Goal: Communication & Community: Answer question/provide support

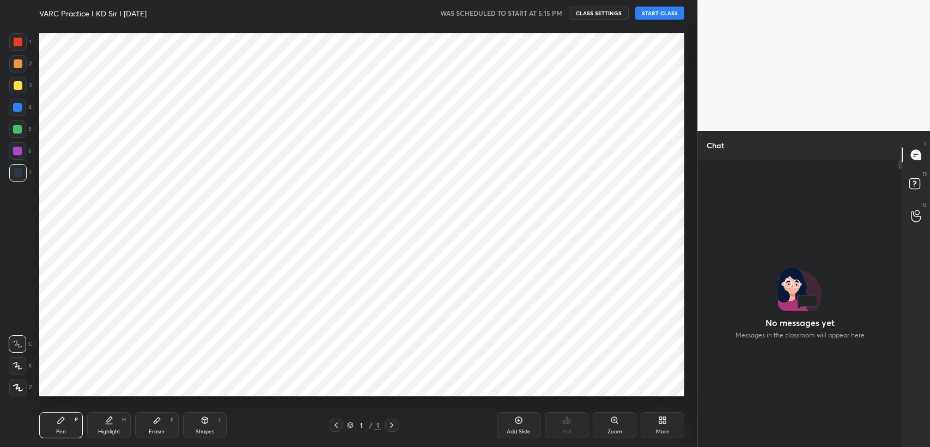
scroll to position [258, 201]
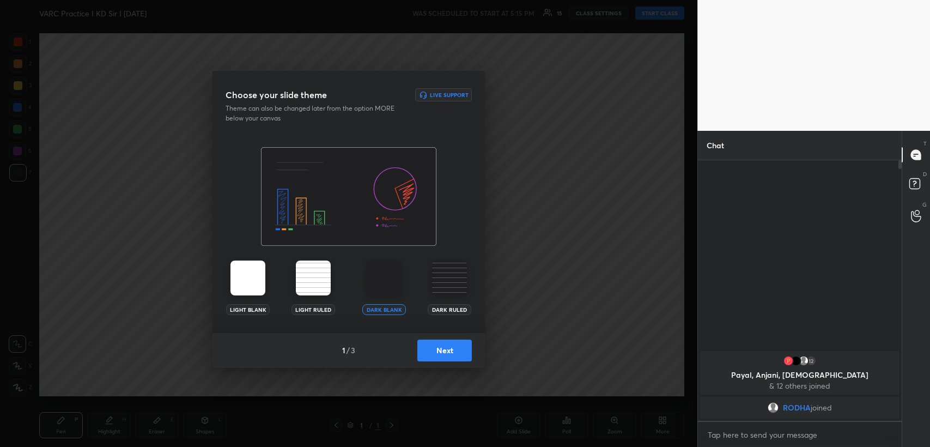
click at [447, 348] on button "Next" at bounding box center [444, 350] width 54 height 22
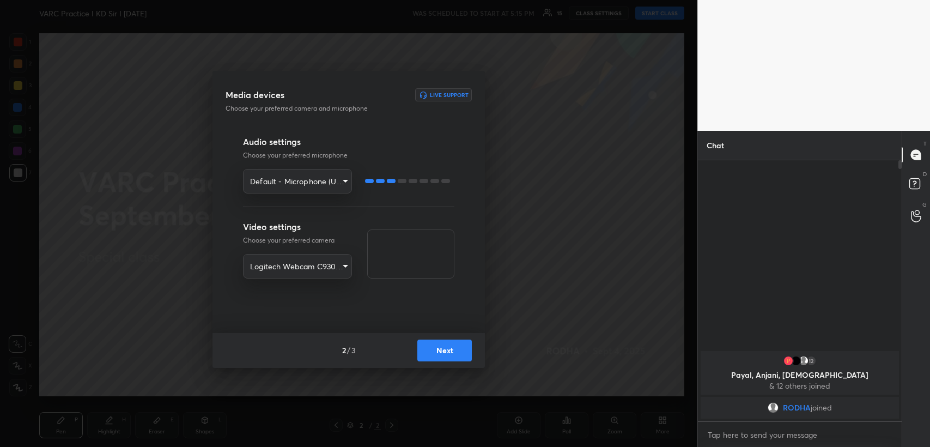
click at [432, 350] on button "Next" at bounding box center [444, 350] width 54 height 22
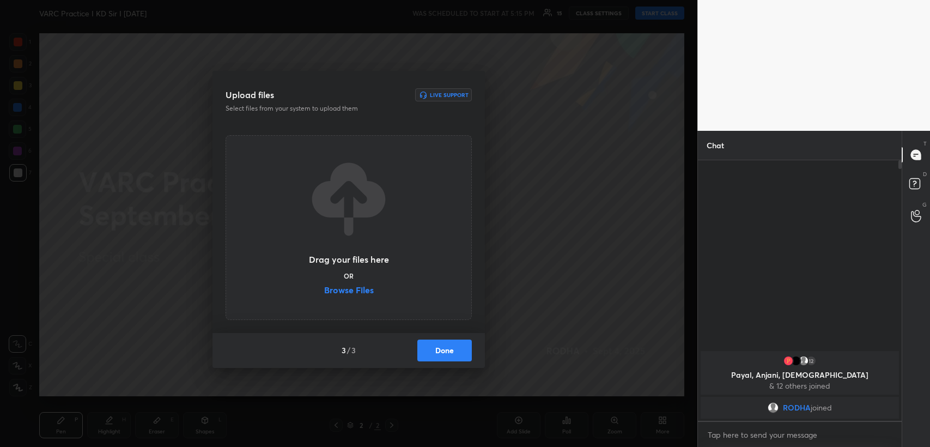
click at [353, 290] on label "Browse Files" at bounding box center [349, 291] width 50 height 11
click at [324, 290] on input "Browse Files" at bounding box center [324, 291] width 0 height 11
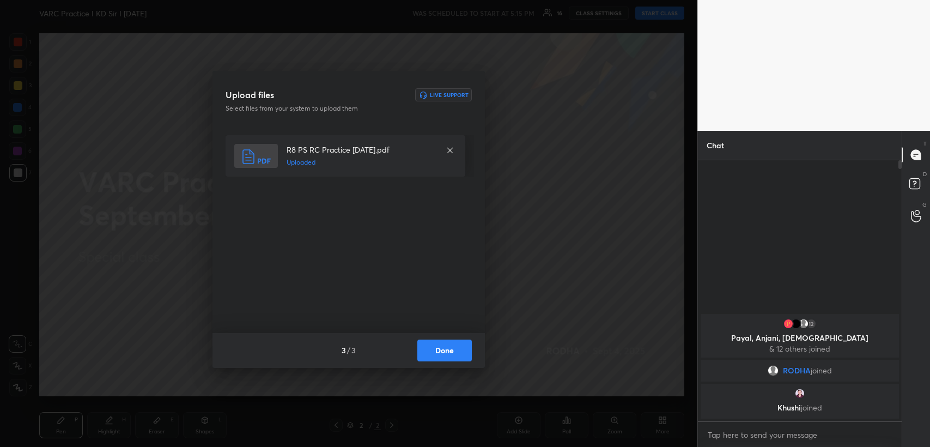
click at [444, 353] on button "Done" at bounding box center [444, 350] width 54 height 22
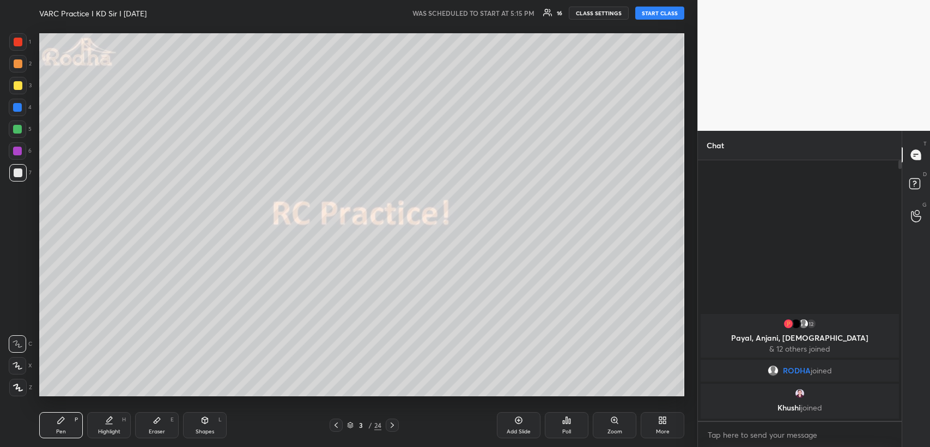
click at [648, 10] on button "START CLASS" at bounding box center [659, 13] width 49 height 13
type textarea "x"
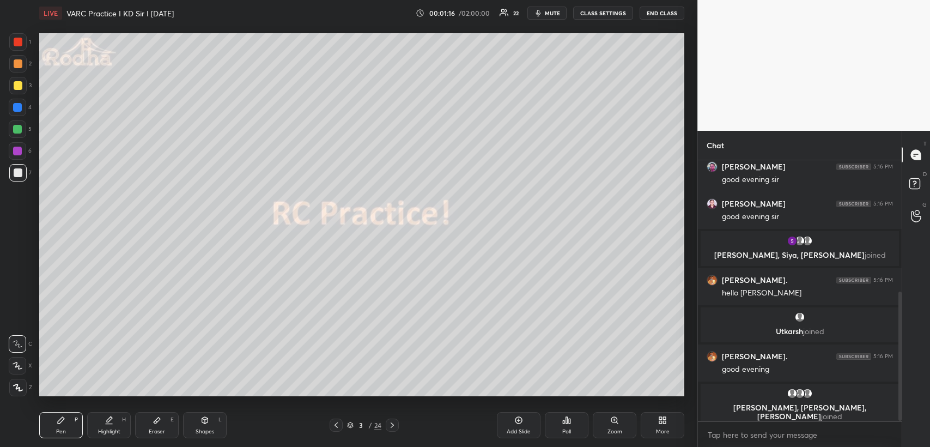
scroll to position [274, 0]
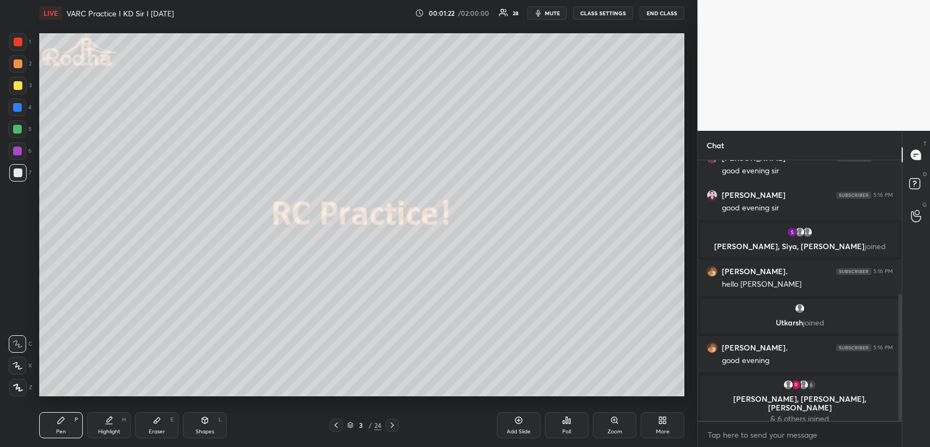
click at [161, 421] on div "Eraser E" at bounding box center [157, 425] width 44 height 26
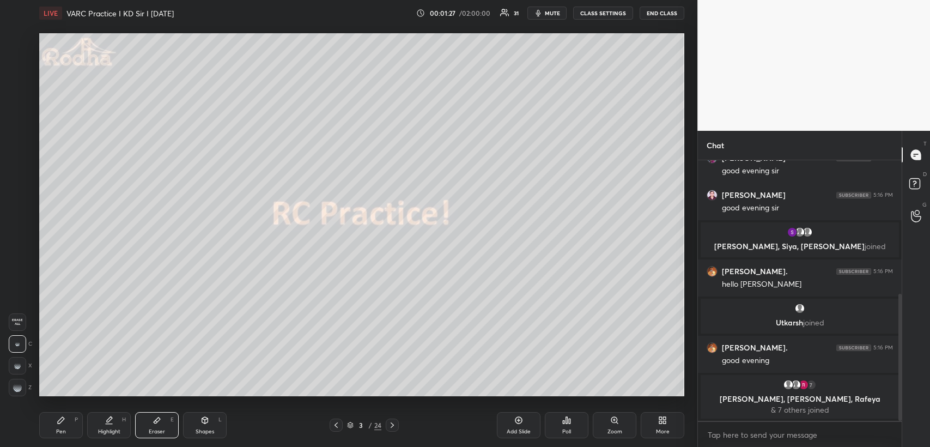
click at [63, 424] on div "Pen P" at bounding box center [61, 425] width 44 height 26
click at [392, 426] on icon at bounding box center [392, 424] width 3 height 5
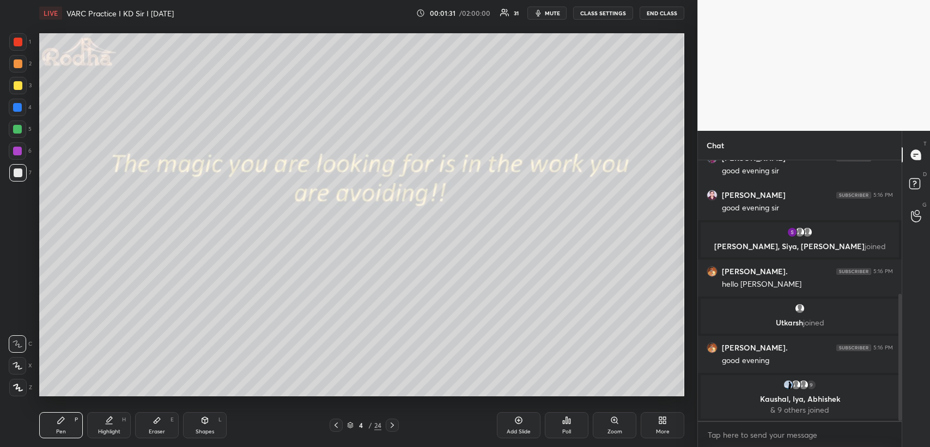
click at [392, 426] on icon at bounding box center [392, 425] width 9 height 9
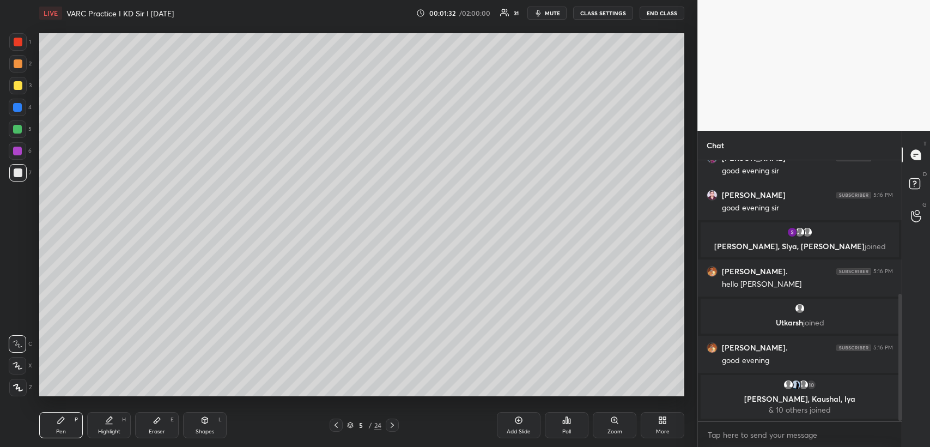
click at [391, 424] on icon at bounding box center [392, 425] width 9 height 9
click at [564, 417] on icon at bounding box center [566, 420] width 9 height 9
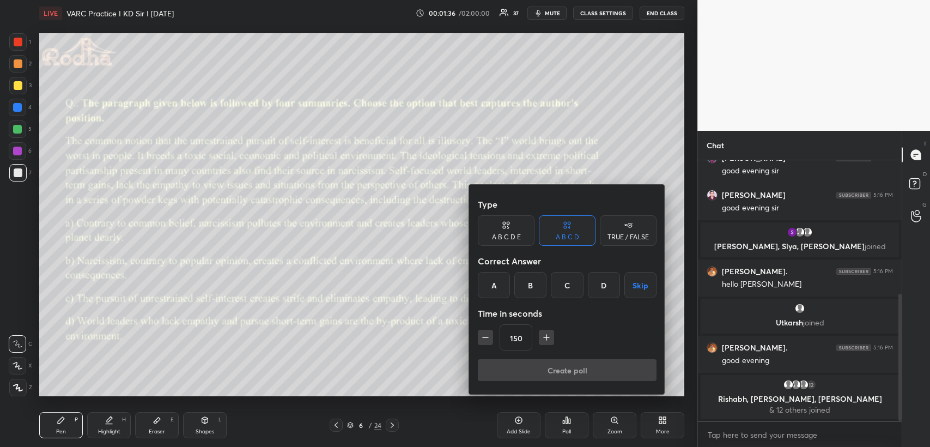
scroll to position [349, 0]
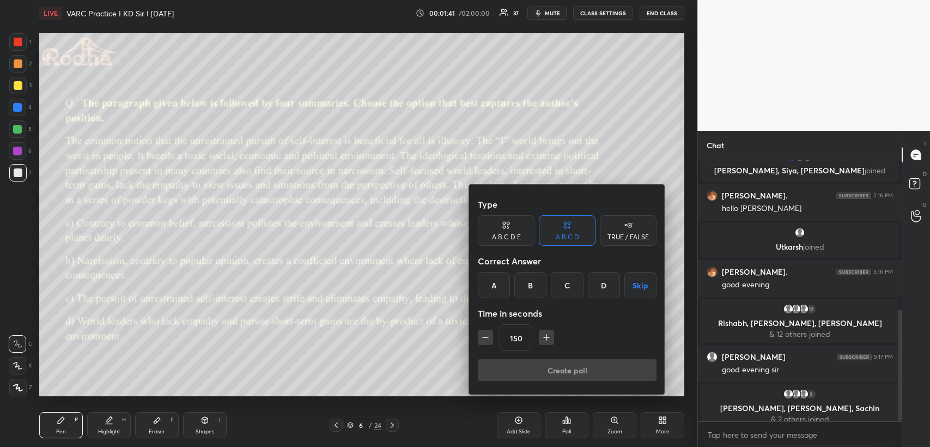
click at [532, 285] on div "B" at bounding box center [530, 285] width 32 height 26
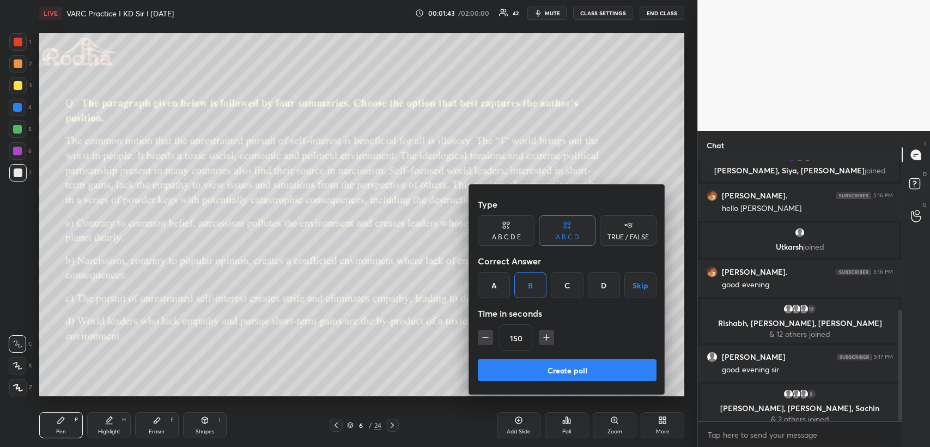
click at [484, 339] on icon "button" at bounding box center [485, 337] width 11 height 11
type input "135"
click at [532, 369] on button "Create poll" at bounding box center [567, 370] width 179 height 22
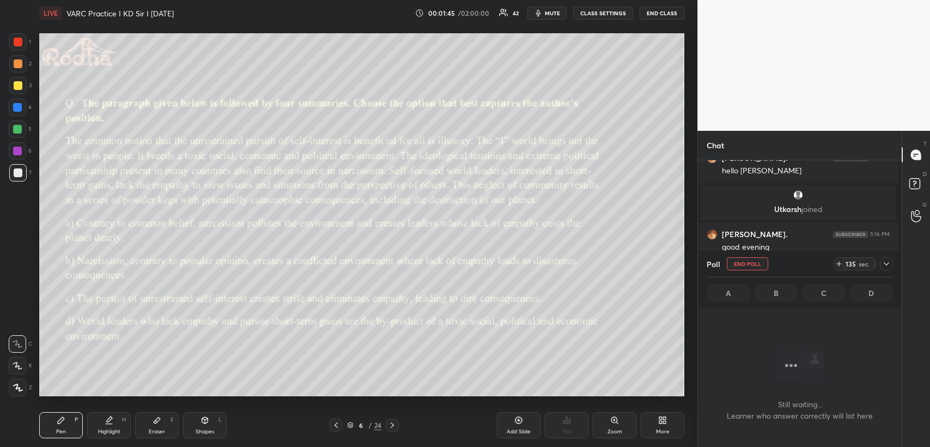
scroll to position [0, 0]
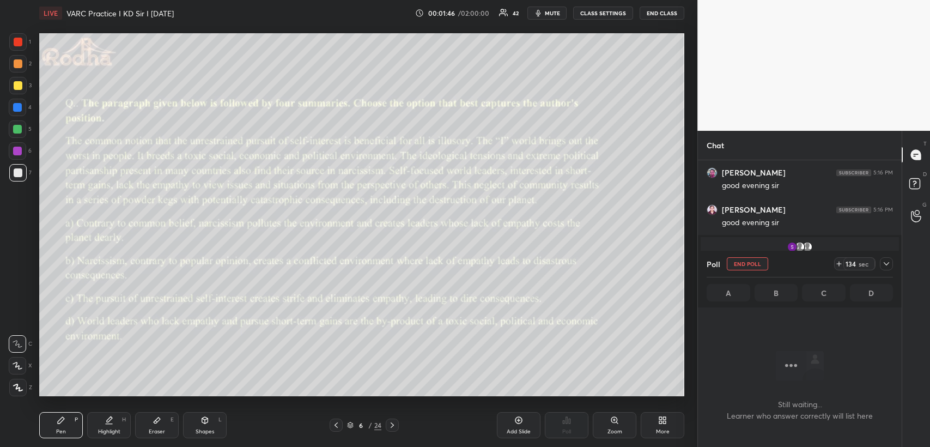
click at [888, 264] on icon at bounding box center [886, 263] width 9 height 9
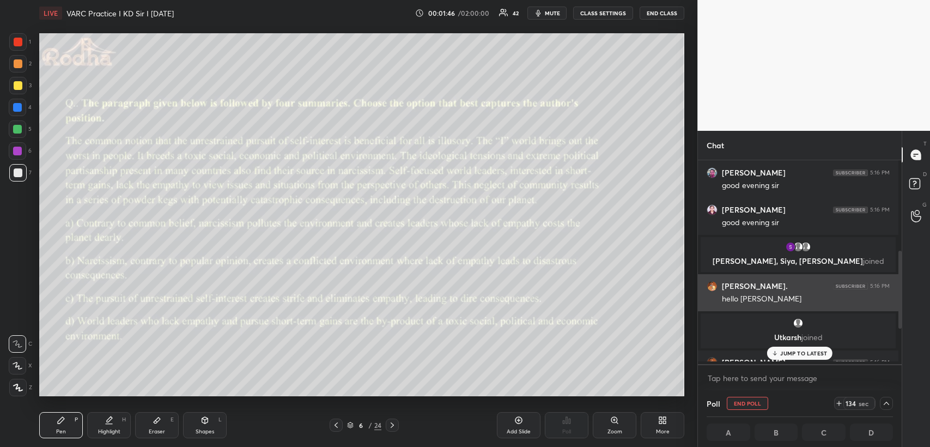
scroll to position [3, 3]
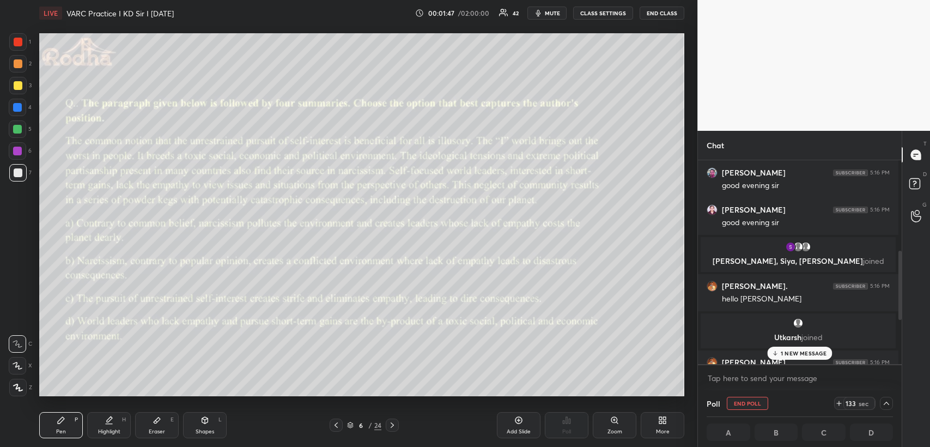
click at [789, 349] on div "1 NEW MESSAGE" at bounding box center [800, 353] width 65 height 13
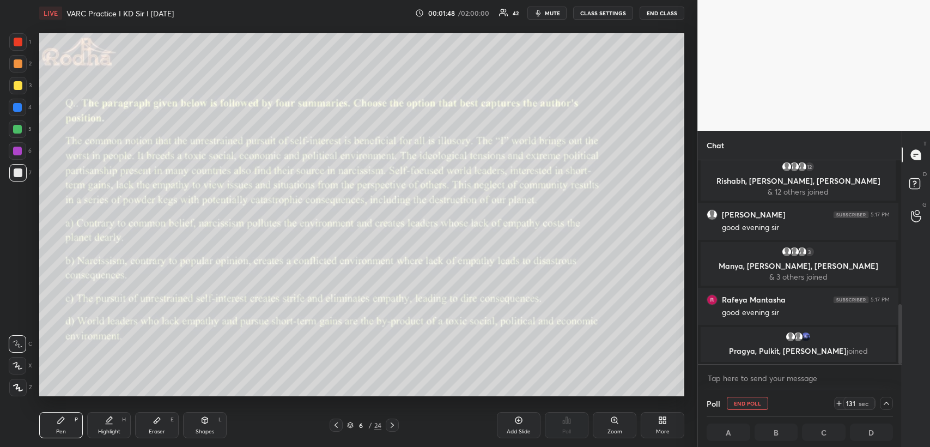
scroll to position [576, 0]
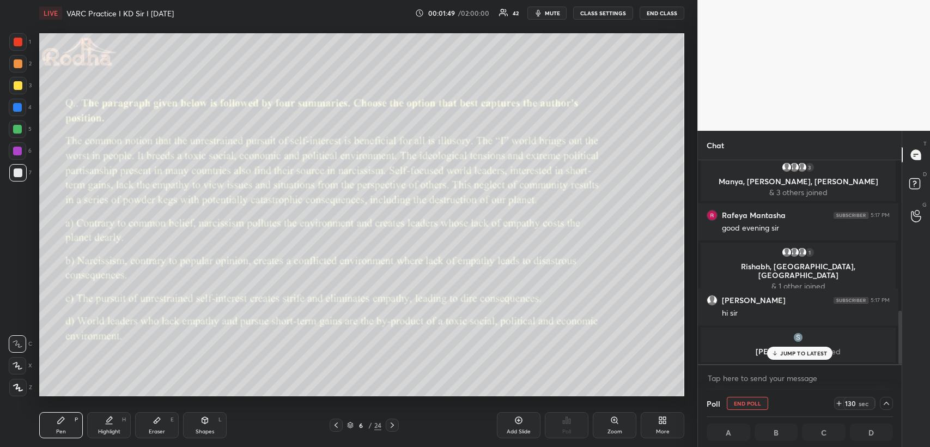
click at [554, 14] on span "mute" at bounding box center [552, 13] width 15 height 8
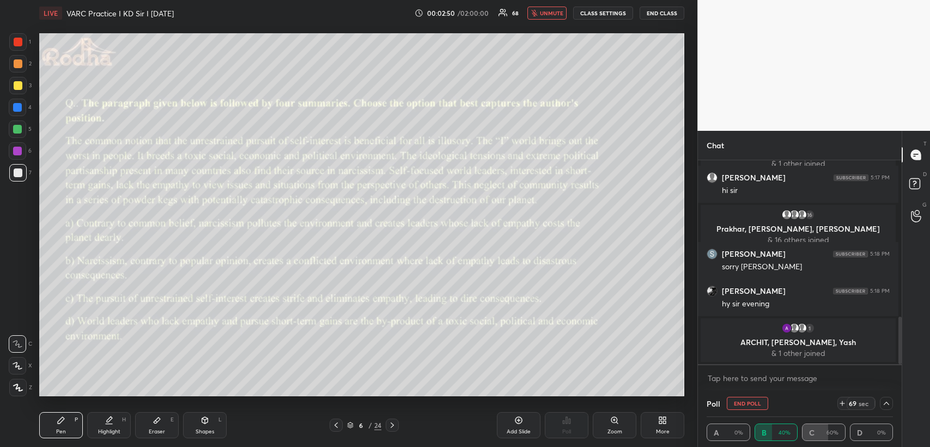
scroll to position [708, 0]
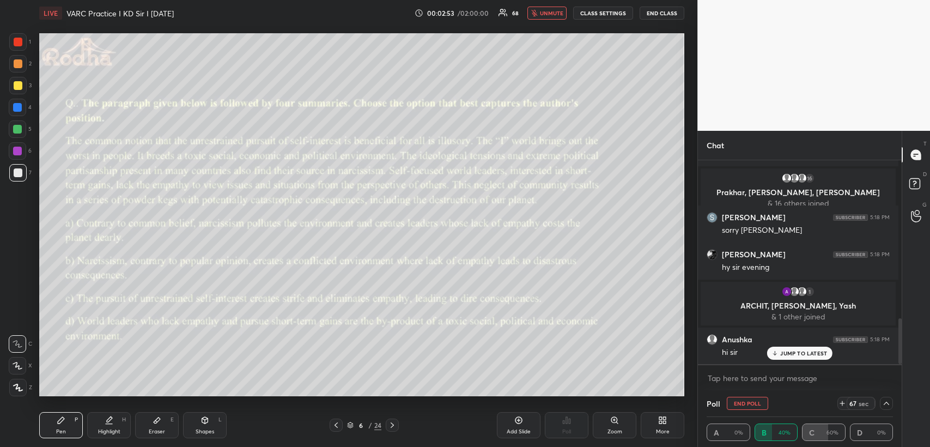
click at [567, 14] on button "unmute" at bounding box center [546, 13] width 39 height 13
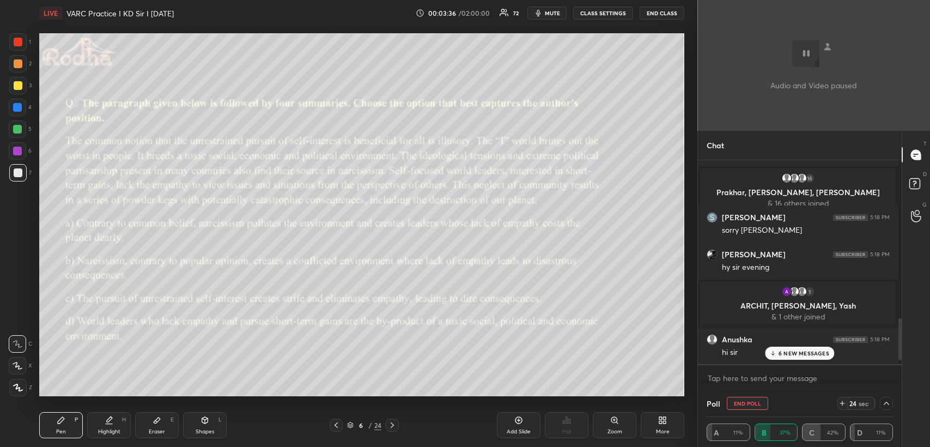
scroll to position [860, 0]
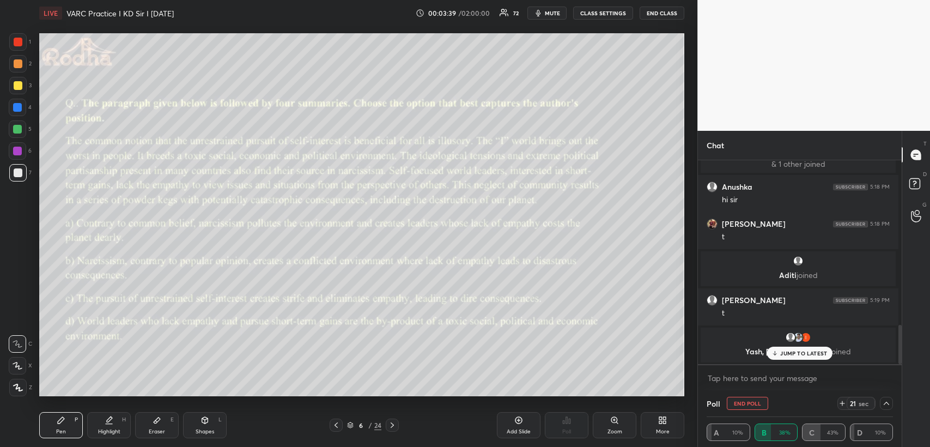
click at [842, 405] on icon at bounding box center [842, 403] width 0 height 4
click at [797, 350] on p "JUMP TO LATEST" at bounding box center [803, 353] width 47 height 7
click at [560, 14] on span "mute" at bounding box center [552, 13] width 15 height 8
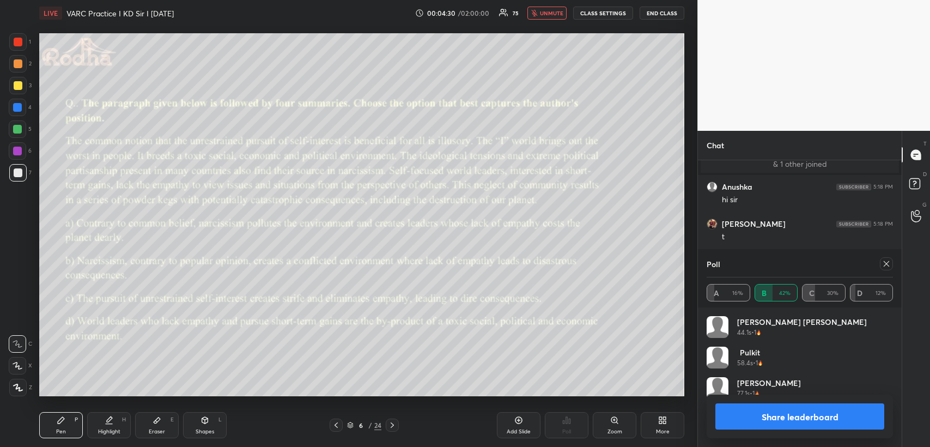
scroll to position [127, 183]
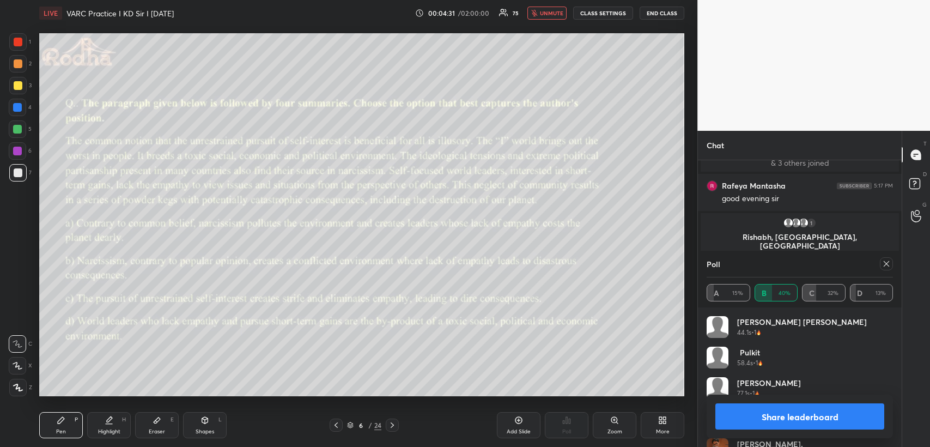
click at [562, 16] on span "unmute" at bounding box center [551, 13] width 23 height 8
click at [888, 264] on icon at bounding box center [886, 263] width 9 height 9
type textarea "x"
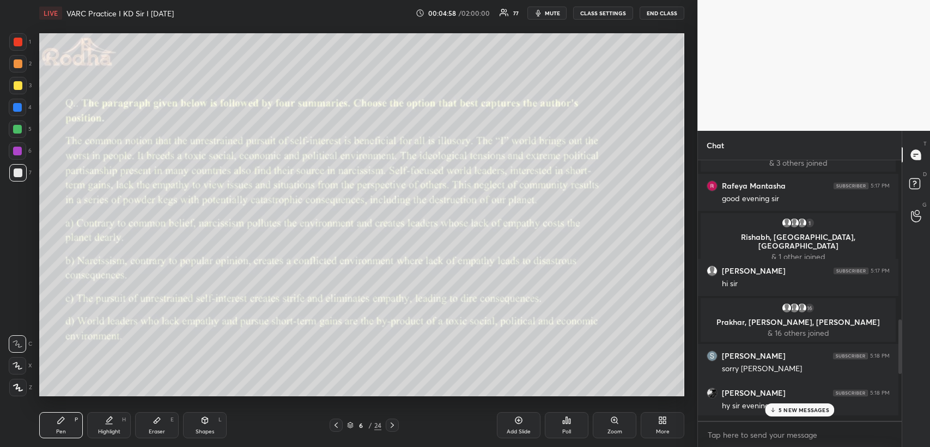
scroll to position [4, 3]
click at [794, 410] on p "5 NEW MESSAGES" at bounding box center [804, 409] width 51 height 7
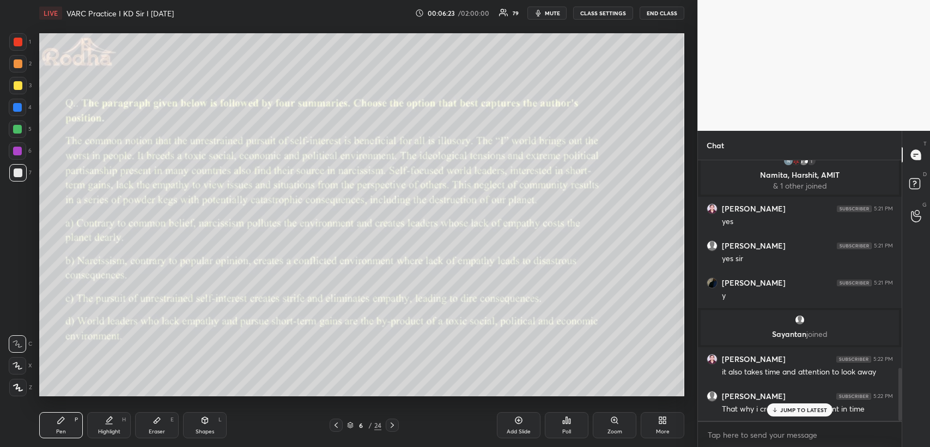
scroll to position [1073, 0]
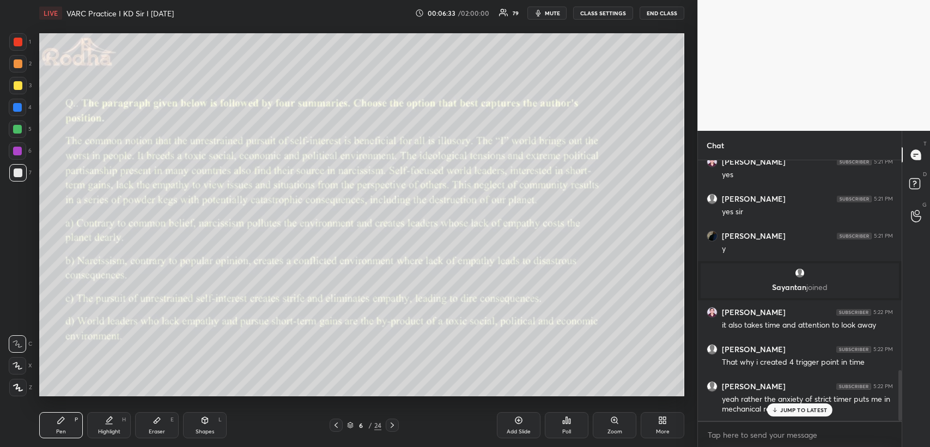
click at [157, 421] on icon at bounding box center [157, 420] width 7 height 6
click at [212, 421] on div "Shapes L" at bounding box center [205, 425] width 44 height 26
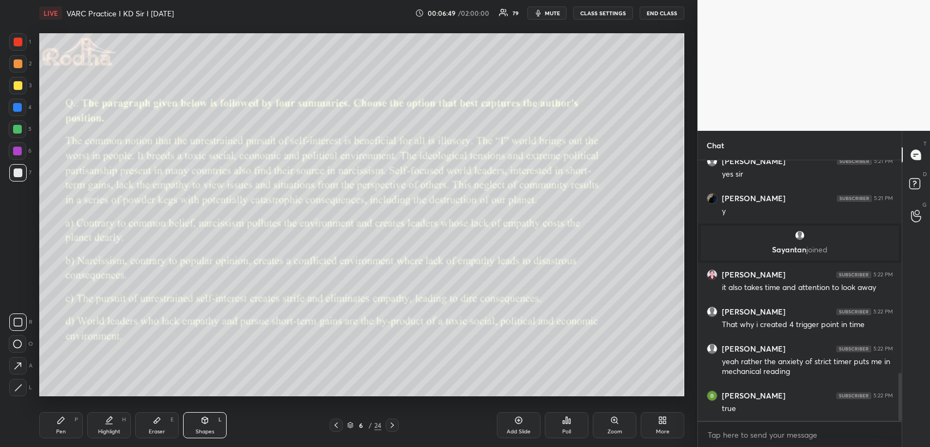
scroll to position [1150, 0]
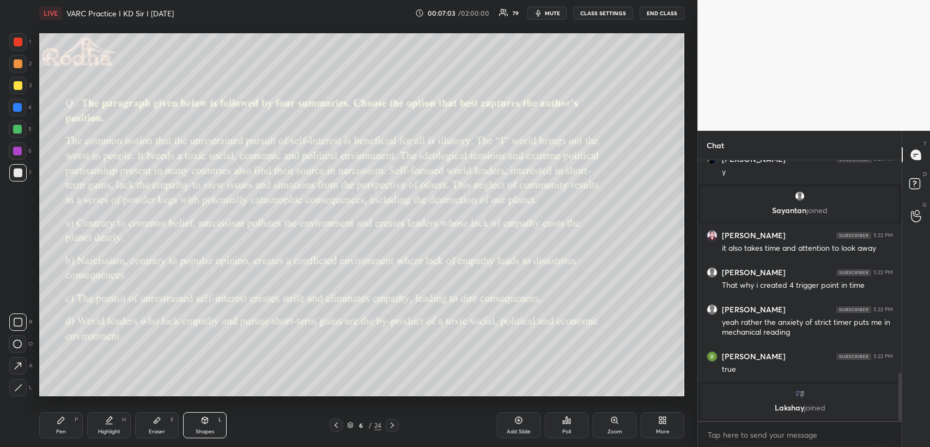
click at [521, 418] on icon at bounding box center [518, 420] width 9 height 9
click at [61, 416] on icon at bounding box center [61, 420] width 9 height 9
click at [153, 424] on icon at bounding box center [157, 420] width 9 height 9
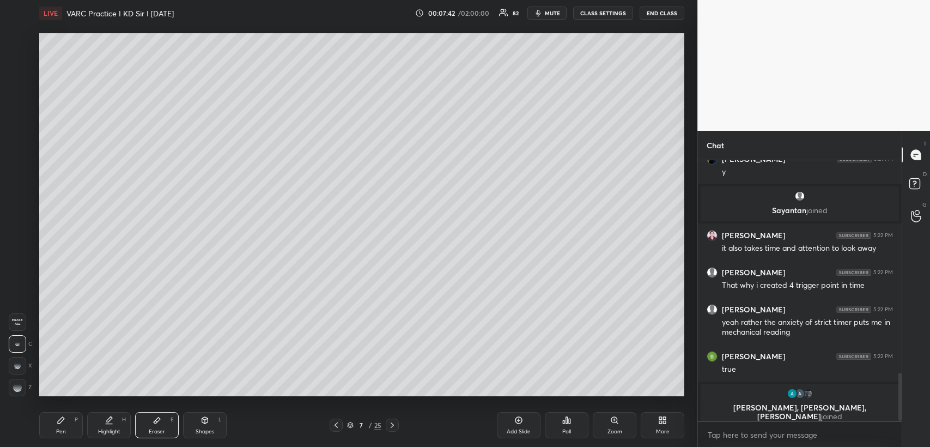
click at [70, 425] on div "Pen P" at bounding box center [61, 425] width 44 height 26
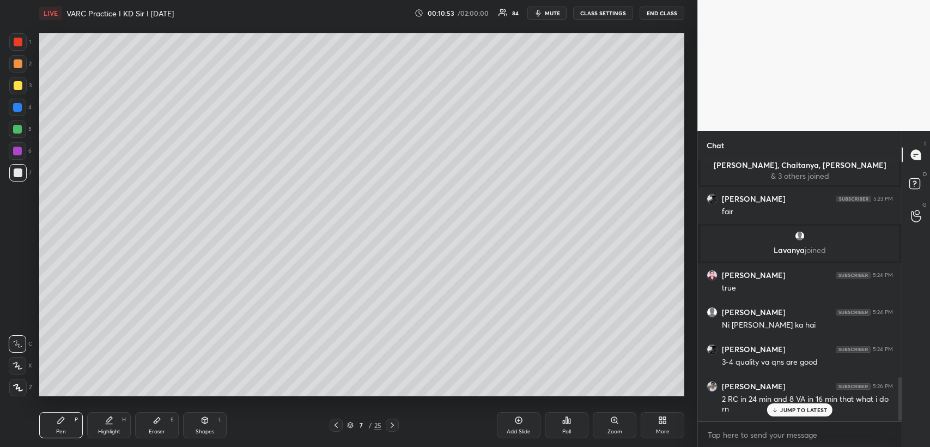
scroll to position [1312, 0]
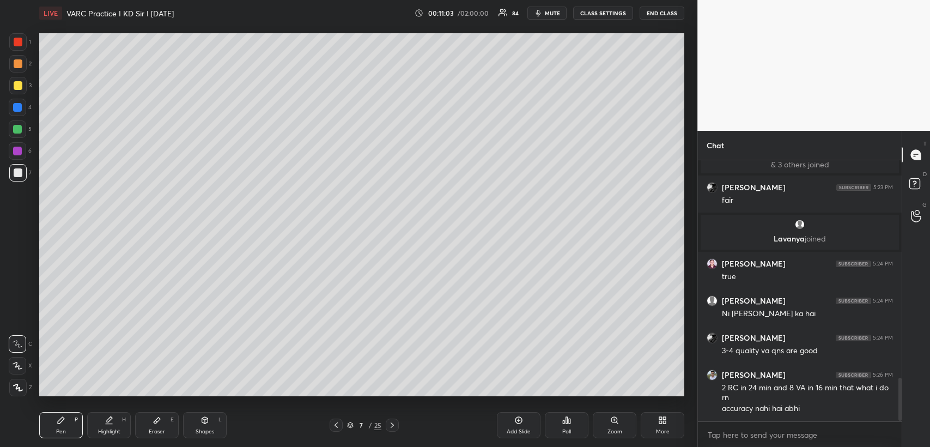
click at [334, 421] on icon at bounding box center [336, 425] width 9 height 9
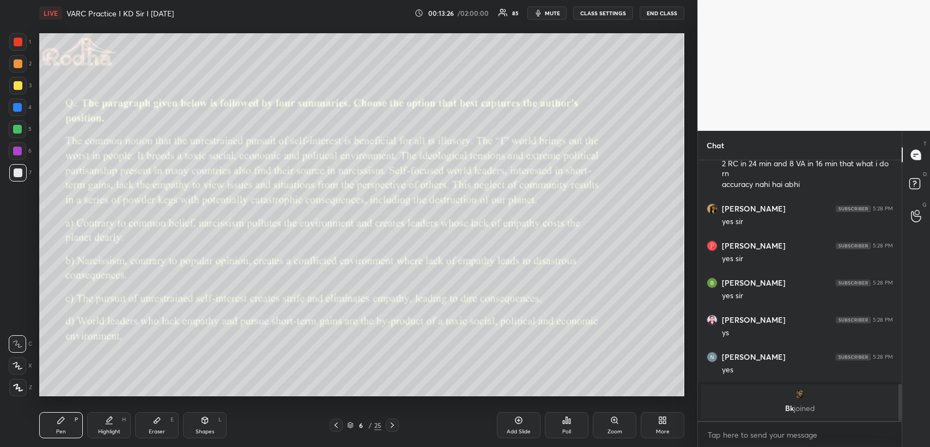
scroll to position [1574, 0]
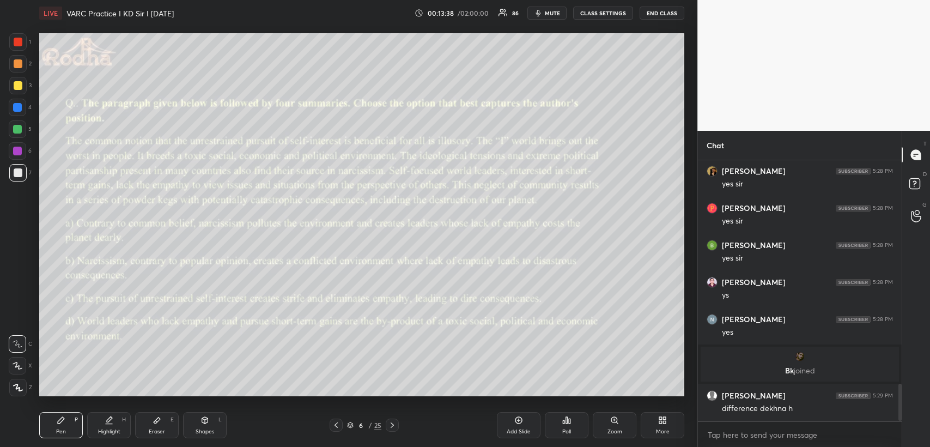
click at [204, 419] on icon at bounding box center [205, 419] width 6 height 2
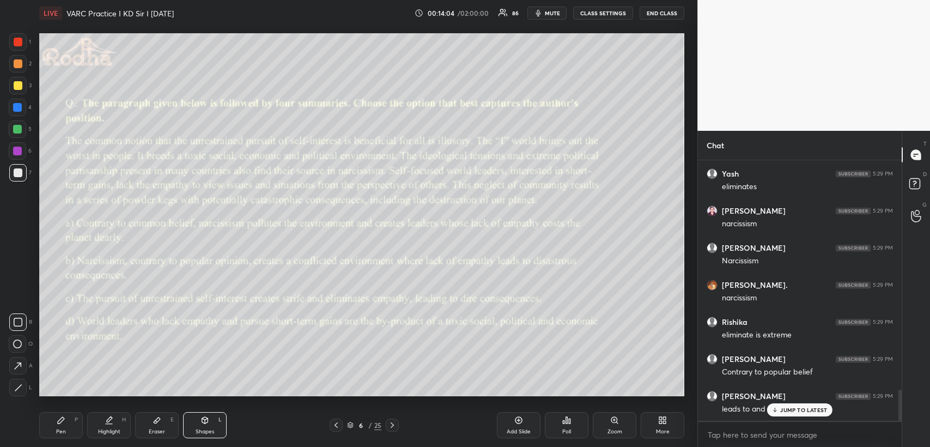
scroll to position [1944, 0]
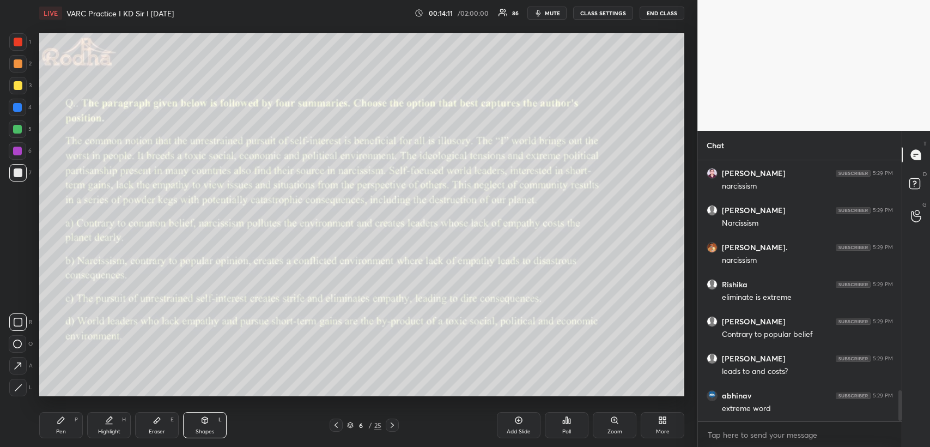
click at [17, 41] on div at bounding box center [18, 42] width 9 height 9
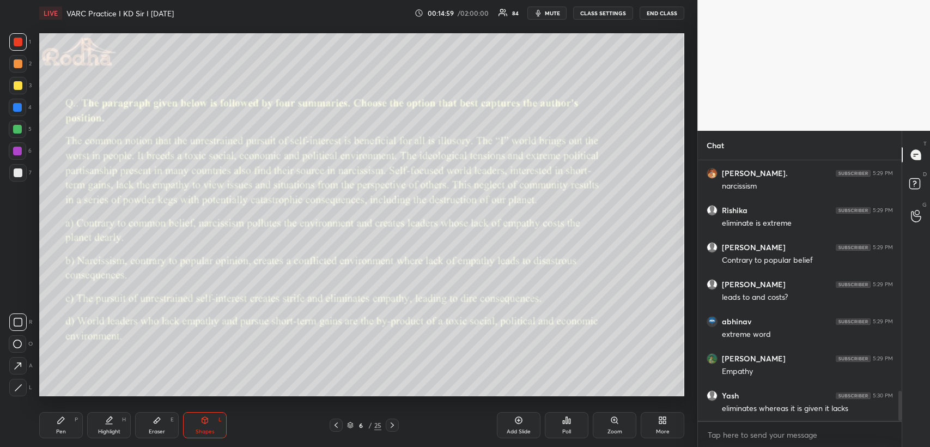
scroll to position [2055, 0]
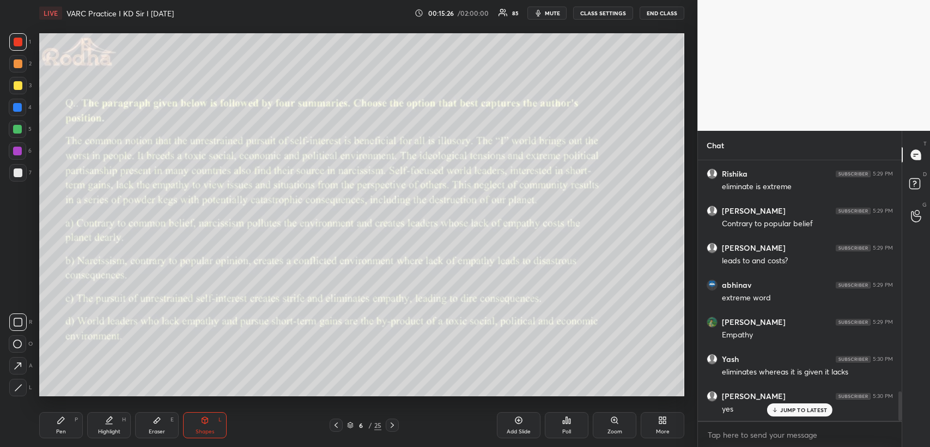
click at [65, 419] on icon at bounding box center [61, 420] width 9 height 9
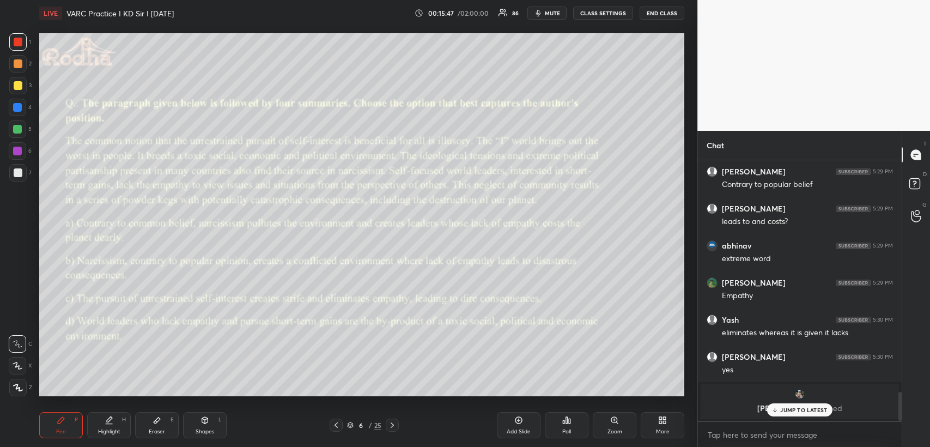
click at [190, 421] on div "Shapes L" at bounding box center [205, 425] width 44 height 26
click at [64, 421] on icon at bounding box center [61, 420] width 9 height 9
click at [17, 85] on div at bounding box center [18, 85] width 9 height 9
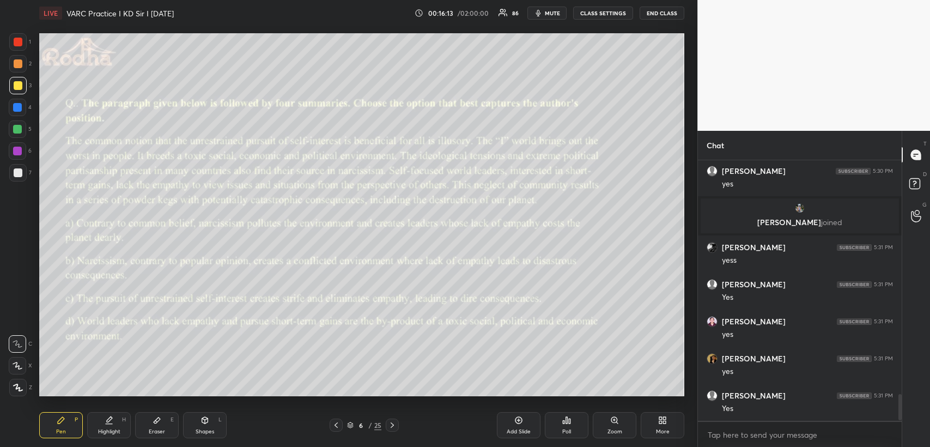
scroll to position [2316, 0]
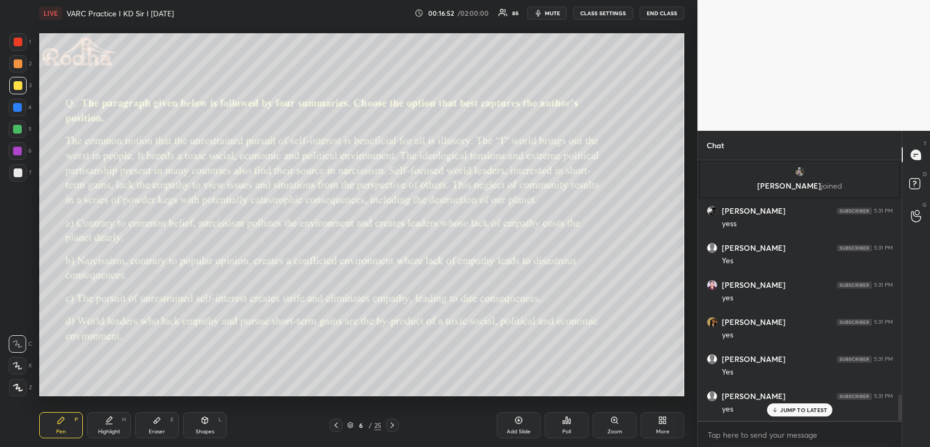
click at [156, 417] on icon at bounding box center [157, 420] width 9 height 9
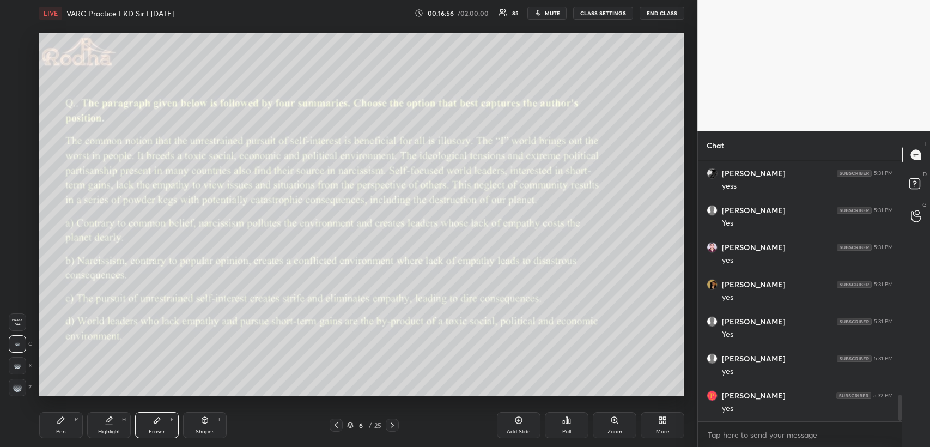
click at [60, 416] on icon at bounding box center [61, 420] width 9 height 9
click at [16, 38] on div at bounding box center [18, 42] width 9 height 9
click at [195, 422] on div "Shapes L" at bounding box center [205, 425] width 44 height 26
click at [203, 423] on icon at bounding box center [205, 420] width 6 height 7
click at [58, 424] on div "Pen P" at bounding box center [61, 425] width 44 height 26
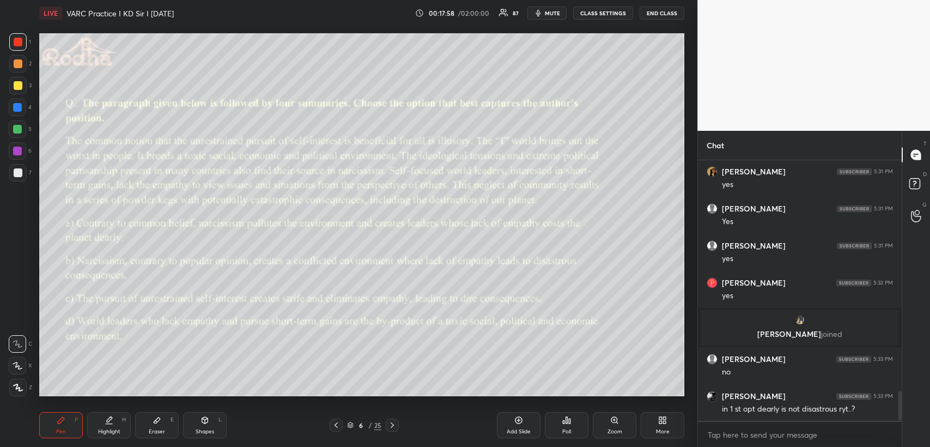
scroll to position [2057, 0]
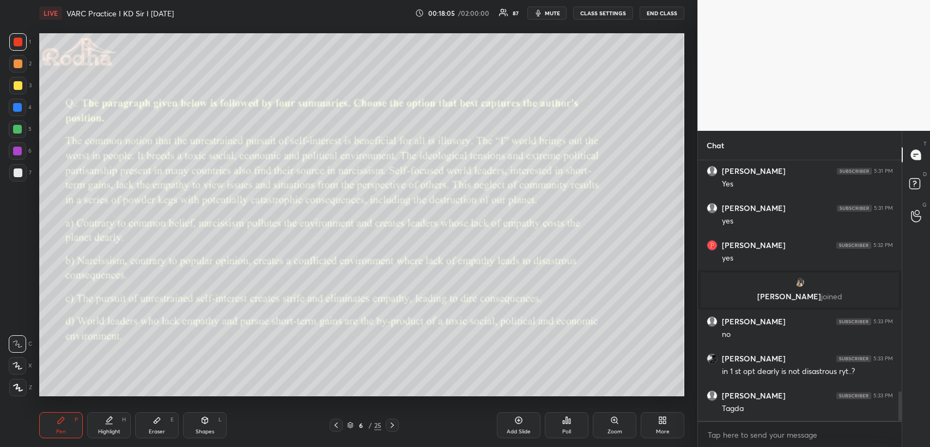
click at [202, 418] on icon at bounding box center [205, 419] width 6 height 2
click at [61, 418] on icon at bounding box center [61, 420] width 7 height 7
click at [198, 420] on div "Shapes L" at bounding box center [205, 425] width 44 height 26
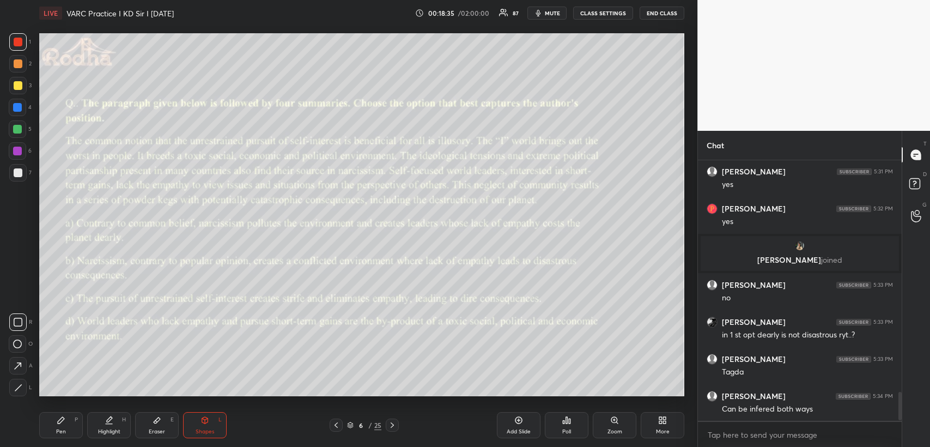
scroll to position [2131, 0]
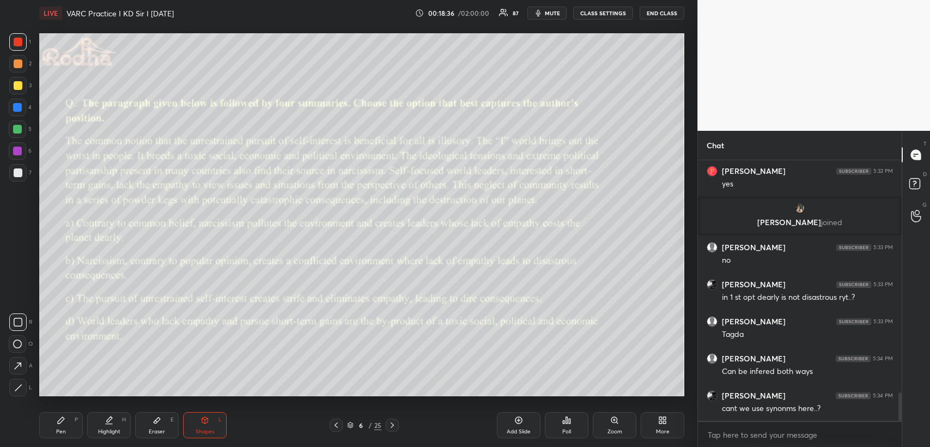
click at [59, 424] on div "Pen P" at bounding box center [61, 425] width 44 height 26
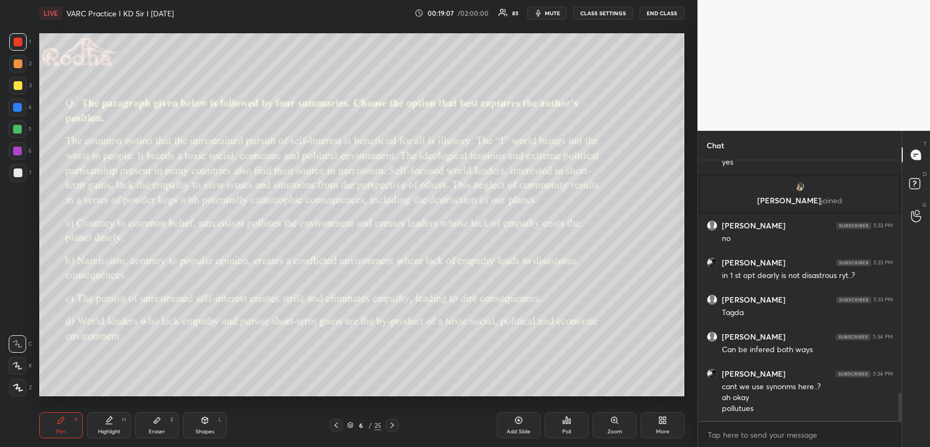
scroll to position [2164, 0]
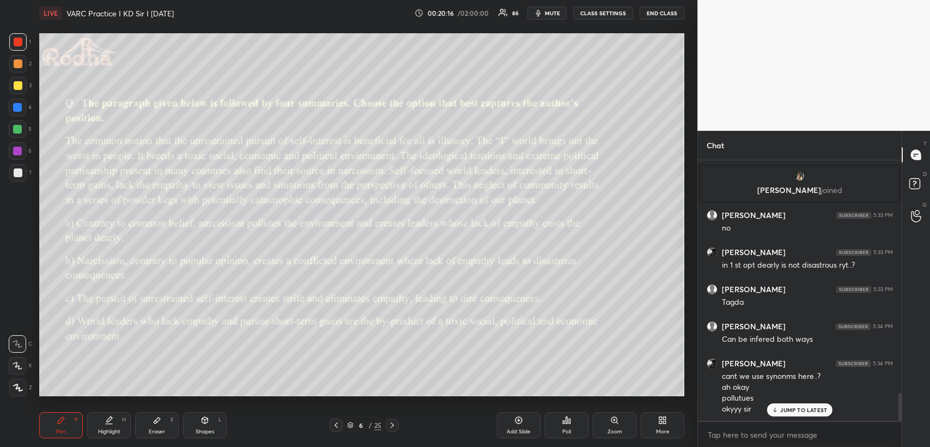
click at [203, 417] on icon at bounding box center [205, 420] width 9 height 9
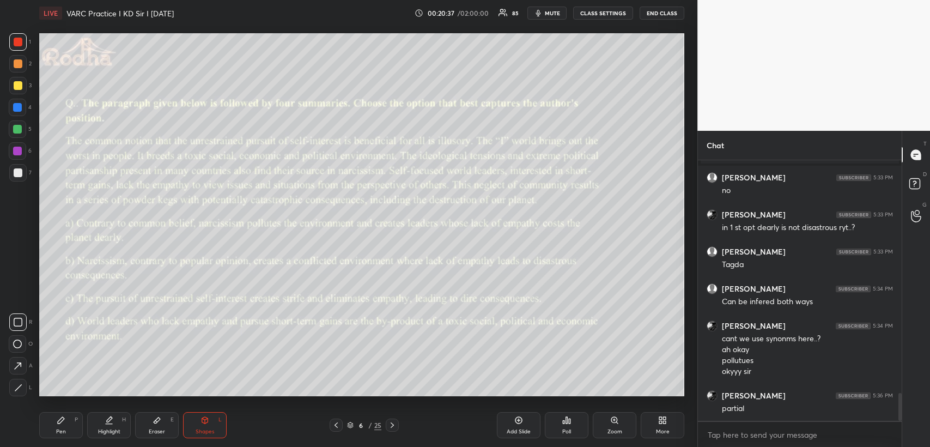
click at [158, 427] on div "Eraser E" at bounding box center [157, 425] width 44 height 26
click at [68, 421] on div "Pen P" at bounding box center [61, 425] width 44 height 26
click at [392, 422] on icon at bounding box center [392, 425] width 9 height 9
click at [393, 424] on icon at bounding box center [392, 425] width 9 height 9
click at [567, 412] on div "Poll" at bounding box center [567, 425] width 44 height 26
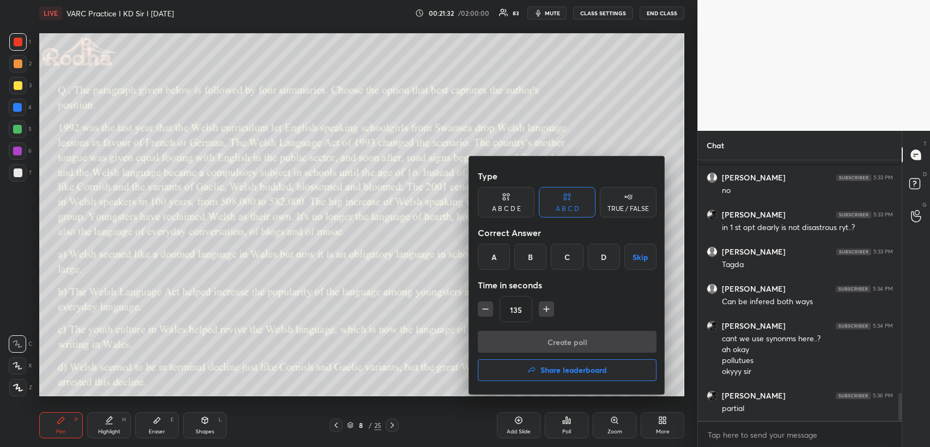
click at [530, 258] on div "B" at bounding box center [530, 257] width 32 height 26
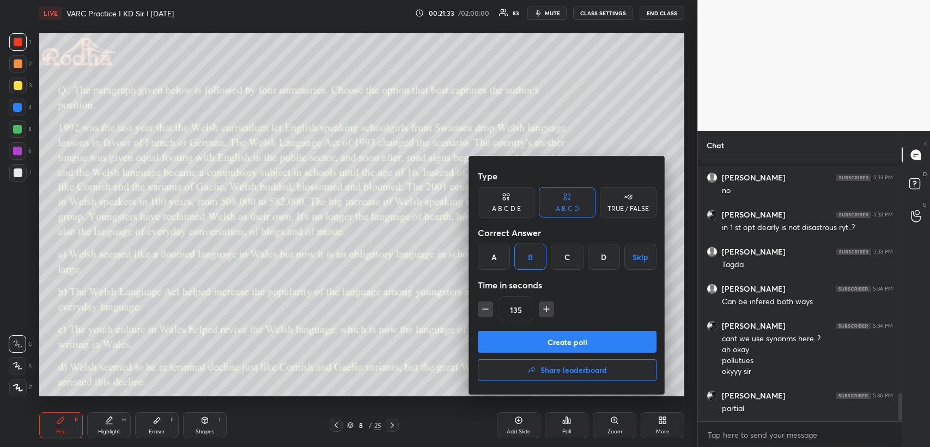
click at [545, 307] on icon "button" at bounding box center [546, 308] width 11 height 11
type input "150"
click at [526, 339] on button "Create poll" at bounding box center [567, 342] width 179 height 22
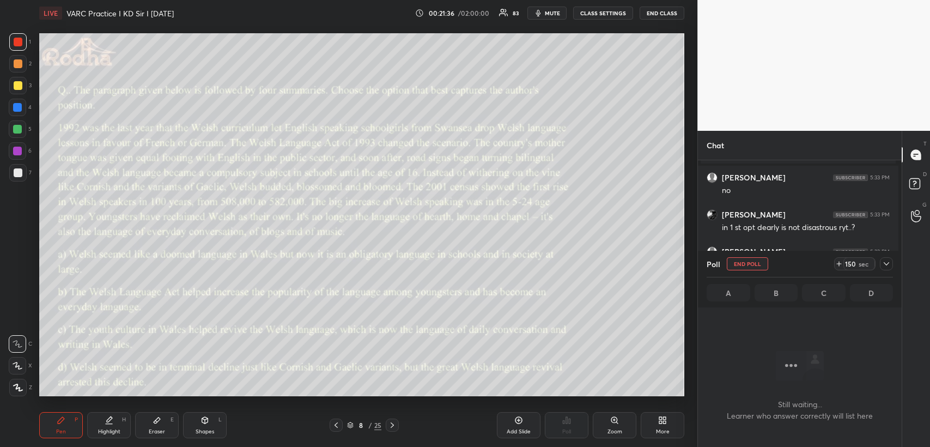
scroll to position [228, 201]
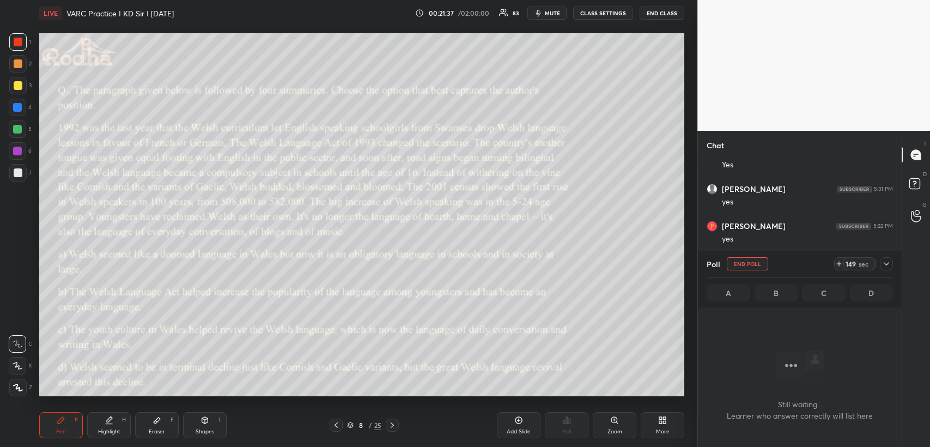
click at [885, 262] on icon at bounding box center [886, 263] width 9 height 9
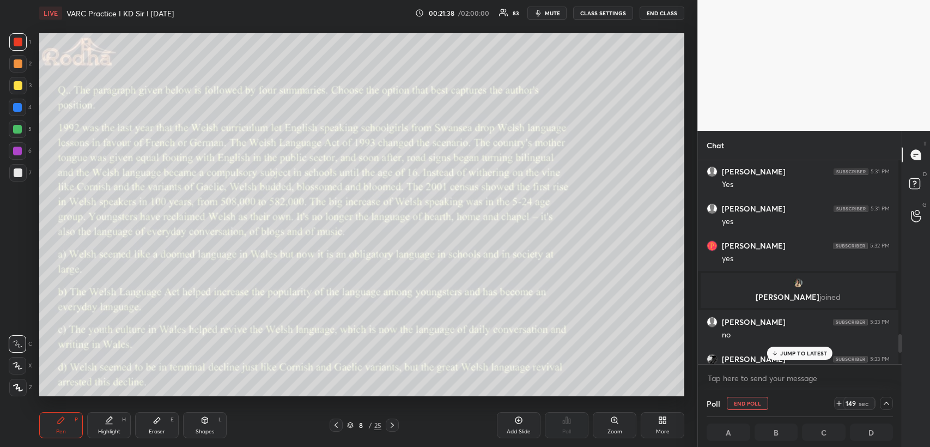
scroll to position [1975, 0]
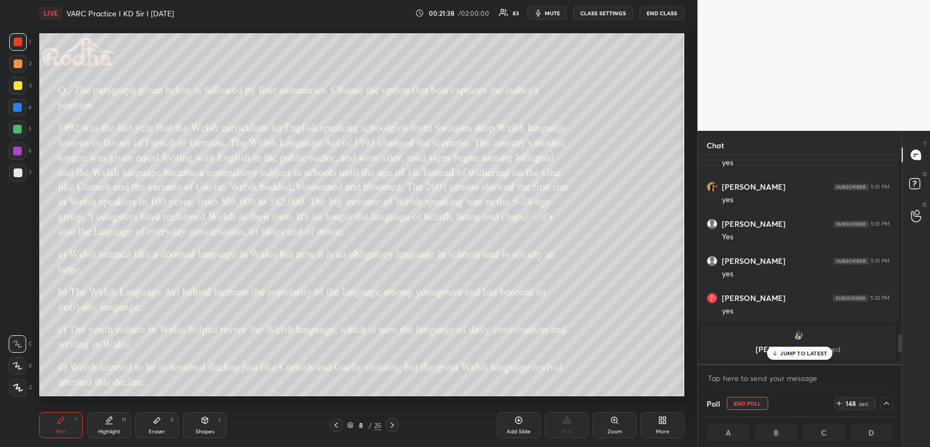
click at [554, 10] on span "mute" at bounding box center [552, 13] width 15 height 8
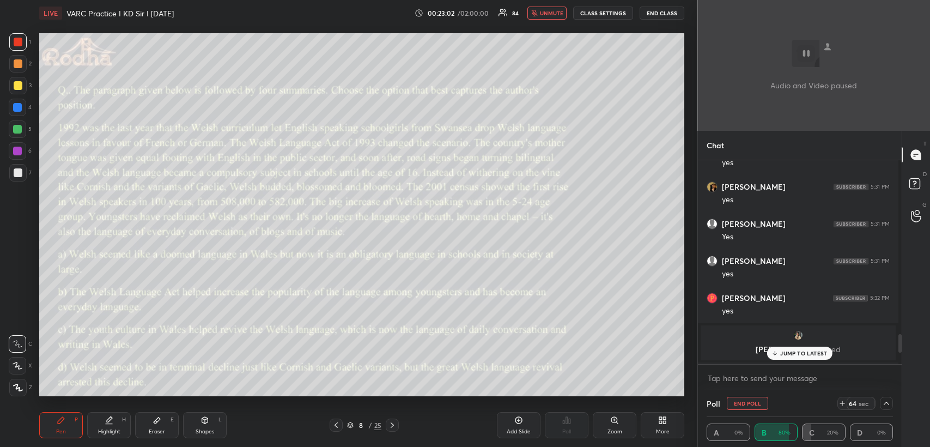
scroll to position [0, 3]
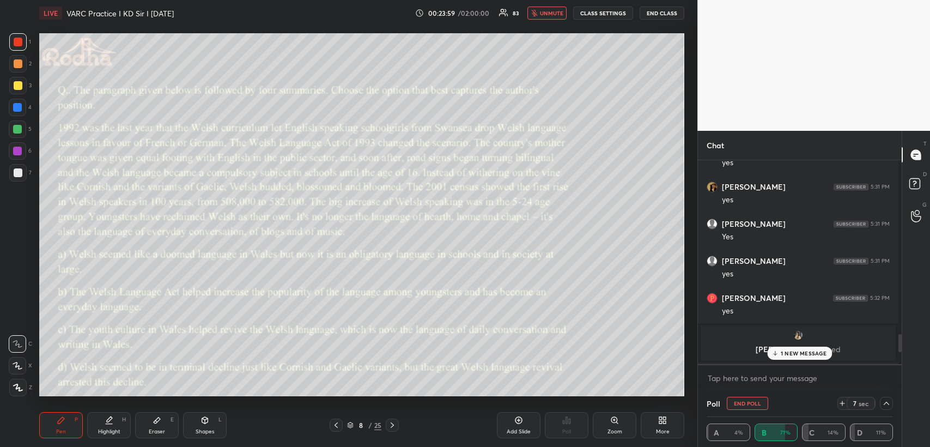
click at [554, 16] on span "unmute" at bounding box center [551, 13] width 23 height 8
click at [783, 350] on p "1 NEW MESSAGE" at bounding box center [804, 353] width 46 height 7
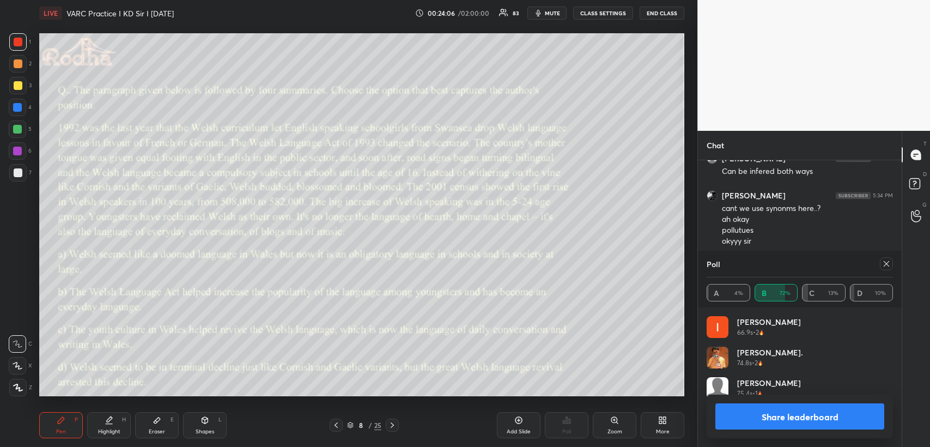
scroll to position [127, 183]
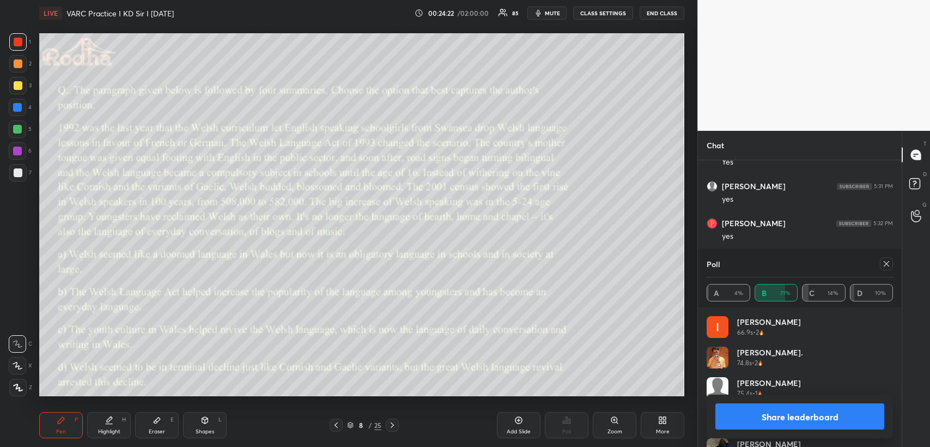
click at [889, 263] on icon at bounding box center [886, 263] width 9 height 9
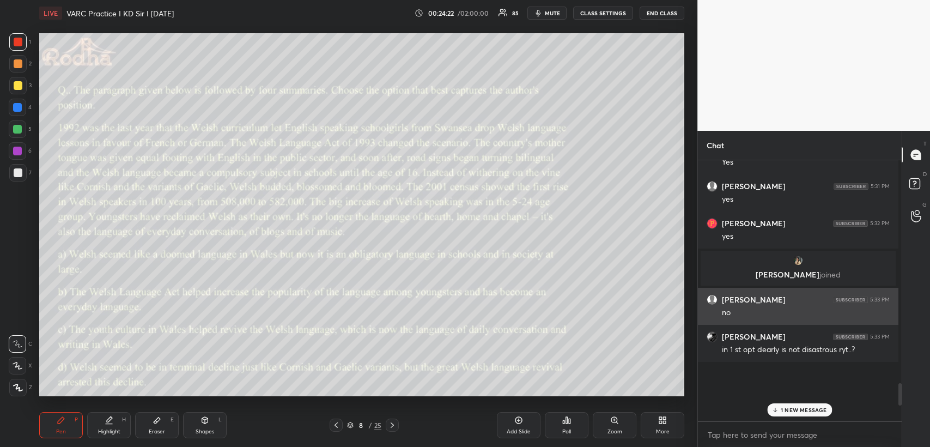
scroll to position [0, 0]
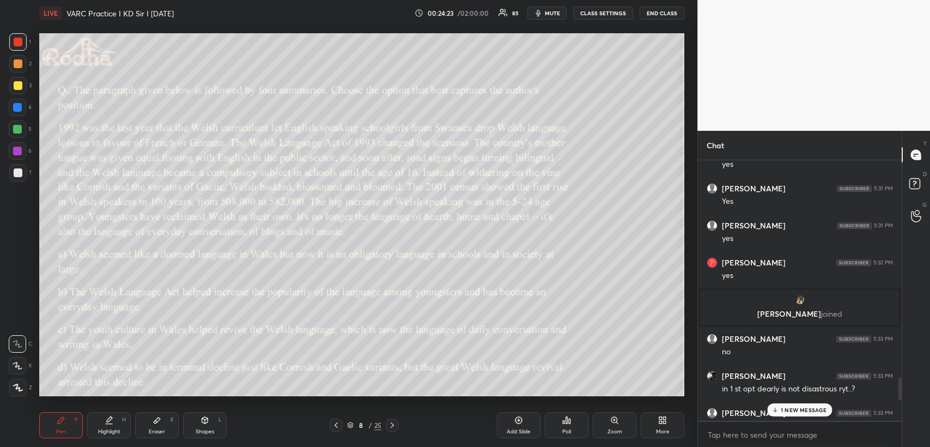
click at [789, 411] on p "1 NEW MESSAGE" at bounding box center [804, 409] width 46 height 7
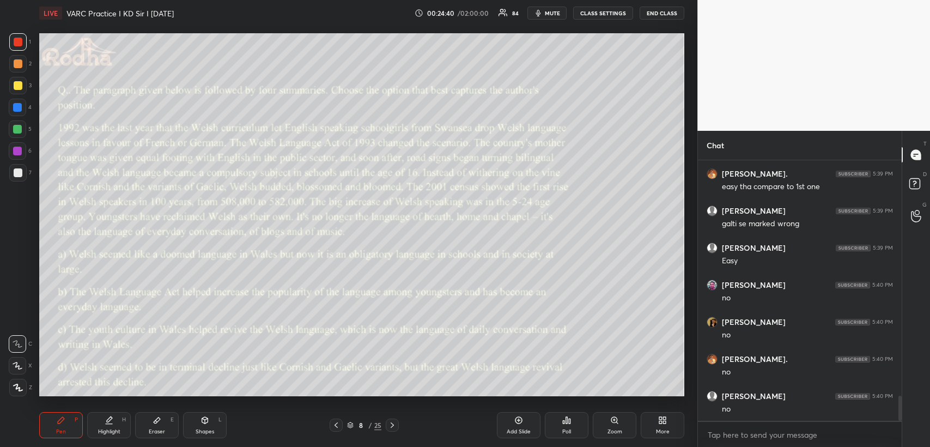
scroll to position [2458, 0]
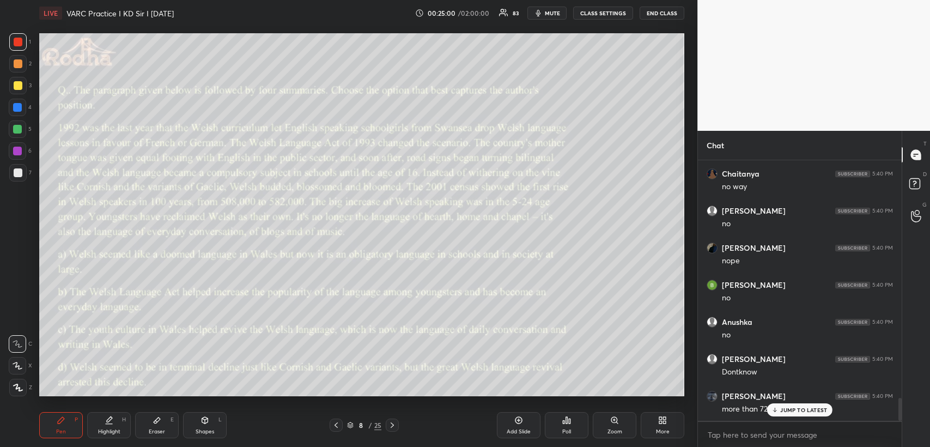
click at [795, 406] on p "JUMP TO LATEST" at bounding box center [803, 409] width 47 height 7
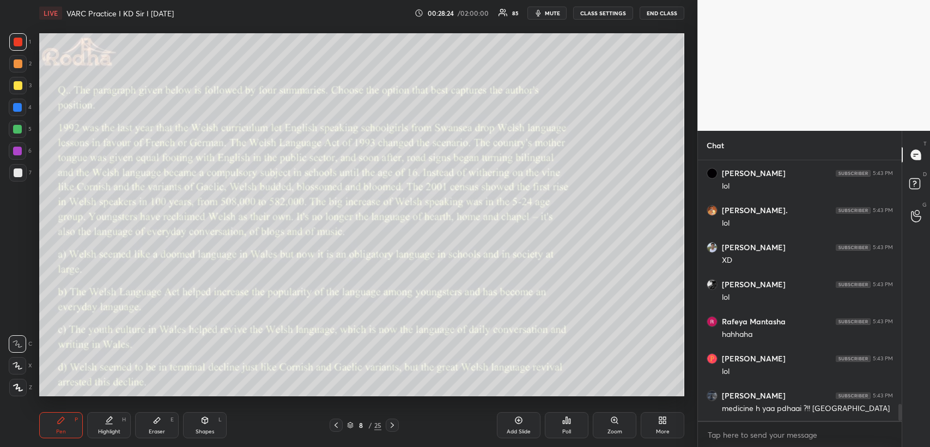
click at [203, 429] on div "Shapes" at bounding box center [205, 431] width 19 height 5
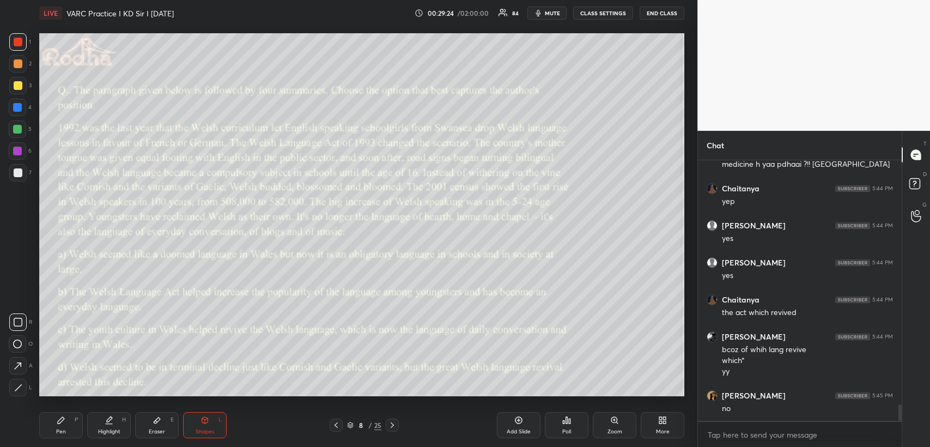
scroll to position [3981, 0]
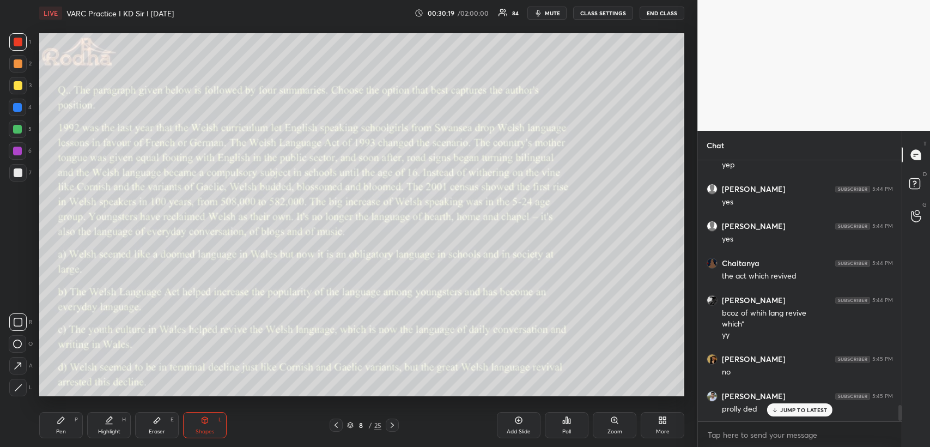
click at [65, 423] on div "Pen P" at bounding box center [61, 425] width 44 height 26
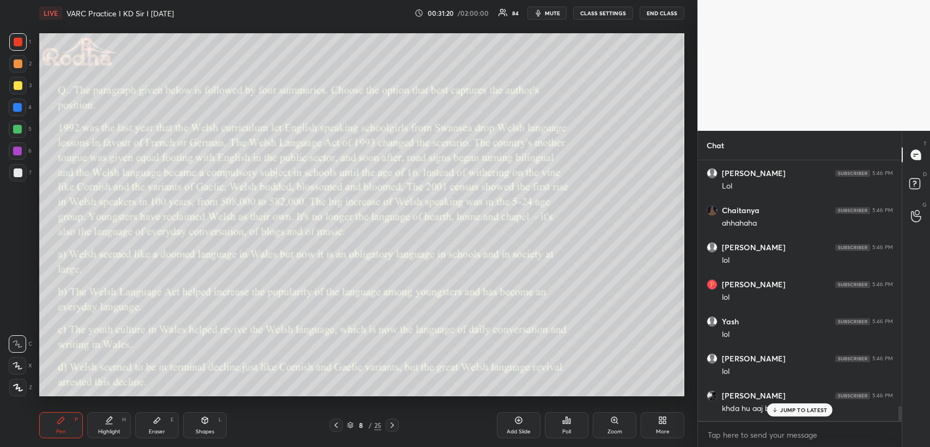
scroll to position [4352, 0]
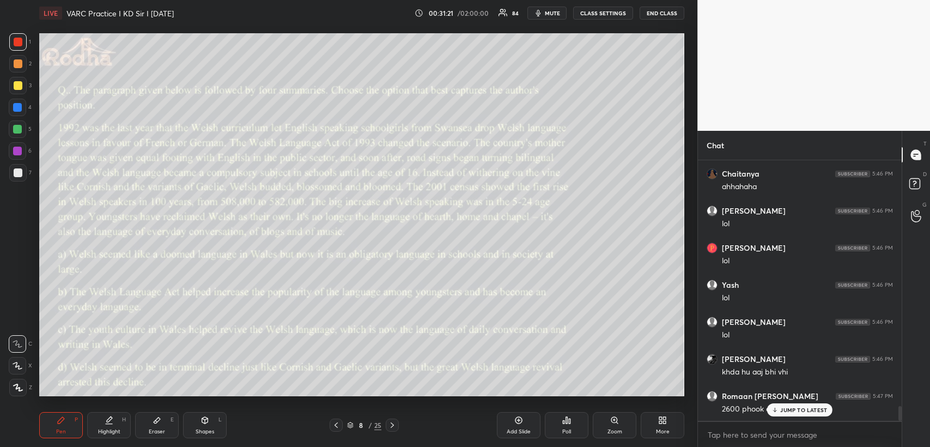
click at [519, 420] on icon at bounding box center [518, 420] width 9 height 9
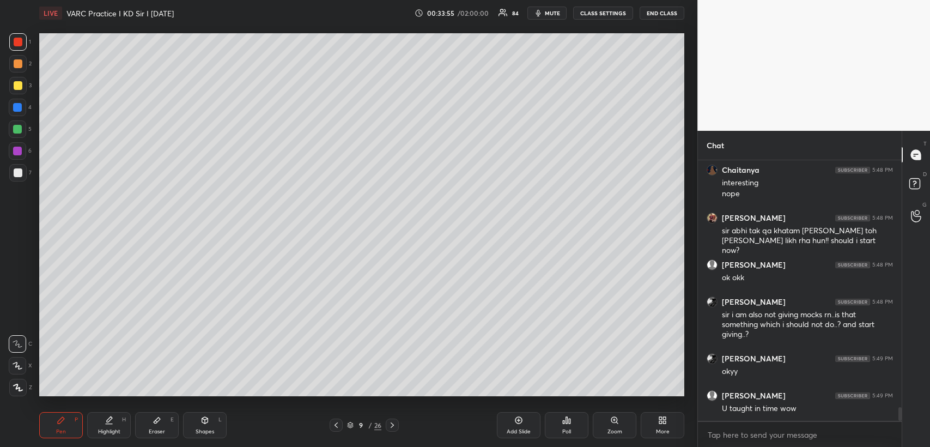
scroll to position [4774, 0]
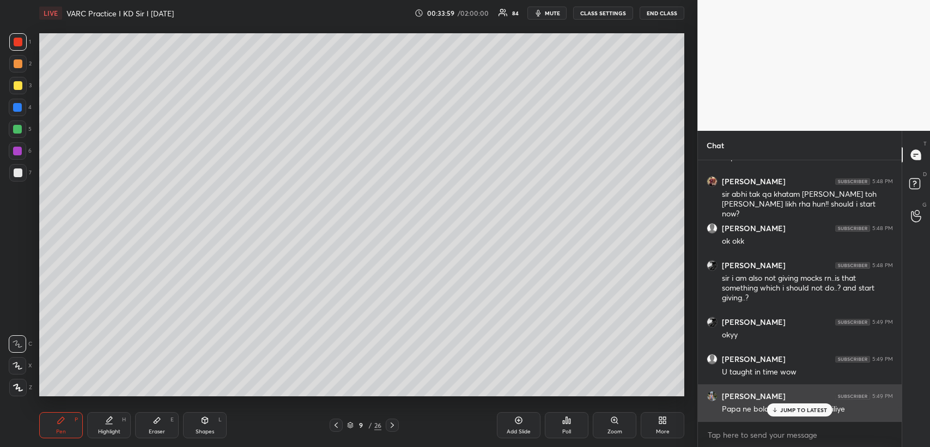
click at [786, 409] on p "JUMP TO LATEST" at bounding box center [803, 409] width 47 height 7
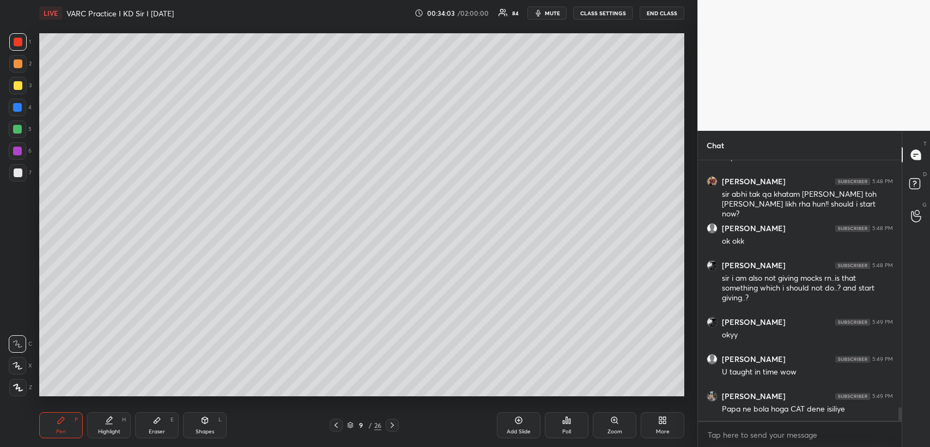
click at [336, 426] on icon at bounding box center [336, 425] width 9 height 9
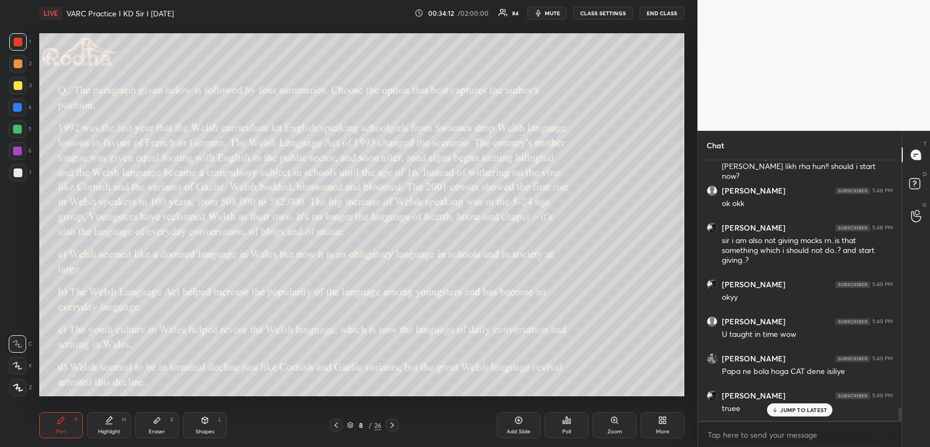
scroll to position [4848, 0]
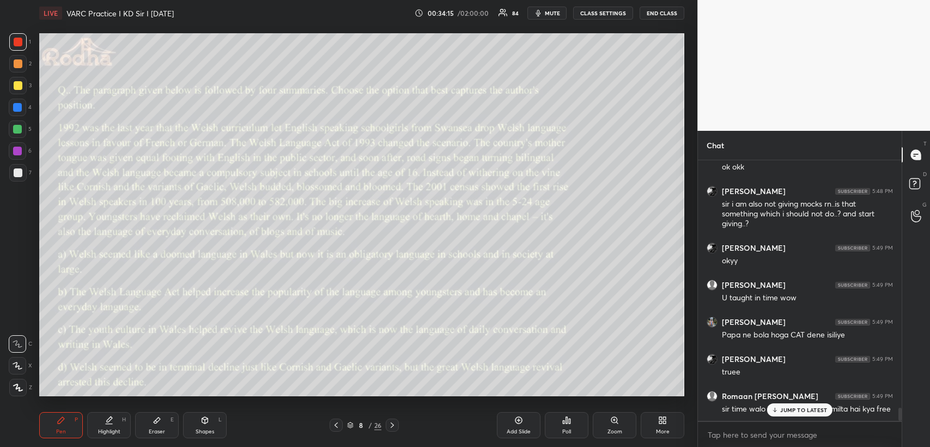
click at [336, 425] on icon at bounding box center [336, 425] width 9 height 9
click at [392, 423] on icon at bounding box center [392, 425] width 9 height 9
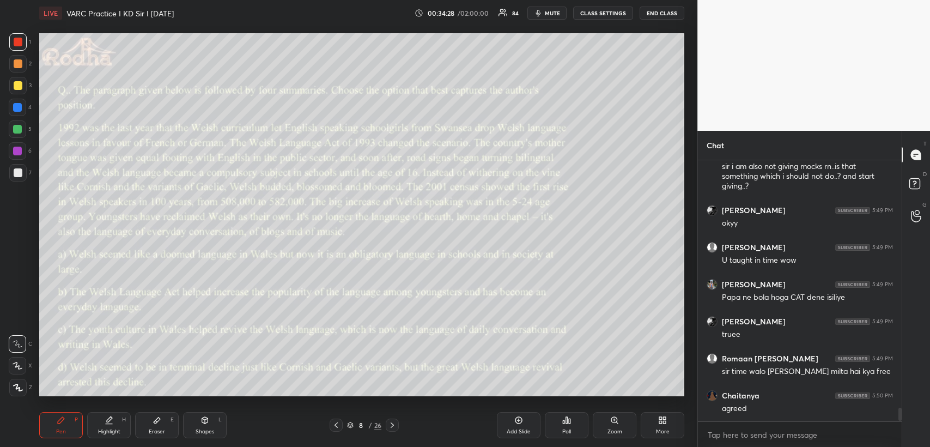
click at [392, 426] on icon at bounding box center [392, 424] width 3 height 5
click at [335, 424] on icon at bounding box center [336, 424] width 3 height 5
click at [396, 424] on icon at bounding box center [392, 425] width 9 height 9
click at [334, 426] on icon at bounding box center [336, 425] width 9 height 9
click at [394, 425] on icon at bounding box center [392, 425] width 9 height 9
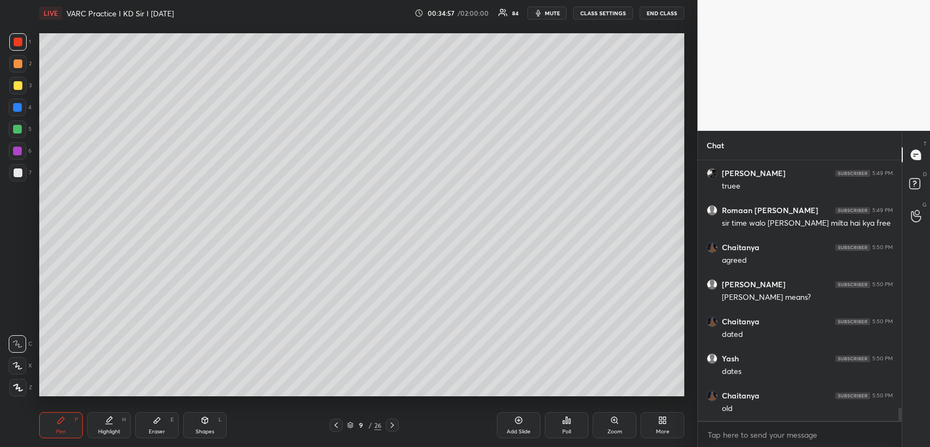
scroll to position [5070, 0]
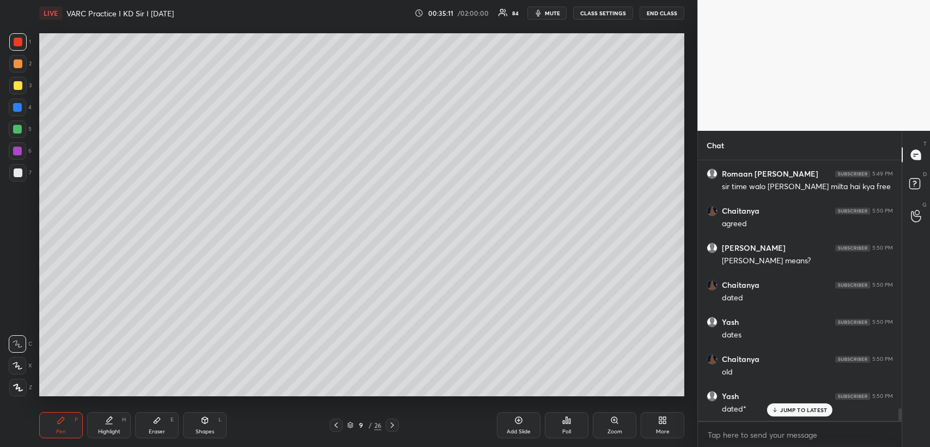
click at [200, 417] on div "Shapes L" at bounding box center [205, 425] width 44 height 26
click at [157, 420] on icon at bounding box center [157, 420] width 7 height 6
click at [80, 422] on div "Pen P" at bounding box center [61, 425] width 44 height 26
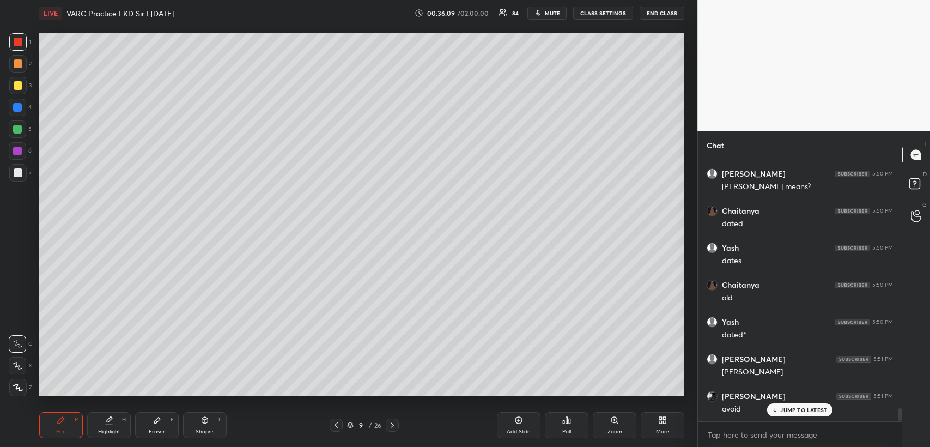
scroll to position [5182, 0]
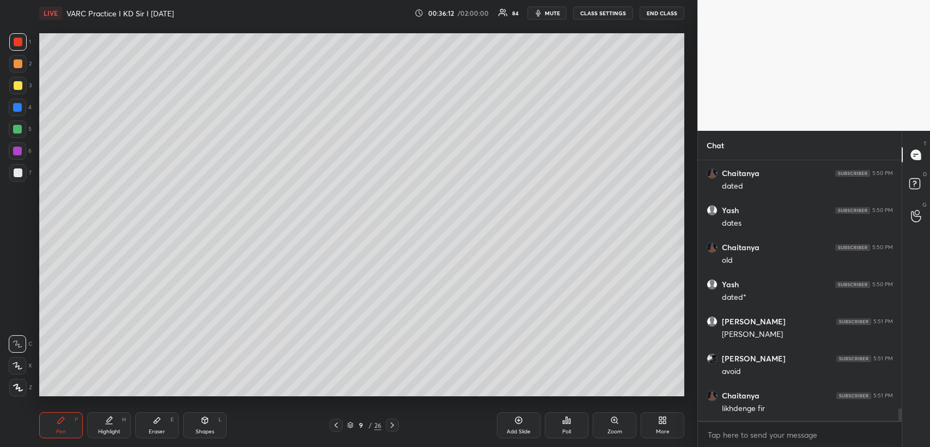
click at [393, 424] on icon at bounding box center [392, 425] width 9 height 9
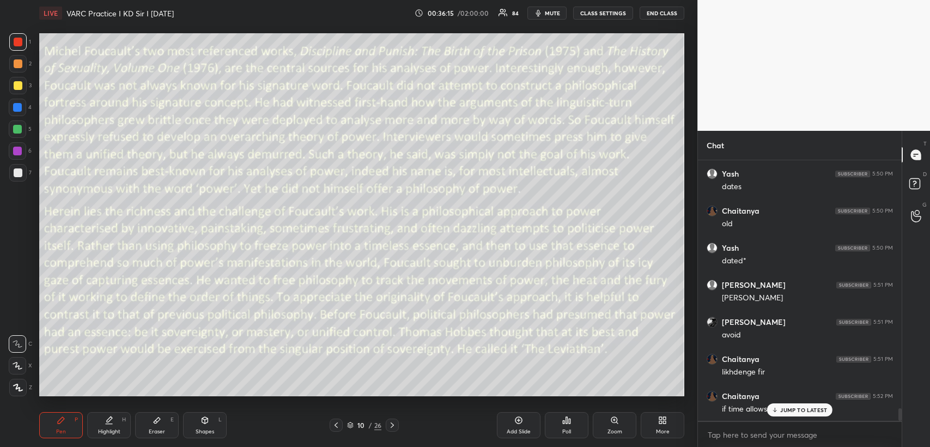
click at [563, 422] on icon at bounding box center [564, 422] width 2 height 3
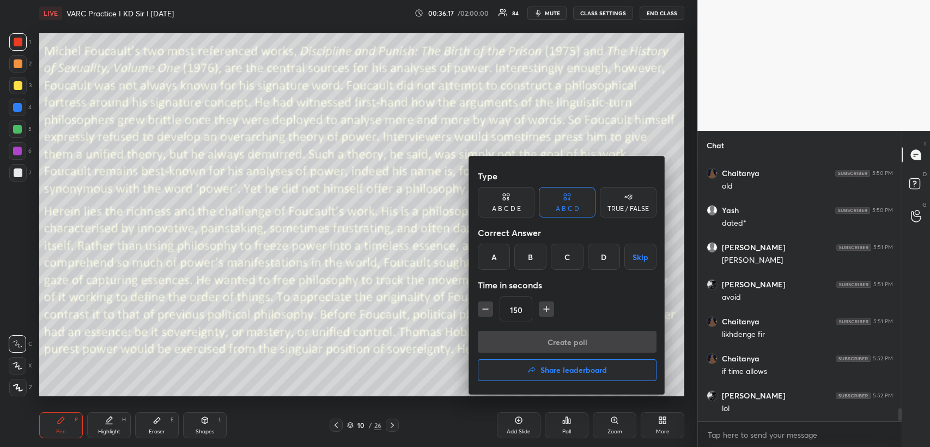
scroll to position [5302, 0]
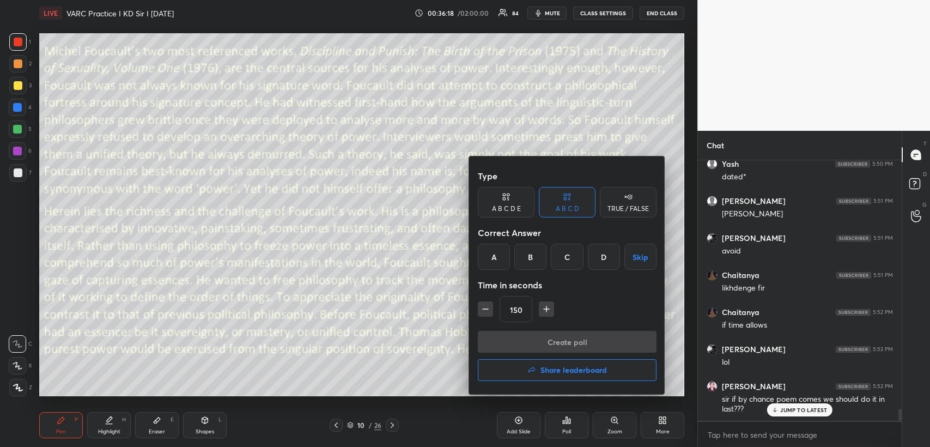
click at [620, 204] on div "TRUE / FALSE" at bounding box center [628, 202] width 57 height 31
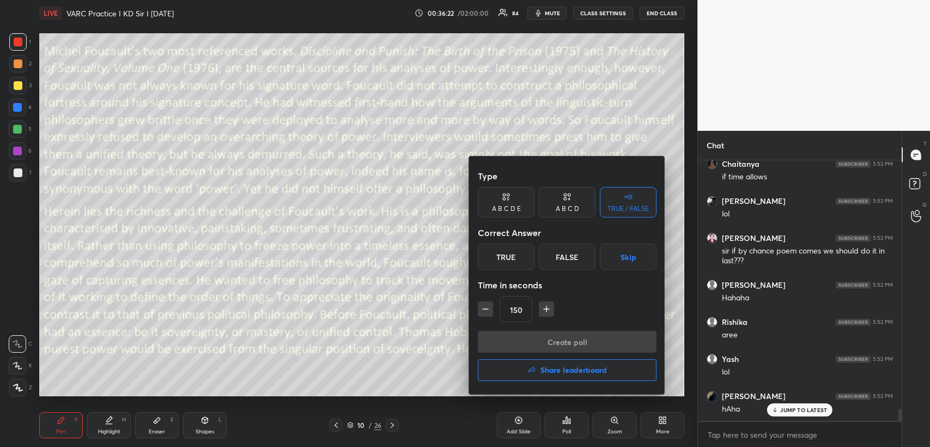
scroll to position [5450, 0]
click at [628, 257] on button "Skip" at bounding box center [628, 257] width 57 height 26
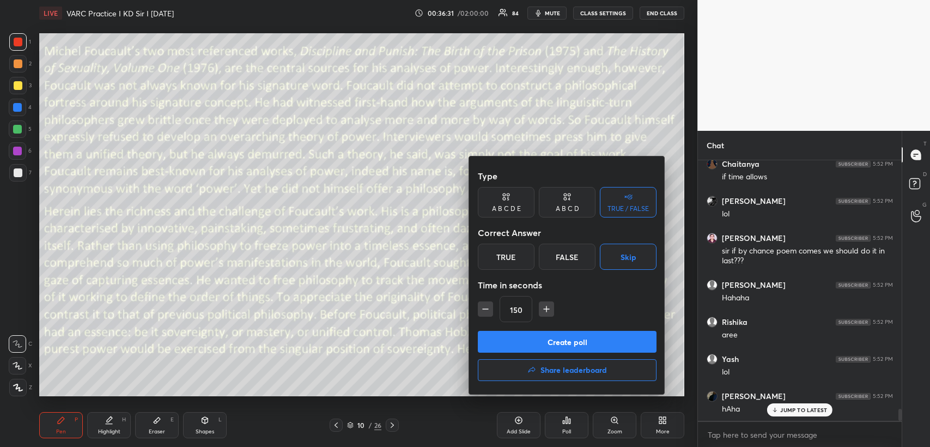
click at [558, 338] on button "Create poll" at bounding box center [567, 342] width 179 height 22
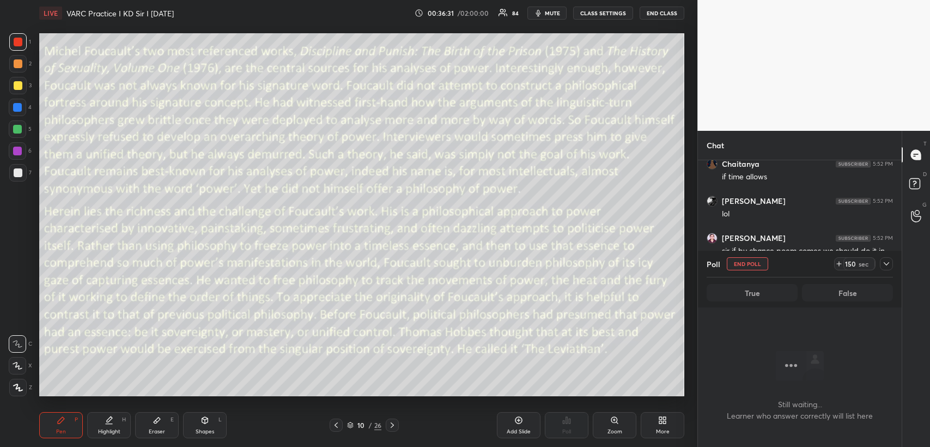
scroll to position [228, 201]
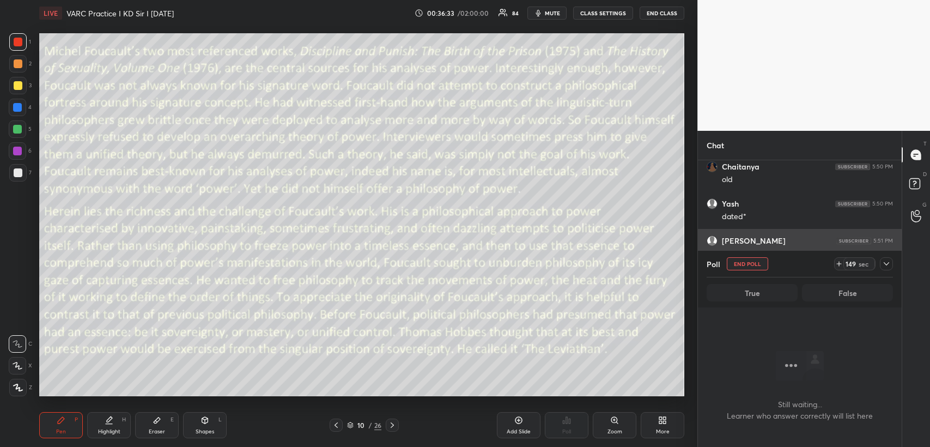
click at [889, 263] on icon at bounding box center [886, 263] width 9 height 9
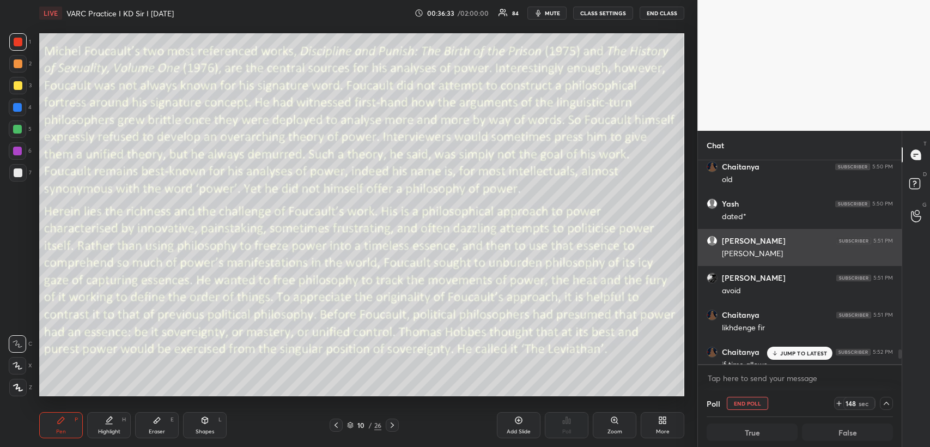
scroll to position [3, 3]
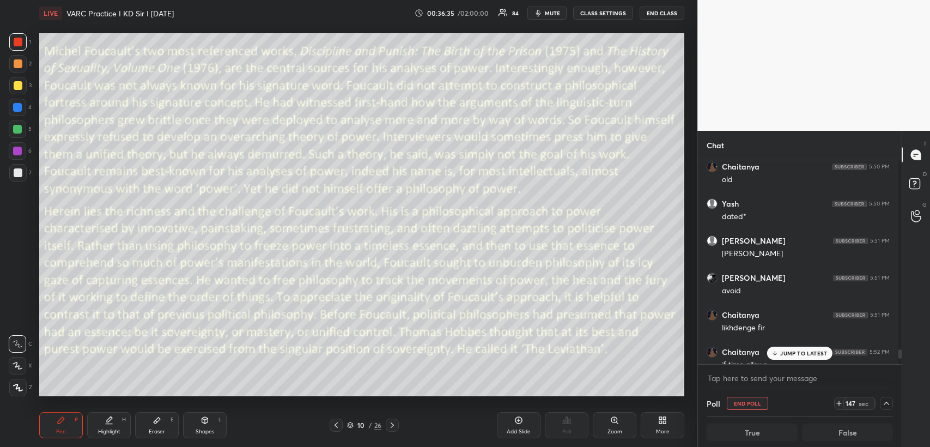
click at [790, 354] on p "JUMP TO LATEST" at bounding box center [803, 353] width 47 height 7
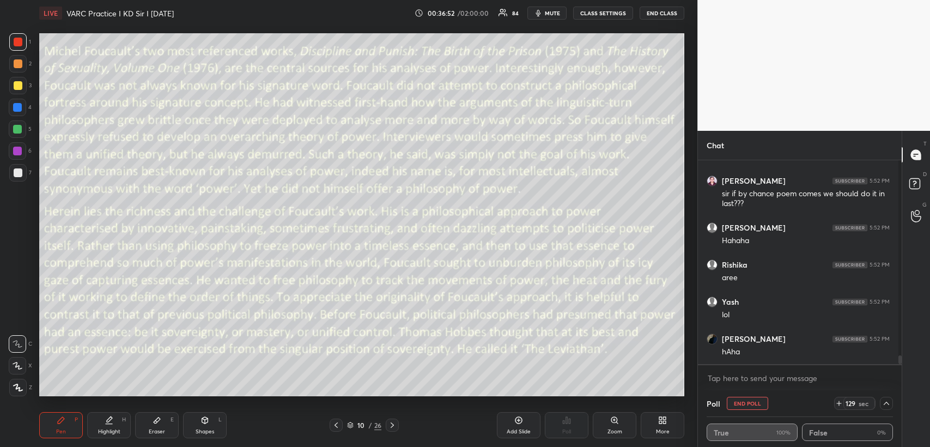
click at [556, 11] on span "mute" at bounding box center [552, 13] width 15 height 8
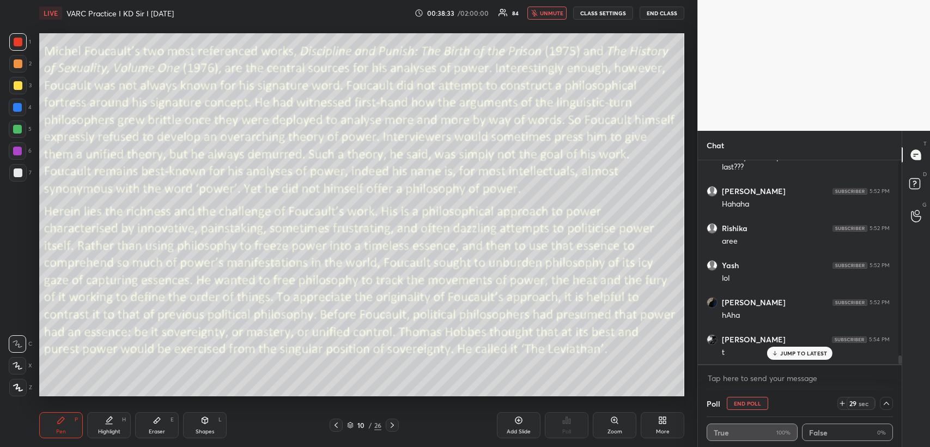
click at [842, 402] on icon at bounding box center [842, 403] width 0 height 4
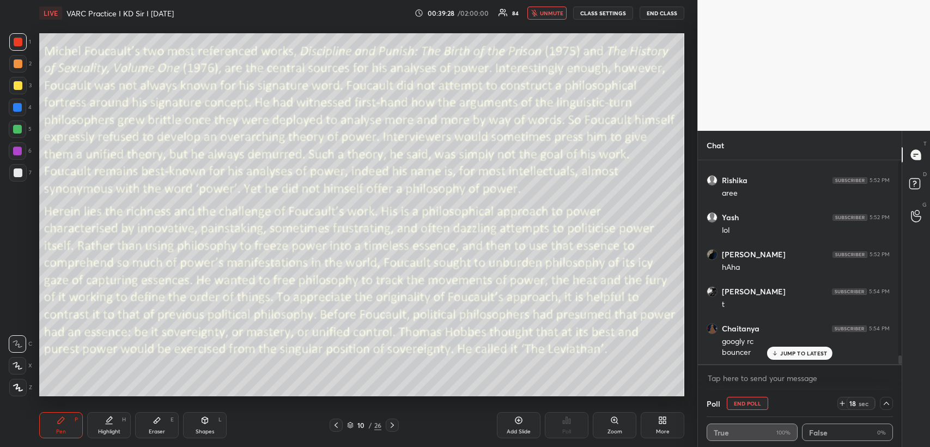
click at [557, 10] on span "unmute" at bounding box center [551, 13] width 23 height 8
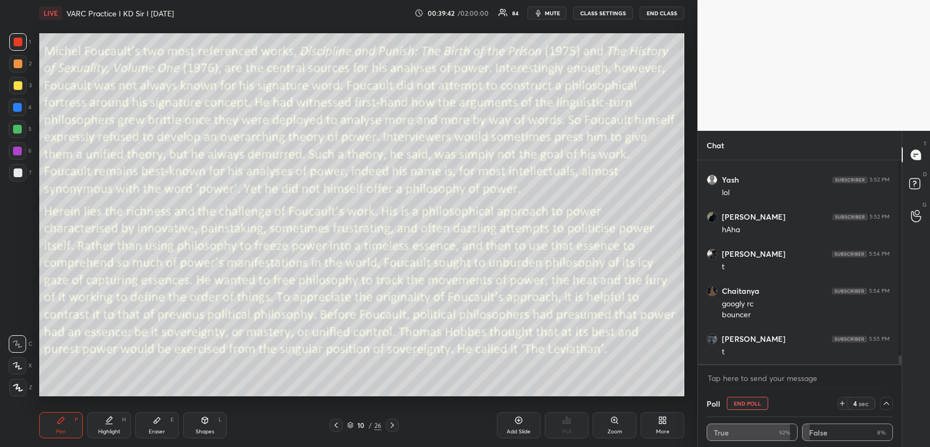
scroll to position [4722, 0]
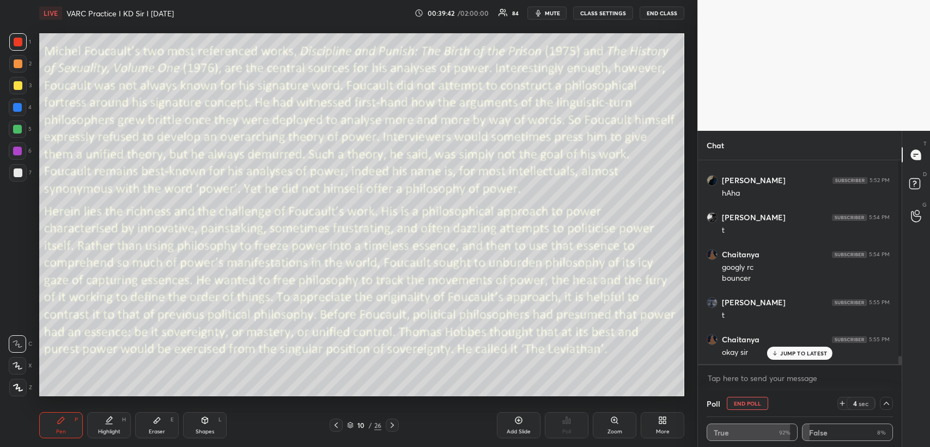
click at [840, 403] on icon at bounding box center [842, 403] width 4 height 0
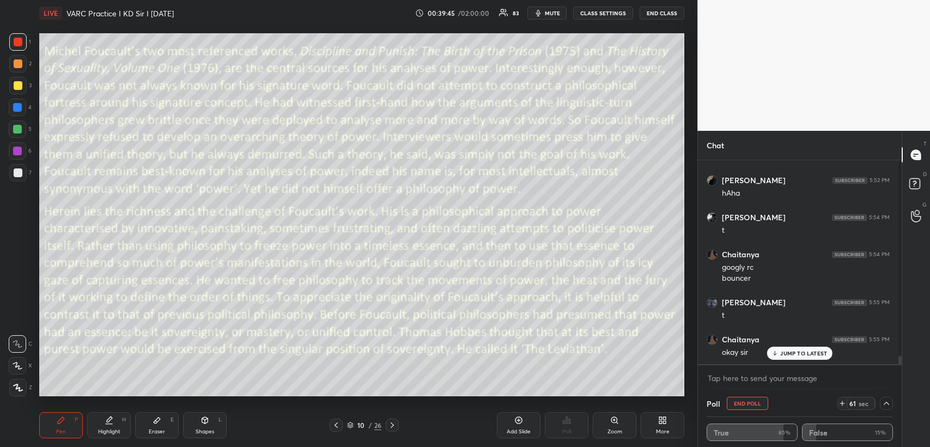
click at [840, 403] on icon at bounding box center [842, 403] width 4 height 0
click at [837, 403] on icon at bounding box center [839, 403] width 4 height 0
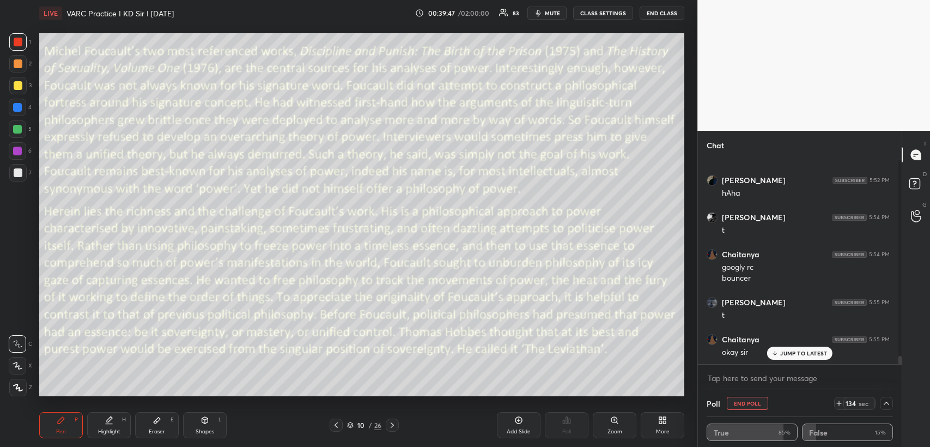
click at [837, 403] on icon at bounding box center [839, 403] width 4 height 0
click at [393, 427] on icon at bounding box center [392, 425] width 9 height 9
click at [543, 10] on icon "button" at bounding box center [538, 13] width 9 height 9
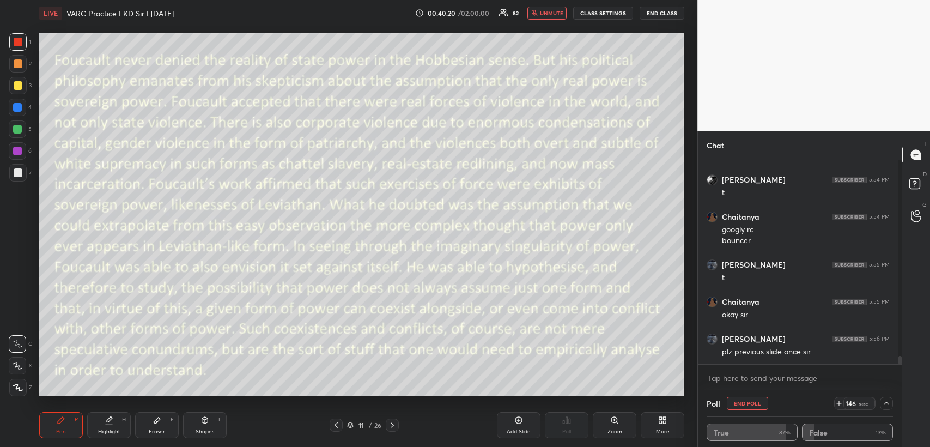
scroll to position [4796, 0]
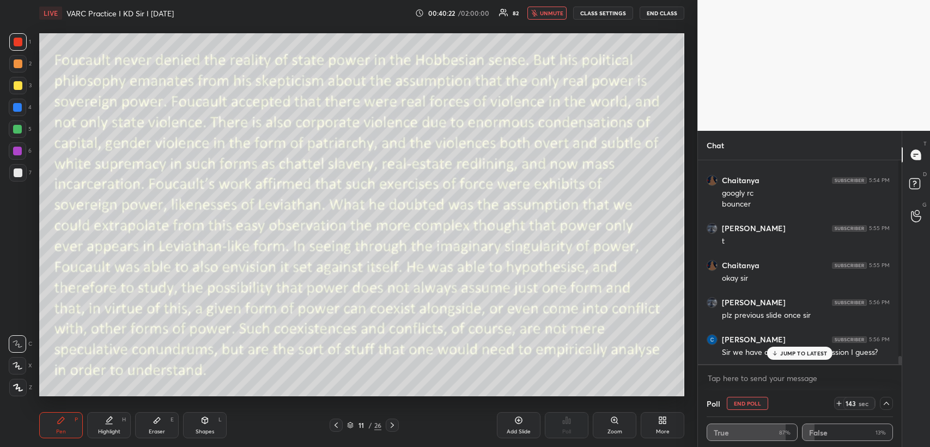
click at [545, 10] on span "unmute" at bounding box center [551, 13] width 23 height 8
drag, startPoint x: 790, startPoint y: 349, endPoint x: 777, endPoint y: 343, distance: 14.1
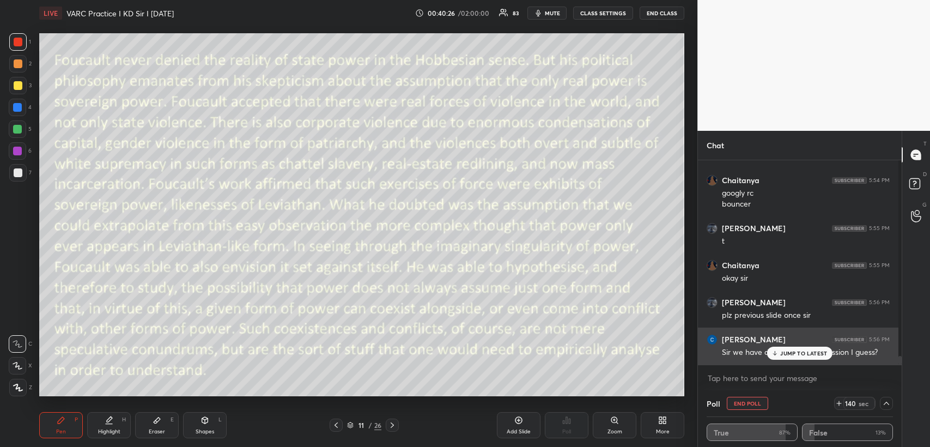
click at [790, 350] on p "JUMP TO LATEST" at bounding box center [803, 353] width 47 height 7
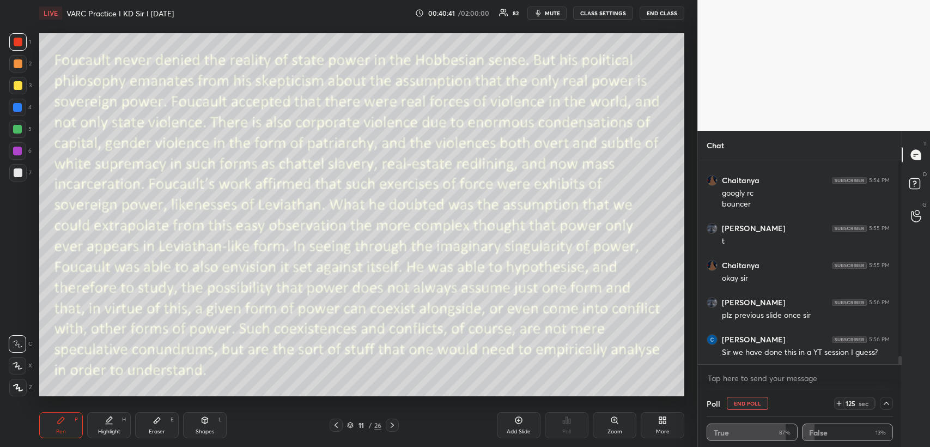
click at [560, 13] on span "mute" at bounding box center [552, 13] width 15 height 8
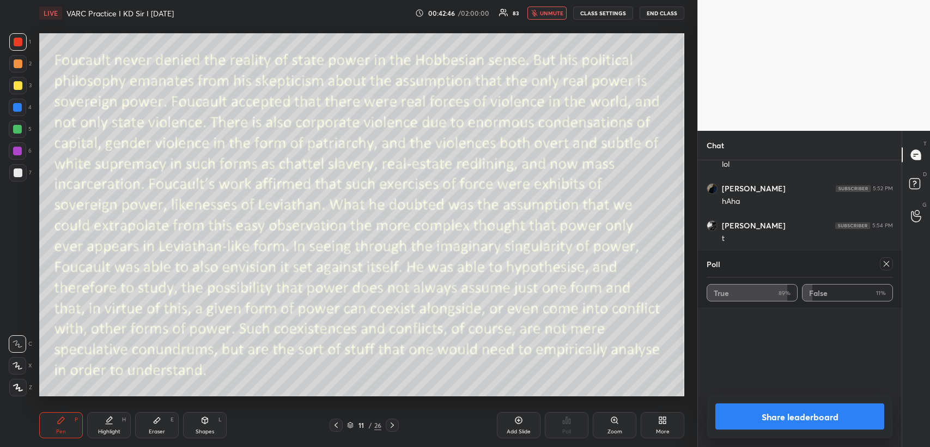
scroll to position [4502, 0]
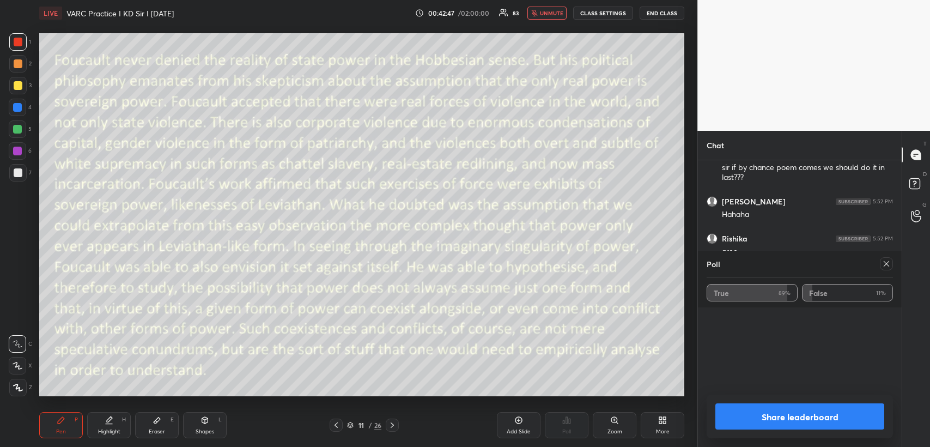
click at [335, 427] on icon at bounding box center [336, 425] width 9 height 9
click at [558, 11] on span "unmute" at bounding box center [551, 13] width 23 height 8
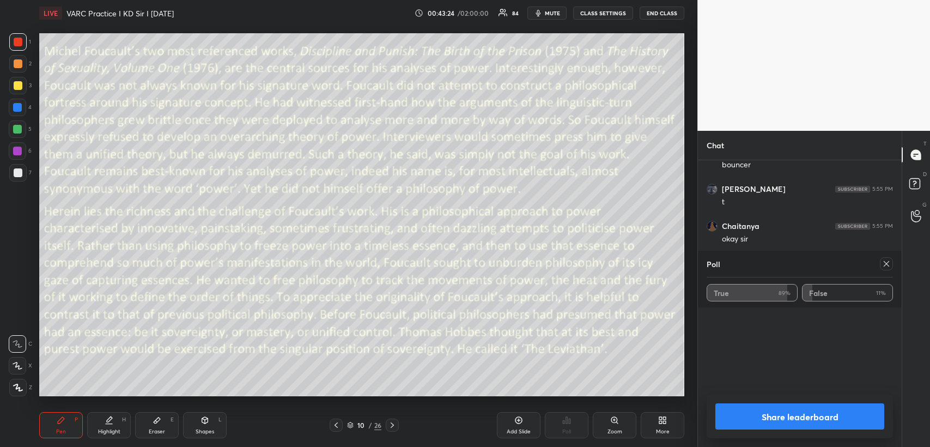
scroll to position [4785, 0]
click at [883, 263] on icon at bounding box center [886, 263] width 9 height 9
type textarea "x"
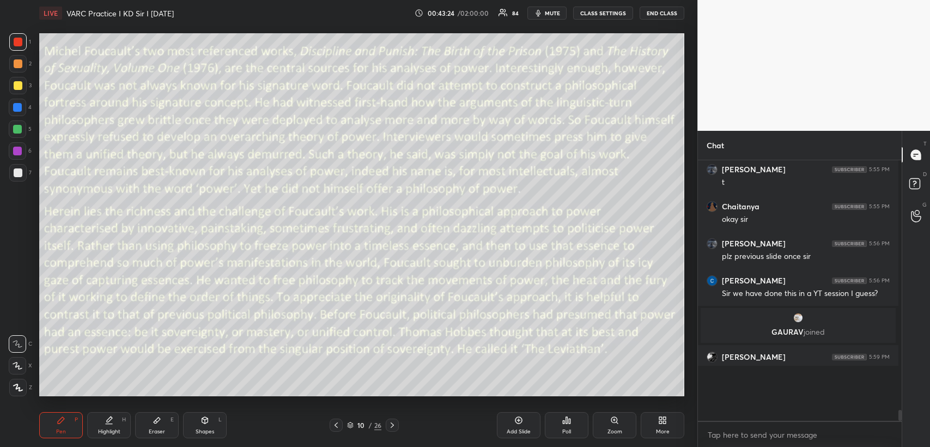
scroll to position [4, 3]
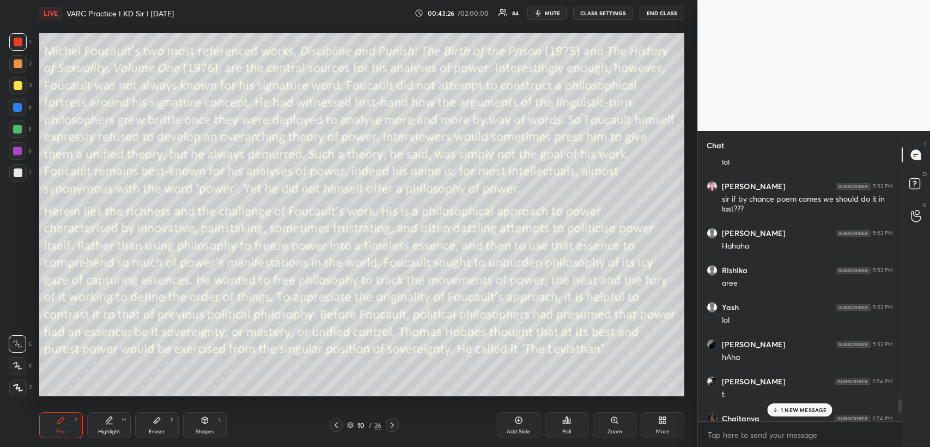
click at [791, 410] on p "1 NEW MESSAGE" at bounding box center [804, 409] width 46 height 7
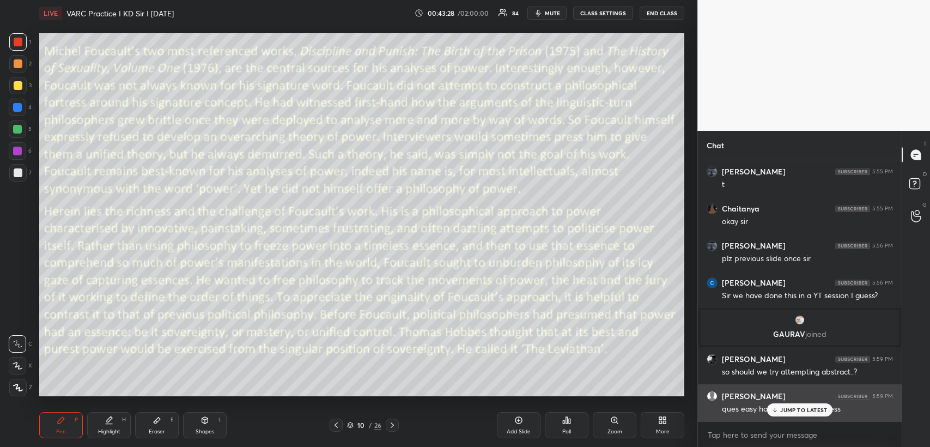
click at [807, 410] on p "JUMP TO LATEST" at bounding box center [803, 409] width 47 height 7
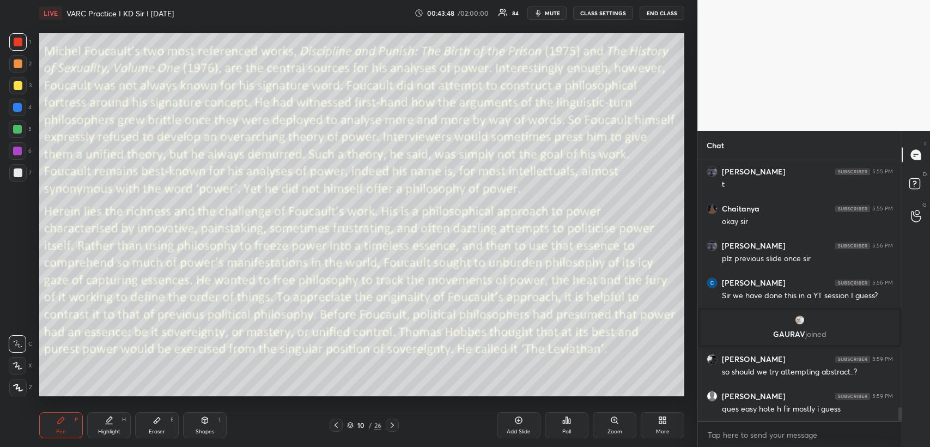
scroll to position [4812, 0]
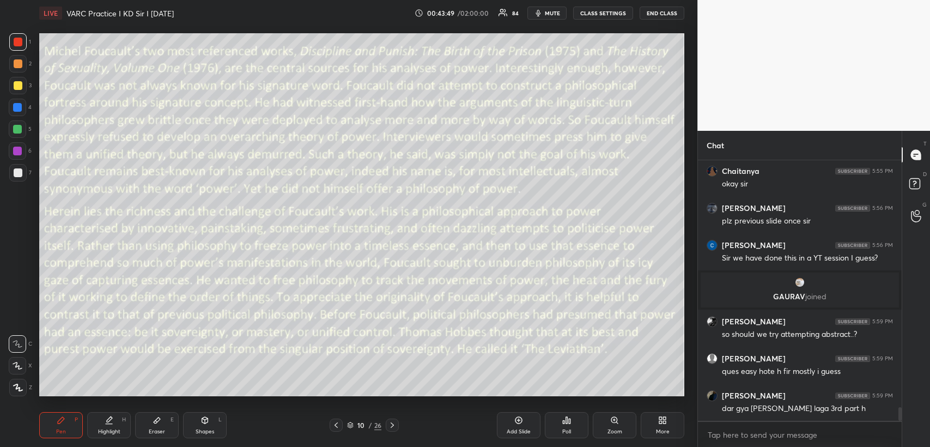
click at [391, 425] on icon at bounding box center [392, 425] width 9 height 9
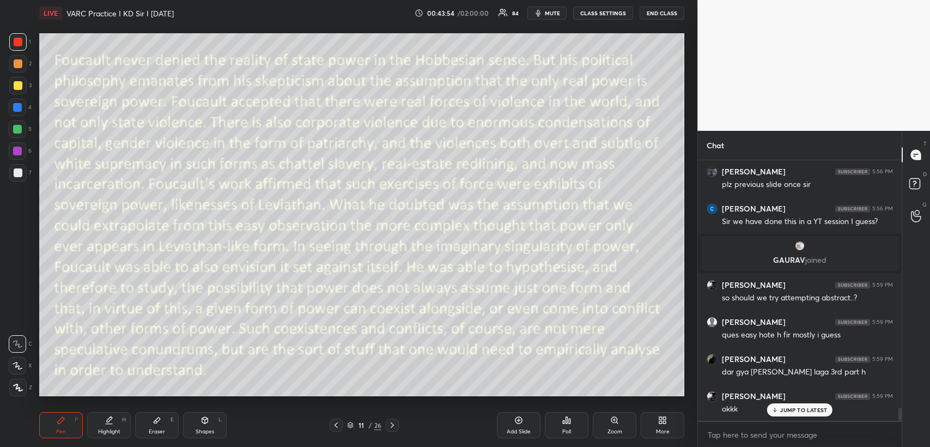
click at [392, 423] on icon at bounding box center [392, 425] width 9 height 9
click at [566, 421] on icon at bounding box center [567, 420] width 2 height 7
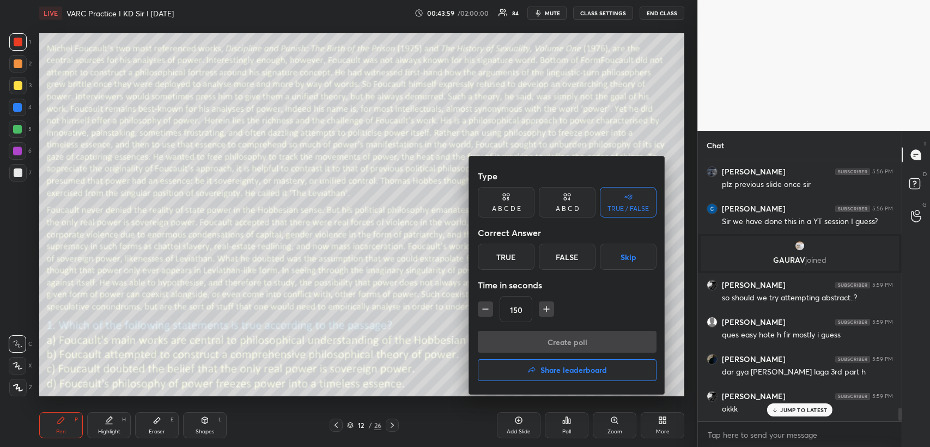
click at [568, 206] on div "A B C D" at bounding box center [567, 208] width 23 height 7
click at [570, 256] on div "C" at bounding box center [567, 257] width 32 height 26
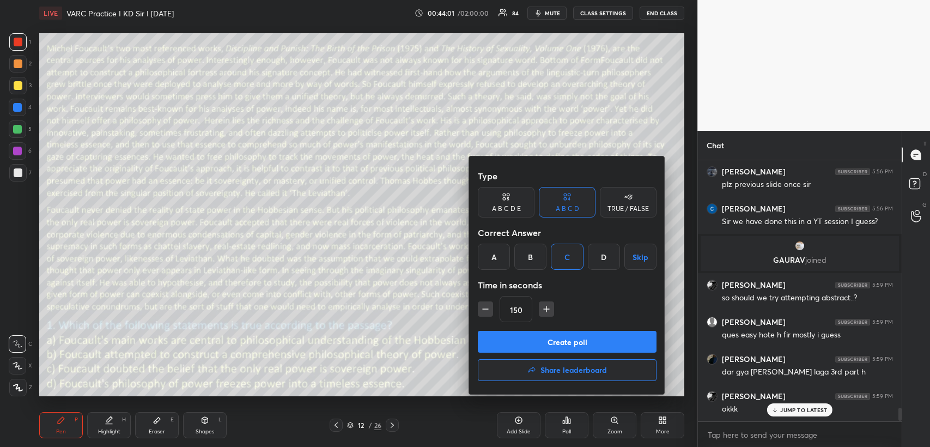
click at [487, 310] on icon "button" at bounding box center [485, 308] width 11 height 11
click at [487, 311] on icon "button" at bounding box center [485, 308] width 11 height 11
click at [484, 310] on icon "button" at bounding box center [485, 308] width 11 height 11
click at [485, 310] on icon "button" at bounding box center [485, 308] width 11 height 11
click at [542, 307] on icon "button" at bounding box center [541, 308] width 11 height 11
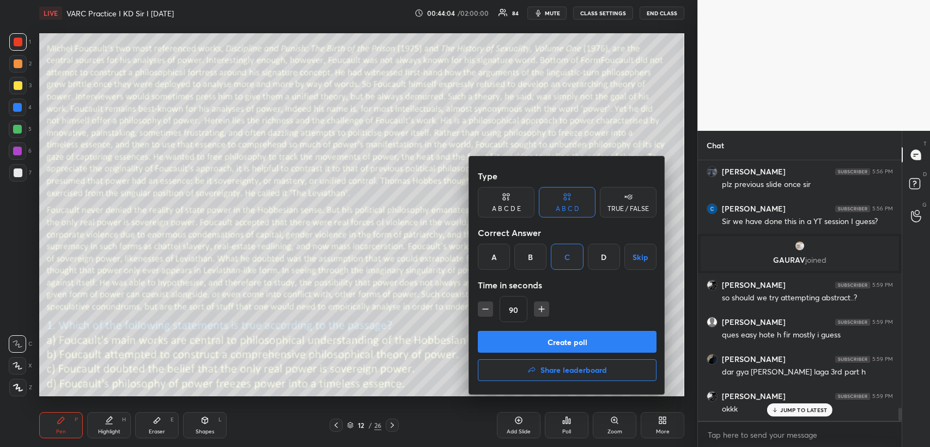
type input "105"
click at [537, 337] on button "Create poll" at bounding box center [567, 342] width 179 height 22
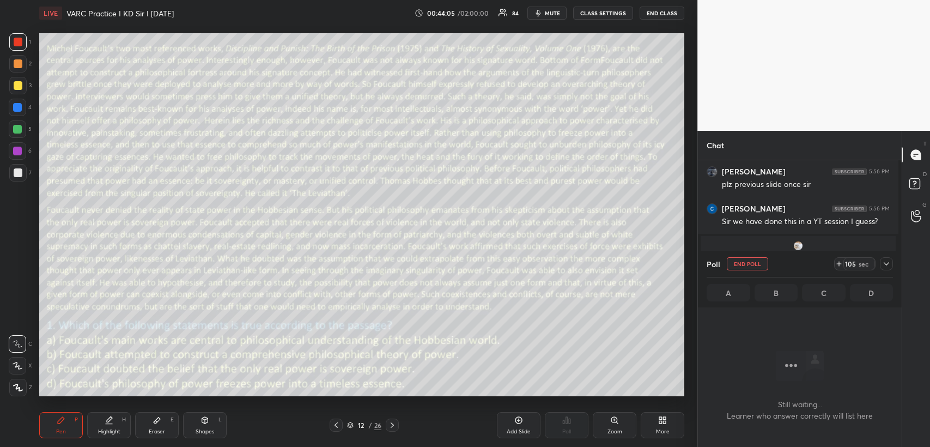
scroll to position [201, 201]
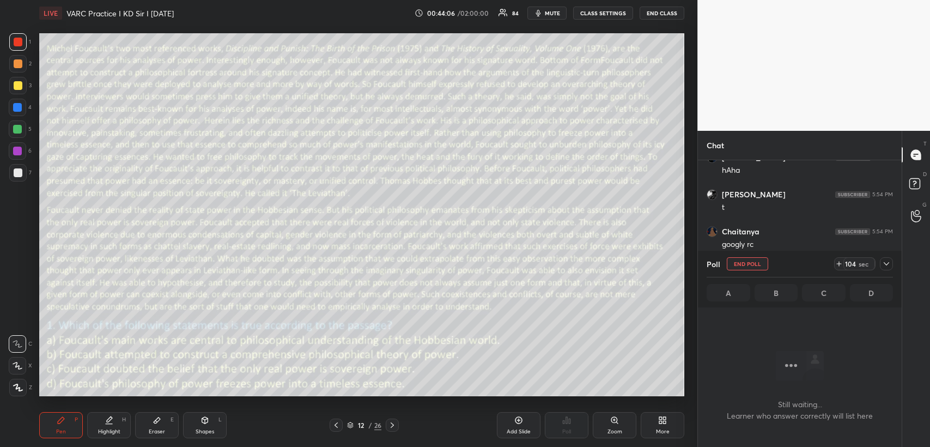
click at [887, 259] on icon at bounding box center [886, 263] width 9 height 9
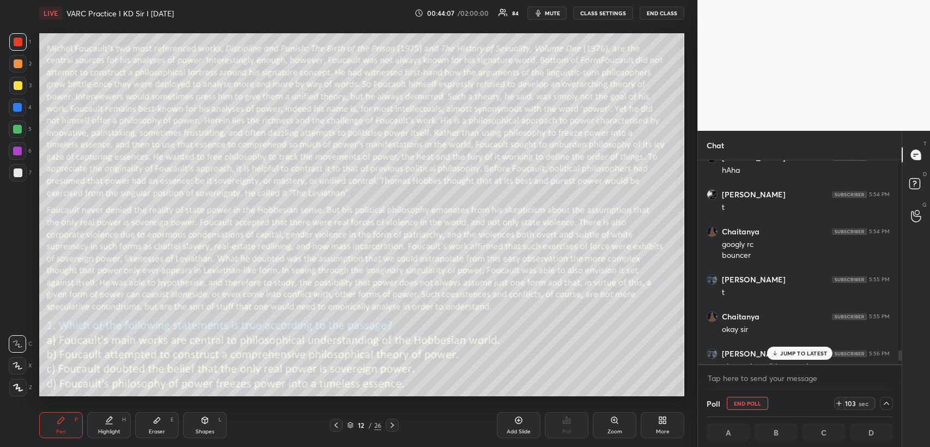
click at [554, 13] on span "mute" at bounding box center [552, 13] width 15 height 8
click at [805, 351] on p "JUMP TO LATEST" at bounding box center [803, 353] width 47 height 7
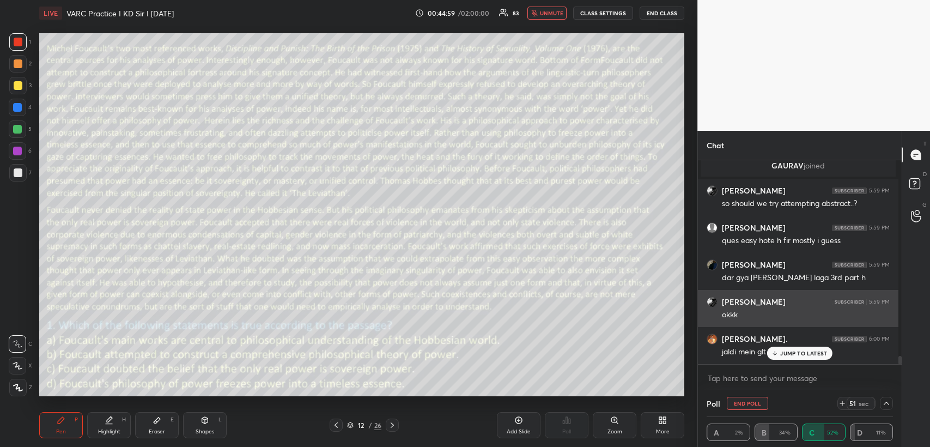
scroll to position [4930, 0]
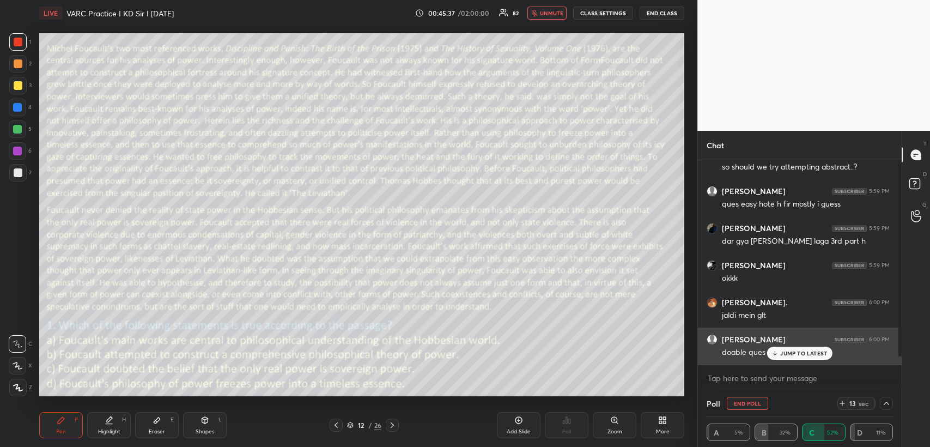
click at [793, 347] on div "JUMP TO LATEST" at bounding box center [799, 353] width 65 height 13
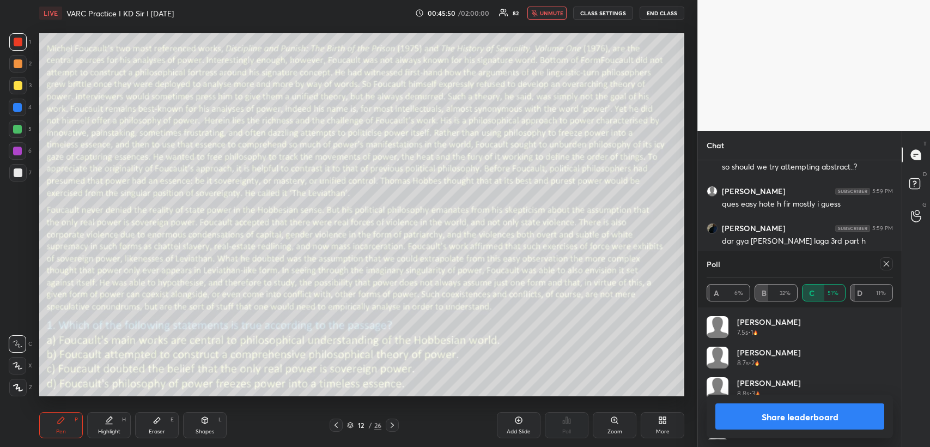
scroll to position [3, 3]
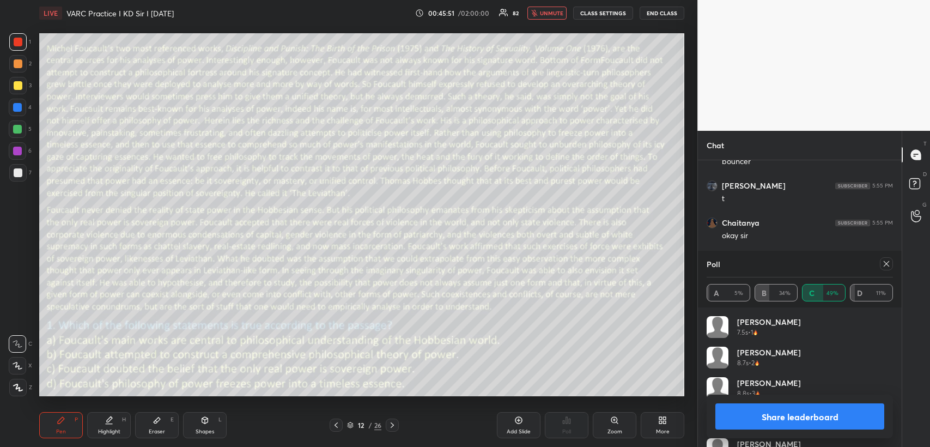
click at [562, 14] on span "unmute" at bounding box center [551, 13] width 23 height 8
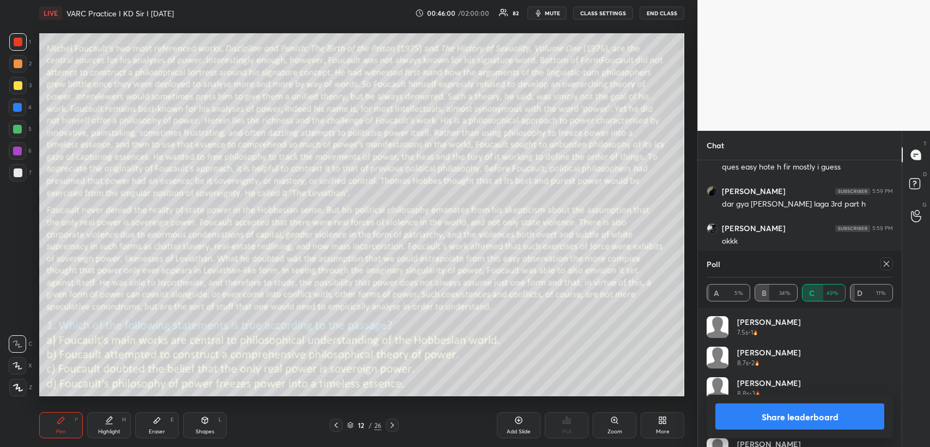
scroll to position [4985, 0]
click at [886, 263] on icon at bounding box center [886, 263] width 5 height 5
type textarea "x"
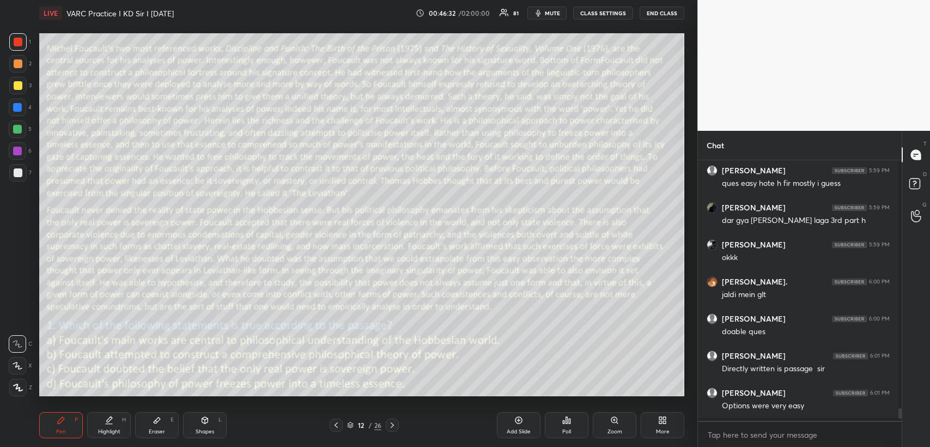
scroll to position [3, 3]
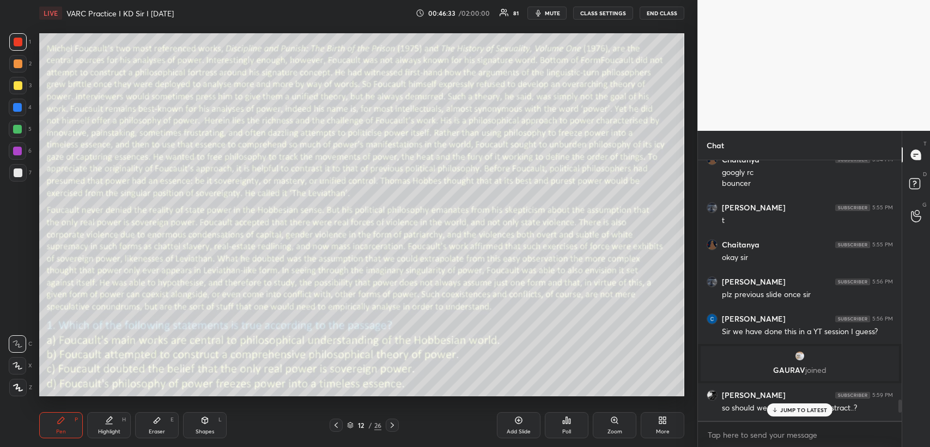
click at [795, 409] on p "JUMP TO LATEST" at bounding box center [803, 409] width 47 height 7
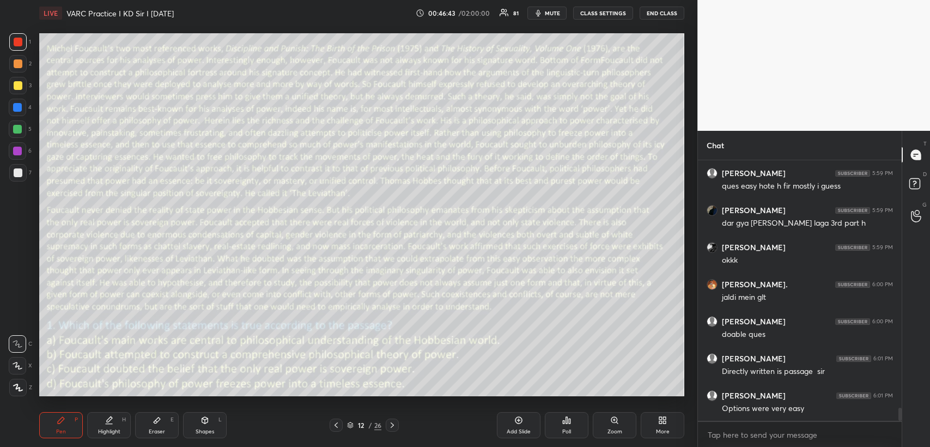
scroll to position [4965, 0]
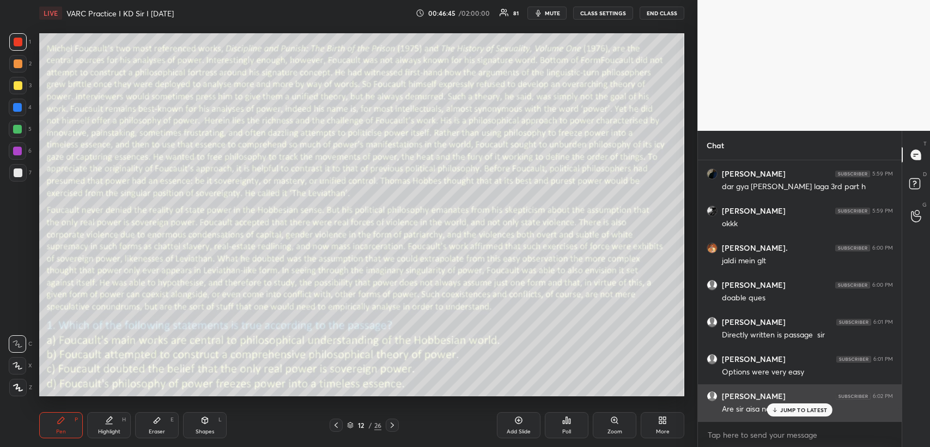
click at [787, 408] on p "JUMP TO LATEST" at bounding box center [803, 409] width 47 height 7
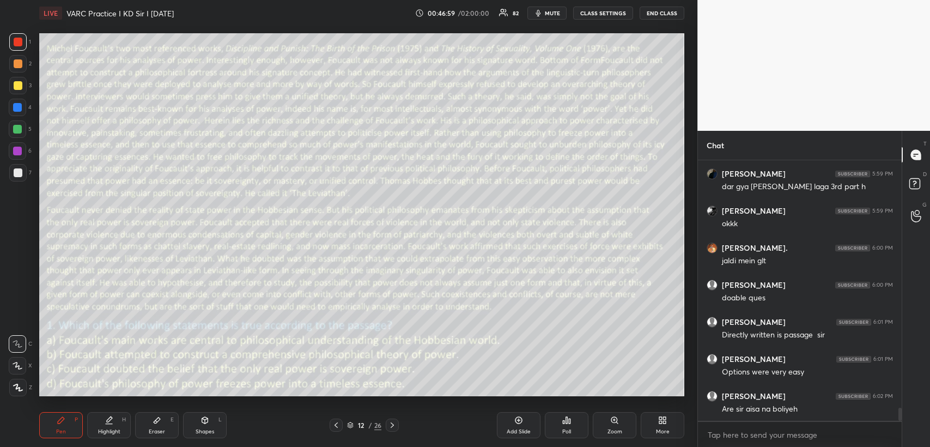
click at [395, 422] on icon at bounding box center [392, 425] width 9 height 9
click at [567, 418] on icon at bounding box center [567, 420] width 2 height 7
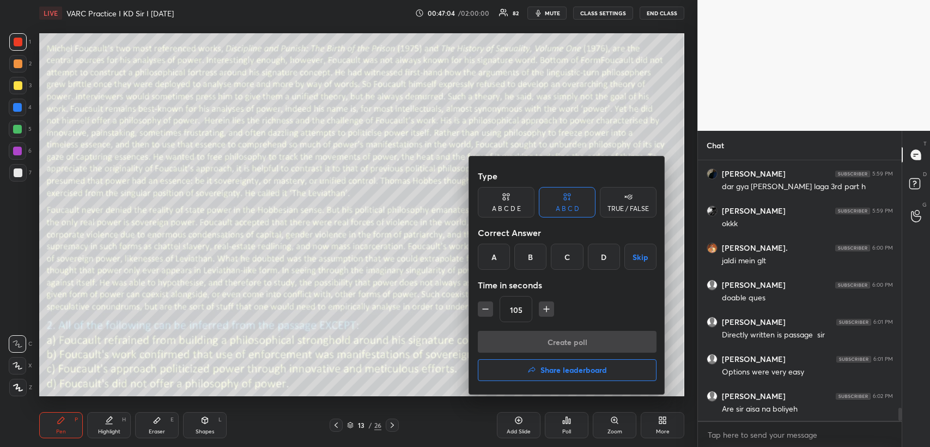
click at [537, 256] on div "B" at bounding box center [530, 257] width 32 height 26
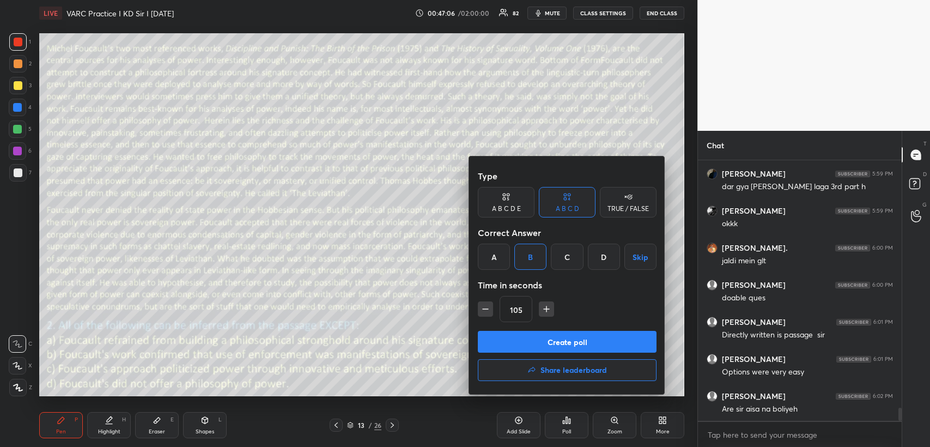
click at [546, 308] on icon "button" at bounding box center [546, 308] width 0 height 5
type input "120"
click at [536, 344] on button "Create poll" at bounding box center [567, 342] width 179 height 22
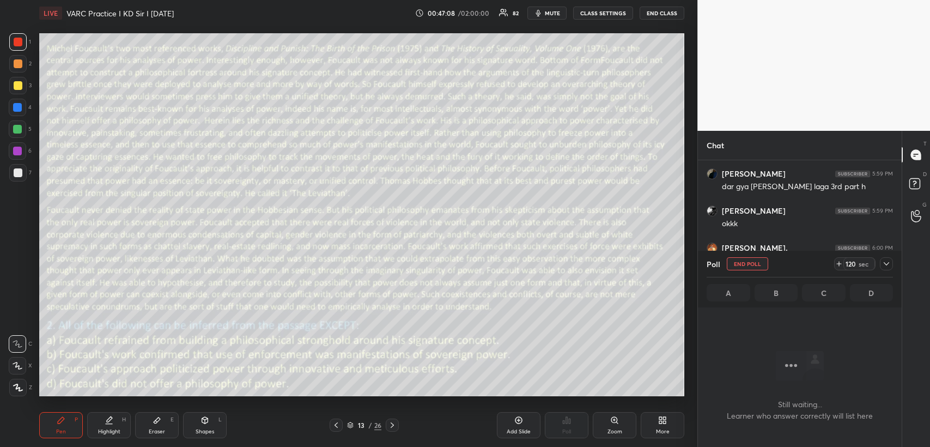
scroll to position [3, 3]
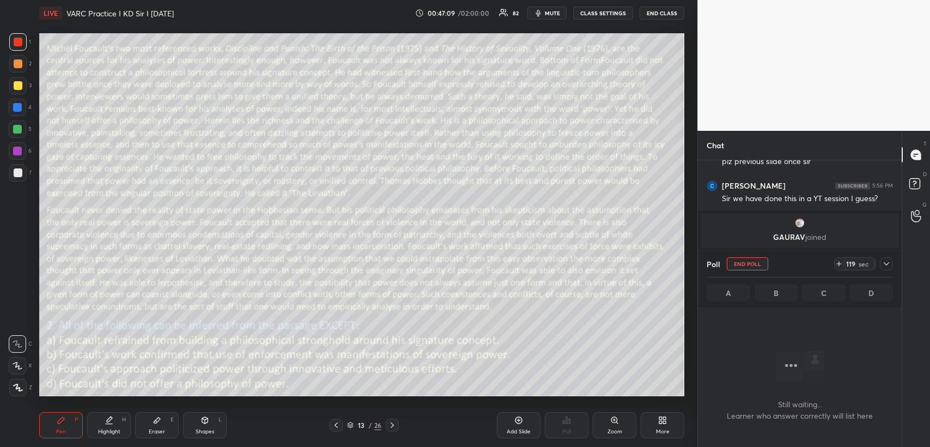
click at [885, 263] on icon at bounding box center [886, 263] width 9 height 9
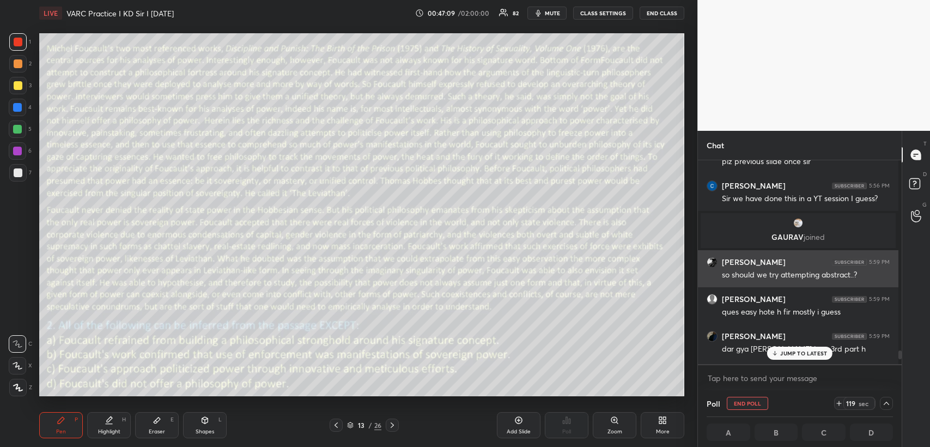
scroll to position [3, 3]
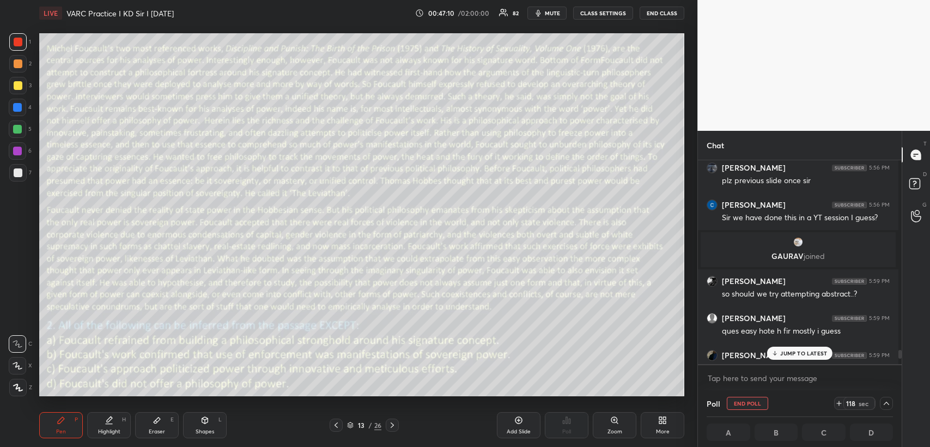
click at [557, 13] on span "mute" at bounding box center [552, 13] width 15 height 8
click at [788, 350] on p "JUMP TO LATEST" at bounding box center [803, 353] width 47 height 7
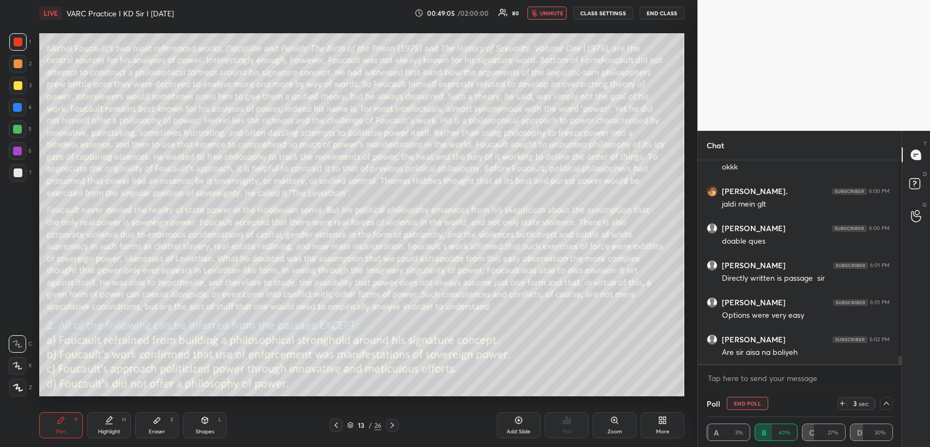
click at [547, 10] on span "unmute" at bounding box center [551, 13] width 23 height 8
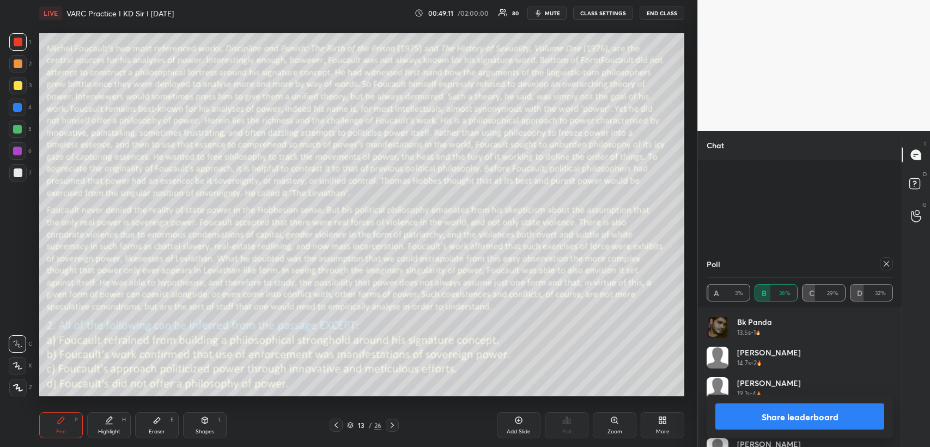
scroll to position [5030, 0]
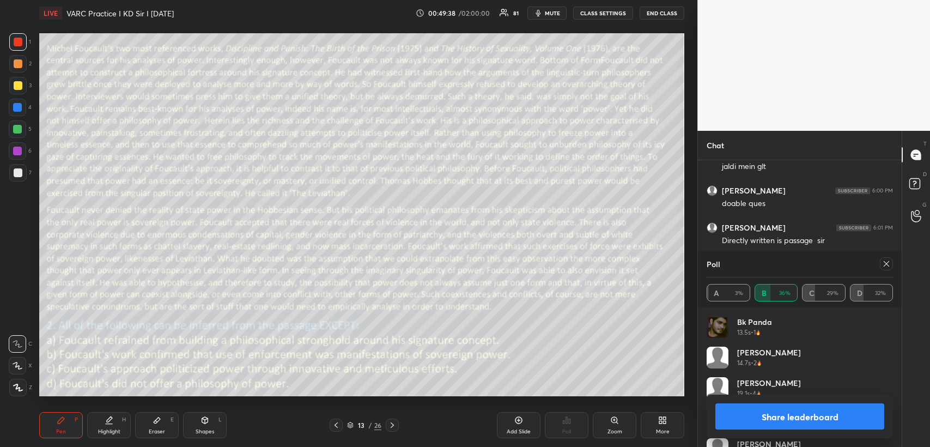
click at [887, 263] on icon at bounding box center [886, 263] width 9 height 9
type textarea "x"
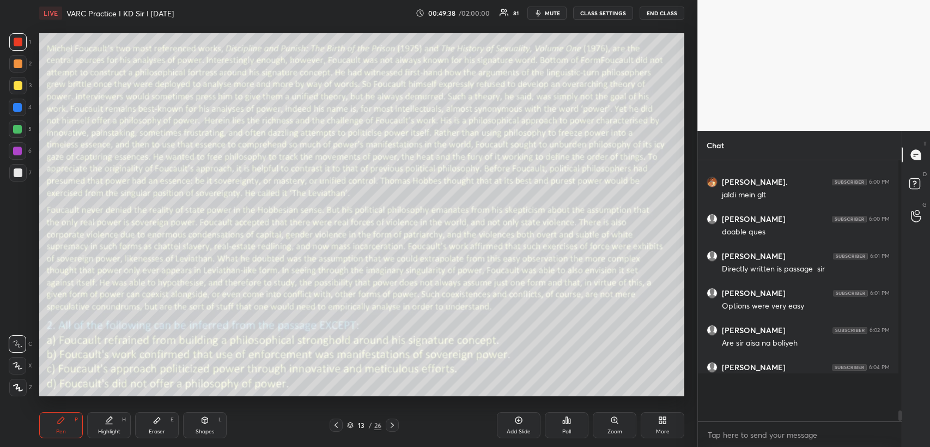
scroll to position [4973, 0]
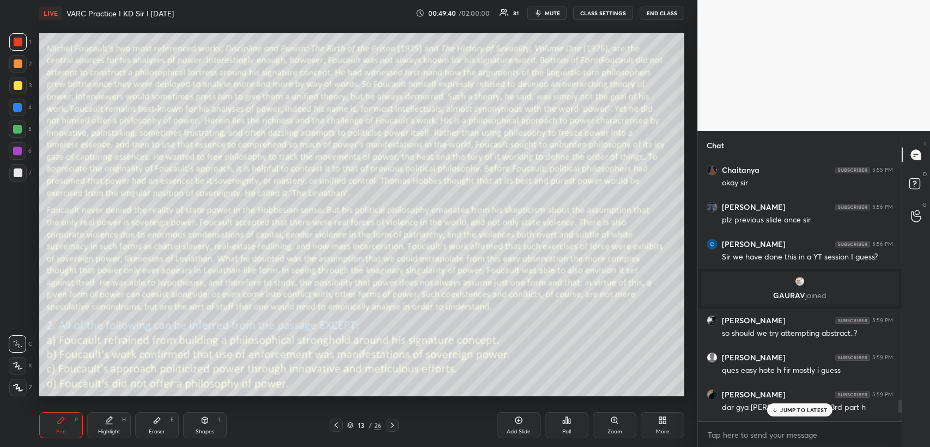
click at [798, 408] on p "JUMP TO LATEST" at bounding box center [803, 409] width 47 height 7
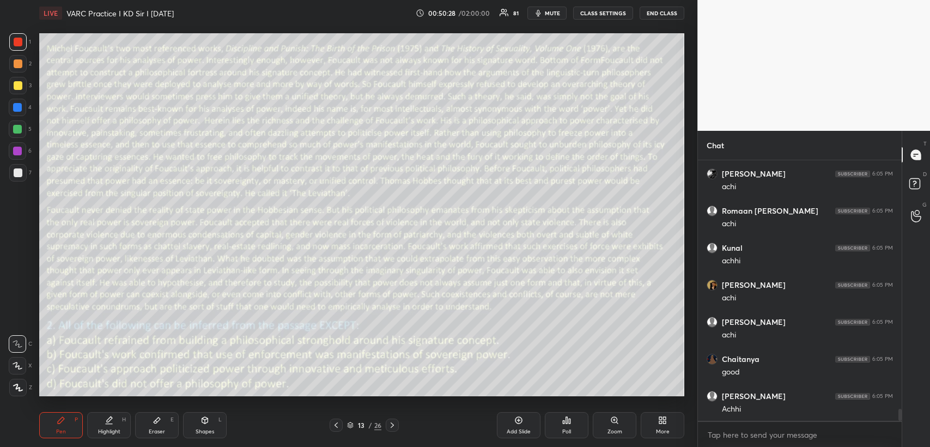
scroll to position [5317, 0]
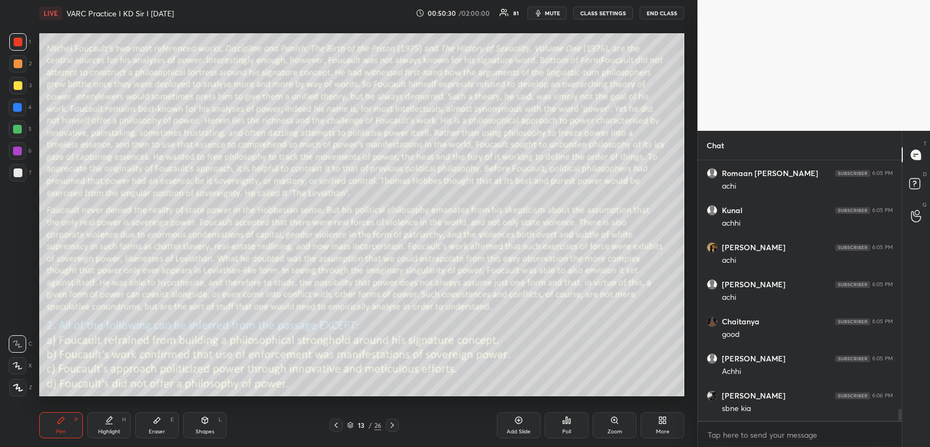
click at [392, 424] on icon at bounding box center [392, 425] width 9 height 9
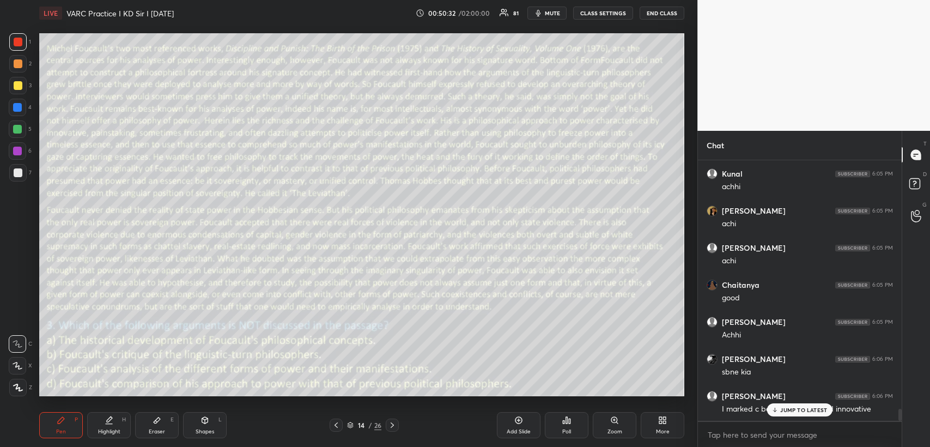
click at [568, 420] on icon at bounding box center [566, 420] width 9 height 9
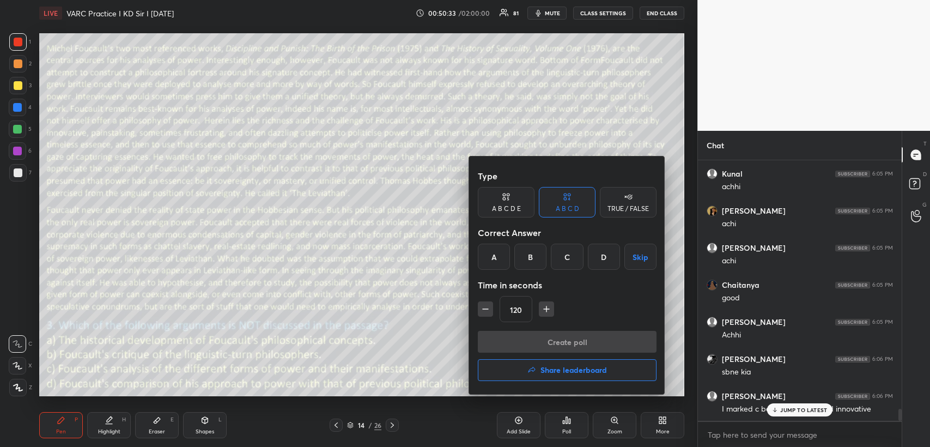
click at [497, 259] on div "A" at bounding box center [494, 257] width 32 height 26
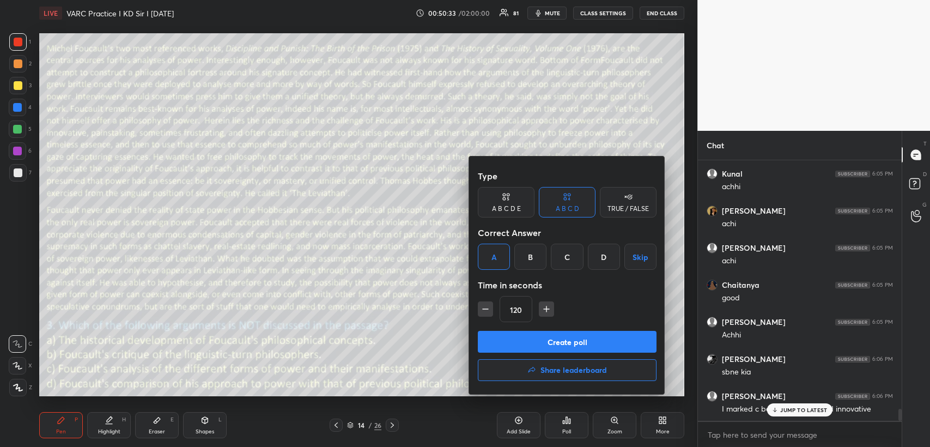
click at [546, 311] on icon "button" at bounding box center [546, 308] width 11 height 11
type input "135"
click at [541, 339] on button "Create poll" at bounding box center [567, 342] width 179 height 22
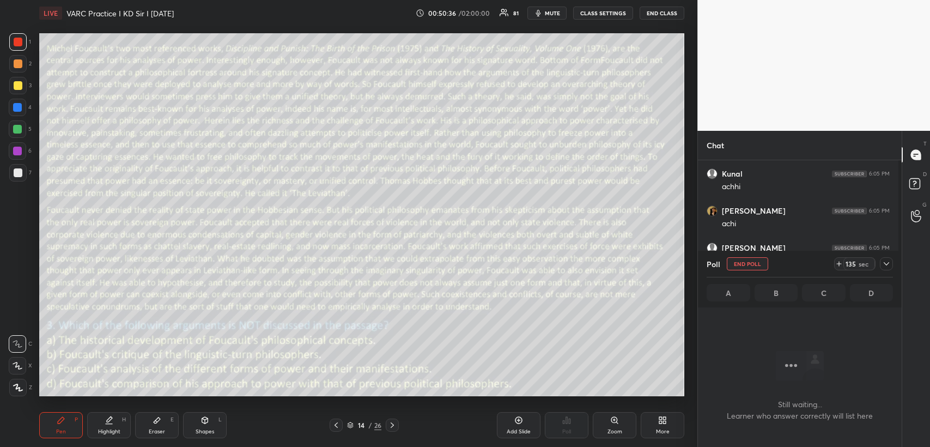
scroll to position [3, 3]
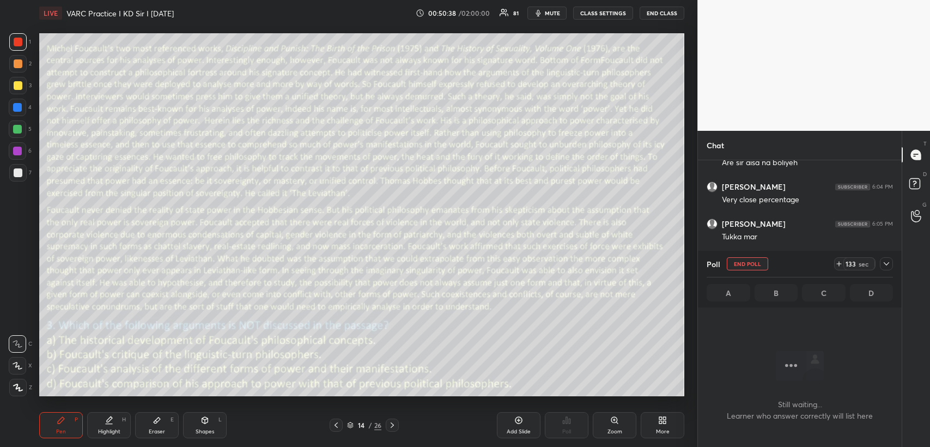
click at [888, 265] on icon at bounding box center [886, 263] width 9 height 9
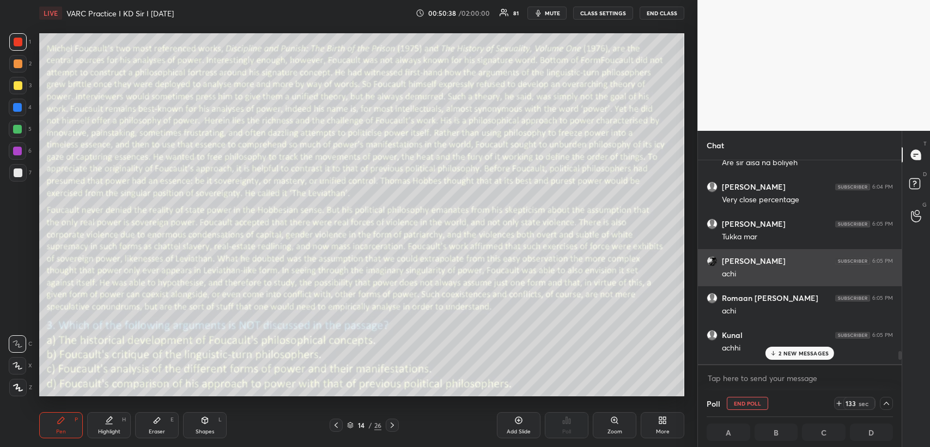
scroll to position [3, 3]
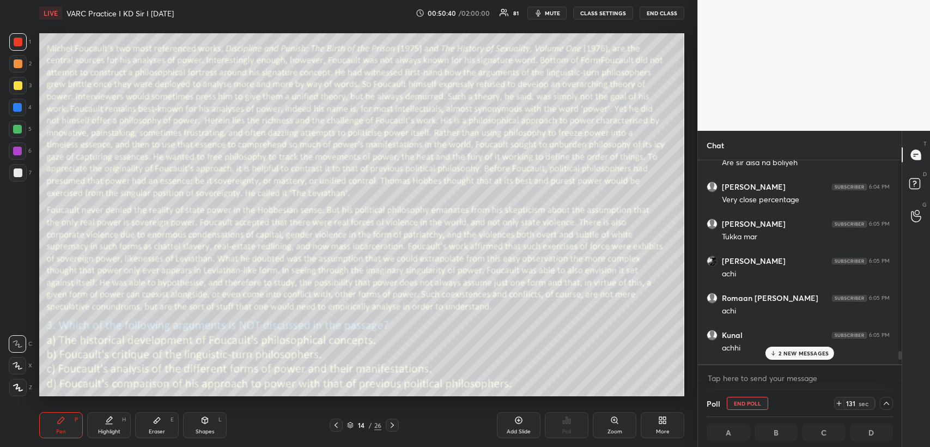
click at [785, 353] on p "2 NEW MESSAGES" at bounding box center [804, 353] width 50 height 7
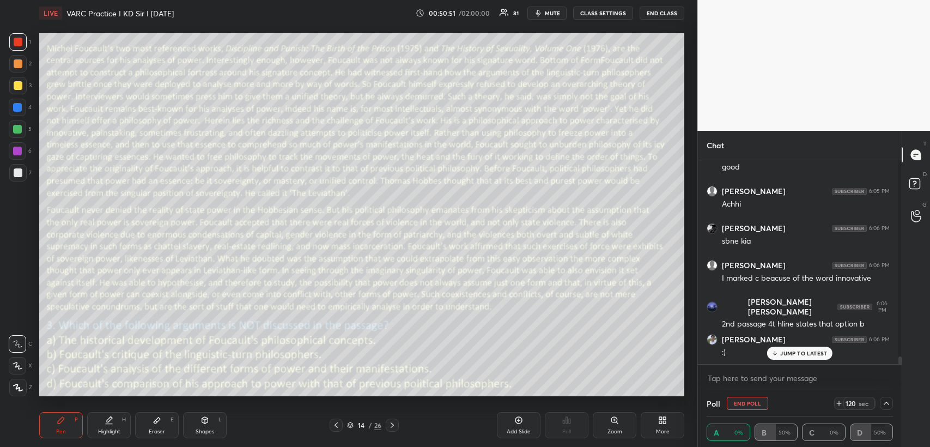
click at [560, 14] on span "mute" at bounding box center [552, 13] width 15 height 8
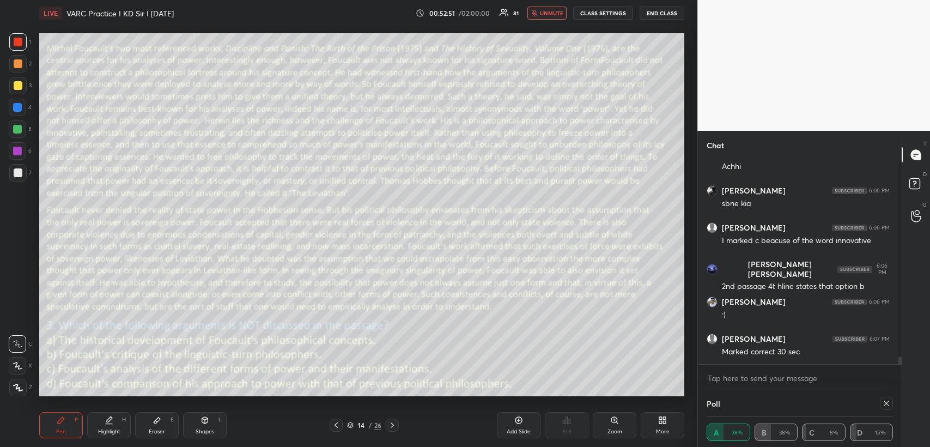
scroll to position [228, 201]
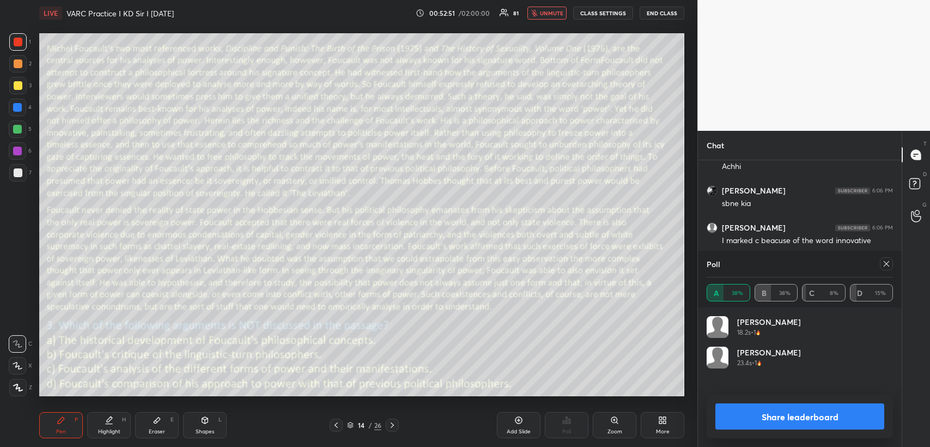
click at [549, 10] on span "unmute" at bounding box center [551, 13] width 23 height 8
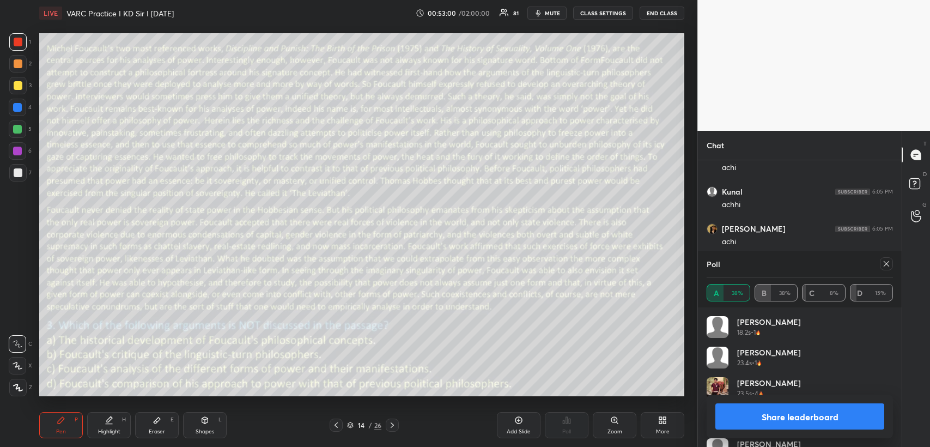
click at [335, 428] on icon at bounding box center [336, 425] width 9 height 9
click at [336, 426] on icon at bounding box center [336, 425] width 9 height 9
click at [393, 423] on icon at bounding box center [392, 425] width 9 height 9
click at [392, 428] on icon at bounding box center [392, 425] width 9 height 9
click at [336, 428] on icon at bounding box center [336, 424] width 3 height 5
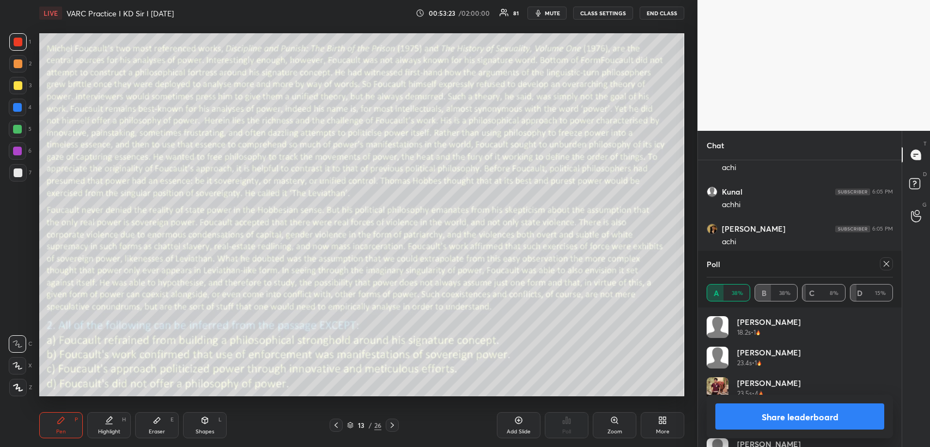
click at [393, 428] on icon at bounding box center [392, 425] width 9 height 9
click at [886, 263] on icon at bounding box center [886, 263] width 9 height 9
type textarea "x"
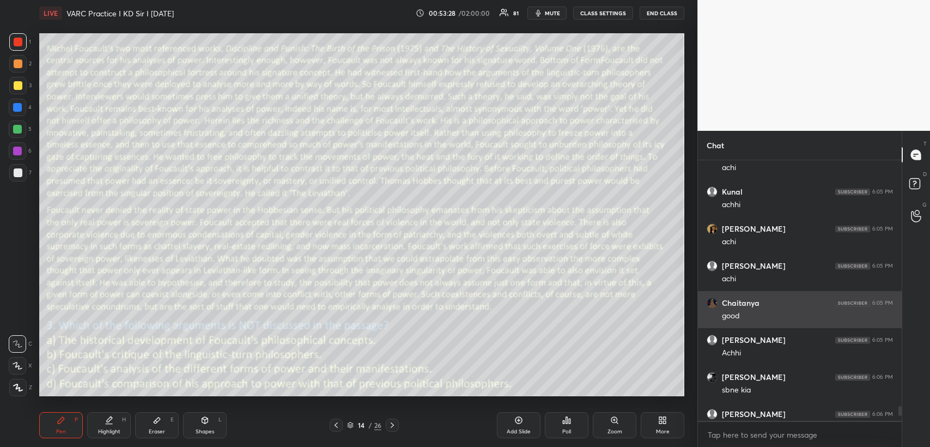
scroll to position [258, 201]
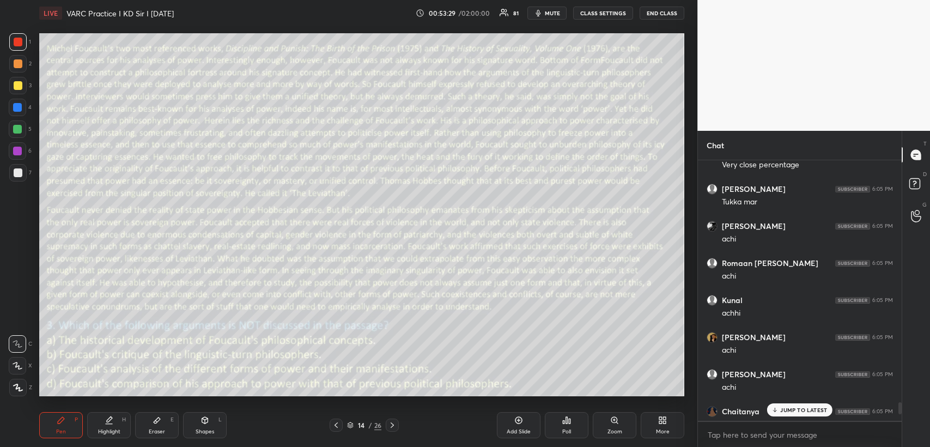
click at [795, 410] on p "JUMP TO LATEST" at bounding box center [803, 409] width 47 height 7
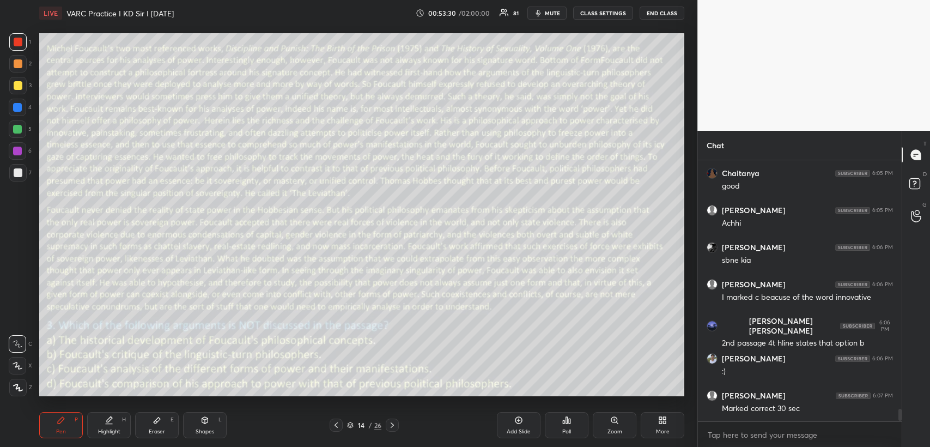
click at [391, 424] on icon at bounding box center [392, 425] width 9 height 9
click at [572, 417] on div "Poll" at bounding box center [567, 425] width 44 height 26
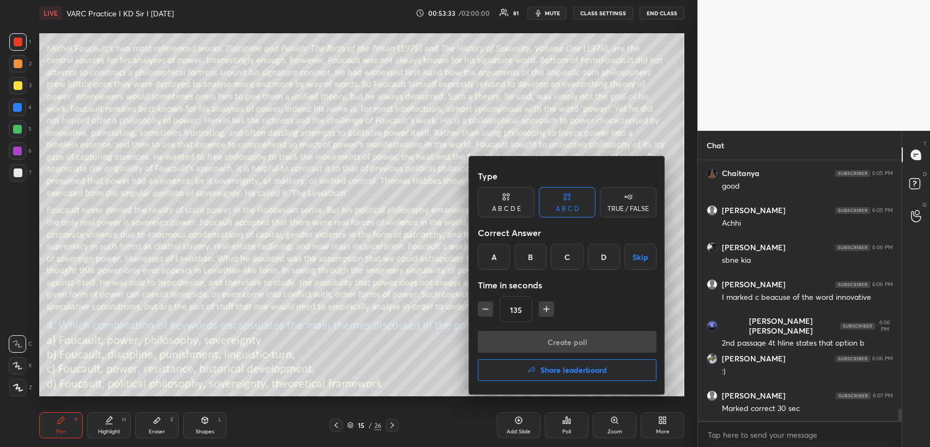
click at [496, 252] on div "A" at bounding box center [494, 257] width 32 height 26
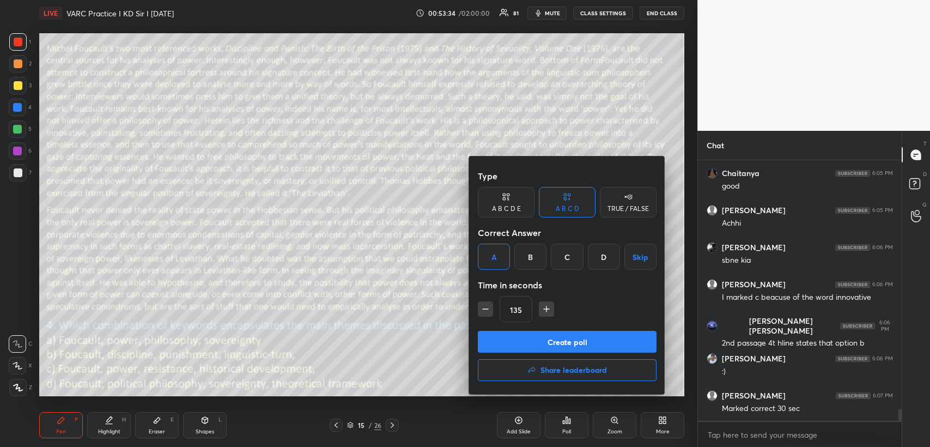
click at [484, 311] on icon "button" at bounding box center [485, 308] width 11 height 11
click at [483, 311] on icon "button" at bounding box center [485, 308] width 11 height 11
click at [482, 311] on icon "button" at bounding box center [485, 308] width 11 height 11
click at [484, 311] on icon "button" at bounding box center [485, 308] width 11 height 11
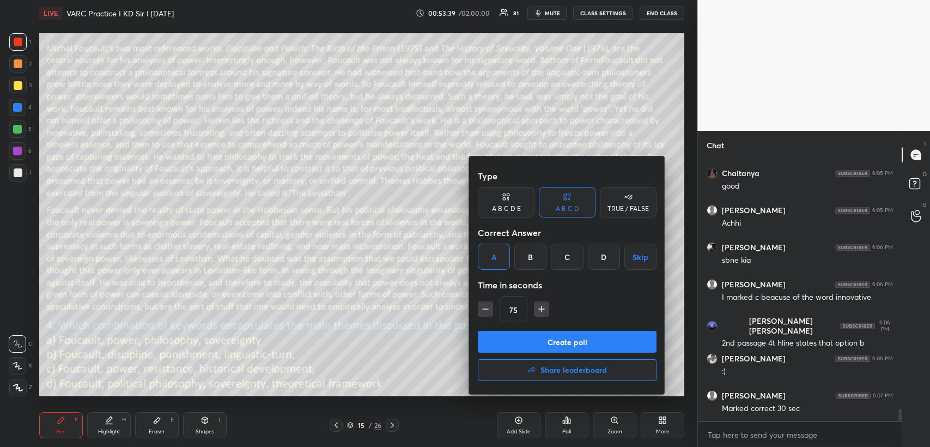
type input "60"
click at [545, 341] on button "Create poll" at bounding box center [567, 342] width 179 height 22
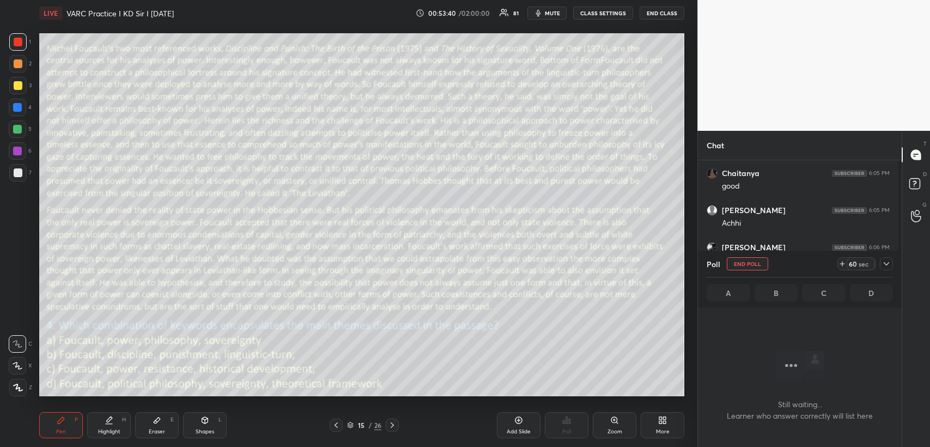
scroll to position [3, 3]
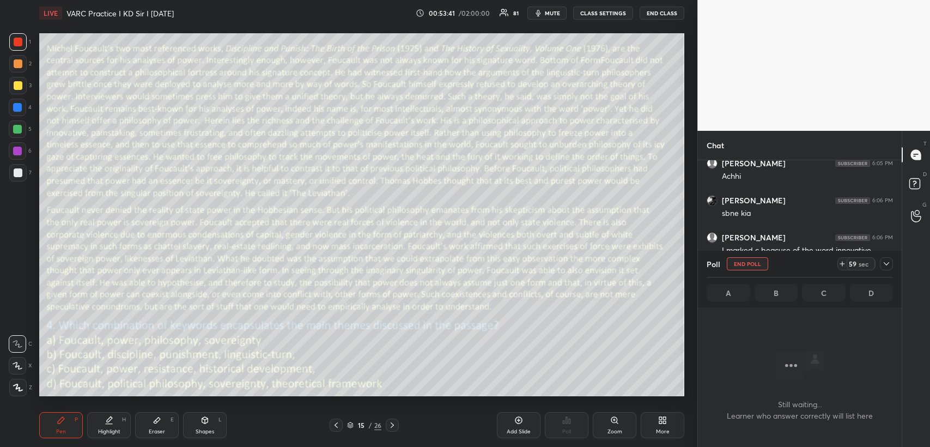
click at [887, 266] on icon at bounding box center [886, 263] width 9 height 9
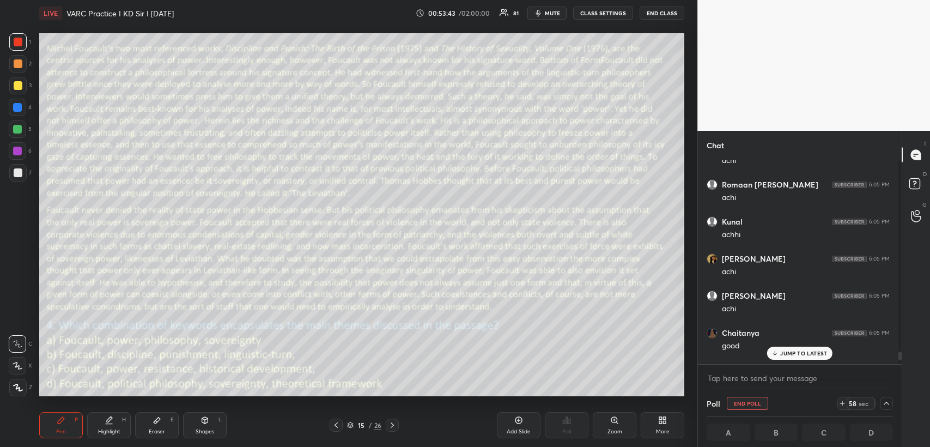
click at [785, 351] on p "JUMP TO LATEST" at bounding box center [803, 353] width 47 height 7
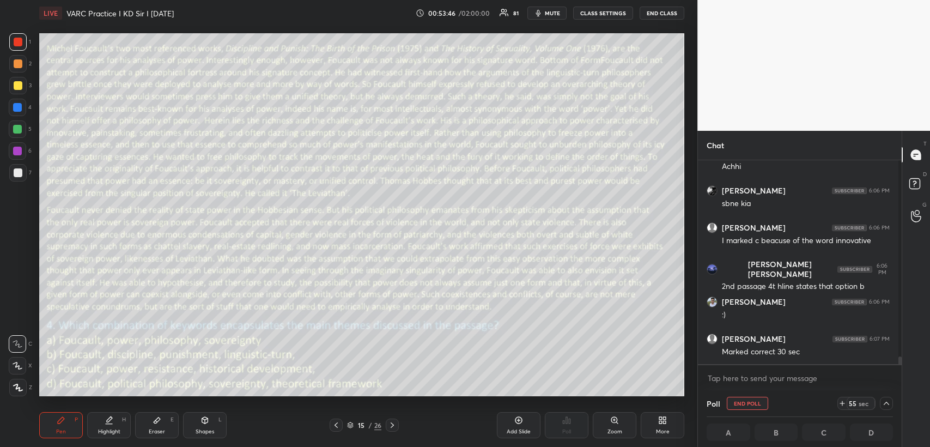
click at [551, 13] on span "mute" at bounding box center [552, 13] width 15 height 8
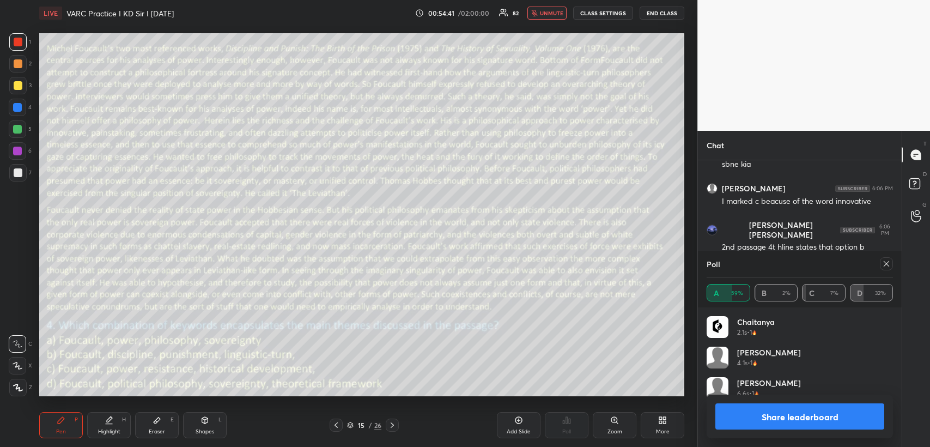
scroll to position [228, 201]
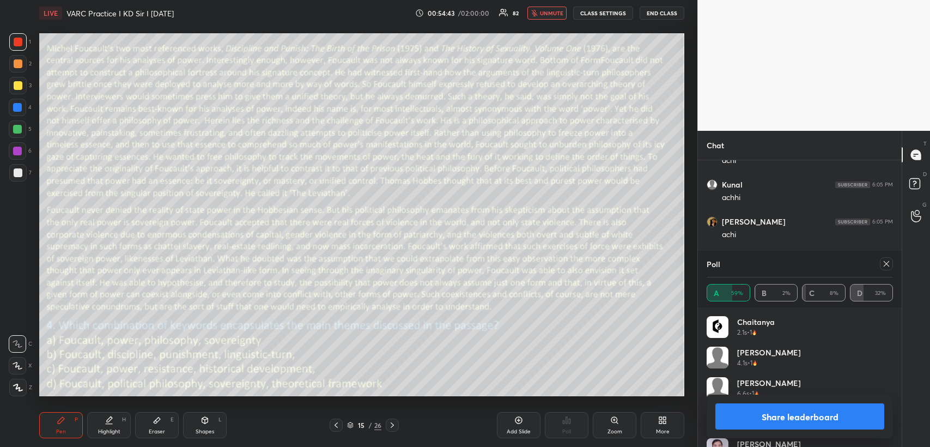
click at [554, 9] on span "unmute" at bounding box center [551, 13] width 23 height 8
click at [885, 263] on icon at bounding box center [886, 263] width 9 height 9
type textarea "x"
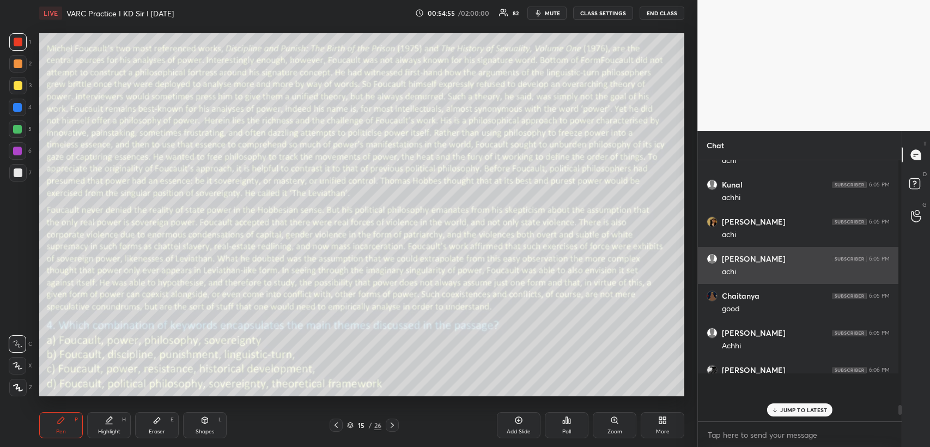
scroll to position [254, 197]
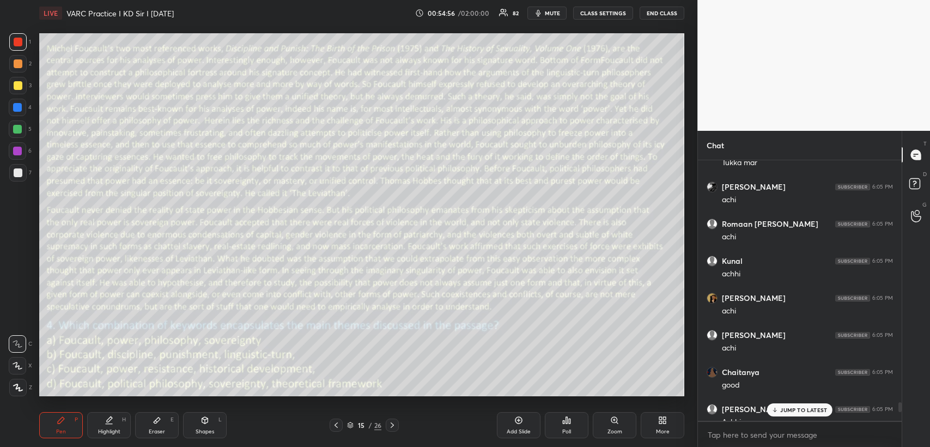
click at [785, 407] on p "JUMP TO LATEST" at bounding box center [803, 409] width 47 height 7
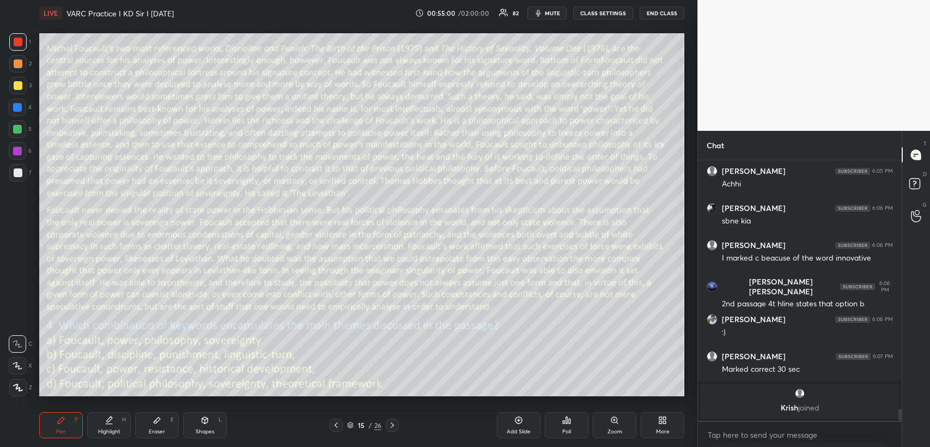
click at [196, 421] on div "Shapes L" at bounding box center [205, 425] width 44 height 26
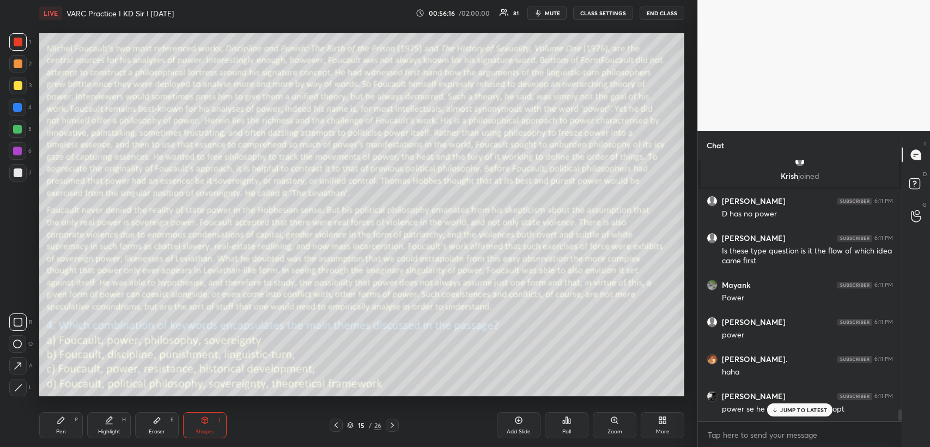
scroll to position [5613, 0]
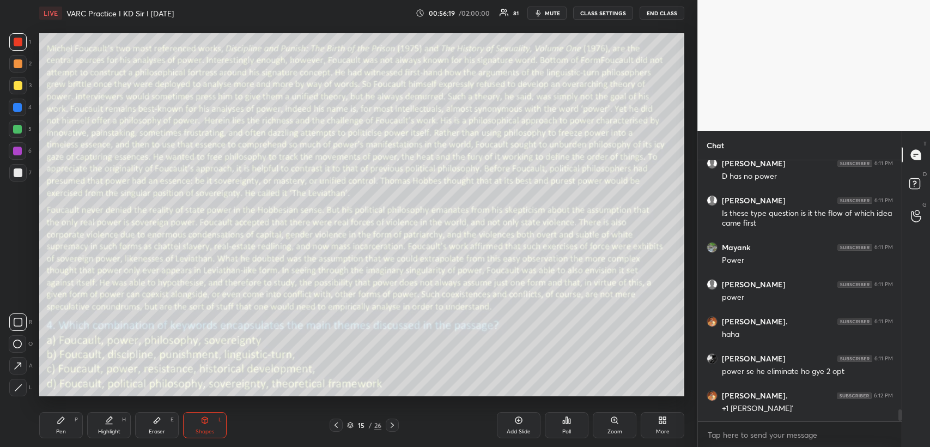
click at [54, 426] on div "Pen P" at bounding box center [61, 425] width 44 height 26
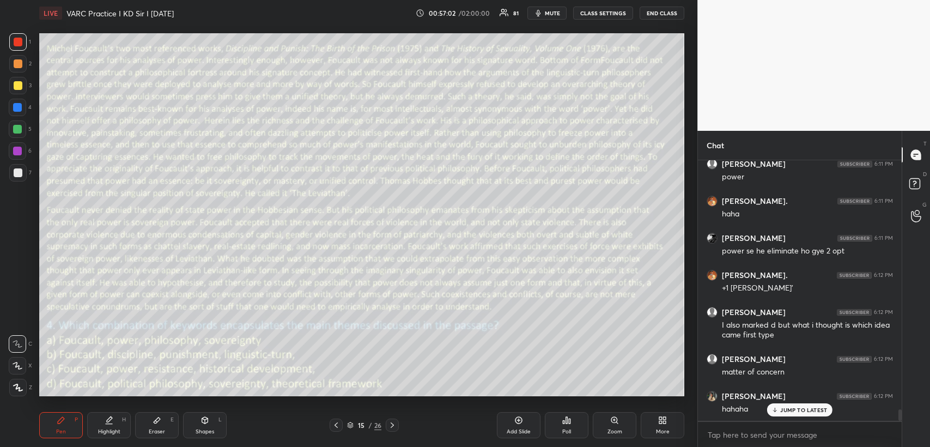
scroll to position [5773, 0]
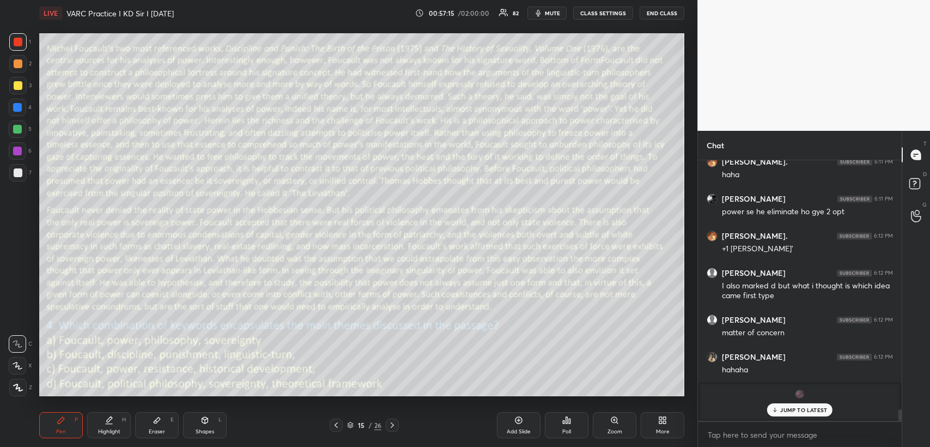
click at [336, 424] on icon at bounding box center [336, 425] width 9 height 9
click at [336, 427] on icon at bounding box center [336, 425] width 9 height 9
click at [336, 427] on icon at bounding box center [336, 424] width 3 height 5
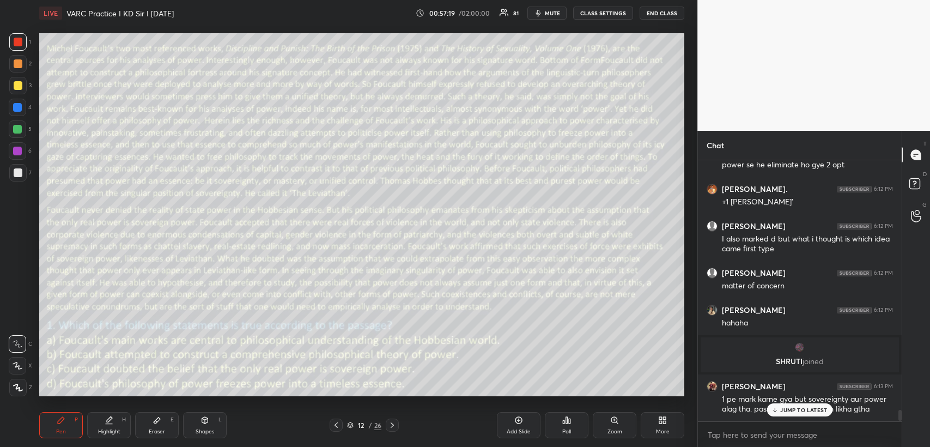
click at [335, 426] on icon at bounding box center [336, 425] width 9 height 9
click at [335, 428] on icon at bounding box center [336, 425] width 9 height 9
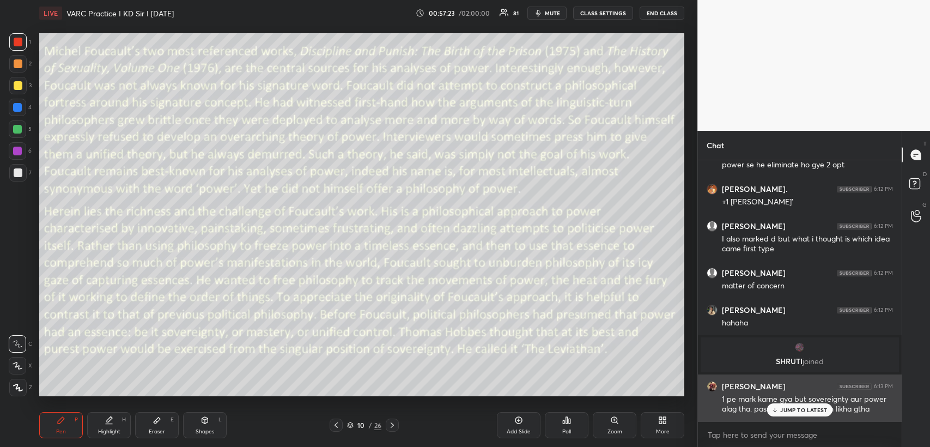
click at [787, 406] on p "JUMP TO LATEST" at bounding box center [803, 409] width 47 height 7
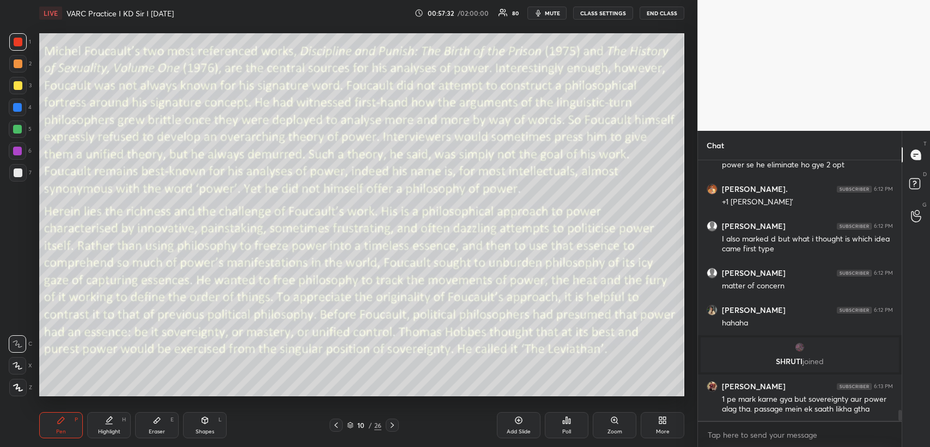
click at [394, 423] on icon at bounding box center [392, 425] width 9 height 9
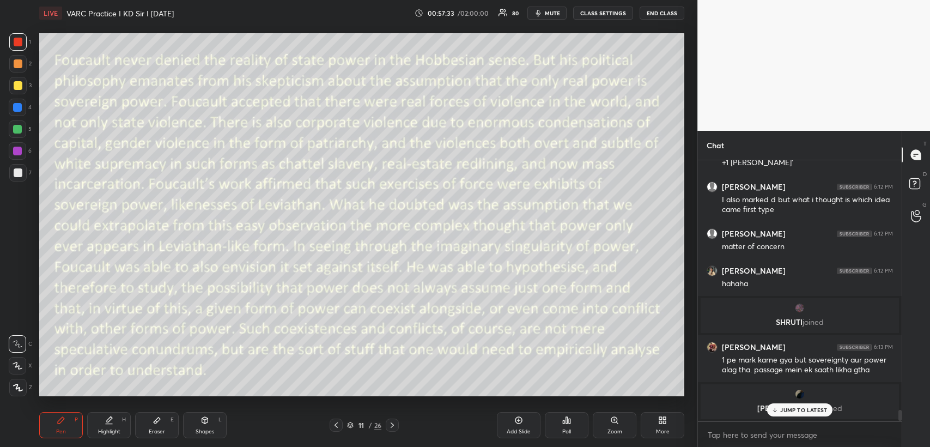
click at [394, 423] on icon at bounding box center [392, 425] width 9 height 9
click at [393, 422] on icon at bounding box center [392, 425] width 9 height 9
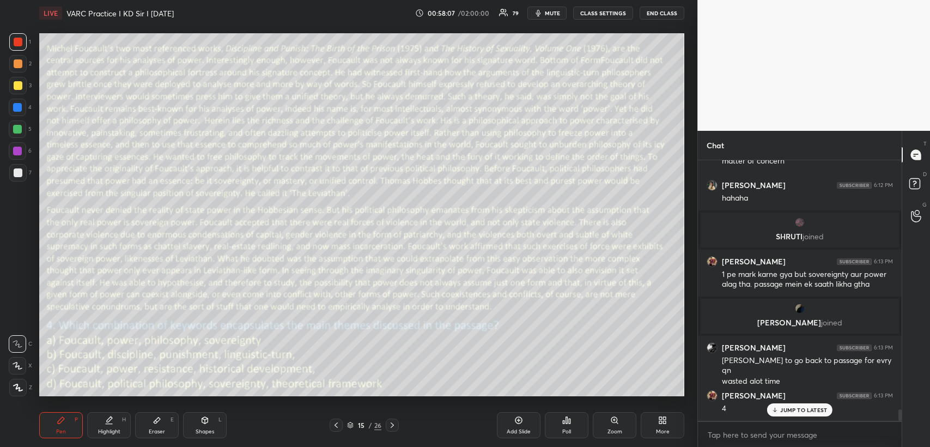
scroll to position [5785, 0]
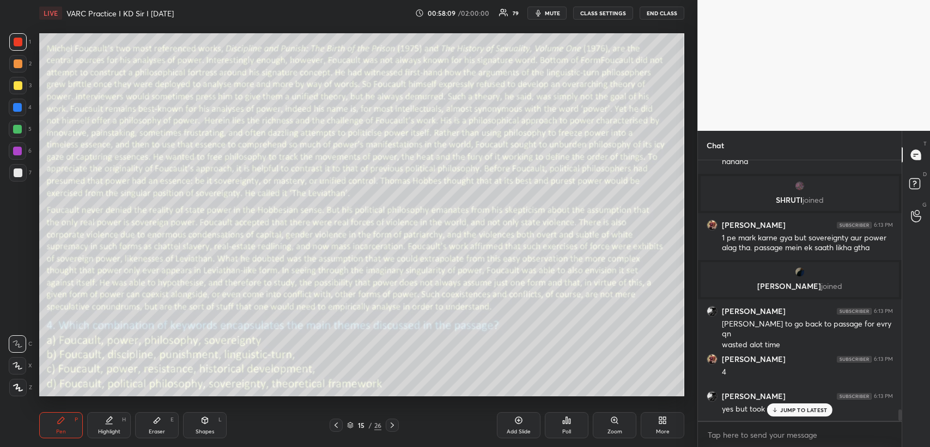
click at [335, 424] on icon at bounding box center [336, 424] width 3 height 5
click at [333, 422] on icon at bounding box center [336, 425] width 9 height 9
click at [334, 424] on icon at bounding box center [336, 425] width 9 height 9
click at [333, 425] on icon at bounding box center [336, 425] width 9 height 9
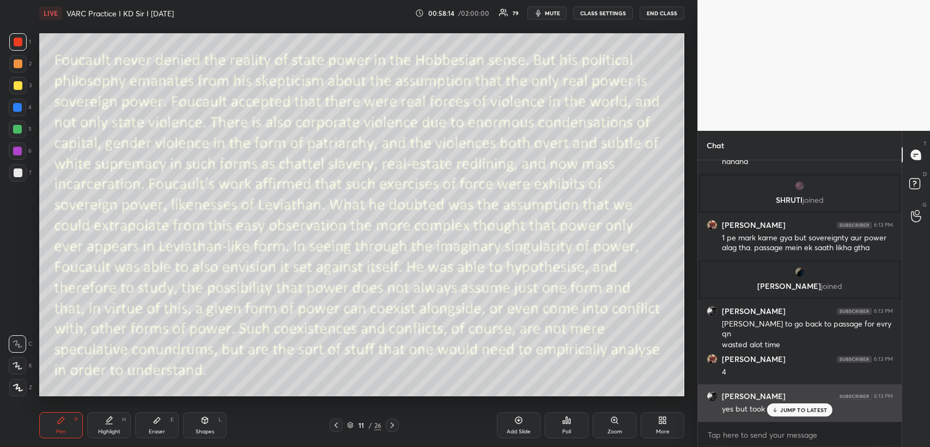
click at [791, 409] on p "JUMP TO LATEST" at bounding box center [803, 409] width 47 height 7
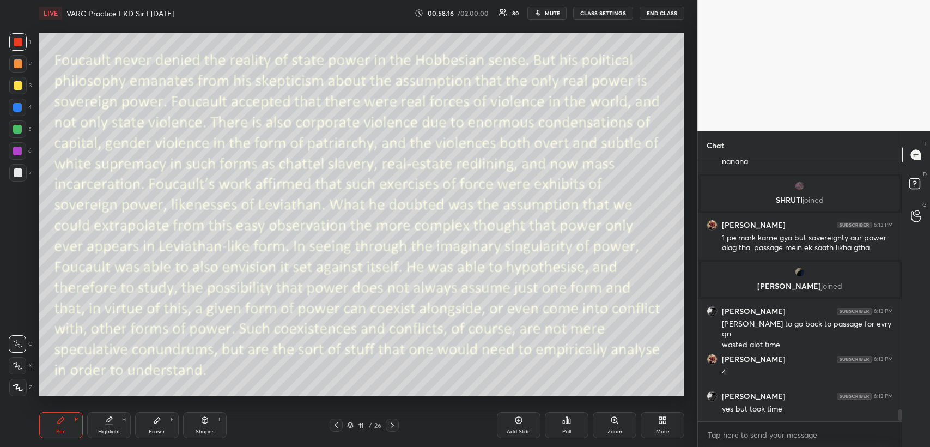
click at [333, 424] on icon at bounding box center [336, 425] width 9 height 9
click at [521, 420] on icon at bounding box center [518, 420] width 9 height 9
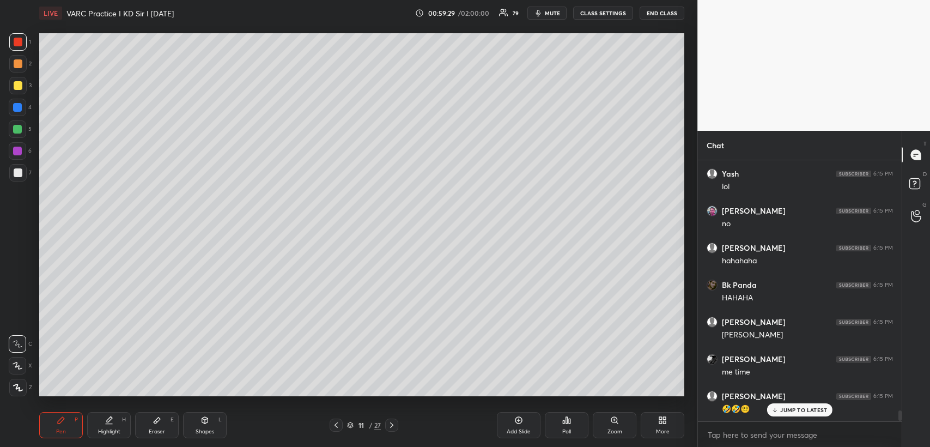
scroll to position [6463, 0]
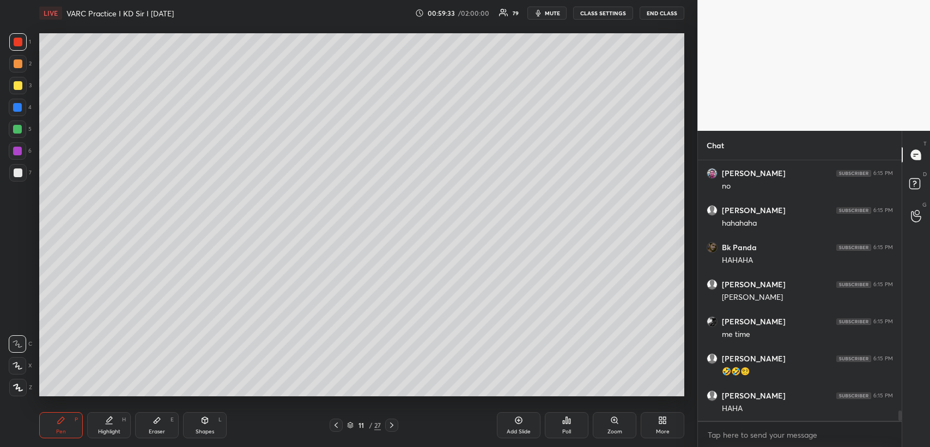
click at [157, 424] on div "Eraser E" at bounding box center [157, 425] width 44 height 26
click at [71, 421] on div "Pen P" at bounding box center [61, 425] width 44 height 26
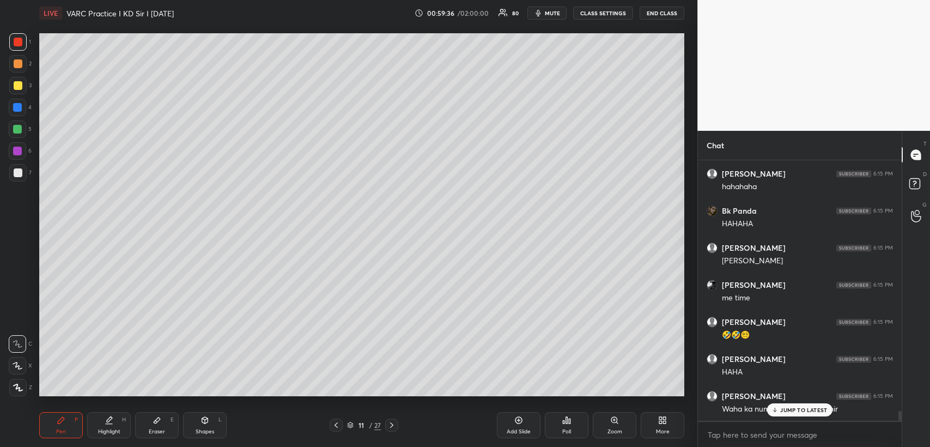
click at [165, 421] on div "Eraser E" at bounding box center [157, 425] width 44 height 26
click at [65, 426] on div "Pen P" at bounding box center [61, 425] width 44 height 26
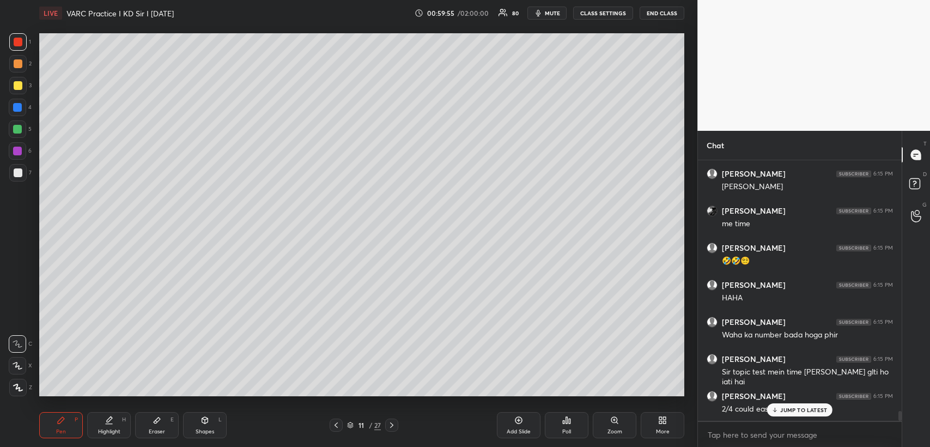
scroll to position [6613, 0]
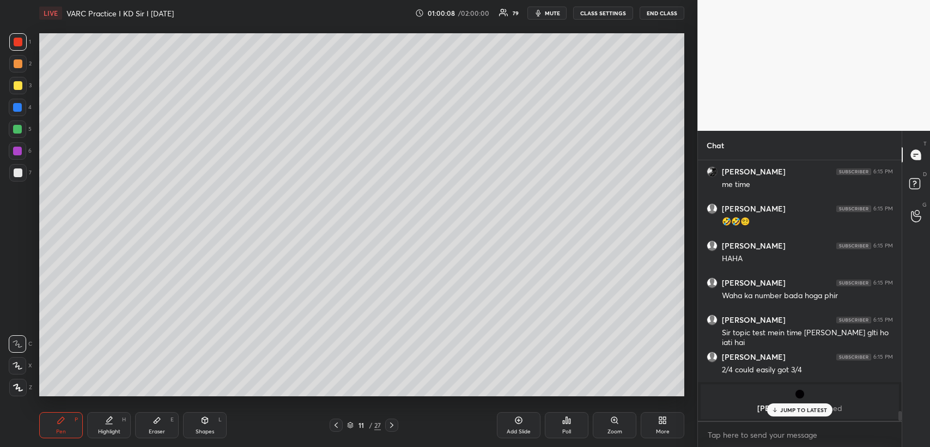
click at [163, 420] on div "Eraser E" at bounding box center [157, 425] width 44 height 26
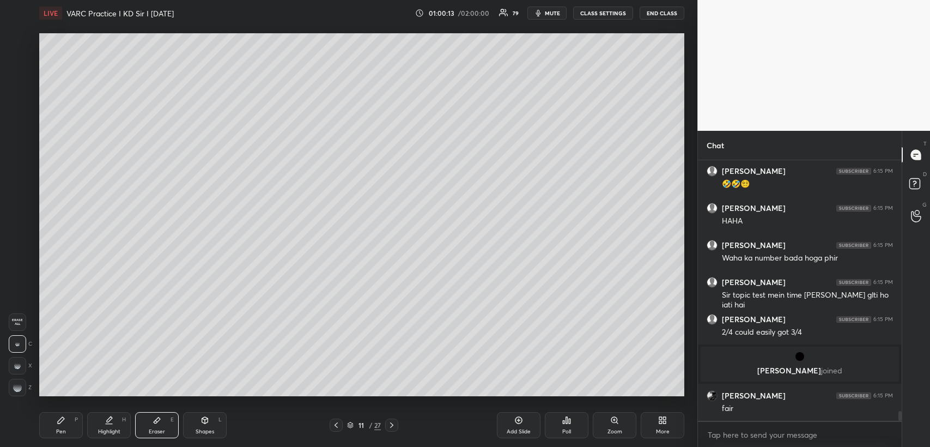
click at [69, 423] on div "Pen P" at bounding box center [61, 425] width 44 height 26
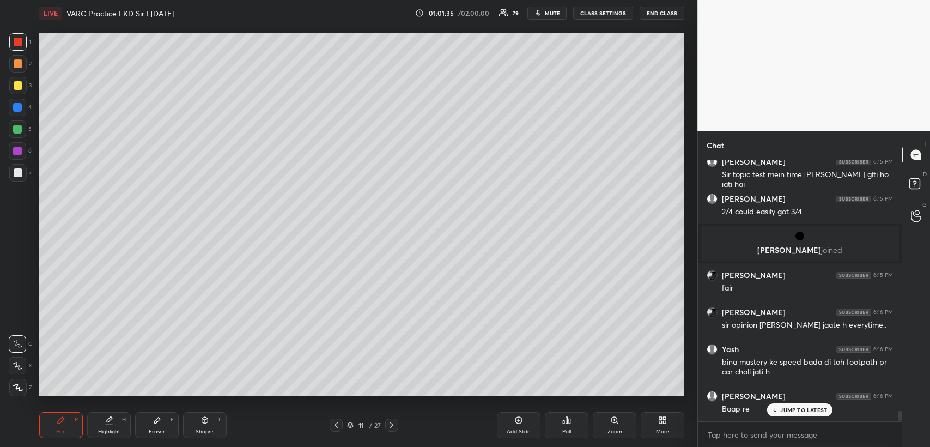
scroll to position [6809, 0]
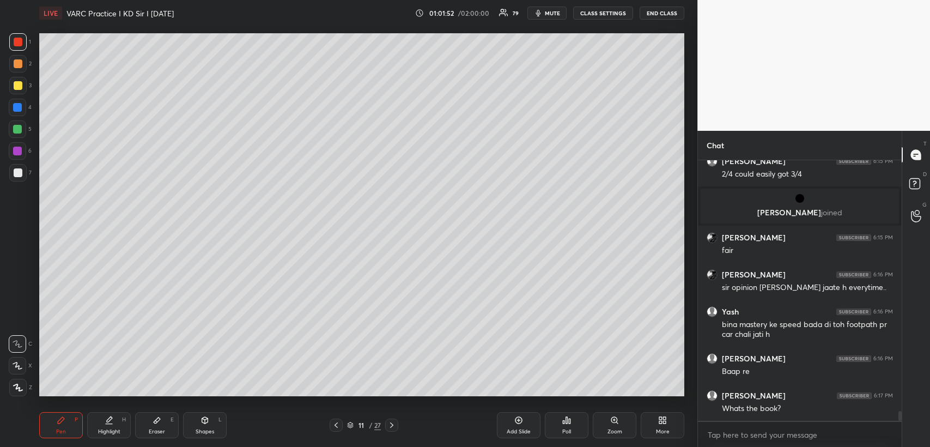
click at [332, 427] on icon at bounding box center [336, 425] width 9 height 9
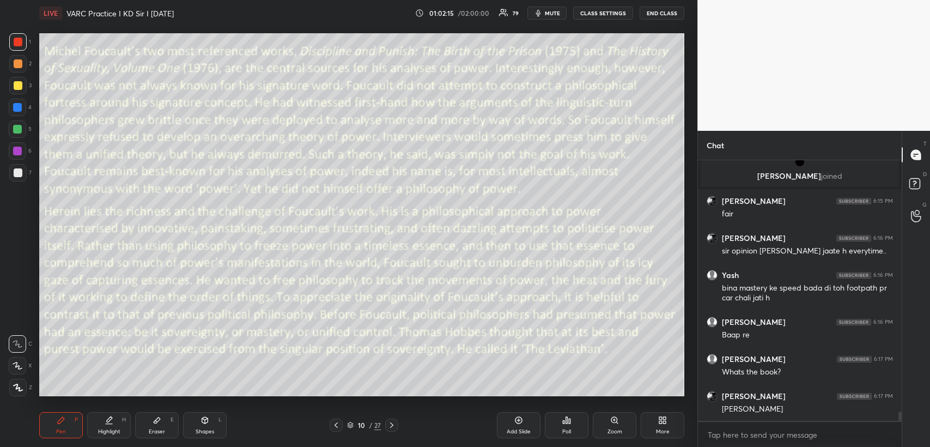
scroll to position [6883, 0]
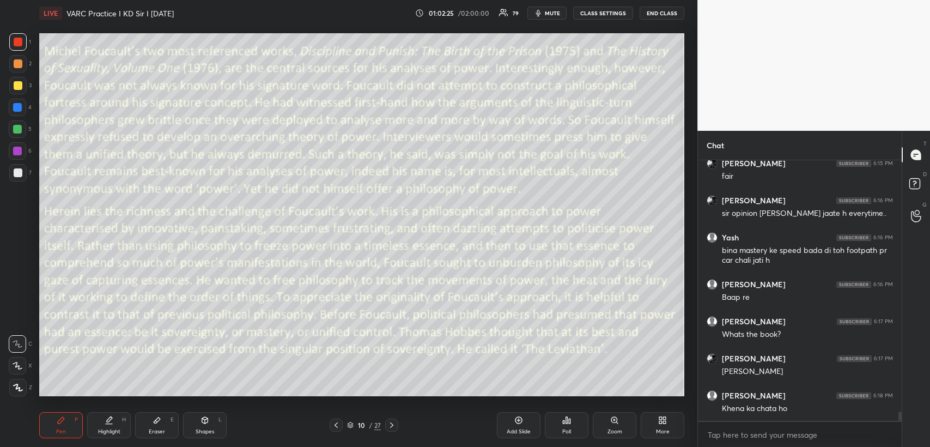
click at [202, 417] on icon at bounding box center [205, 420] width 9 height 9
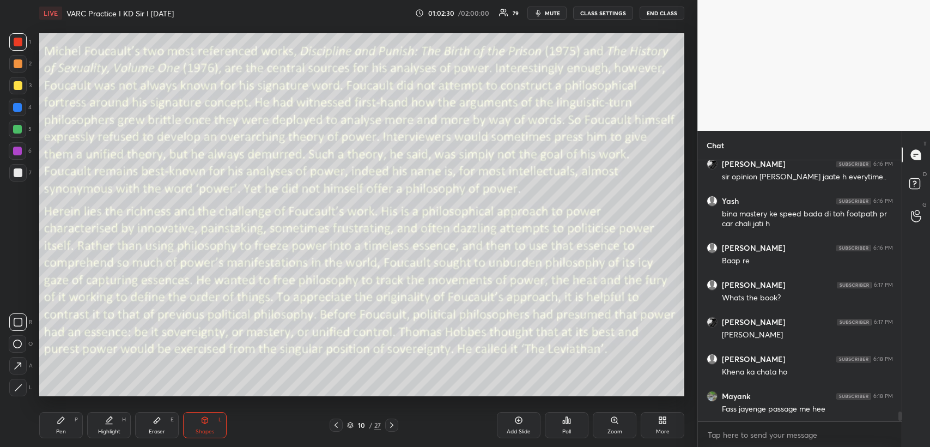
scroll to position [6957, 0]
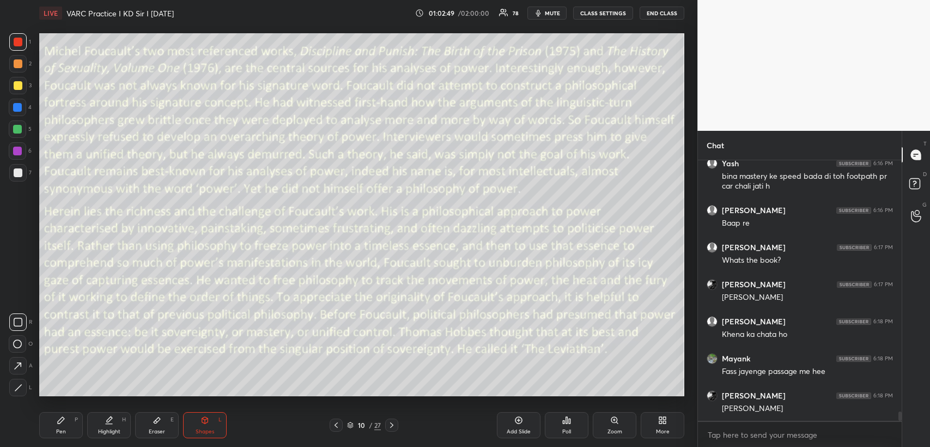
click at [17, 87] on div at bounding box center [18, 85] width 9 height 9
click at [398, 426] on div at bounding box center [391, 424] width 13 height 13
click at [396, 427] on icon at bounding box center [391, 425] width 9 height 9
click at [396, 428] on icon at bounding box center [391, 425] width 9 height 9
click at [393, 429] on icon at bounding box center [391, 425] width 9 height 9
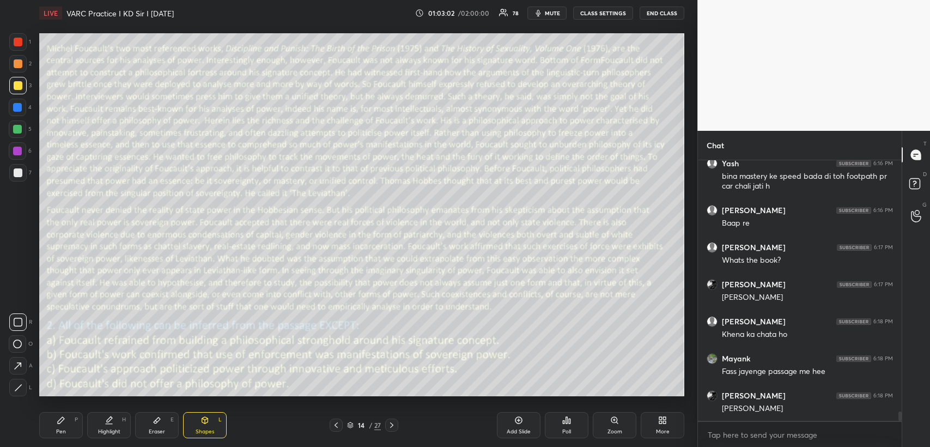
click at [392, 430] on div at bounding box center [391, 424] width 13 height 13
click at [392, 428] on icon at bounding box center [391, 425] width 9 height 9
click at [339, 424] on icon at bounding box center [336, 425] width 9 height 9
click at [338, 424] on icon at bounding box center [336, 425] width 9 height 9
click at [337, 424] on icon at bounding box center [336, 425] width 9 height 9
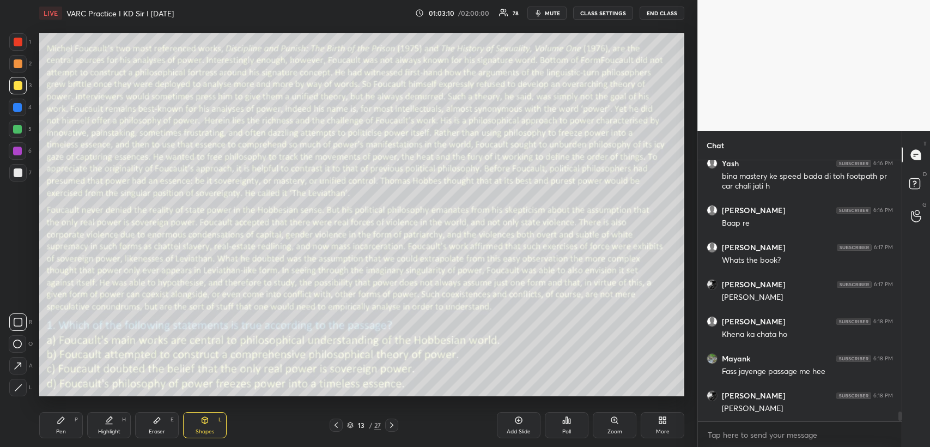
click at [342, 423] on div at bounding box center [336, 424] width 13 height 13
click at [336, 427] on icon at bounding box center [336, 425] width 9 height 9
click at [336, 425] on icon at bounding box center [336, 425] width 9 height 9
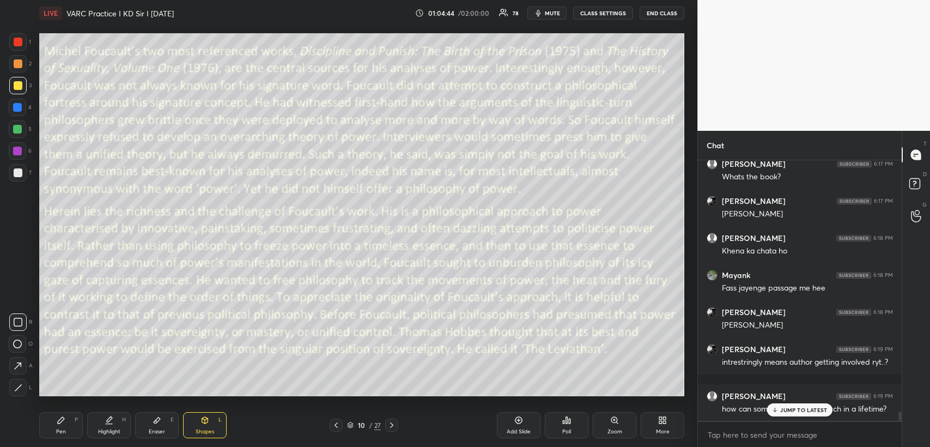
scroll to position [7078, 0]
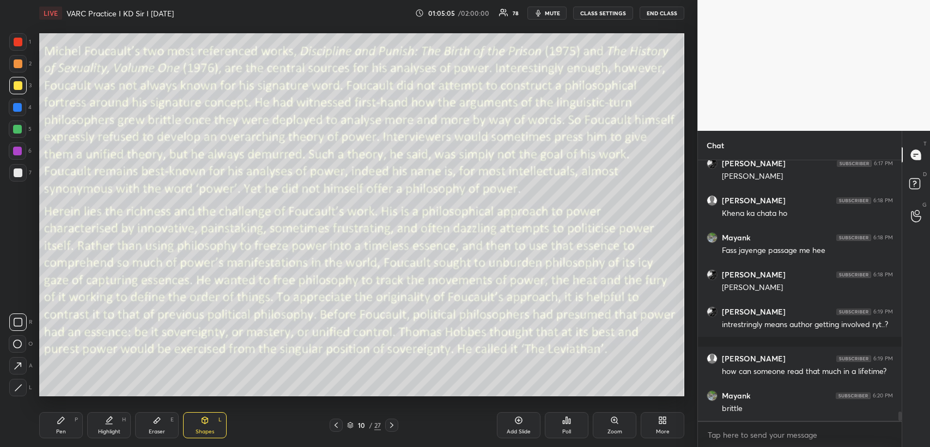
click at [20, 108] on div at bounding box center [17, 107] width 9 height 9
click at [14, 40] on div at bounding box center [18, 42] width 9 height 9
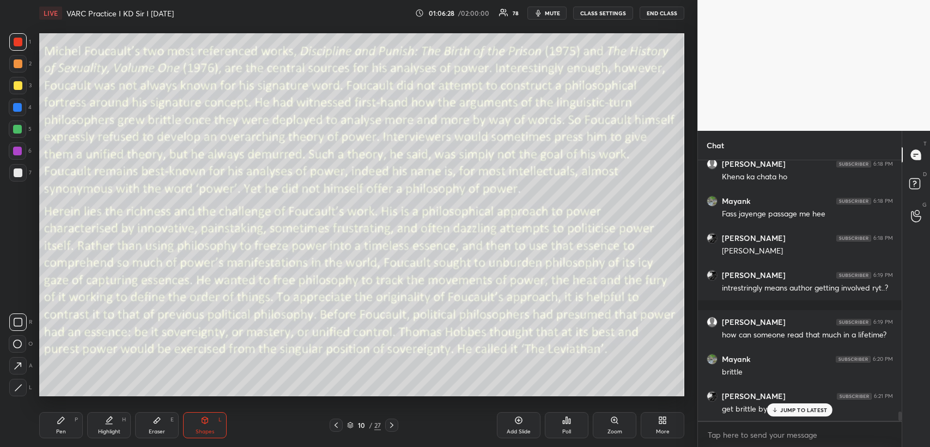
click at [792, 406] on p "JUMP TO LATEST" at bounding box center [803, 409] width 47 height 7
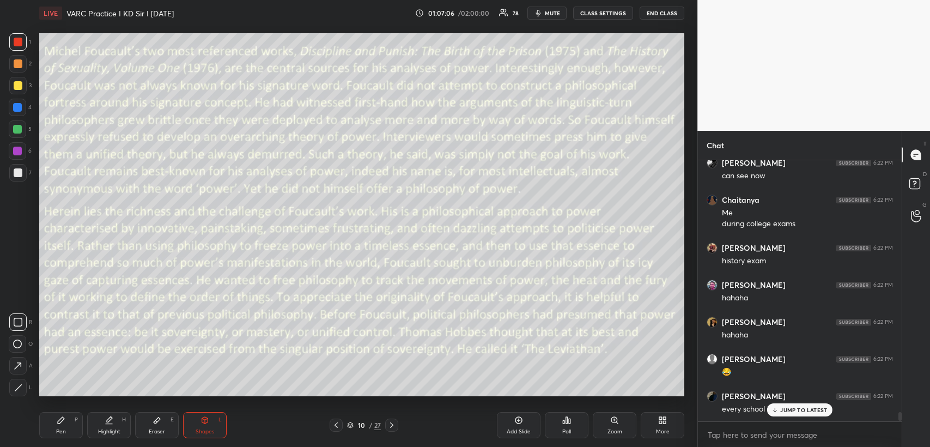
scroll to position [7422, 0]
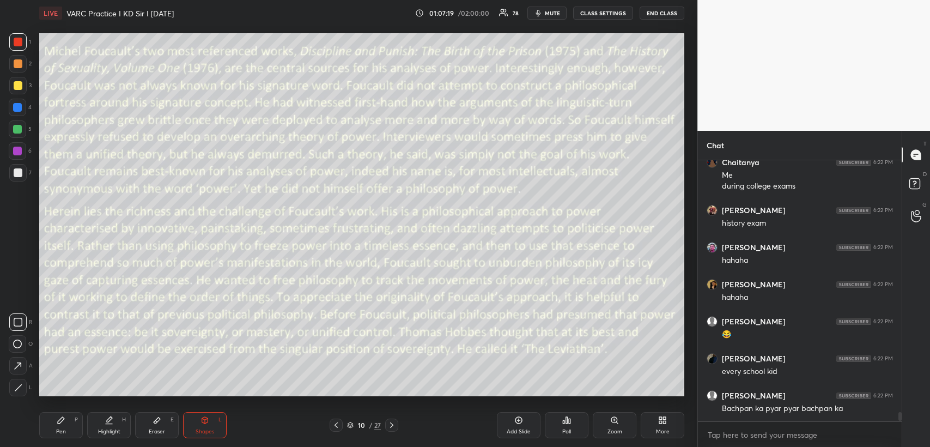
click at [394, 426] on icon at bounding box center [391, 425] width 9 height 9
click at [392, 427] on icon at bounding box center [391, 425] width 9 height 9
click at [394, 429] on icon at bounding box center [391, 425] width 9 height 9
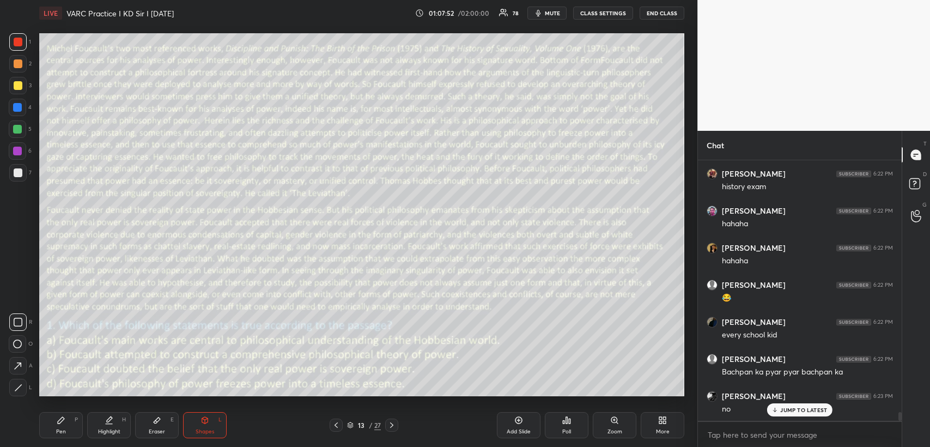
click at [65, 428] on div "Pen P" at bounding box center [61, 425] width 44 height 26
click at [394, 422] on icon at bounding box center [391, 425] width 9 height 9
click at [207, 422] on icon at bounding box center [205, 420] width 6 height 7
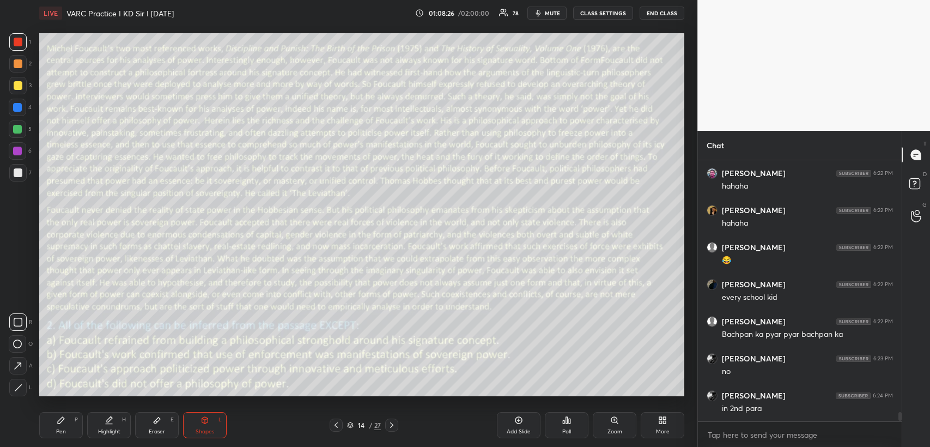
click at [57, 433] on div "Pen" at bounding box center [61, 431] width 10 height 5
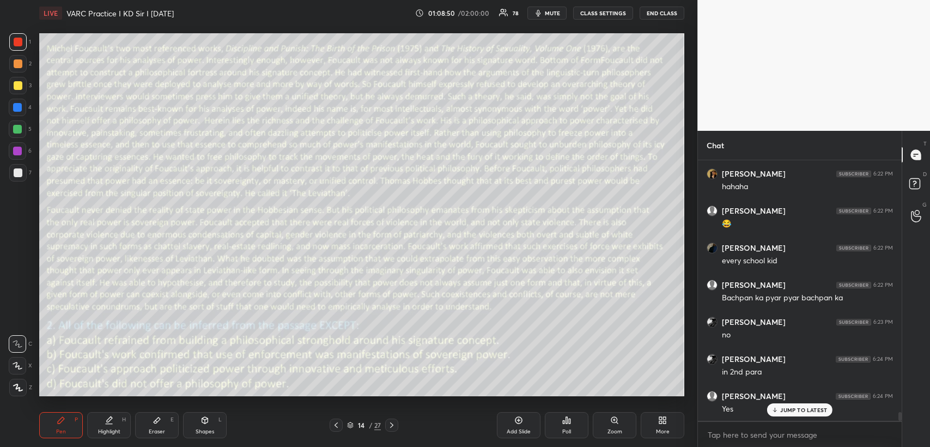
click at [336, 427] on icon at bounding box center [336, 424] width 3 height 5
click at [335, 431] on div at bounding box center [336, 424] width 13 height 13
click at [336, 434] on div "Pen P Highlight H Eraser E Shapes L 12 / 27 Add Slide Poll Zoom More" at bounding box center [361, 425] width 645 height 44
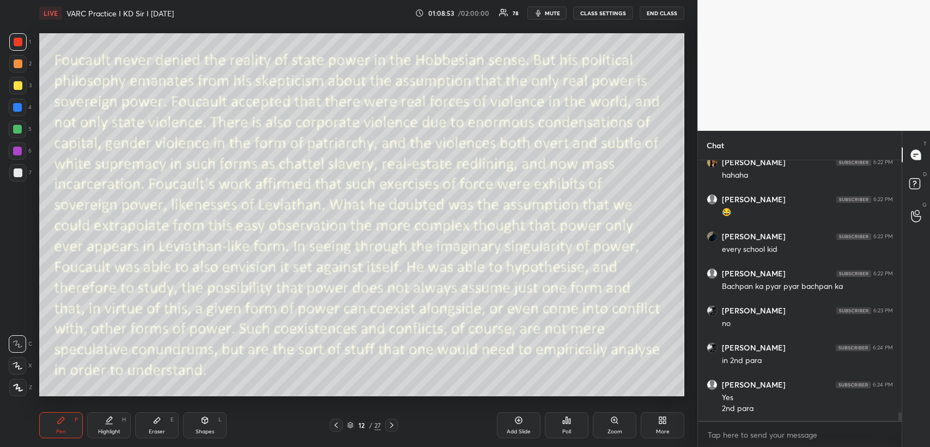
click at [335, 424] on icon at bounding box center [336, 425] width 9 height 9
click at [335, 424] on icon at bounding box center [336, 424] width 3 height 5
click at [391, 426] on icon at bounding box center [391, 425] width 9 height 9
click at [392, 426] on icon at bounding box center [391, 424] width 3 height 5
click at [394, 427] on icon at bounding box center [391, 425] width 9 height 9
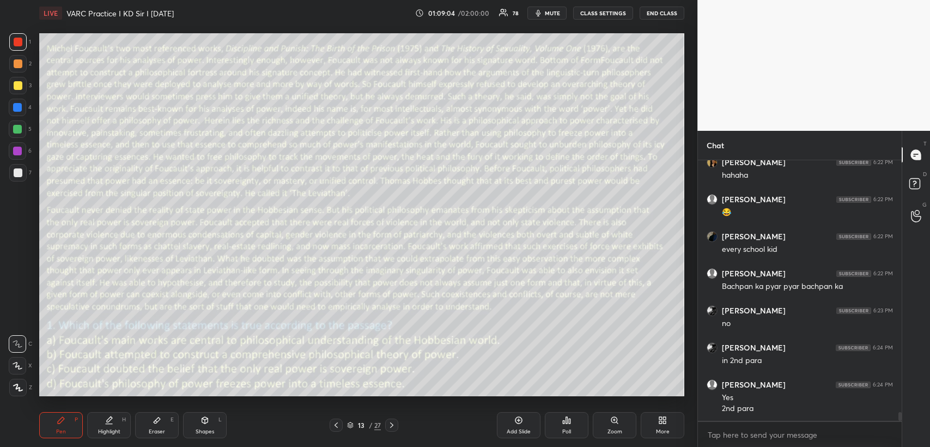
click at [393, 429] on icon at bounding box center [391, 425] width 9 height 9
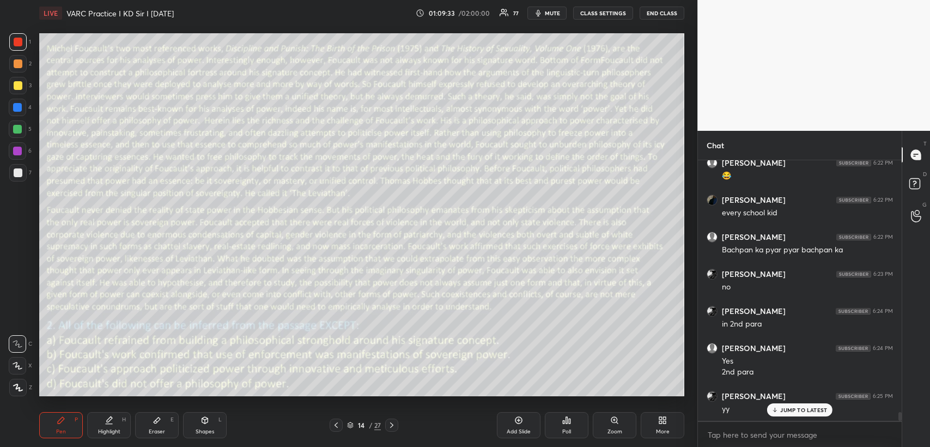
scroll to position [7620, 0]
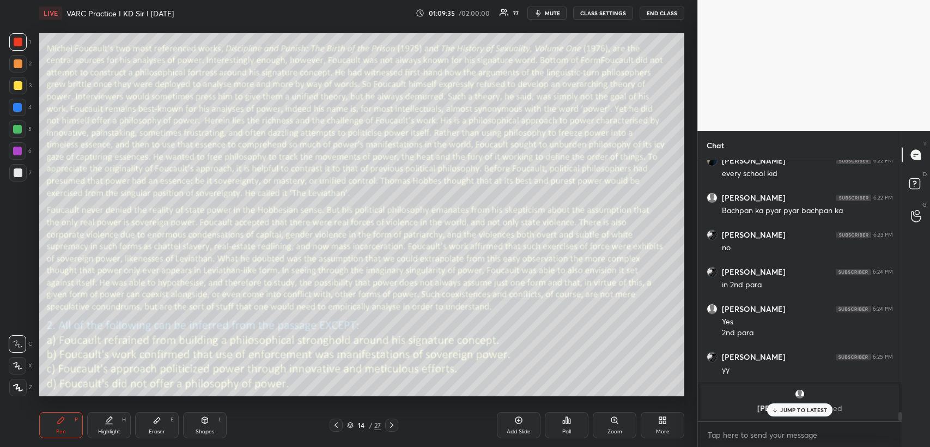
click at [336, 426] on icon at bounding box center [336, 424] width 3 height 5
click at [335, 427] on icon at bounding box center [336, 425] width 9 height 9
click at [337, 424] on icon at bounding box center [336, 425] width 9 height 9
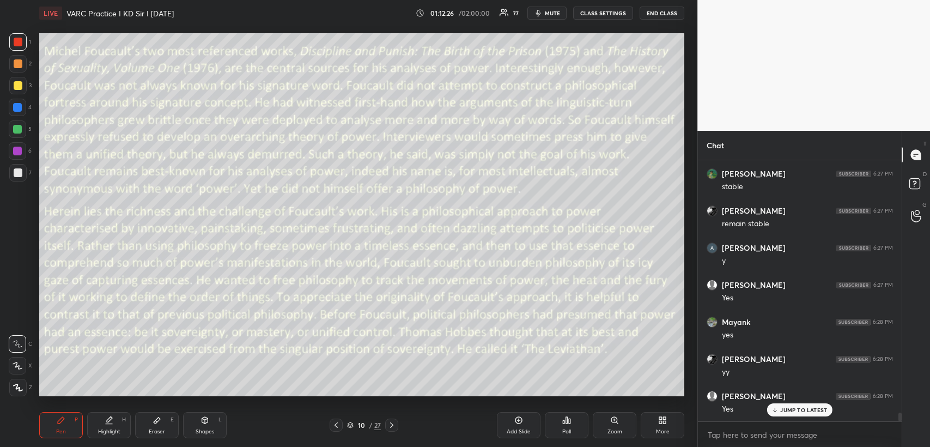
scroll to position [8102, 0]
click at [390, 424] on icon at bounding box center [391, 425] width 9 height 9
click at [393, 427] on icon at bounding box center [391, 425] width 9 height 9
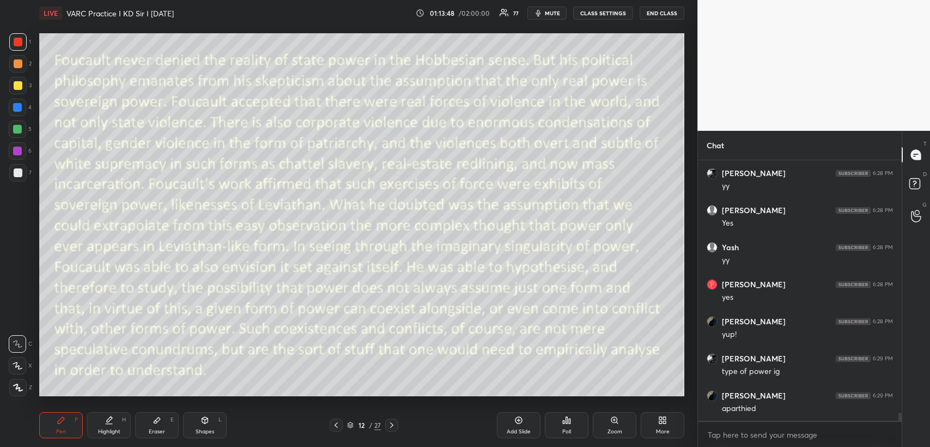
scroll to position [8213, 0]
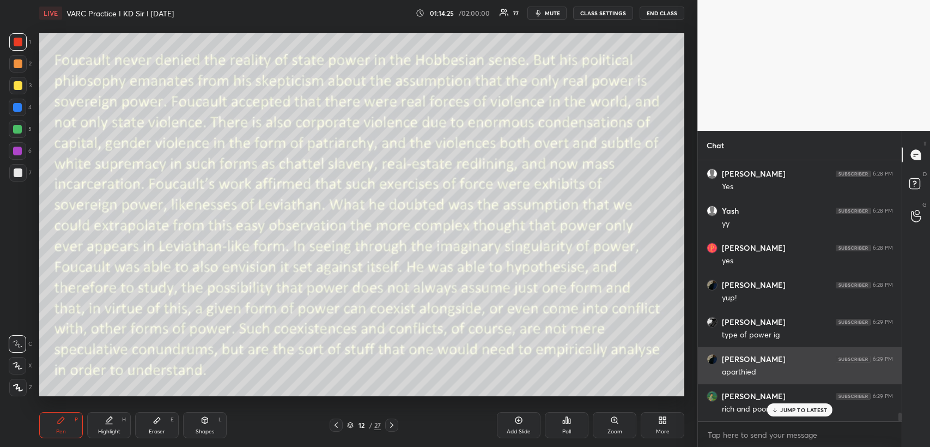
click at [785, 408] on p "JUMP TO LATEST" at bounding box center [803, 409] width 47 height 7
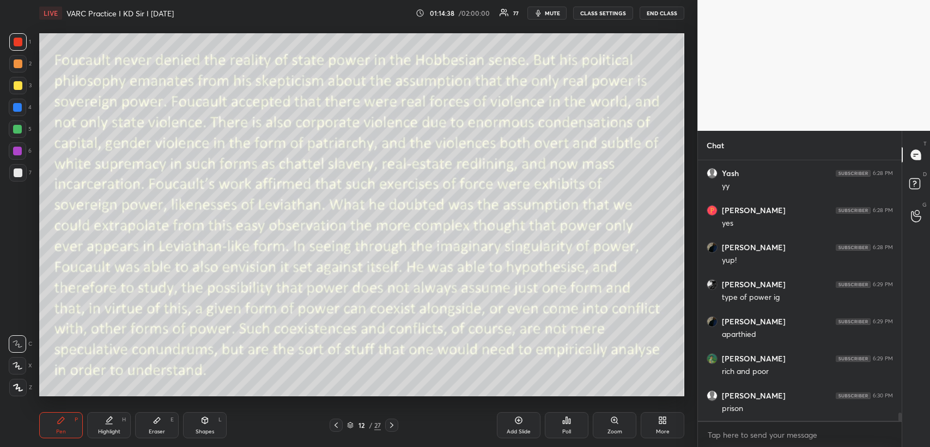
scroll to position [8287, 0]
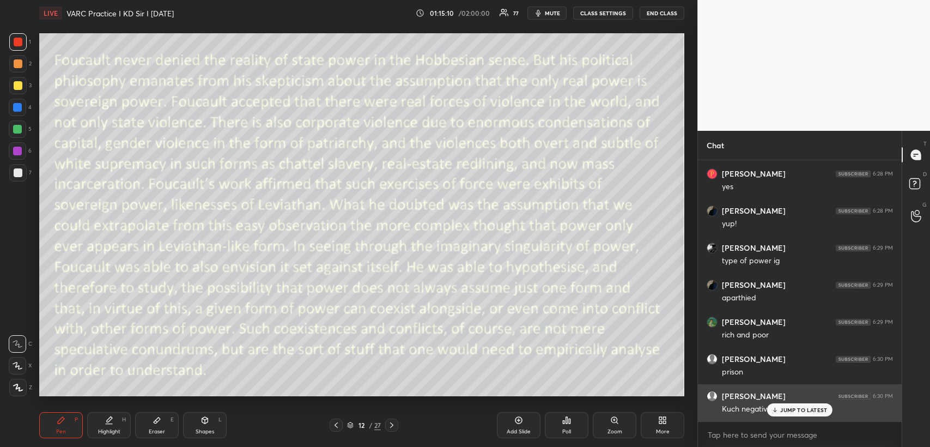
click at [788, 409] on p "JUMP TO LATEST" at bounding box center [803, 409] width 47 height 7
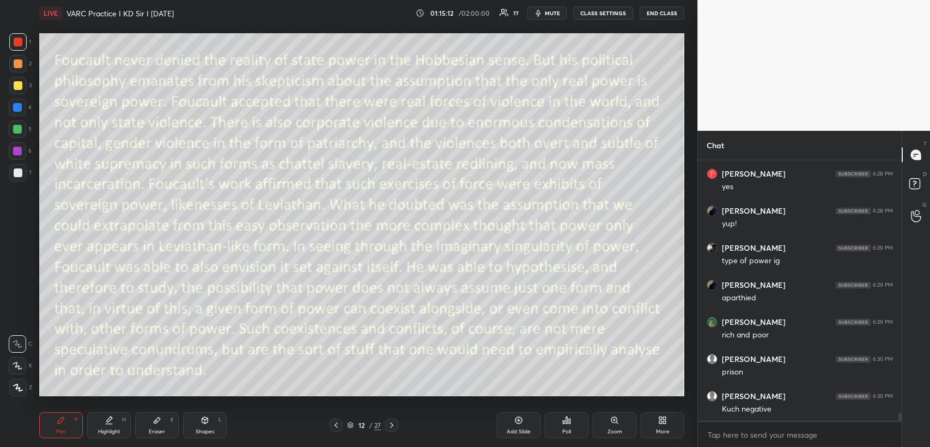
click at [202, 423] on icon at bounding box center [205, 420] width 9 height 9
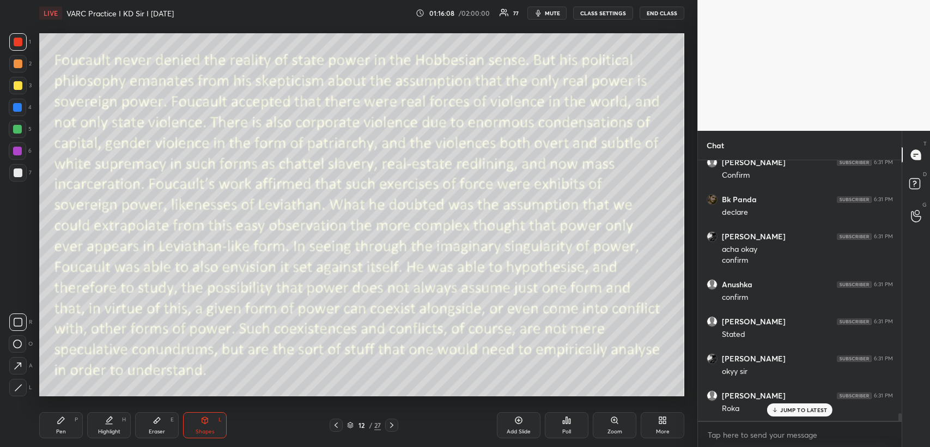
scroll to position [8705, 0]
click at [75, 422] on div "P" at bounding box center [76, 419] width 3 height 5
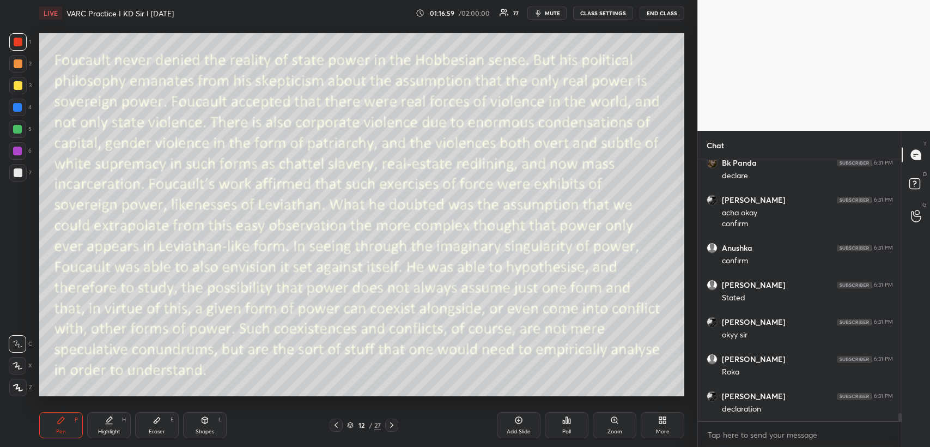
scroll to position [8743, 0]
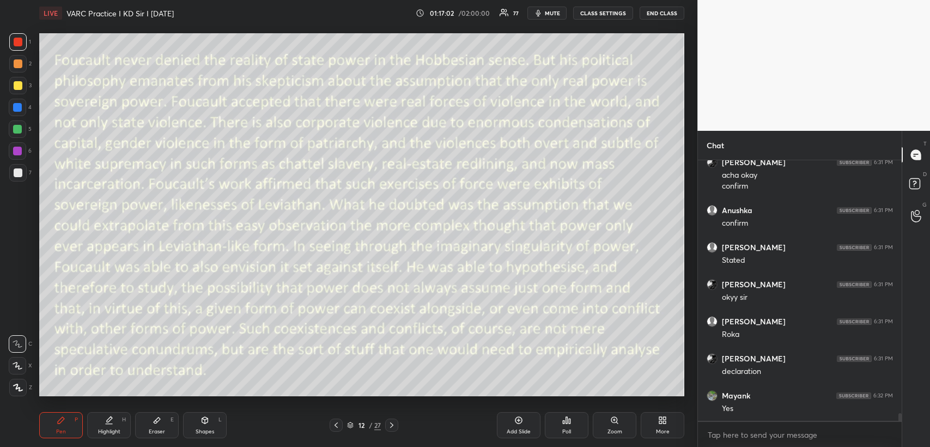
click at [206, 423] on icon at bounding box center [205, 420] width 6 height 7
click at [336, 422] on icon at bounding box center [336, 425] width 9 height 9
click at [336, 425] on icon at bounding box center [336, 425] width 9 height 9
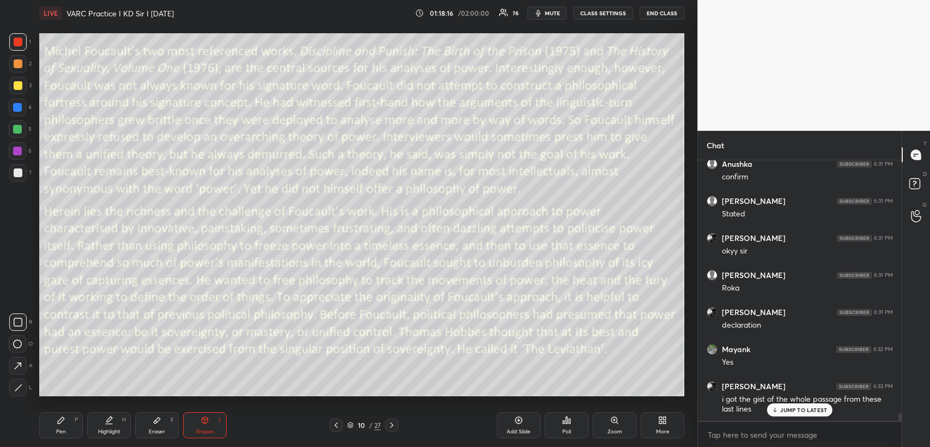
click at [392, 422] on icon at bounding box center [391, 425] width 9 height 9
click at [394, 424] on icon at bounding box center [391, 425] width 9 height 9
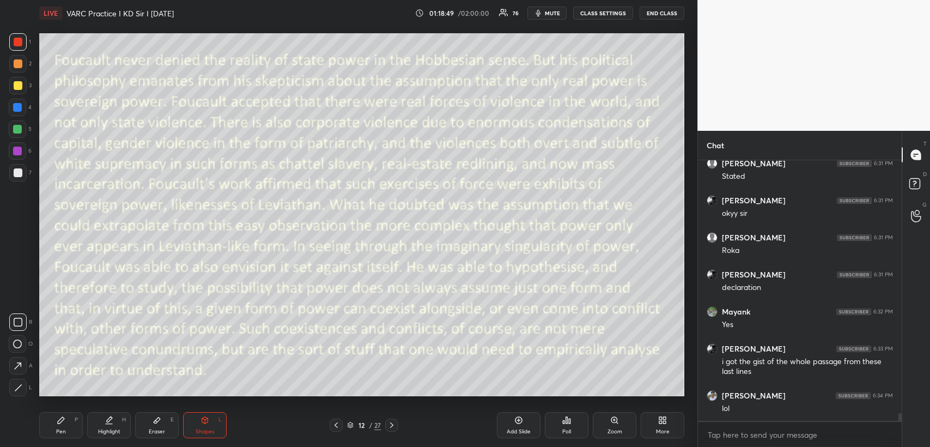
scroll to position [8863, 0]
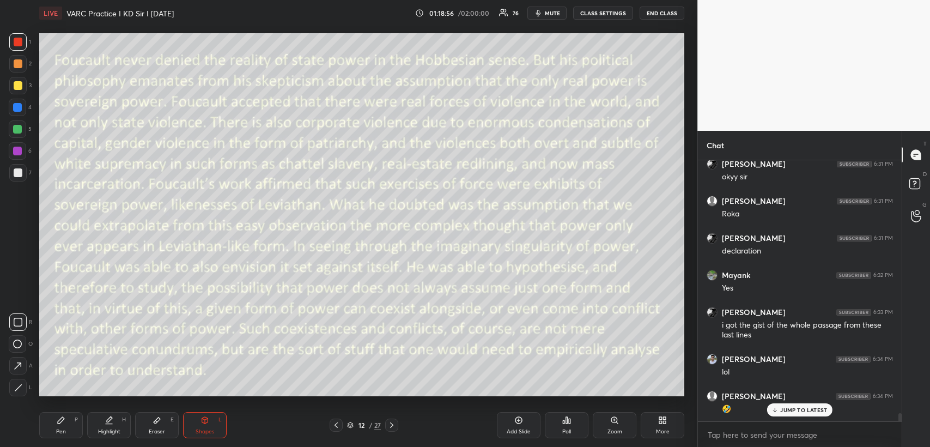
click at [393, 424] on icon at bounding box center [391, 425] width 9 height 9
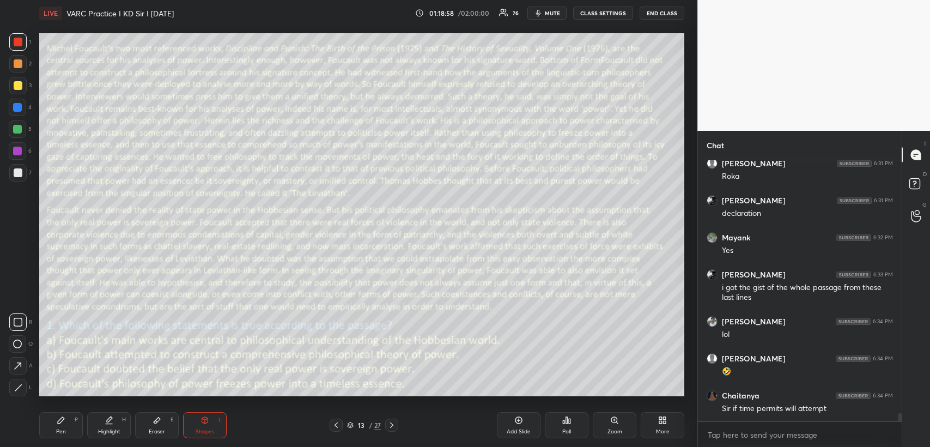
click at [392, 423] on icon at bounding box center [391, 425] width 9 height 9
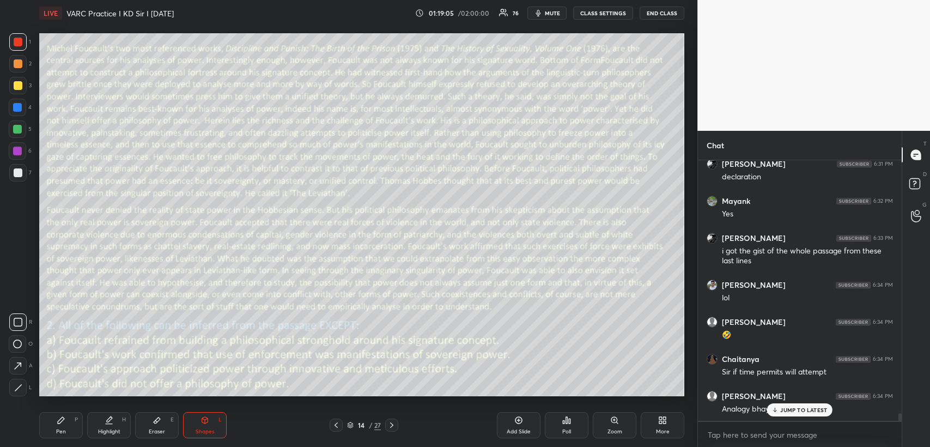
click at [392, 426] on icon at bounding box center [391, 425] width 9 height 9
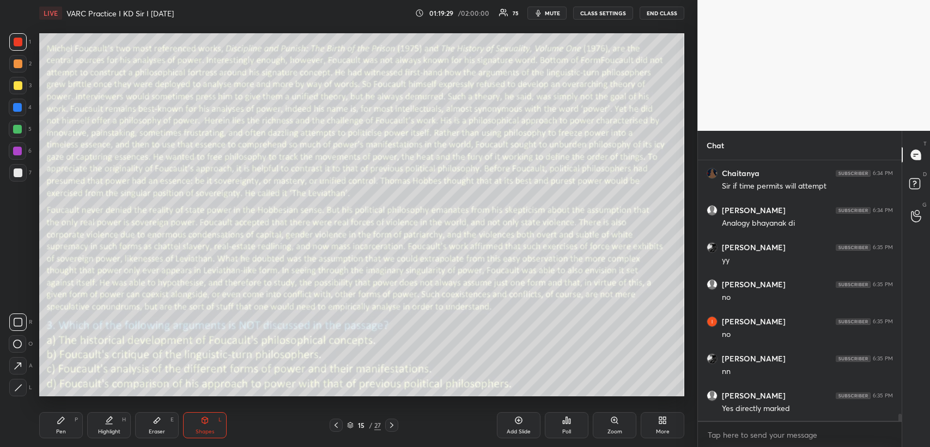
scroll to position [9160, 0]
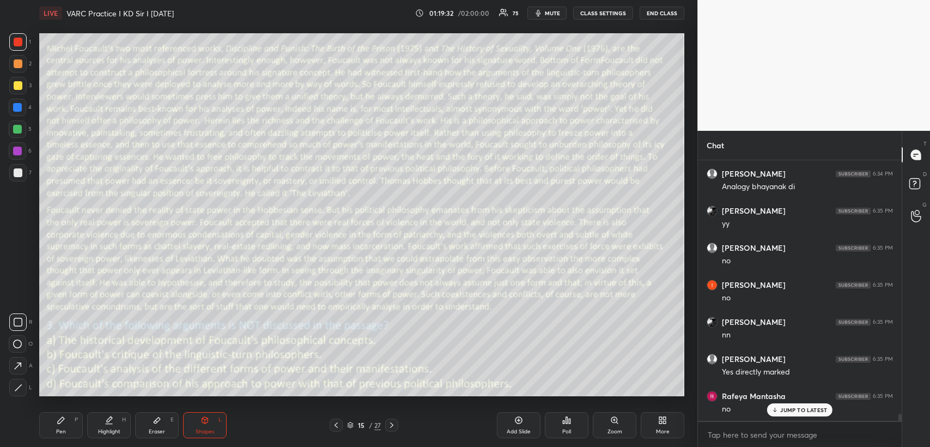
click at [65, 420] on div "Pen P" at bounding box center [61, 425] width 44 height 26
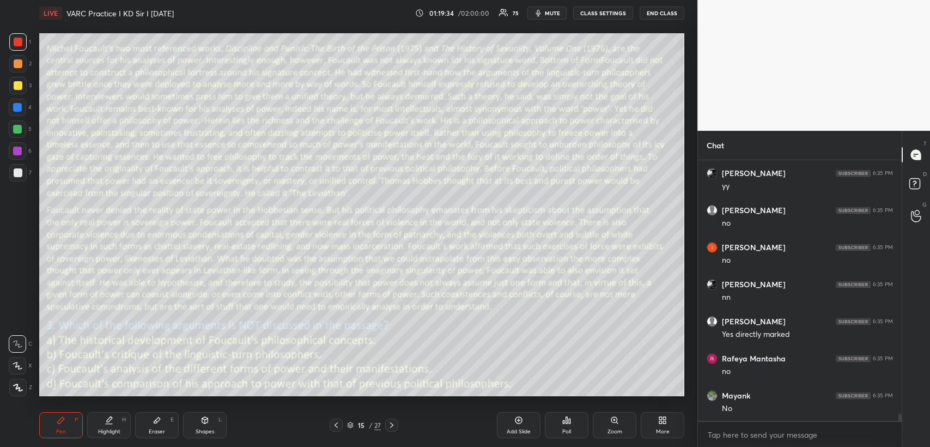
click at [204, 421] on icon at bounding box center [205, 420] width 6 height 7
click at [393, 424] on icon at bounding box center [391, 425] width 9 height 9
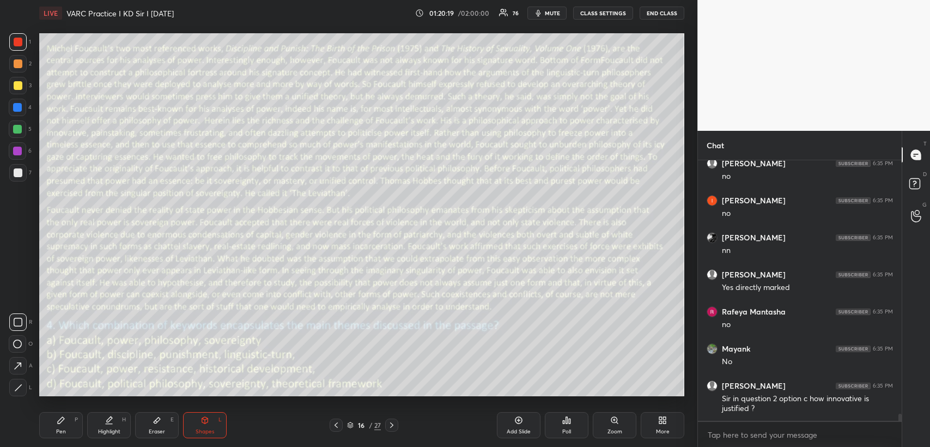
scroll to position [9281, 0]
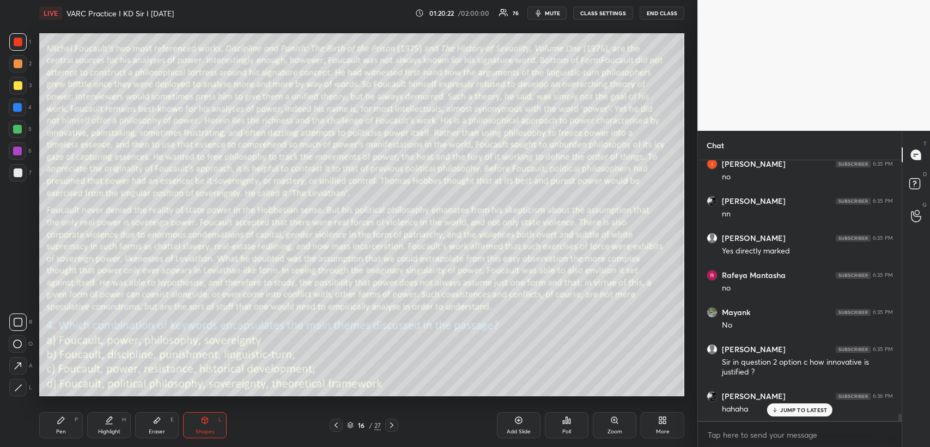
click at [336, 422] on icon at bounding box center [336, 425] width 9 height 9
click at [340, 420] on div at bounding box center [336, 424] width 13 height 13
click at [341, 421] on div at bounding box center [336, 424] width 13 height 13
click at [340, 423] on div at bounding box center [336, 424] width 13 height 13
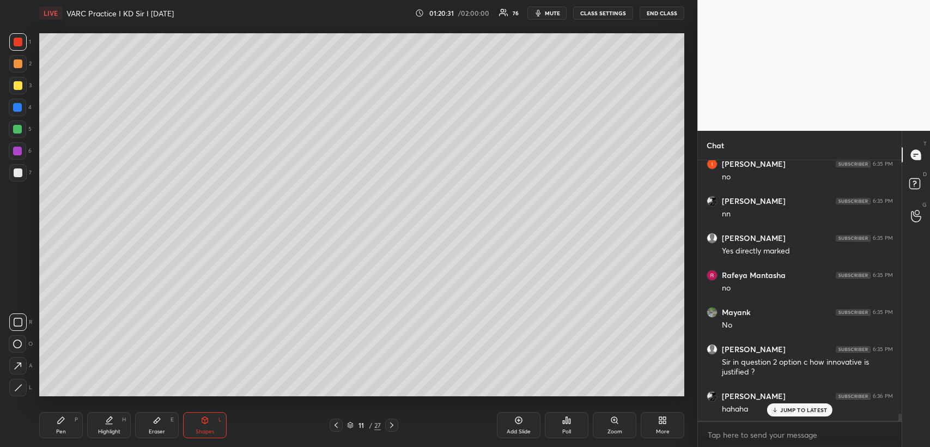
click at [338, 424] on icon at bounding box center [336, 425] width 9 height 9
click at [14, 86] on div at bounding box center [18, 85] width 9 height 9
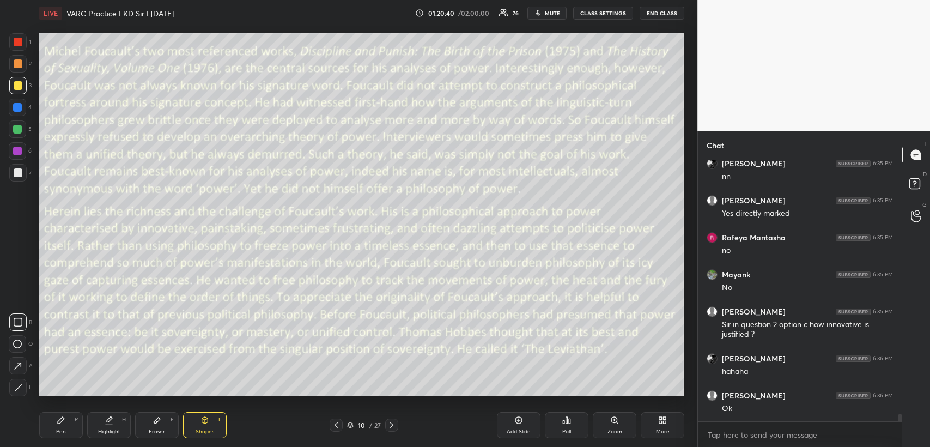
click at [61, 424] on div "Pen P" at bounding box center [61, 425] width 44 height 26
click at [393, 424] on icon at bounding box center [391, 425] width 9 height 9
click at [393, 426] on icon at bounding box center [391, 425] width 9 height 9
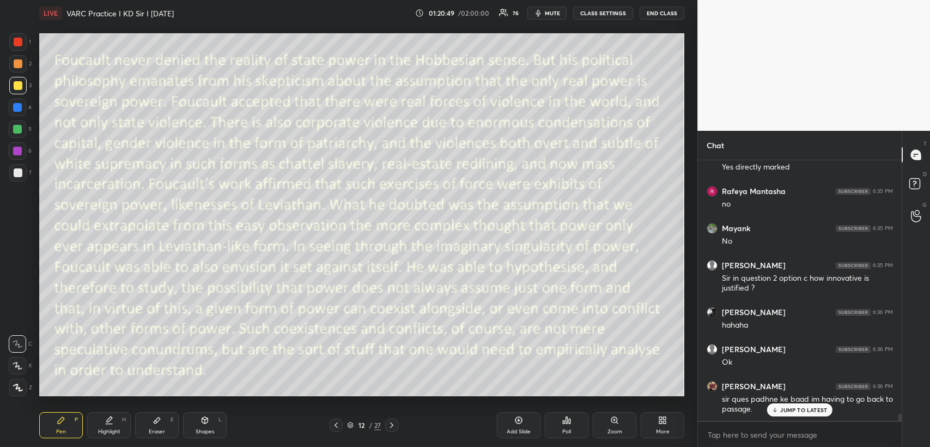
click at [393, 426] on icon at bounding box center [391, 425] width 9 height 9
click at [779, 409] on div "JUMP TO LATEST" at bounding box center [799, 409] width 65 height 13
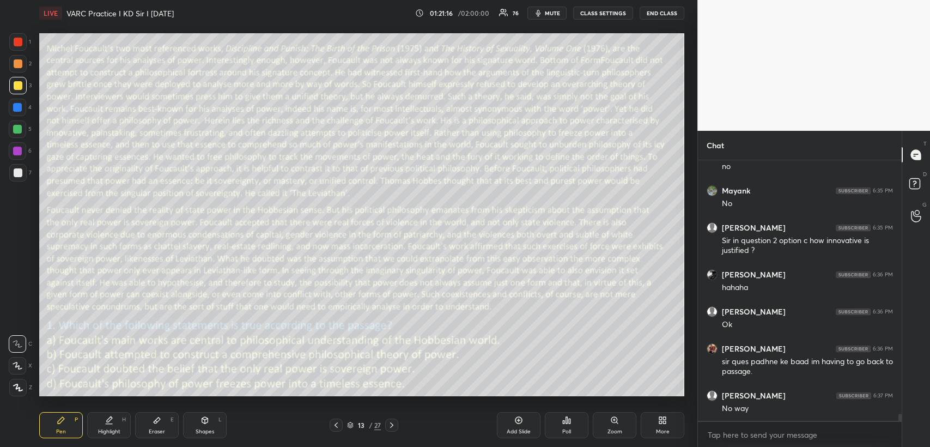
scroll to position [9439, 0]
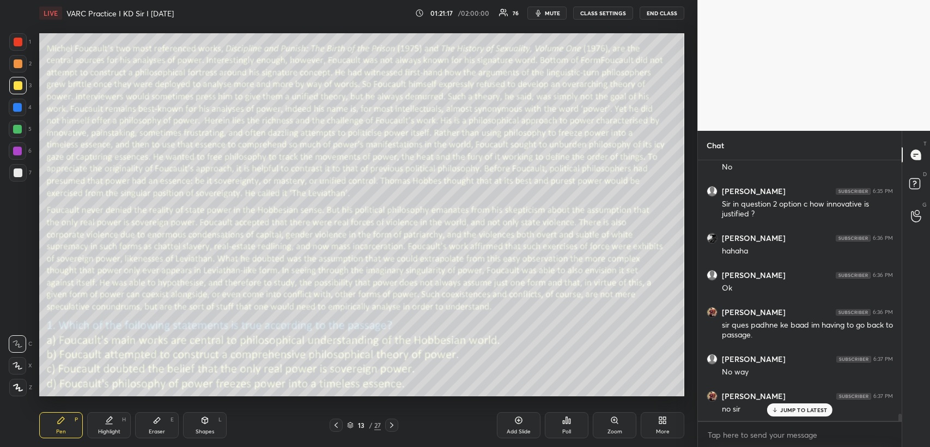
click at [335, 421] on icon at bounding box center [336, 425] width 9 height 9
click at [389, 424] on icon at bounding box center [391, 425] width 9 height 9
click at [393, 423] on icon at bounding box center [391, 425] width 9 height 9
click at [392, 423] on icon at bounding box center [391, 425] width 9 height 9
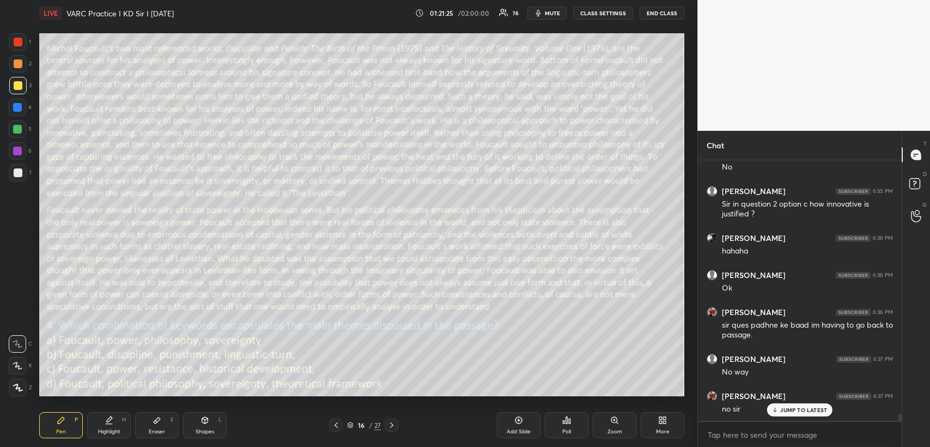
click at [393, 423] on icon at bounding box center [391, 425] width 9 height 9
click at [394, 424] on icon at bounding box center [391, 425] width 9 height 9
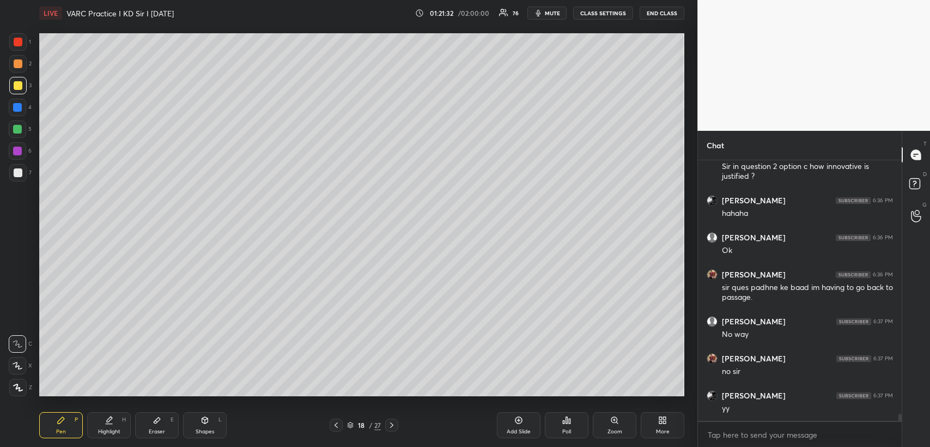
click at [393, 424] on icon at bounding box center [391, 425] width 9 height 9
click at [565, 418] on icon at bounding box center [566, 420] width 9 height 9
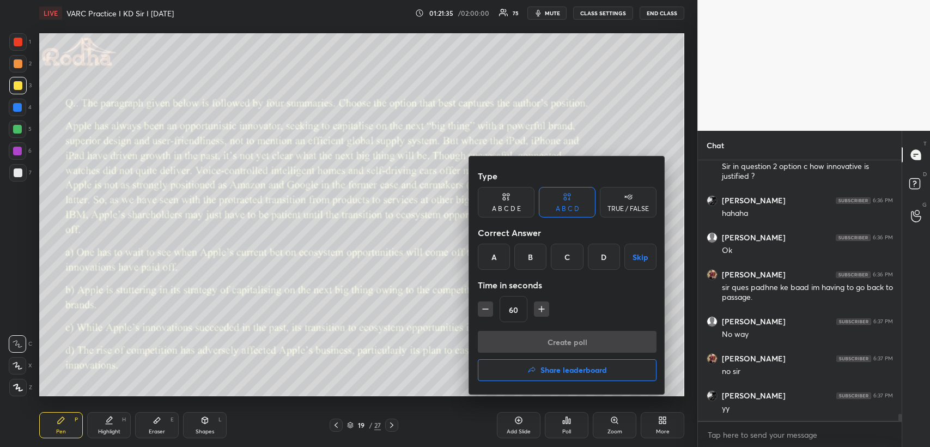
click at [497, 253] on div "A" at bounding box center [494, 257] width 32 height 26
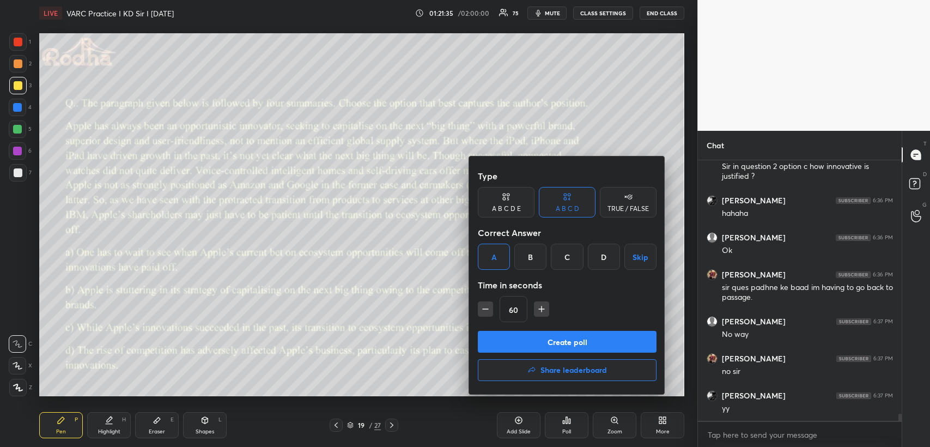
click at [543, 306] on icon "button" at bounding box center [541, 308] width 11 height 11
click at [542, 307] on icon "button" at bounding box center [541, 308] width 11 height 11
click at [542, 310] on icon "button" at bounding box center [541, 308] width 11 height 11
click at [545, 309] on icon "button" at bounding box center [546, 309] width 5 height 0
click at [545, 310] on icon "button" at bounding box center [546, 308] width 11 height 11
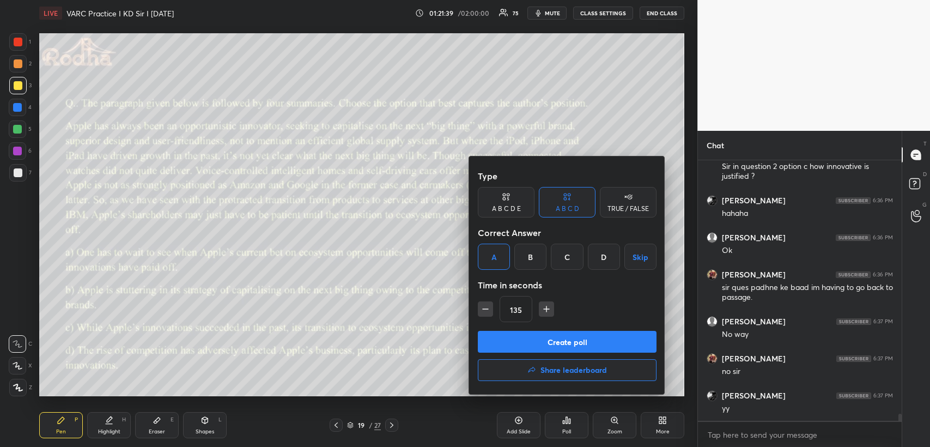
click at [487, 314] on icon "button" at bounding box center [485, 308] width 11 height 11
type input "120"
click at [502, 344] on button "Create poll" at bounding box center [567, 342] width 179 height 22
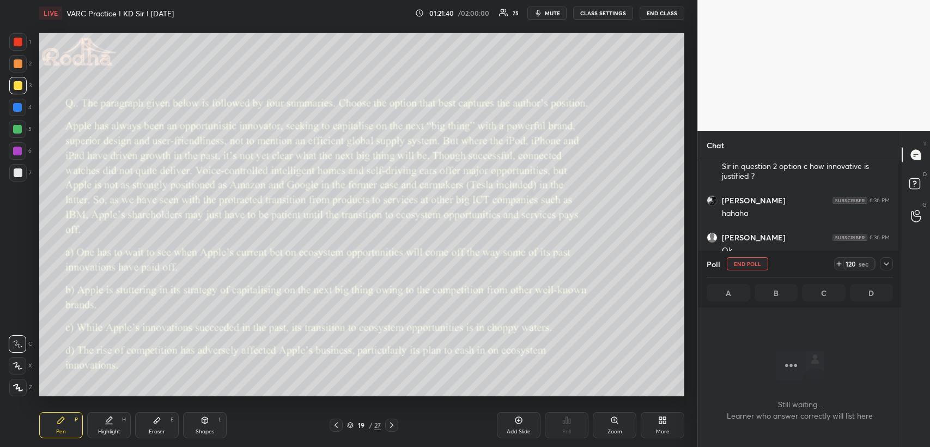
scroll to position [228, 201]
click at [890, 263] on icon at bounding box center [886, 263] width 9 height 9
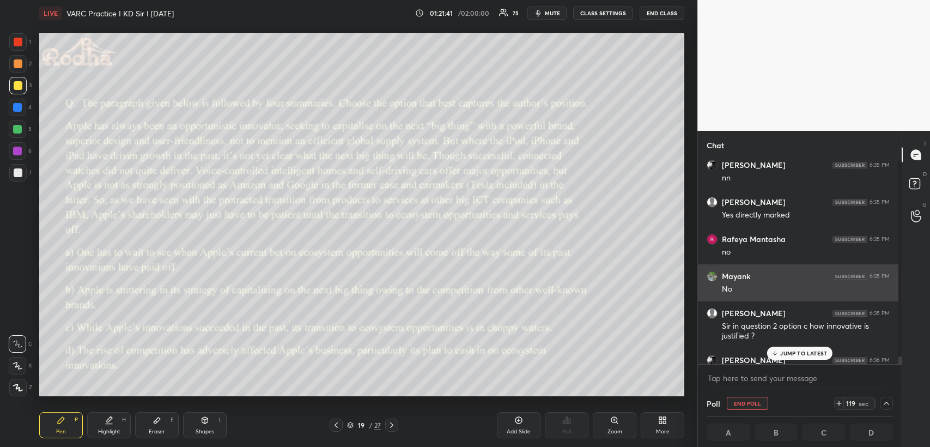
scroll to position [3, 3]
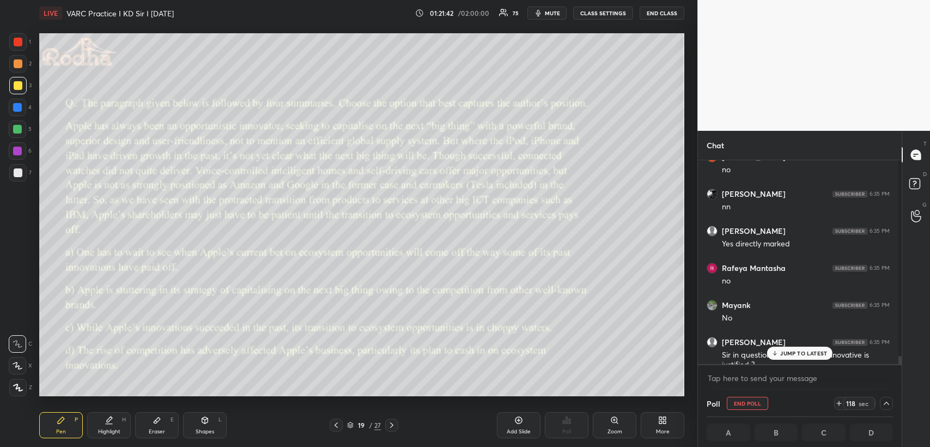
click at [800, 353] on p "JUMP TO LATEST" at bounding box center [803, 353] width 47 height 7
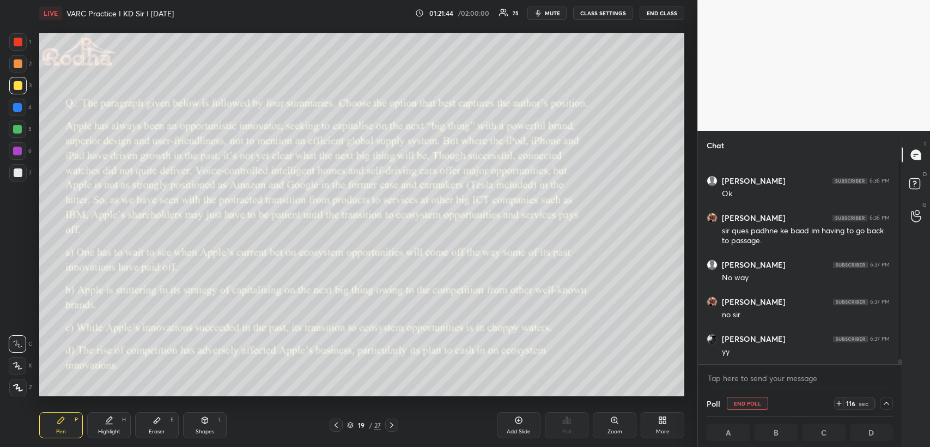
click at [558, 13] on span "mute" at bounding box center [552, 13] width 15 height 8
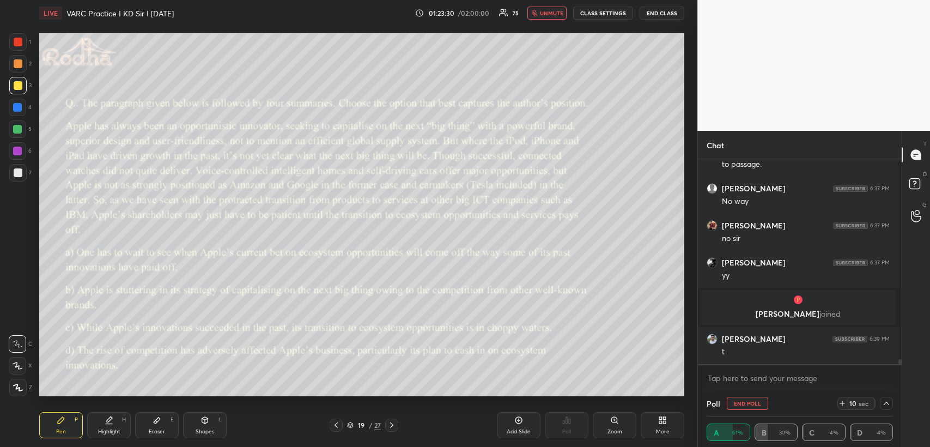
scroll to position [8534, 0]
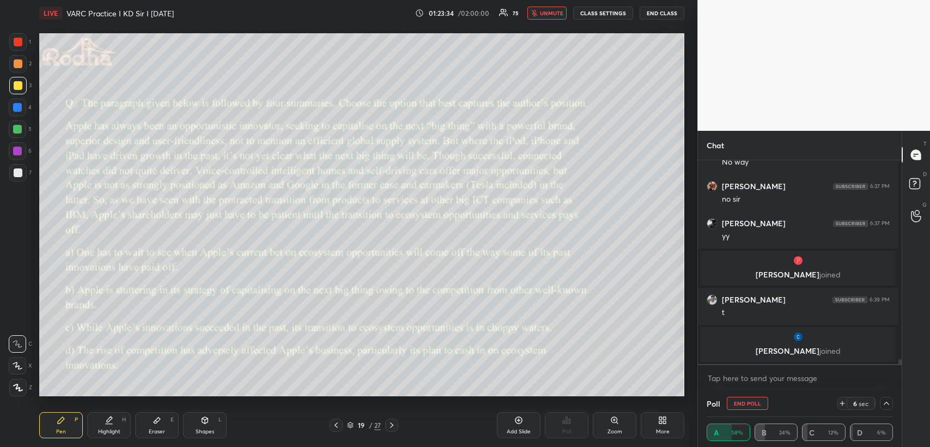
click at [841, 404] on icon at bounding box center [842, 403] width 9 height 9
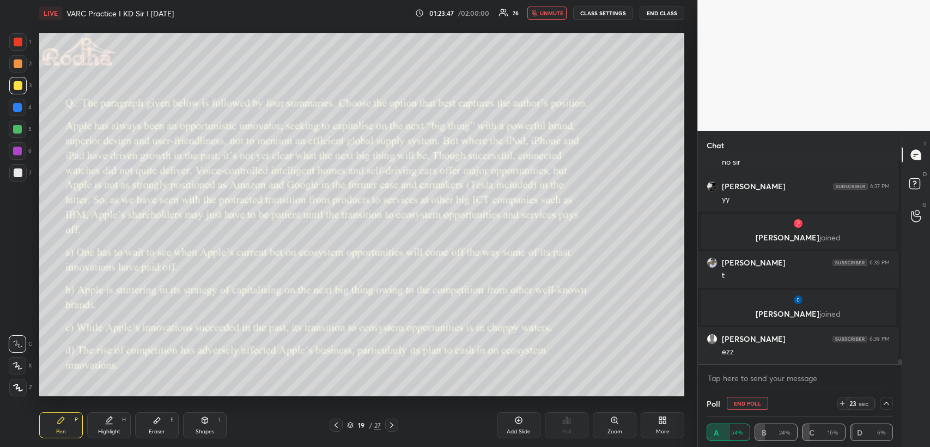
scroll to position [8597, 0]
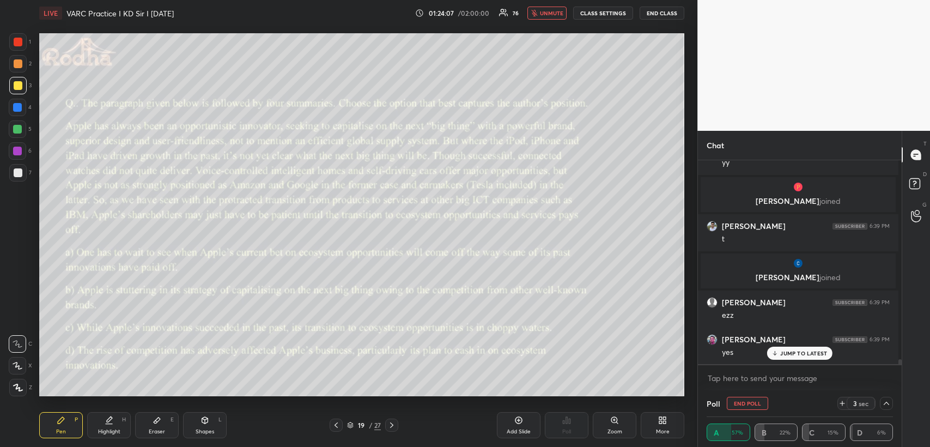
click at [562, 11] on span "unmute" at bounding box center [551, 13] width 23 height 8
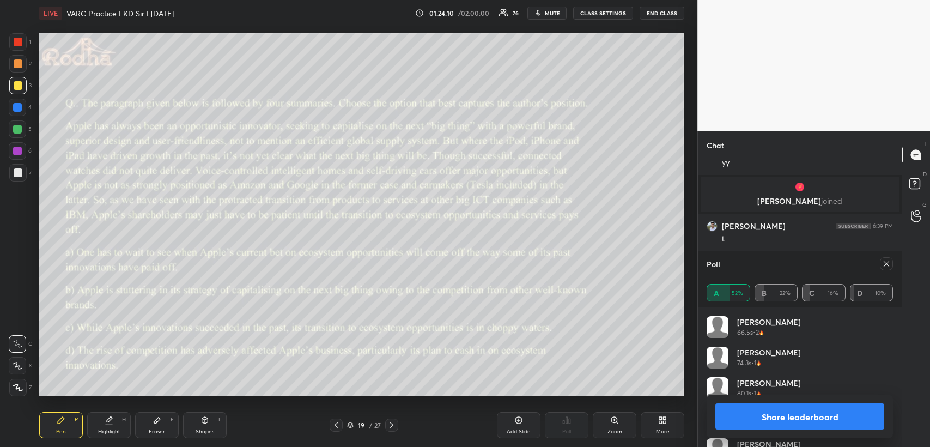
scroll to position [8378, 0]
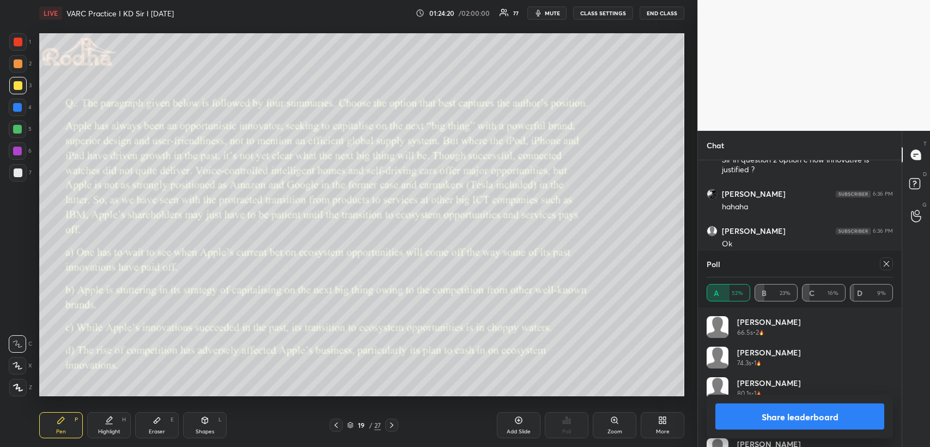
click at [888, 262] on icon at bounding box center [886, 263] width 9 height 9
type textarea "x"
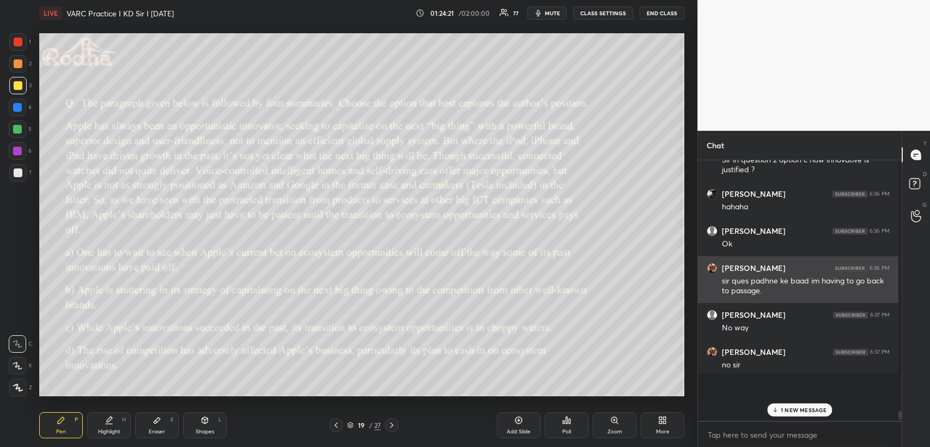
scroll to position [3, 3]
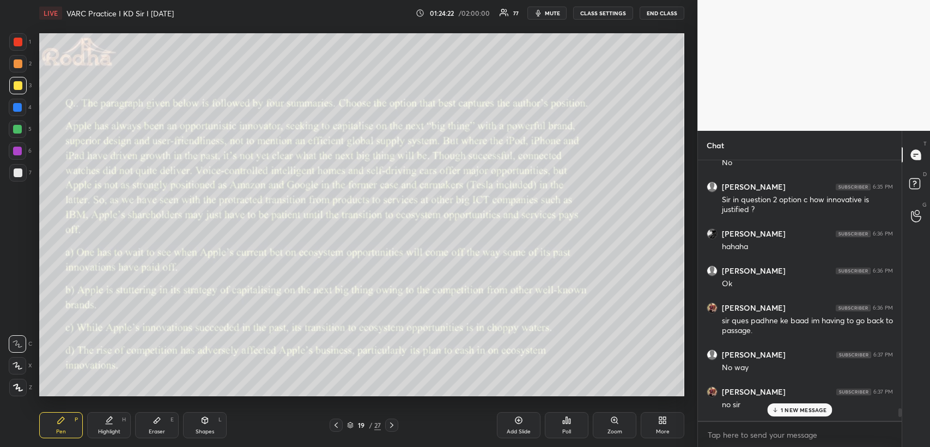
click at [791, 409] on p "1 NEW MESSAGE" at bounding box center [804, 409] width 46 height 7
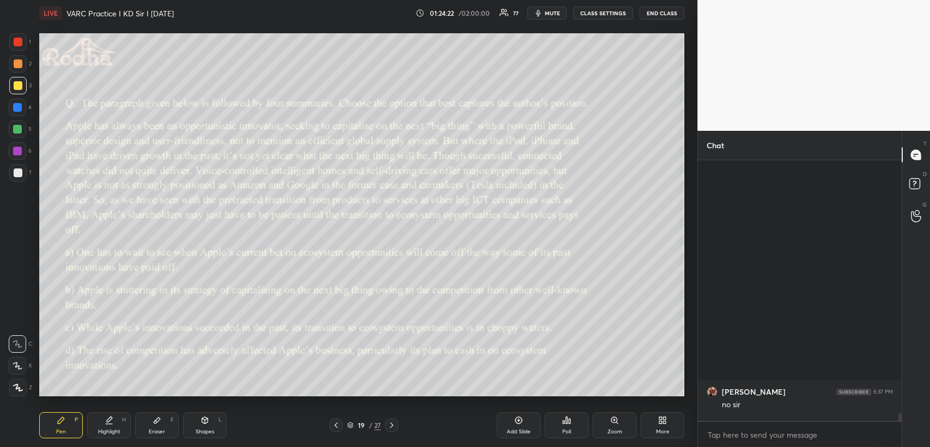
scroll to position [8609, 0]
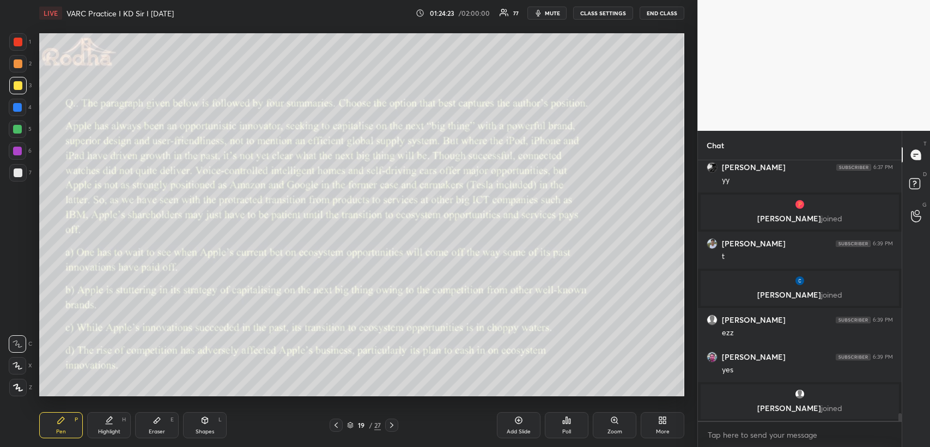
click at [392, 423] on icon at bounding box center [391, 425] width 9 height 9
click at [570, 420] on icon at bounding box center [570, 420] width 2 height 5
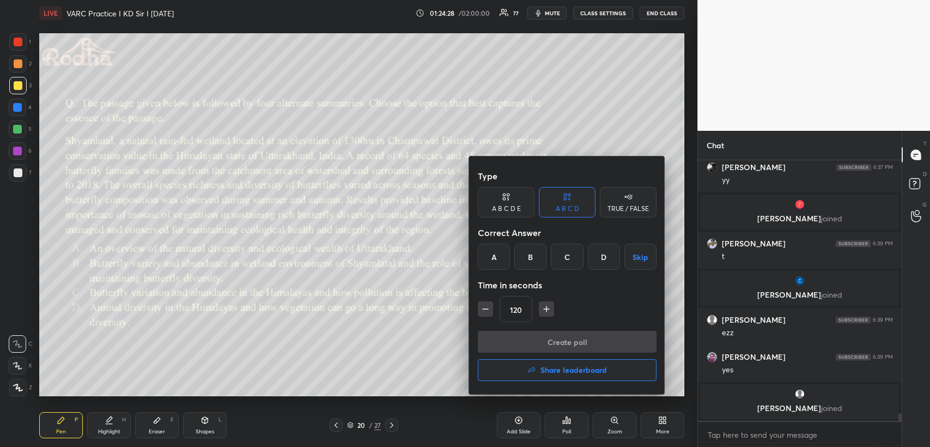
click at [532, 259] on div "B" at bounding box center [530, 257] width 32 height 26
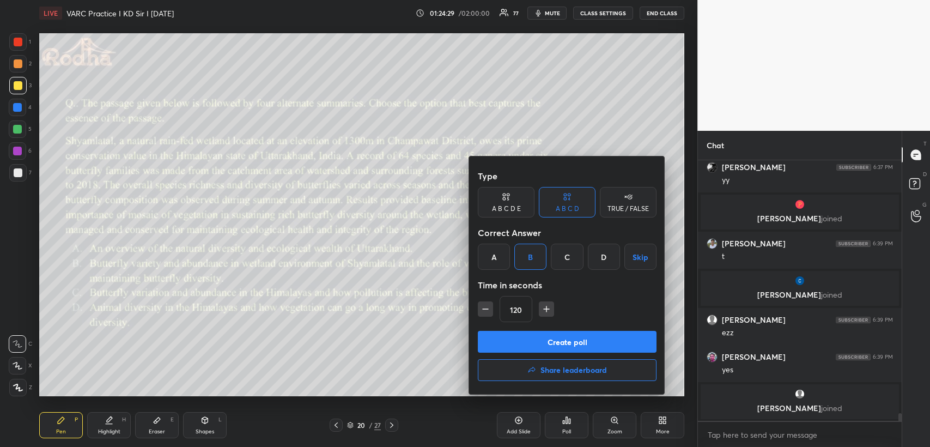
click at [485, 308] on icon "button" at bounding box center [485, 308] width 11 height 11
click at [483, 311] on icon "button" at bounding box center [485, 308] width 11 height 11
click at [485, 309] on icon "button" at bounding box center [485, 309] width 5 height 0
click at [542, 309] on icon "button" at bounding box center [541, 309] width 5 height 0
type input "90"
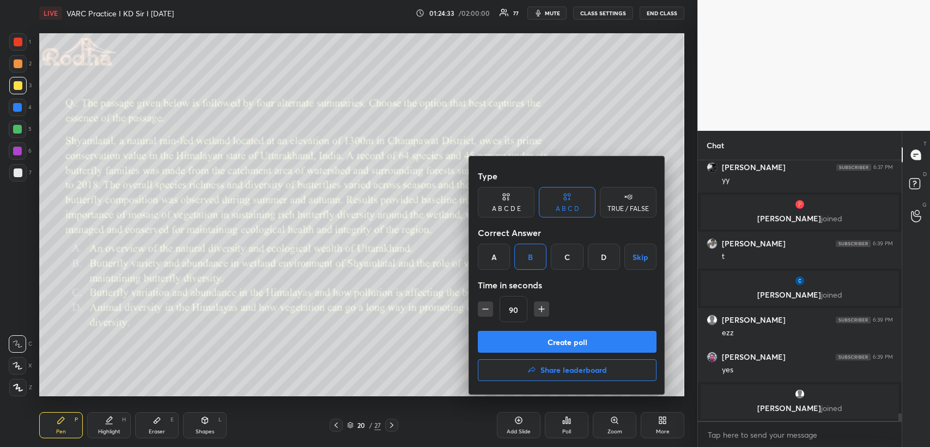
click at [539, 342] on button "Create poll" at bounding box center [567, 342] width 179 height 22
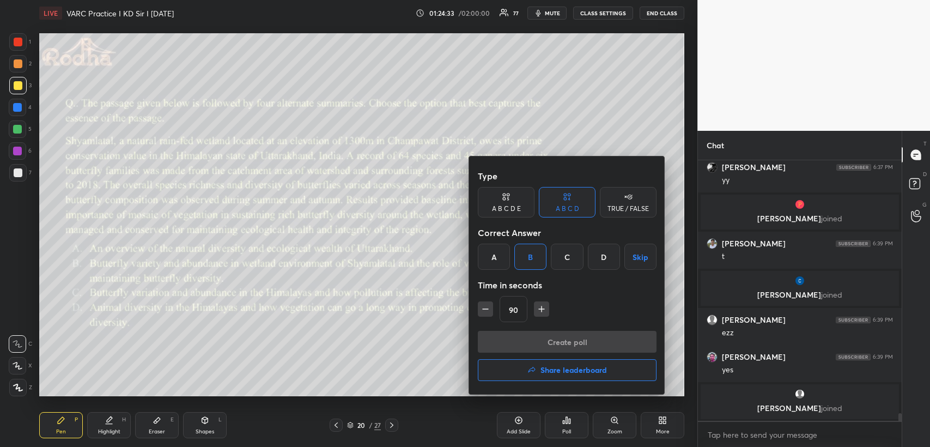
scroll to position [271, 197]
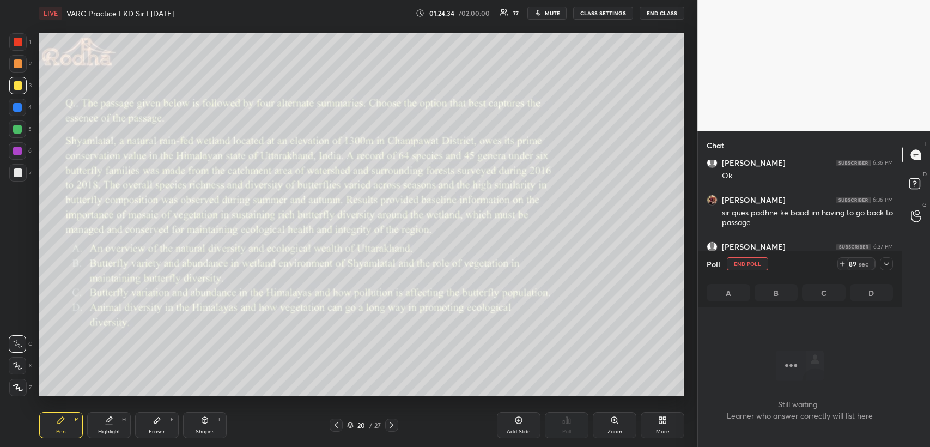
click at [888, 263] on icon at bounding box center [886, 263] width 9 height 9
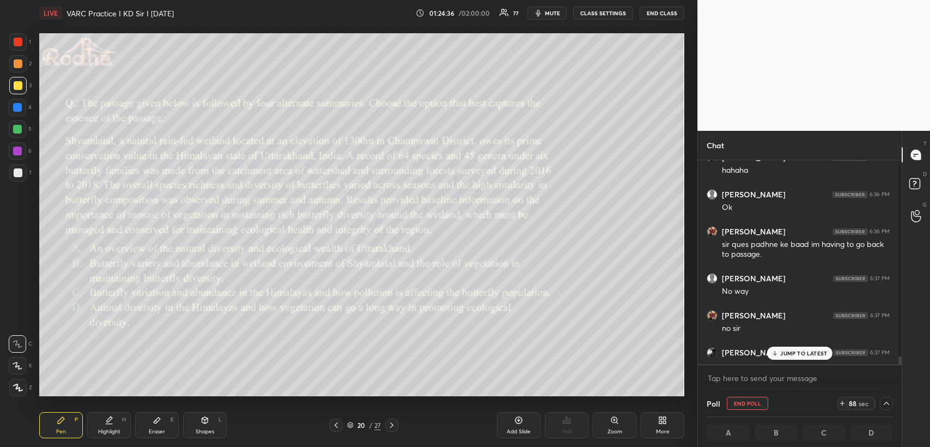
click at [780, 355] on p "JUMP TO LATEST" at bounding box center [803, 353] width 47 height 7
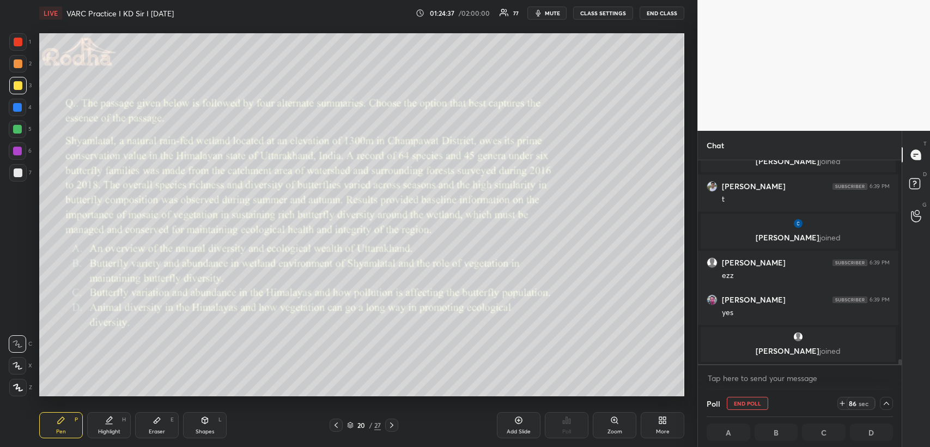
click at [558, 10] on span "mute" at bounding box center [552, 13] width 15 height 8
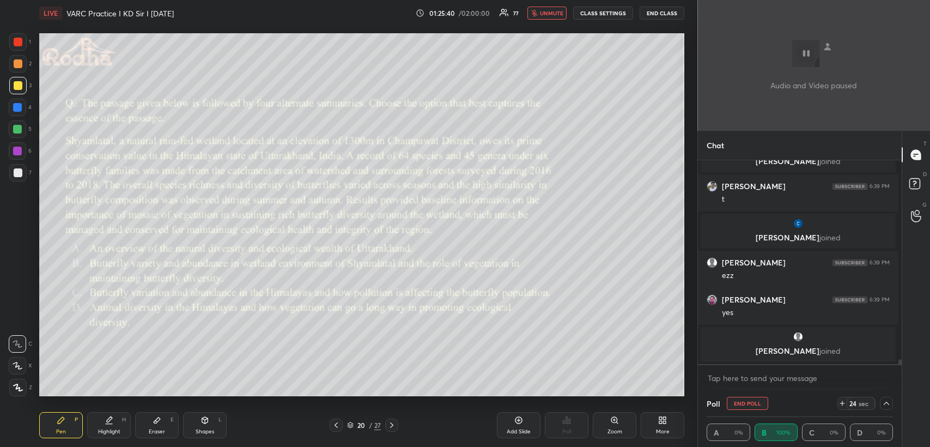
scroll to position [8683, 0]
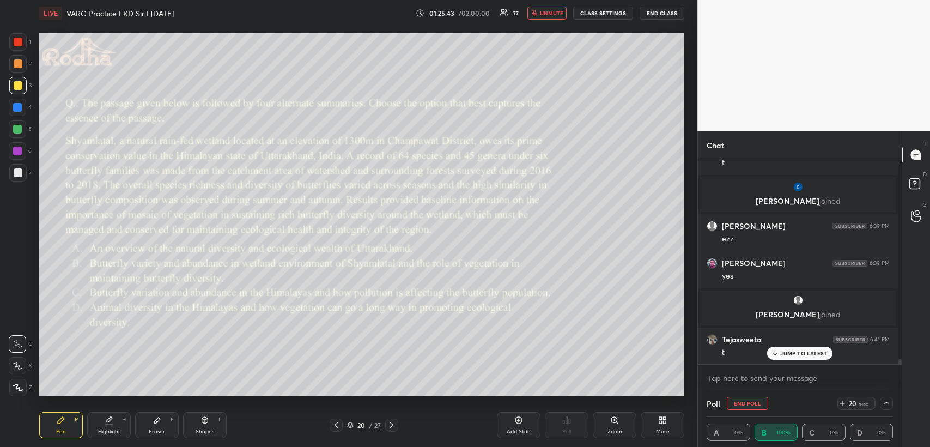
click at [842, 404] on icon at bounding box center [842, 403] width 0 height 4
click at [799, 332] on p "JUMP TO LATEST" at bounding box center [803, 331] width 47 height 7
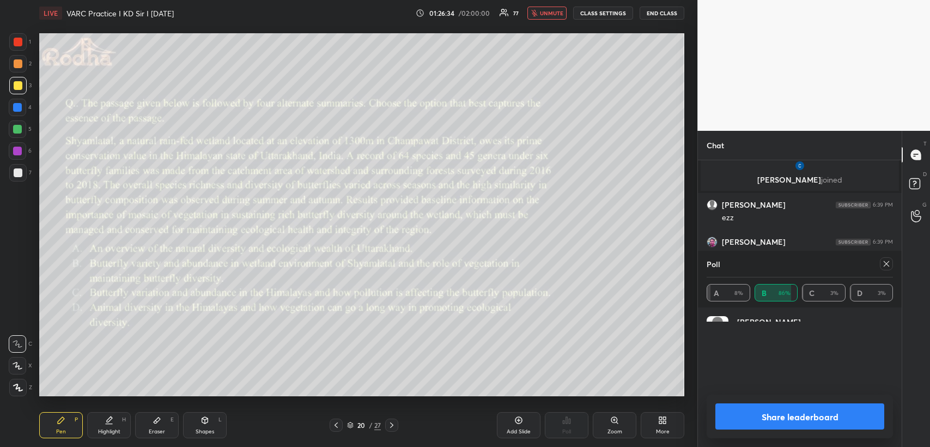
click at [553, 11] on span "unmute" at bounding box center [551, 13] width 23 height 8
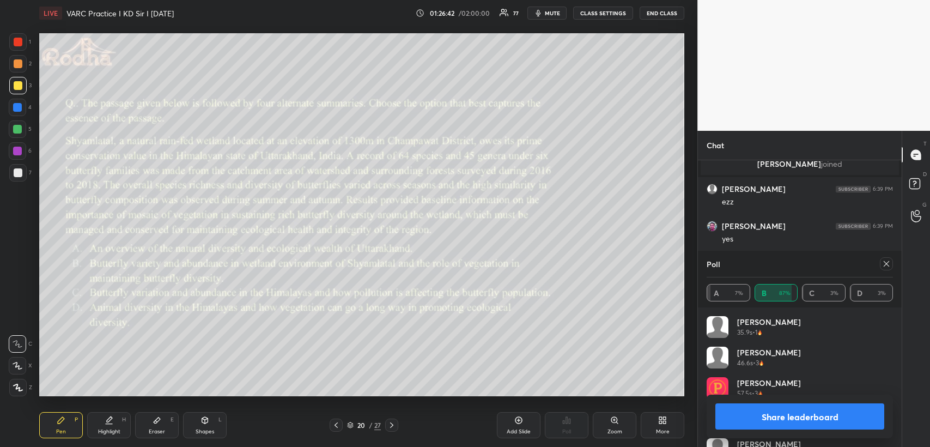
scroll to position [8738, 0]
click at [889, 264] on icon at bounding box center [886, 263] width 9 height 9
type textarea "x"
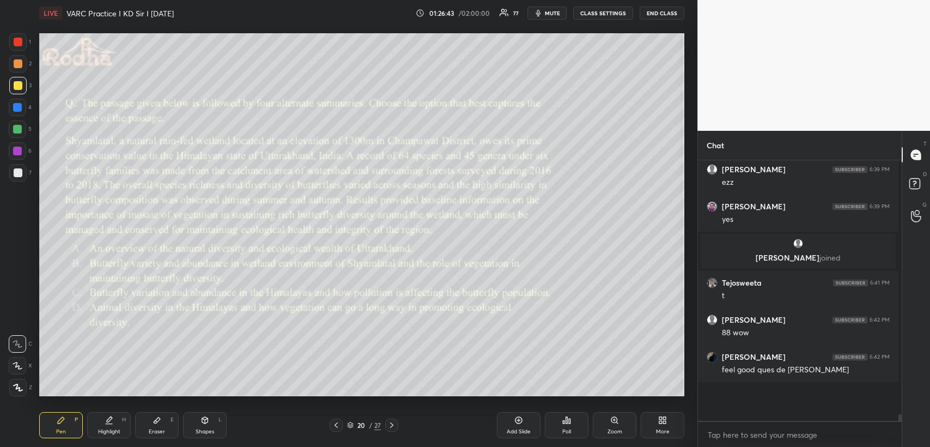
scroll to position [3, 3]
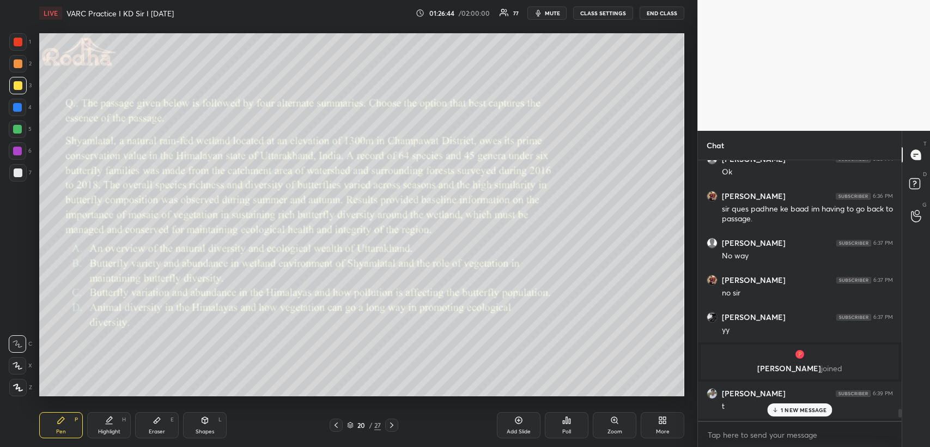
click at [787, 406] on p "1 NEW MESSAGE" at bounding box center [804, 409] width 46 height 7
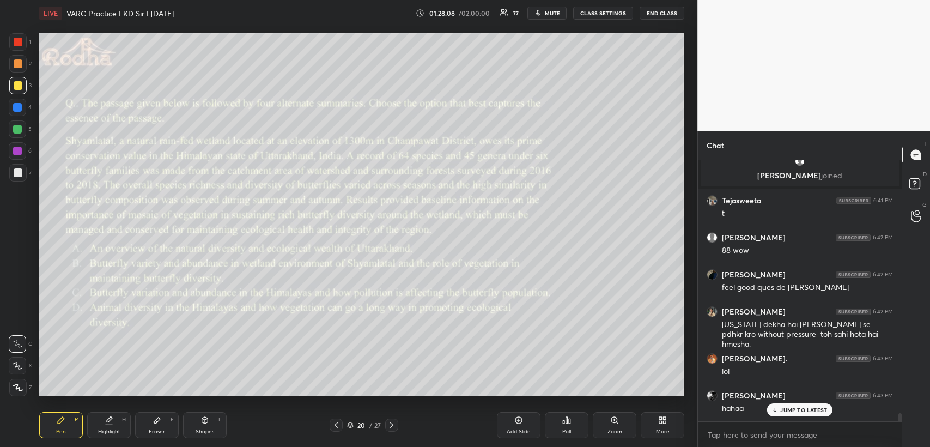
scroll to position [8849, 0]
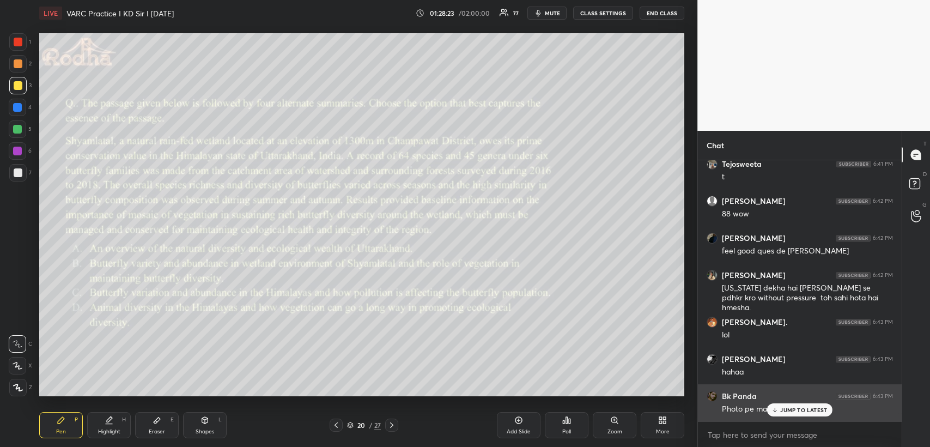
click at [784, 407] on p "JUMP TO LATEST" at bounding box center [803, 409] width 47 height 7
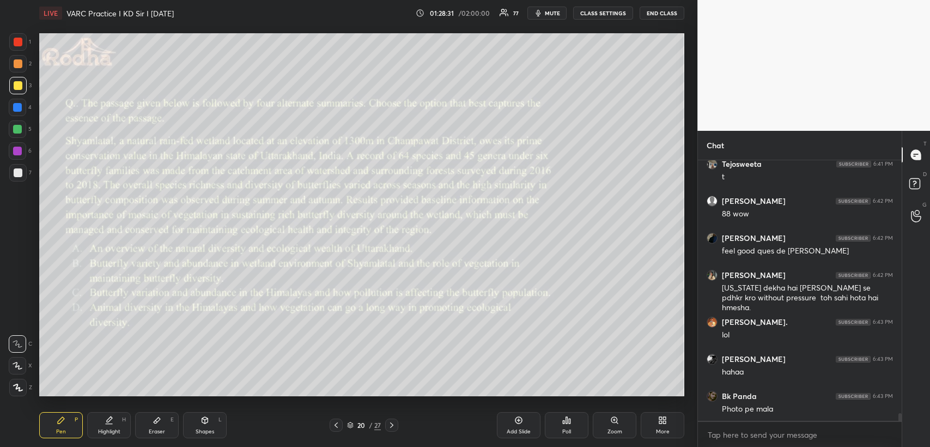
click at [155, 424] on icon at bounding box center [157, 420] width 9 height 9
click at [70, 420] on div "Pen P" at bounding box center [61, 425] width 44 height 26
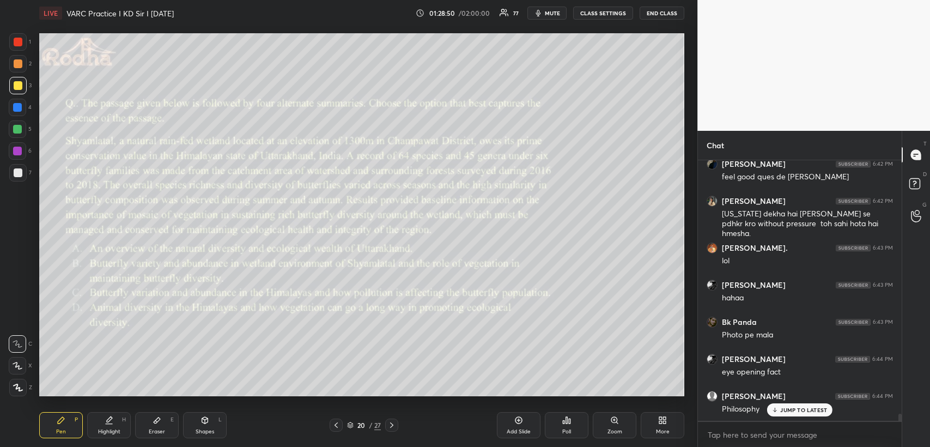
scroll to position [8980, 0]
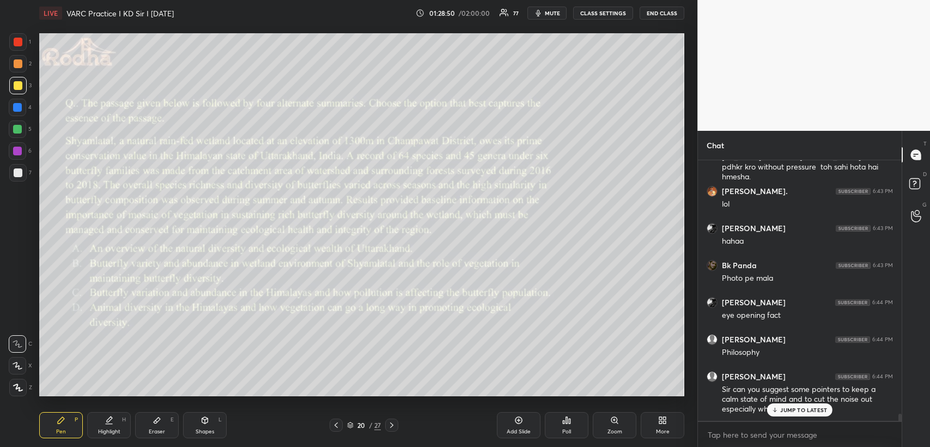
click at [391, 424] on icon at bounding box center [391, 425] width 9 height 9
click at [567, 421] on icon at bounding box center [567, 420] width 2 height 7
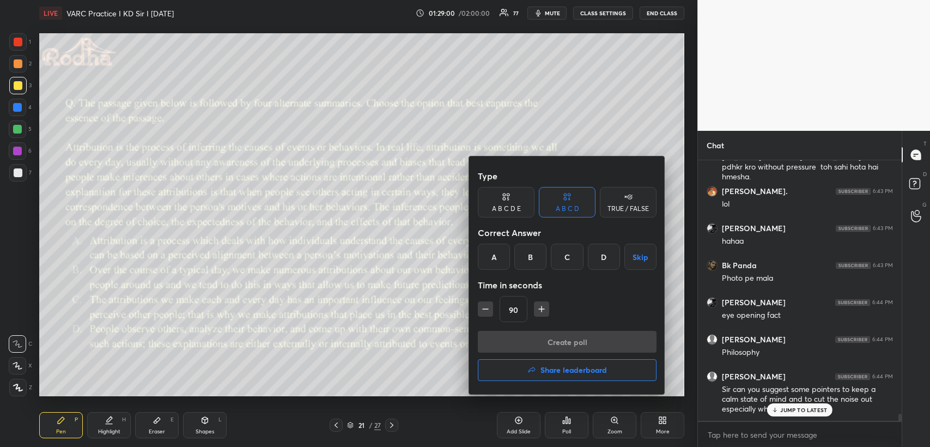
click at [485, 258] on div "A" at bounding box center [494, 257] width 32 height 26
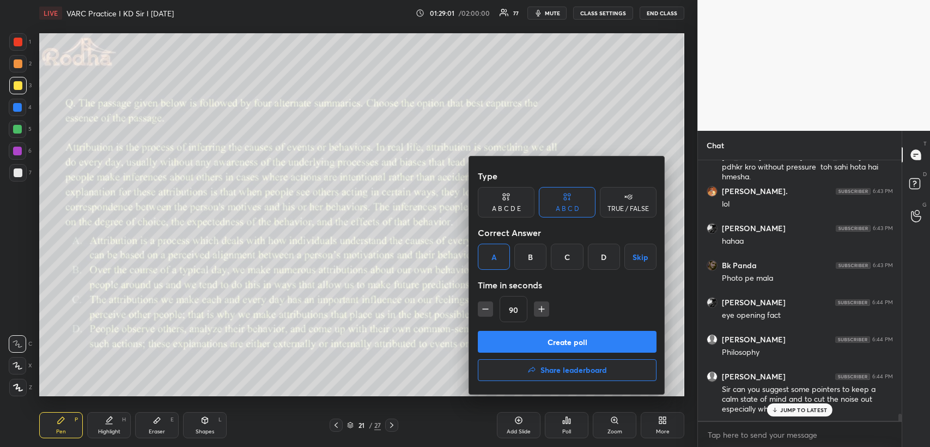
click at [540, 308] on icon "button" at bounding box center [541, 308] width 11 height 11
click at [539, 311] on button "button" at bounding box center [546, 308] width 15 height 15
type input "120"
click at [561, 343] on button "Create poll" at bounding box center [567, 342] width 179 height 22
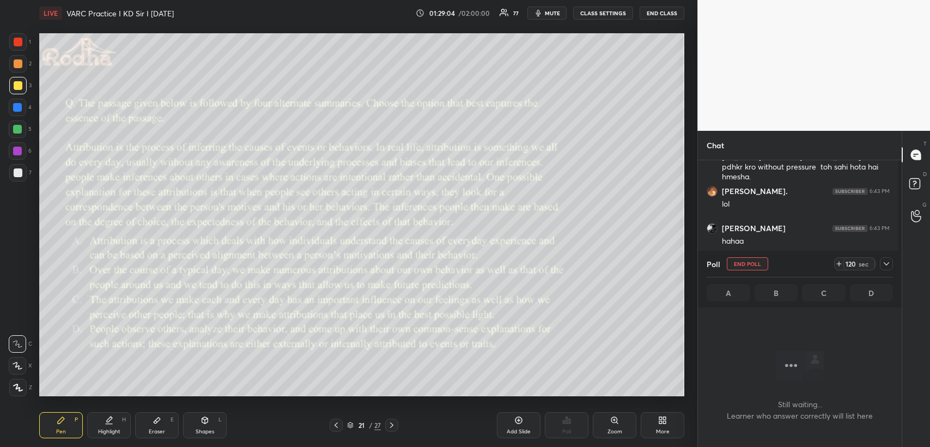
scroll to position [3, 3]
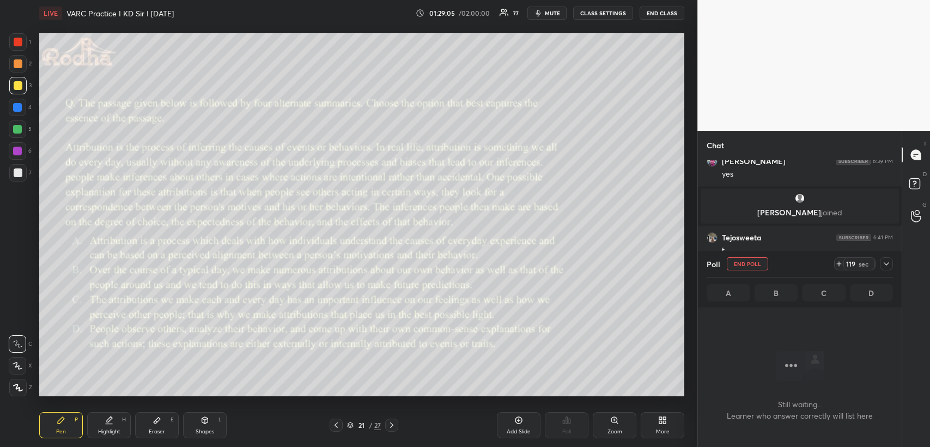
click at [890, 261] on icon at bounding box center [886, 263] width 9 height 9
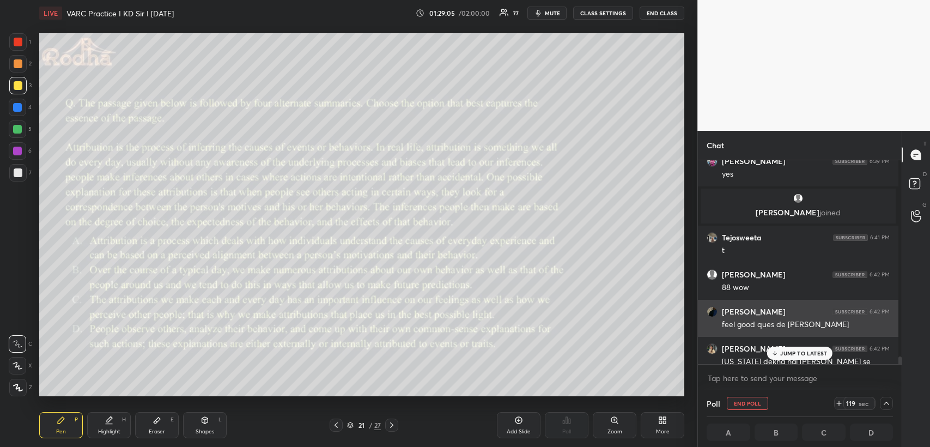
scroll to position [3, 3]
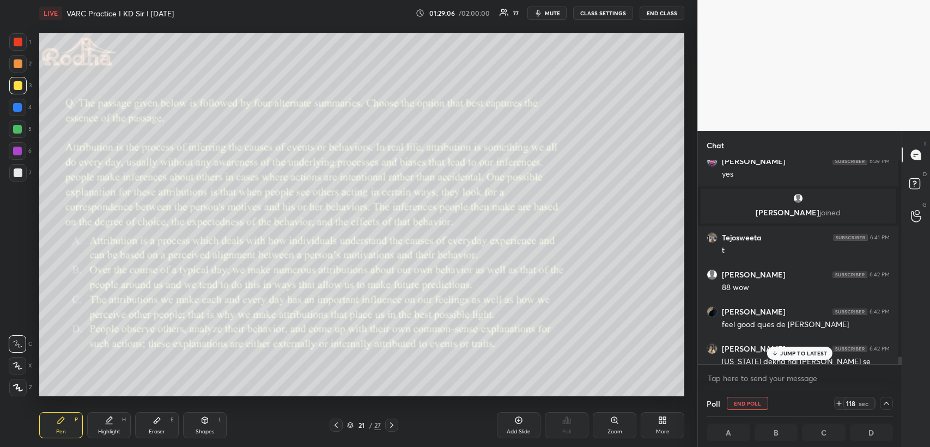
click at [785, 352] on p "JUMP TO LATEST" at bounding box center [803, 353] width 47 height 7
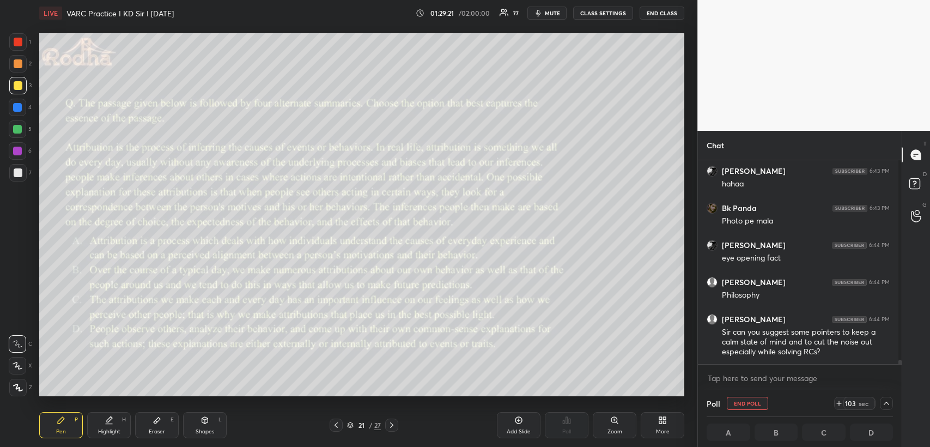
click at [557, 11] on span "mute" at bounding box center [552, 13] width 15 height 8
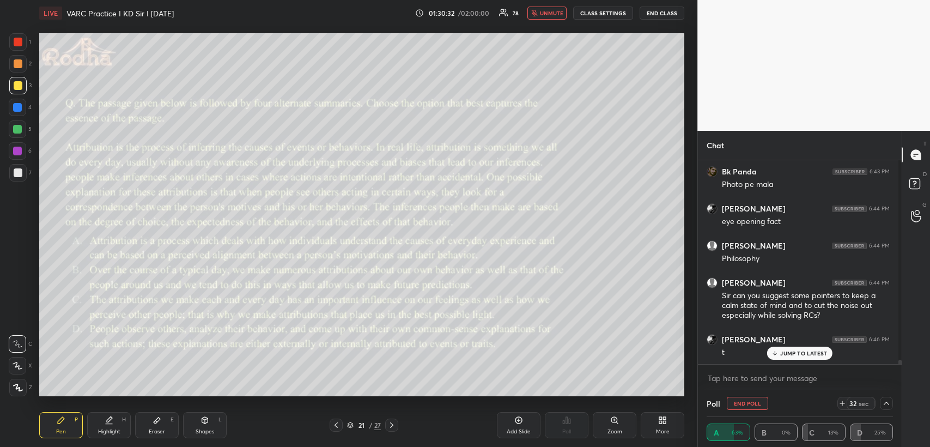
click at [838, 402] on icon at bounding box center [842, 403] width 9 height 9
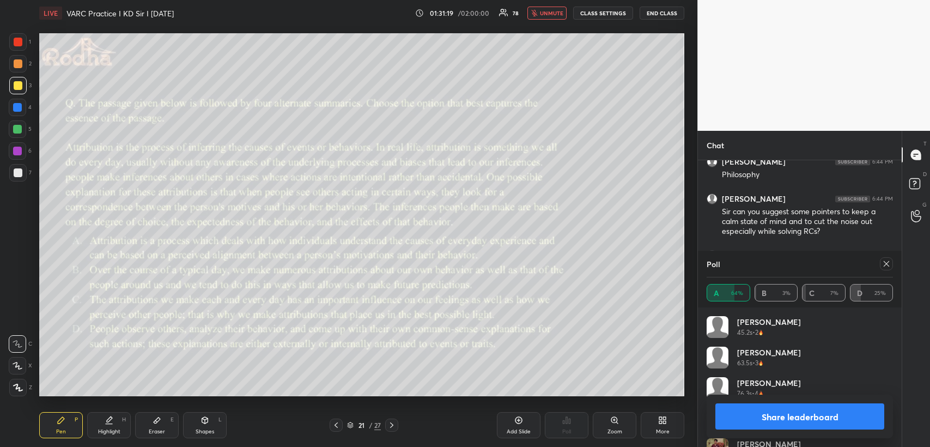
scroll to position [127, 183]
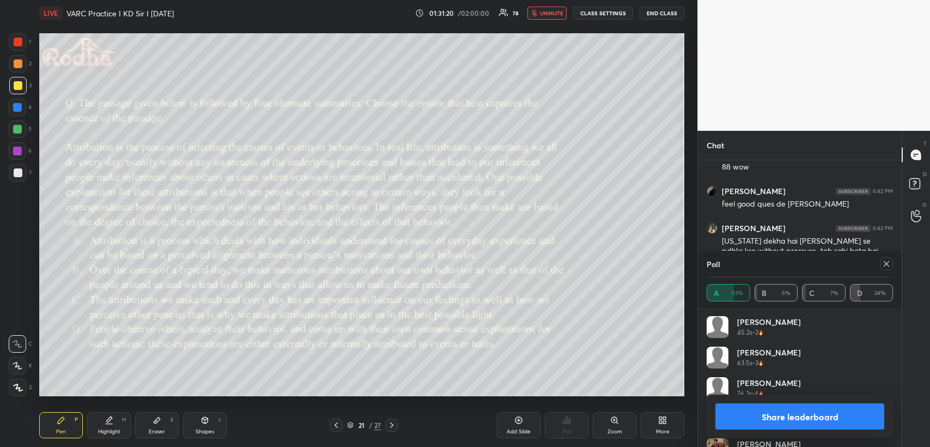
click at [556, 12] on span "unmute" at bounding box center [551, 13] width 23 height 8
click at [886, 263] on icon at bounding box center [886, 263] width 9 height 9
type textarea "x"
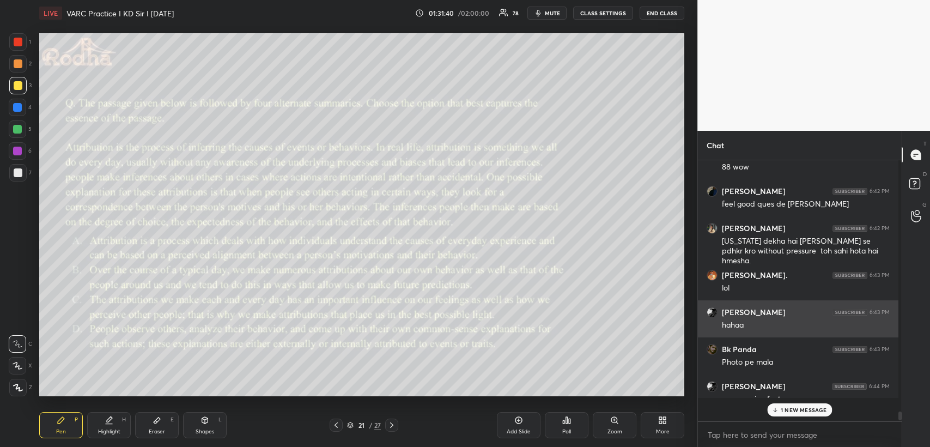
scroll to position [0, 3]
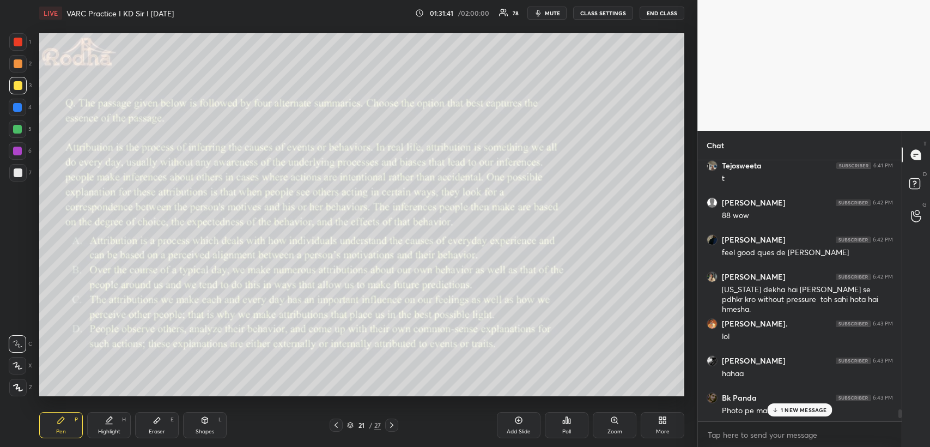
click at [785, 409] on p "1 NEW MESSAGE" at bounding box center [804, 409] width 46 height 7
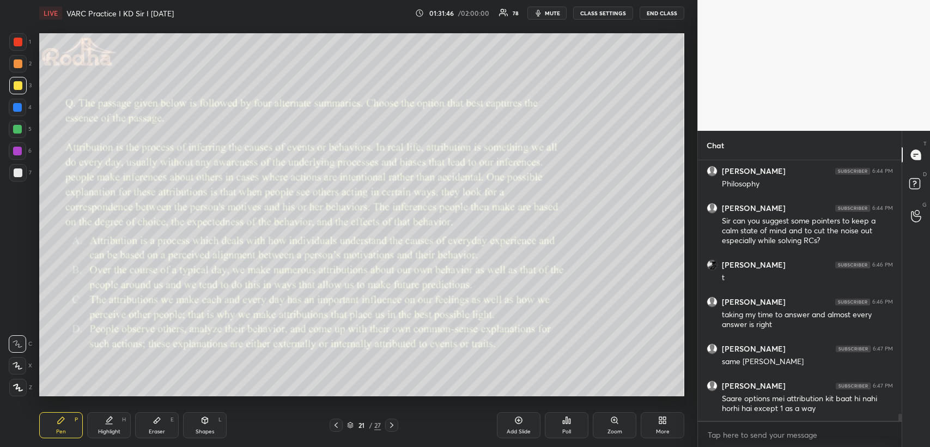
click at [391, 424] on icon at bounding box center [391, 425] width 9 height 9
click at [572, 419] on div "Poll" at bounding box center [567, 425] width 44 height 26
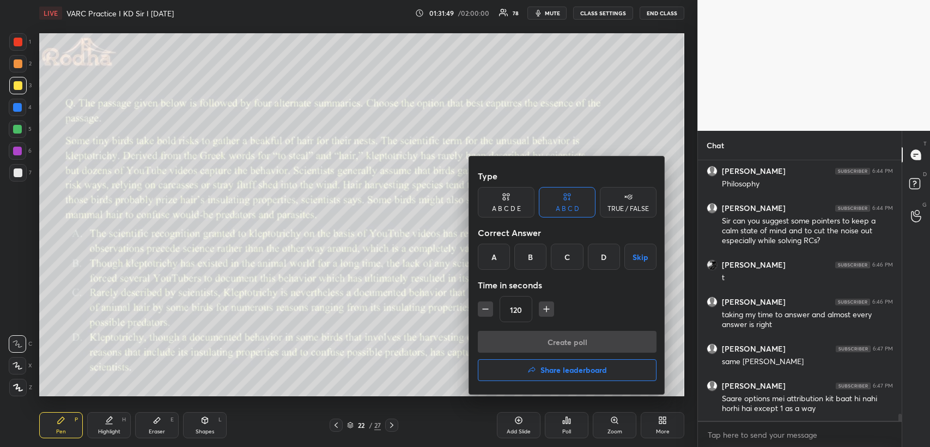
click at [566, 255] on div "C" at bounding box center [567, 257] width 32 height 26
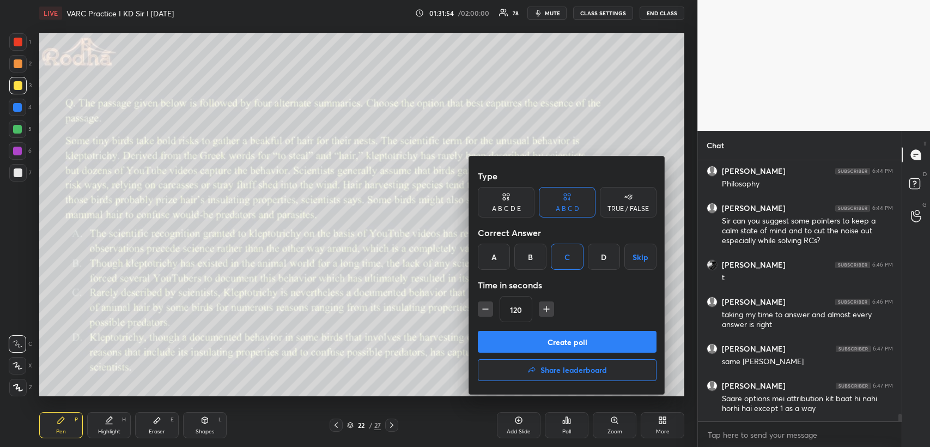
click at [546, 306] on icon "button" at bounding box center [546, 308] width 11 height 11
type input "135"
click at [544, 338] on button "Create poll" at bounding box center [567, 342] width 179 height 22
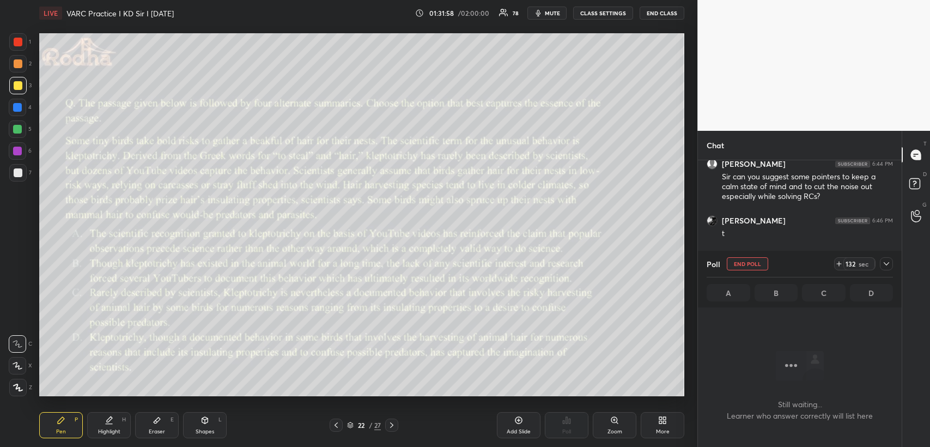
click at [840, 262] on icon at bounding box center [839, 263] width 9 height 9
click at [888, 263] on icon at bounding box center [886, 263] width 5 height 3
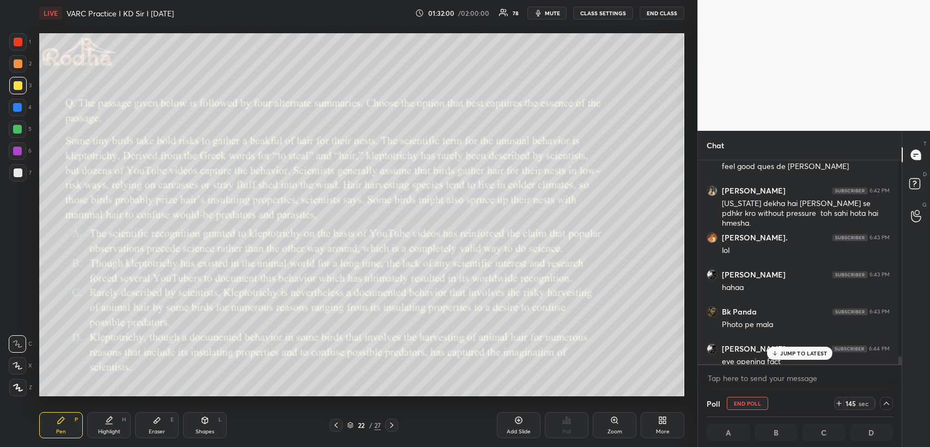
click at [794, 350] on p "JUMP TO LATEST" at bounding box center [803, 353] width 47 height 7
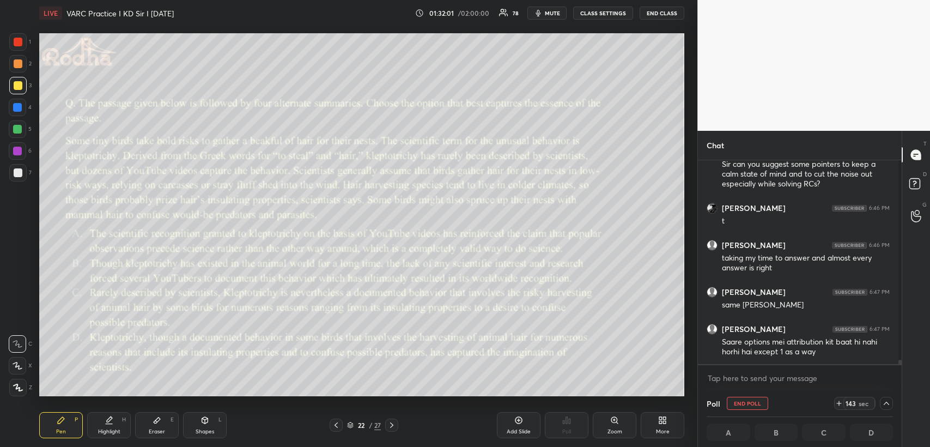
click at [551, 14] on span "mute" at bounding box center [552, 13] width 15 height 8
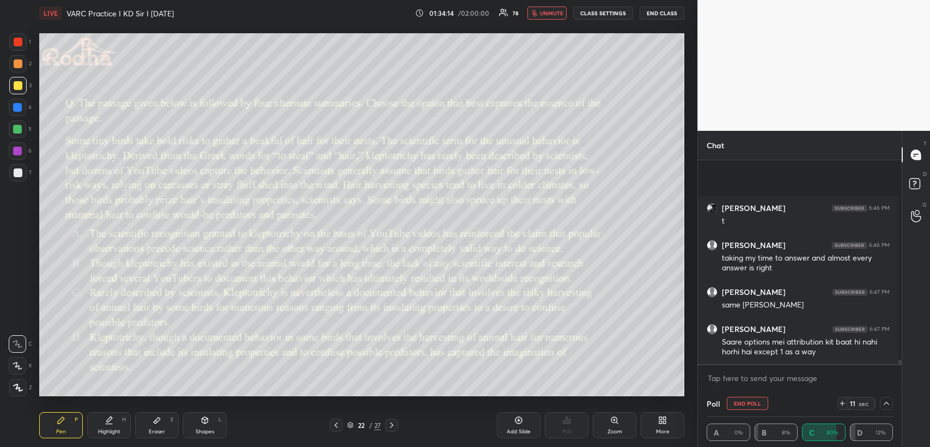
scroll to position [9132, 0]
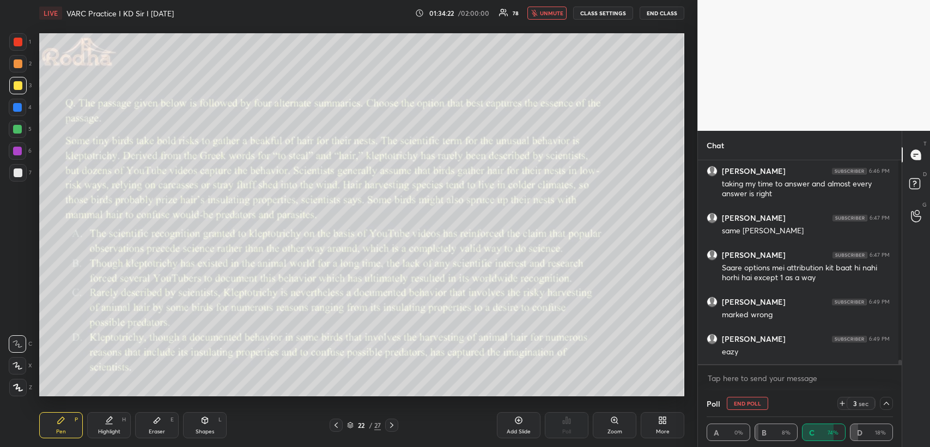
click at [564, 8] on button "unmute" at bounding box center [546, 13] width 39 height 13
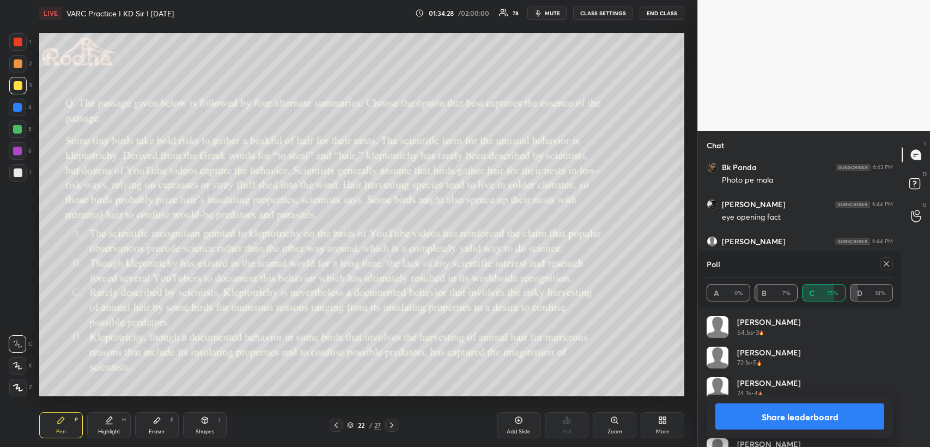
scroll to position [9167, 0]
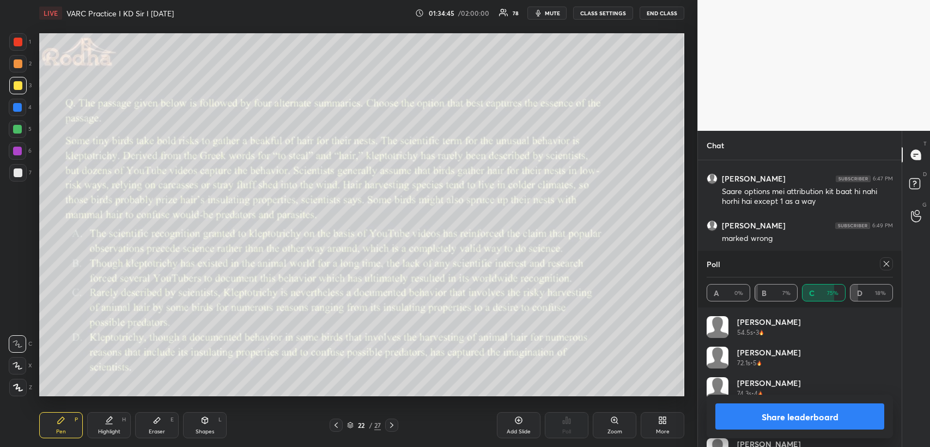
click at [889, 263] on icon at bounding box center [886, 263] width 9 height 9
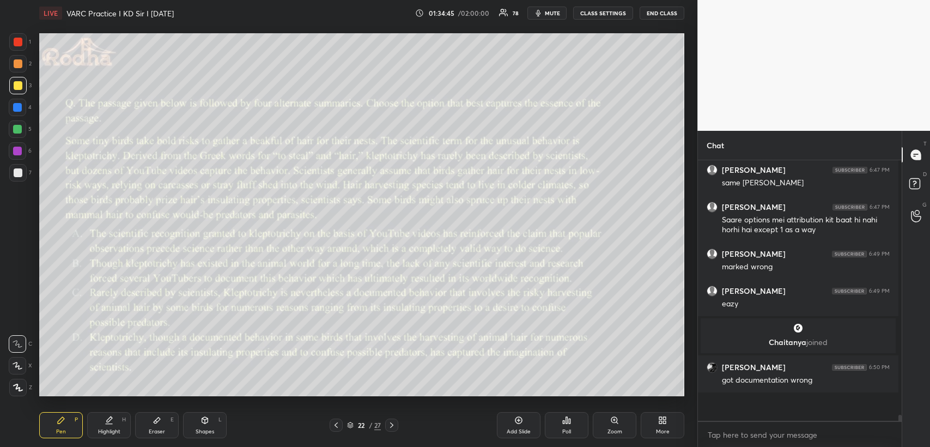
scroll to position [3, 3]
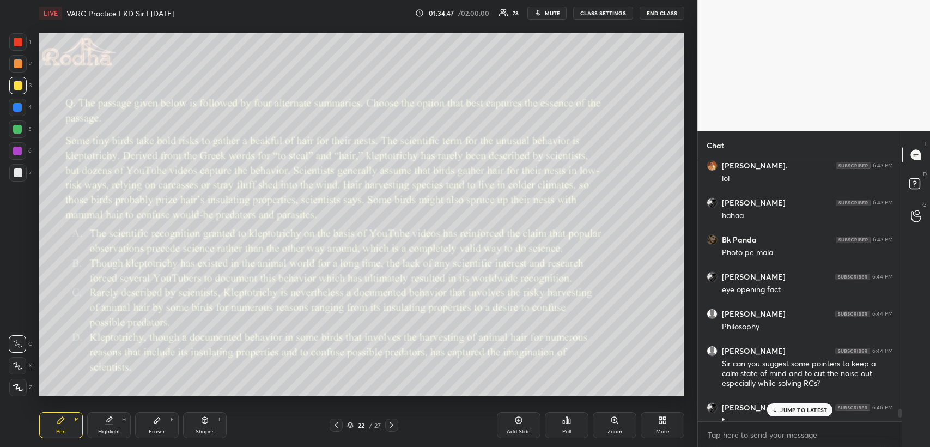
click at [392, 424] on icon at bounding box center [391, 424] width 3 height 5
click at [565, 420] on icon at bounding box center [566, 420] width 9 height 9
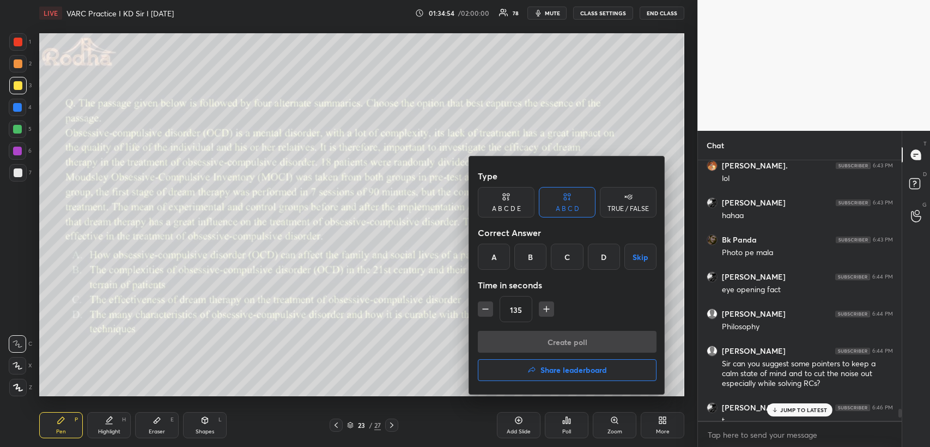
click at [568, 256] on div "C" at bounding box center [567, 257] width 32 height 26
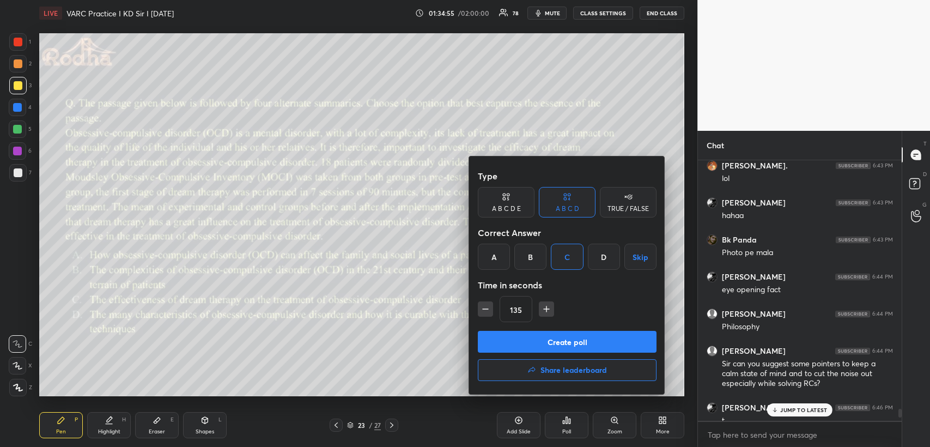
click at [515, 341] on button "Create poll" at bounding box center [567, 342] width 179 height 22
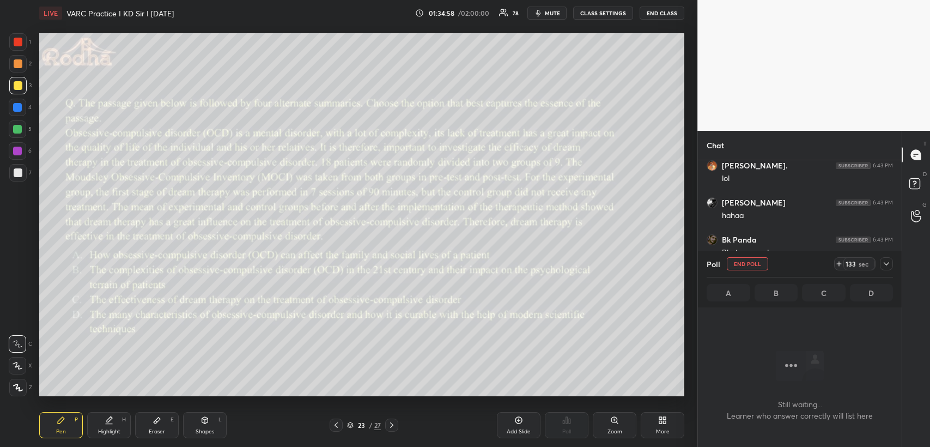
click at [888, 262] on icon at bounding box center [886, 263] width 9 height 9
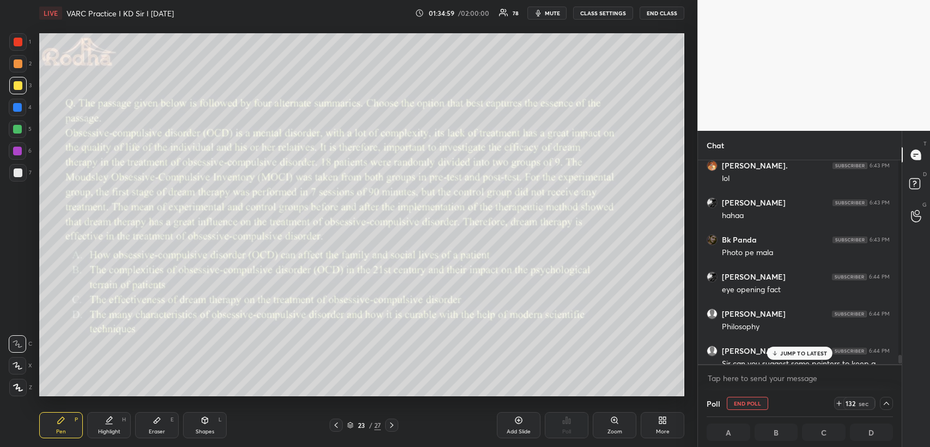
click at [555, 10] on span "mute" at bounding box center [552, 13] width 15 height 8
click at [782, 353] on p "JUMP TO LATEST" at bounding box center [803, 353] width 47 height 7
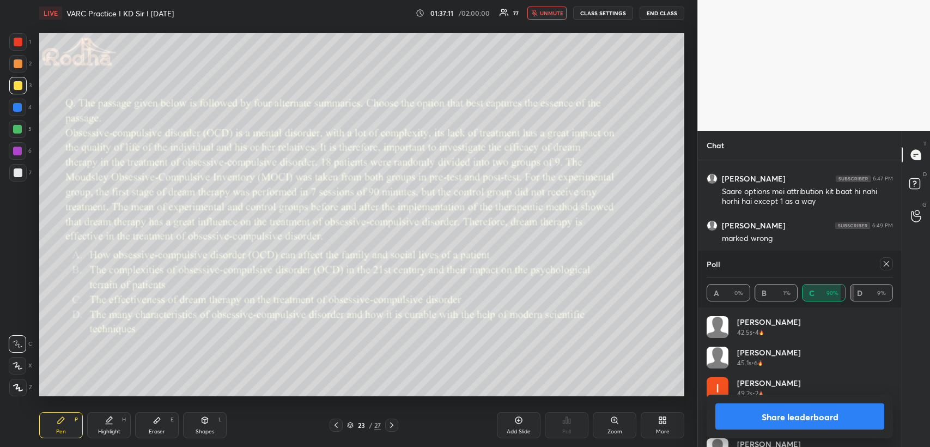
scroll to position [8917, 0]
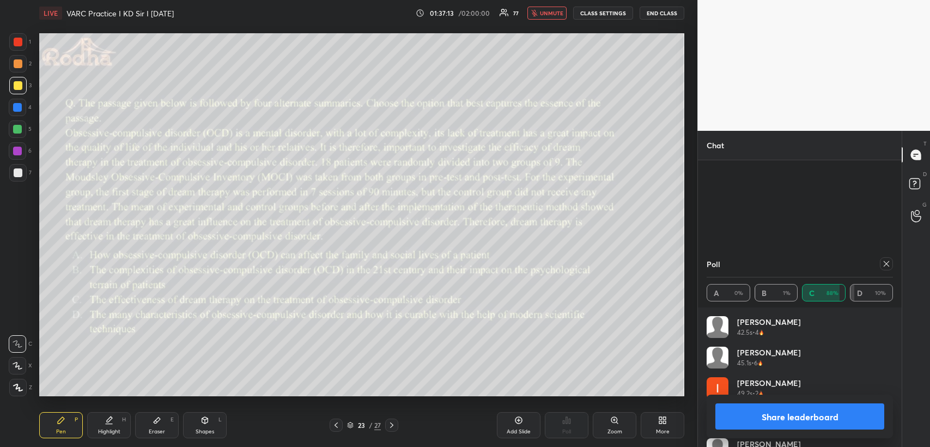
click at [554, 13] on span "unmute" at bounding box center [551, 13] width 23 height 8
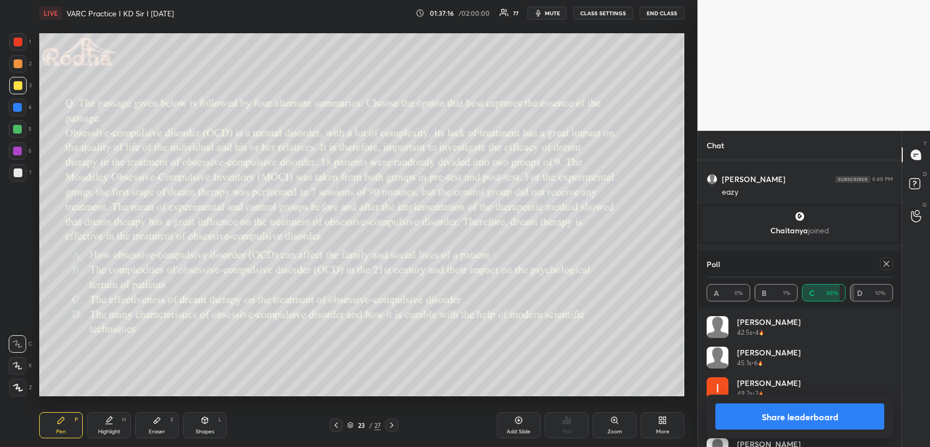
scroll to position [9276, 0]
click at [885, 262] on icon at bounding box center [886, 263] width 9 height 9
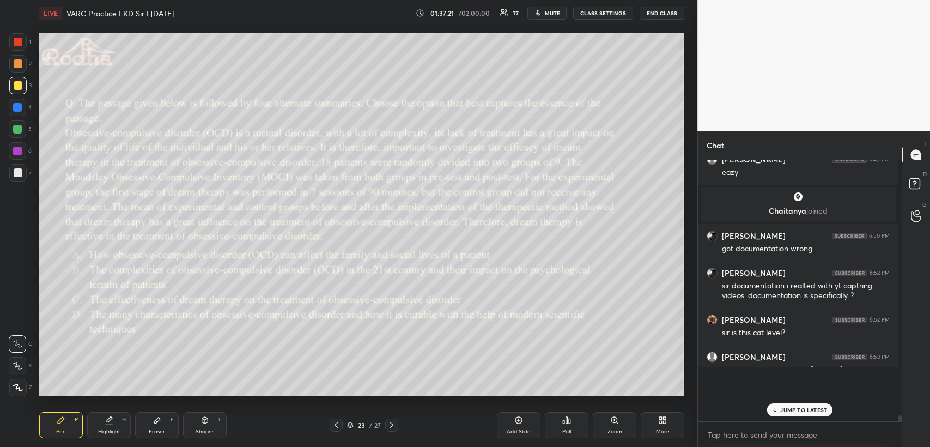
scroll to position [9228, 0]
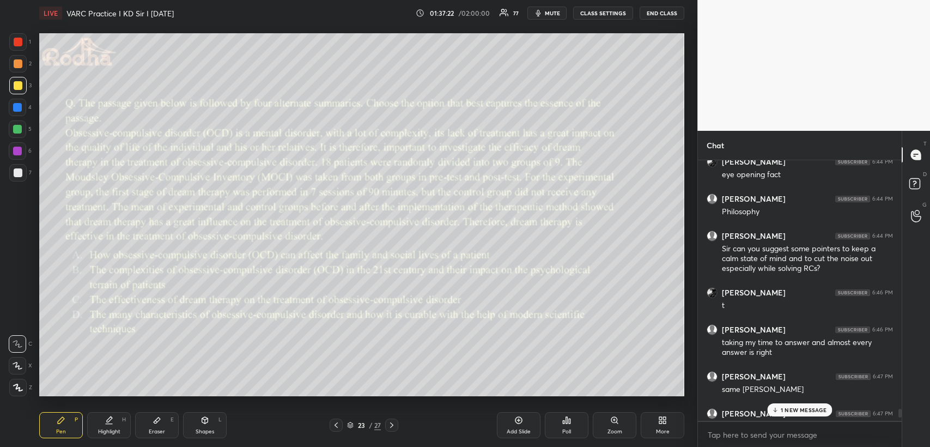
click at [811, 409] on p "1 NEW MESSAGE" at bounding box center [804, 409] width 46 height 7
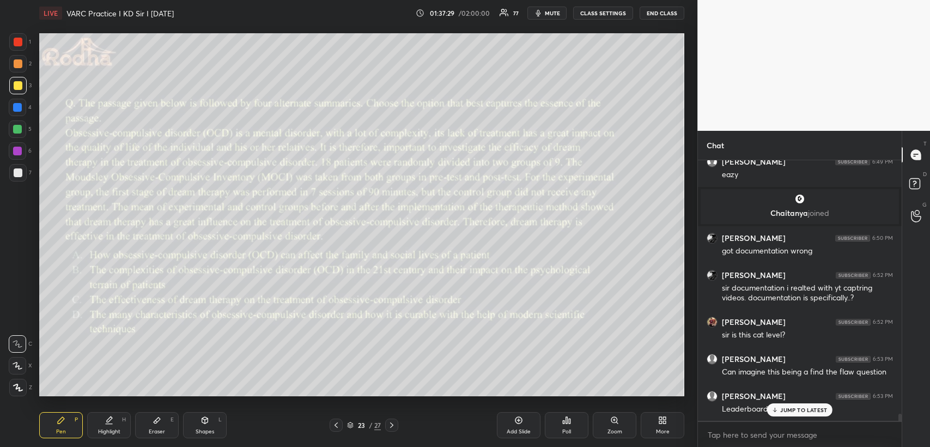
click at [336, 423] on icon at bounding box center [336, 425] width 9 height 9
click at [338, 422] on icon at bounding box center [336, 425] width 9 height 9
click at [336, 422] on icon at bounding box center [336, 425] width 9 height 9
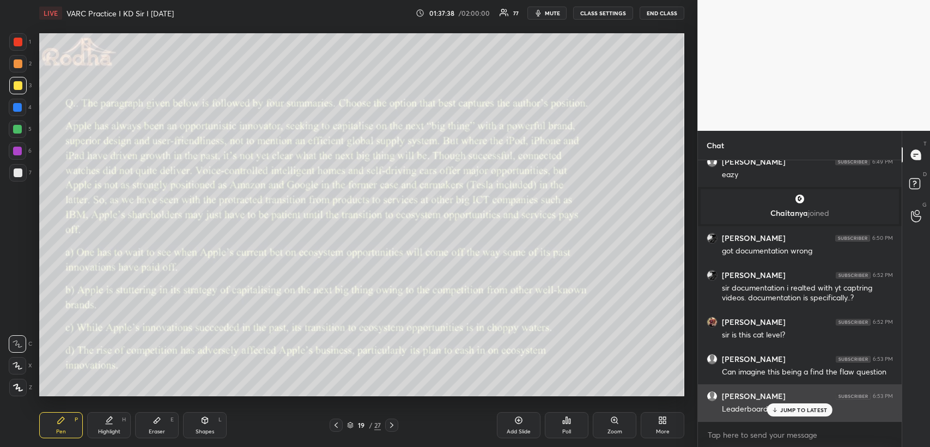
click at [787, 408] on p "JUMP TO LATEST" at bounding box center [803, 409] width 47 height 7
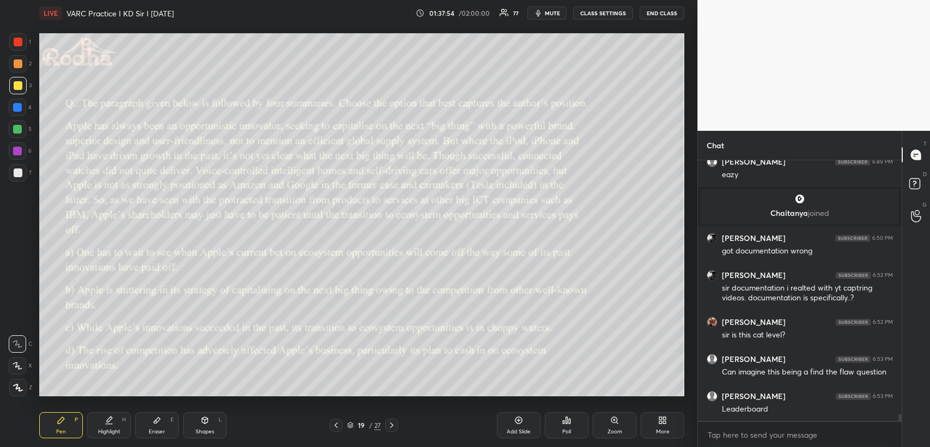
click at [205, 423] on icon at bounding box center [205, 420] width 6 height 7
click at [55, 425] on div "Pen P" at bounding box center [61, 425] width 44 height 26
click at [195, 417] on div "Shapes L" at bounding box center [205, 425] width 44 height 26
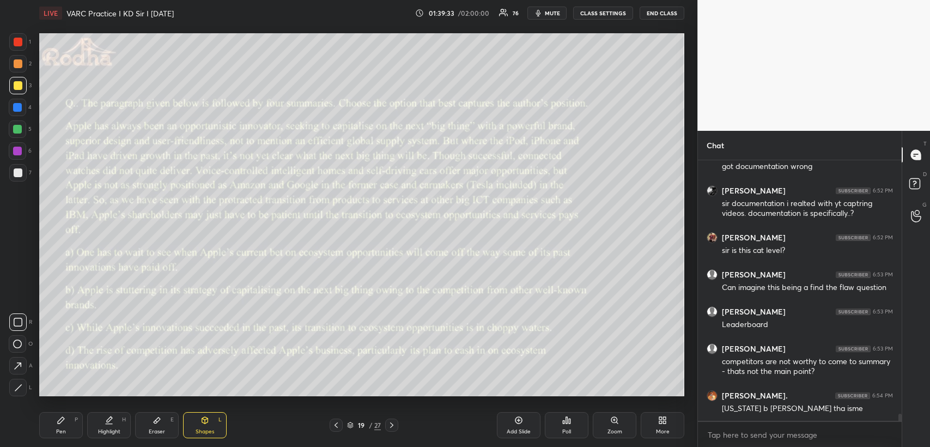
scroll to position [9376, 0]
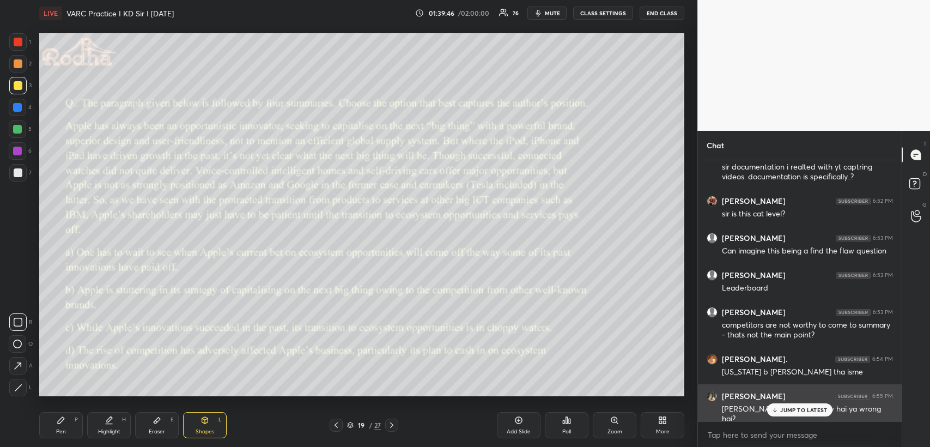
click at [802, 408] on p "JUMP TO LATEST" at bounding box center [803, 409] width 47 height 7
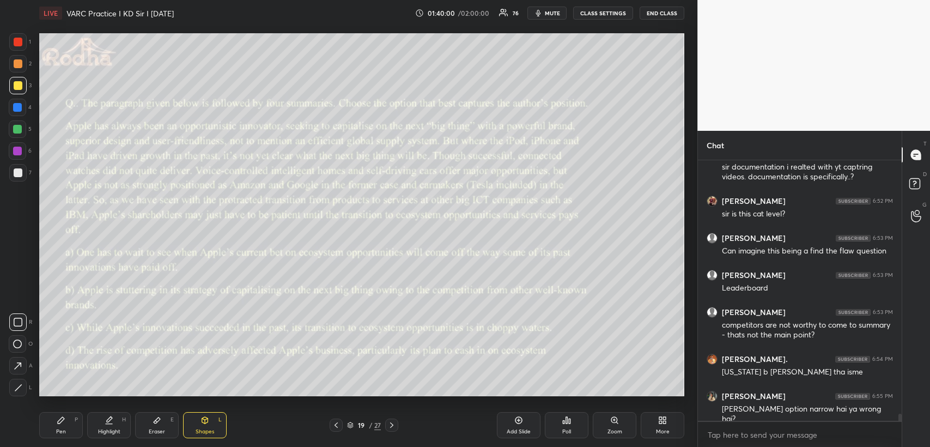
click at [65, 420] on icon at bounding box center [61, 420] width 9 height 9
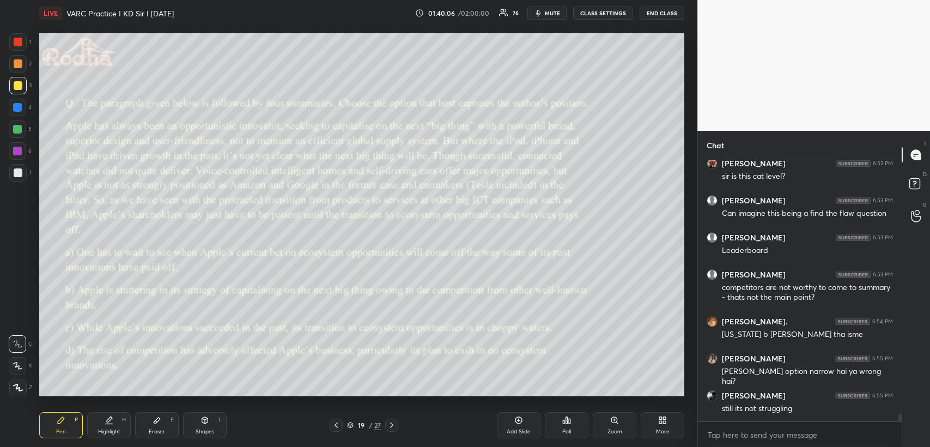
scroll to position [9451, 0]
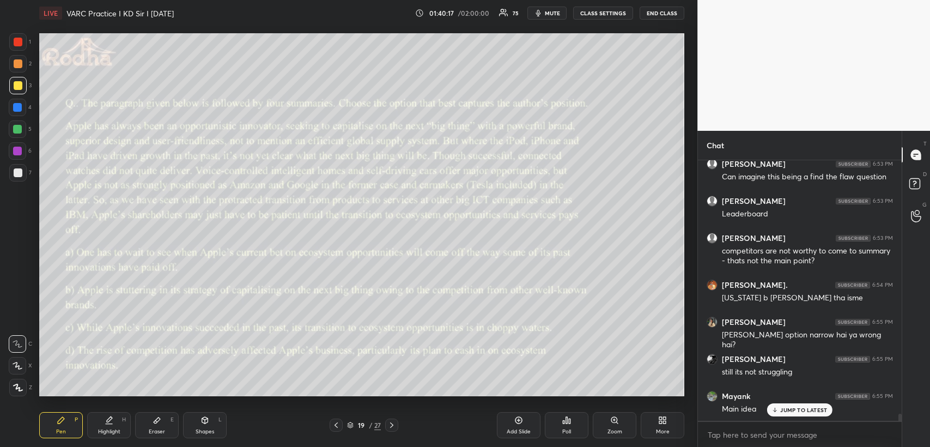
click at [394, 424] on icon at bounding box center [391, 425] width 9 height 9
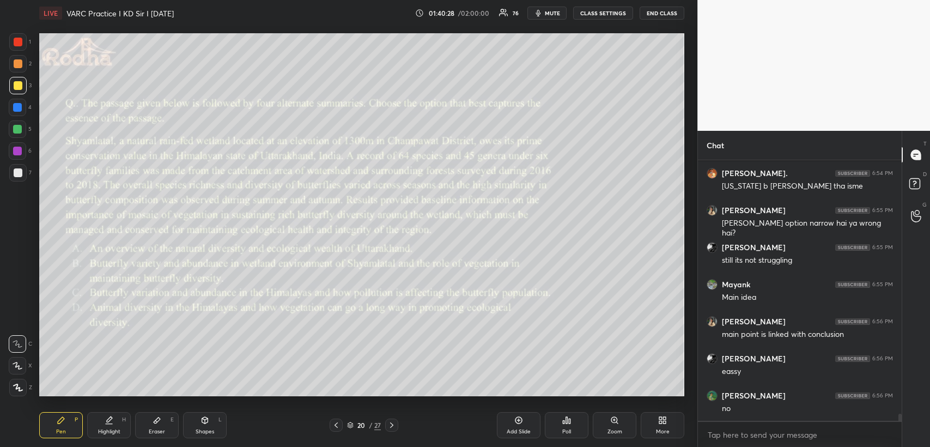
scroll to position [9636, 0]
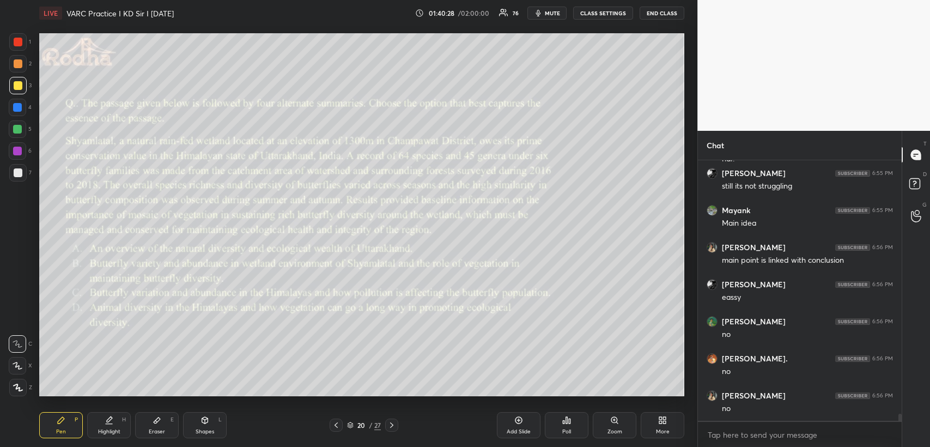
click at [392, 423] on icon at bounding box center [391, 425] width 9 height 9
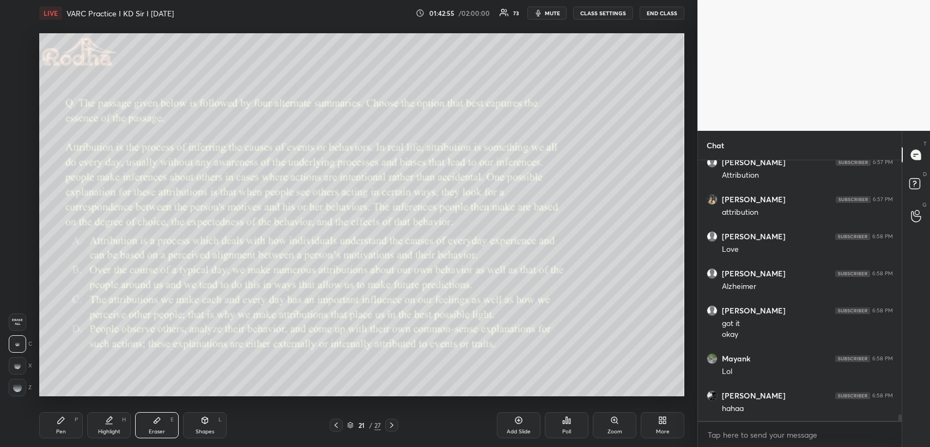
scroll to position [10348, 0]
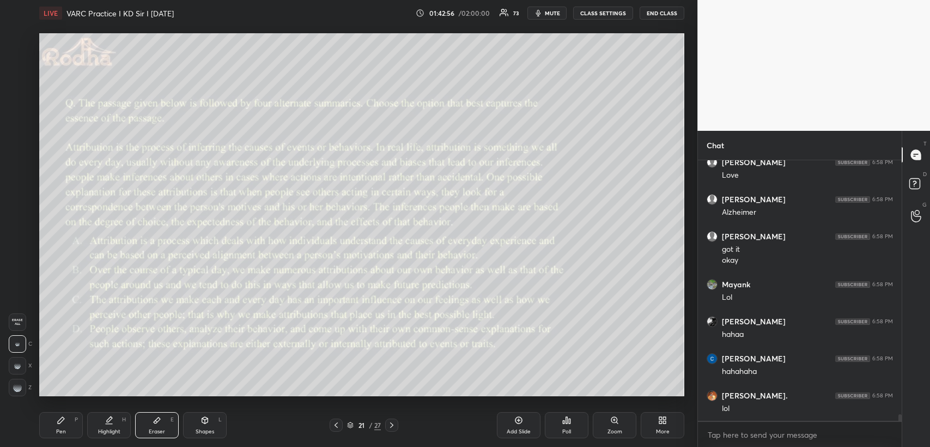
click at [64, 429] on div "Pen" at bounding box center [61, 431] width 10 height 5
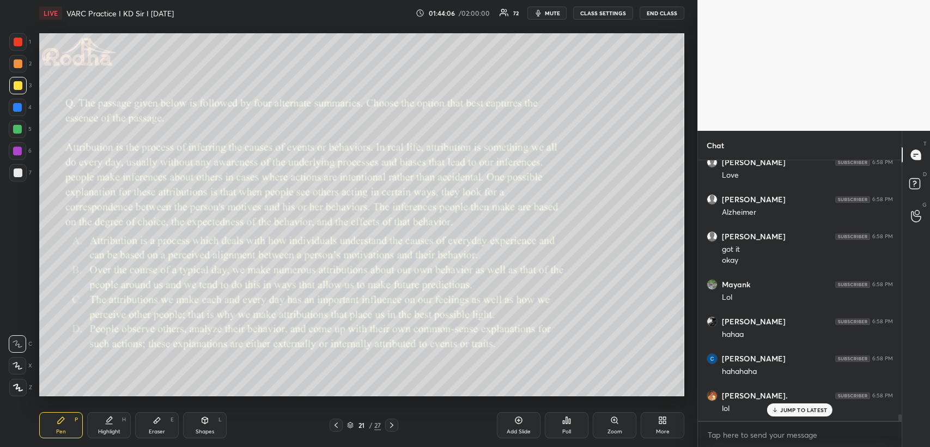
scroll to position [10384, 0]
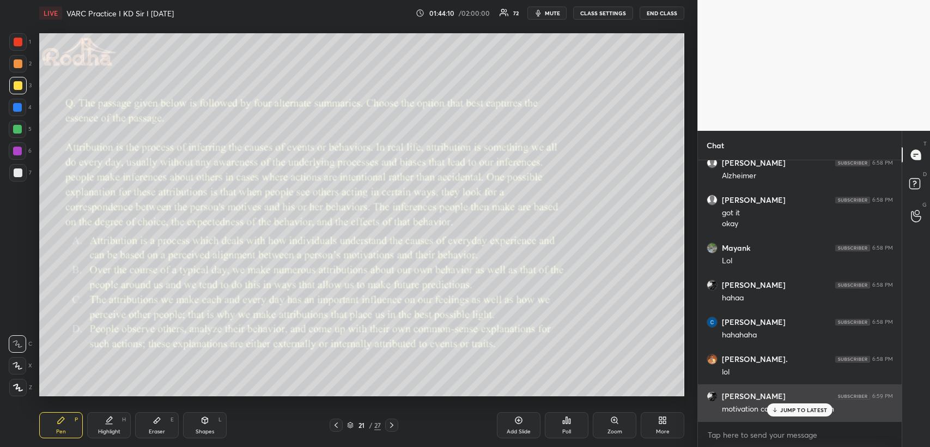
click at [800, 411] on p "JUMP TO LATEST" at bounding box center [803, 409] width 47 height 7
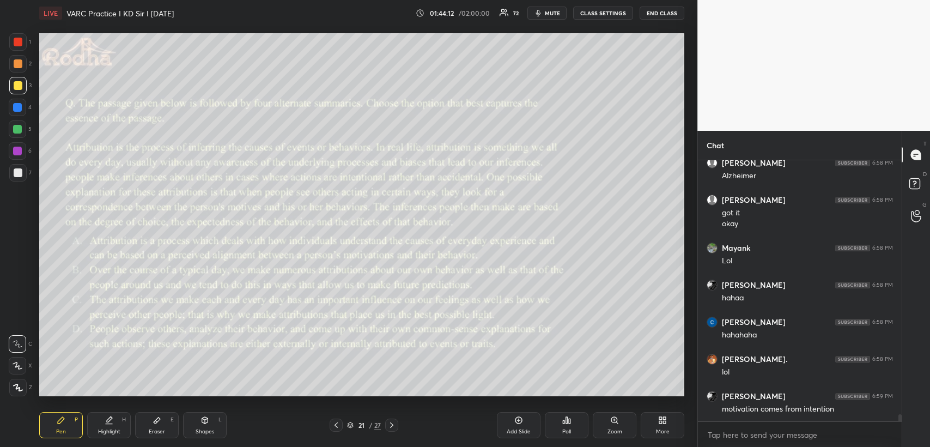
click at [391, 424] on icon at bounding box center [391, 425] width 9 height 9
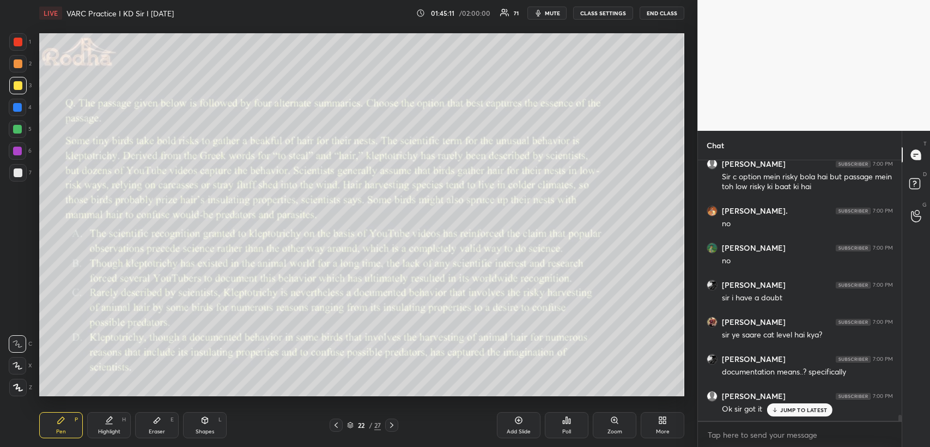
scroll to position [10693, 0]
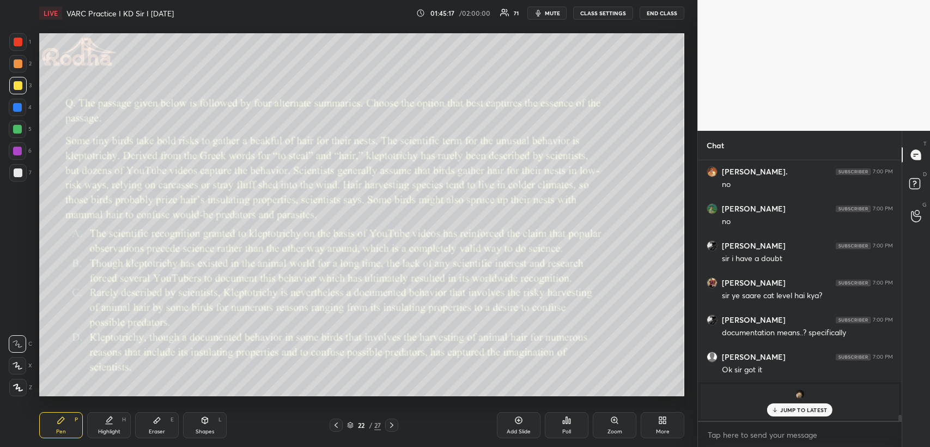
click at [795, 404] on div "JUMP TO LATEST" at bounding box center [799, 409] width 65 height 13
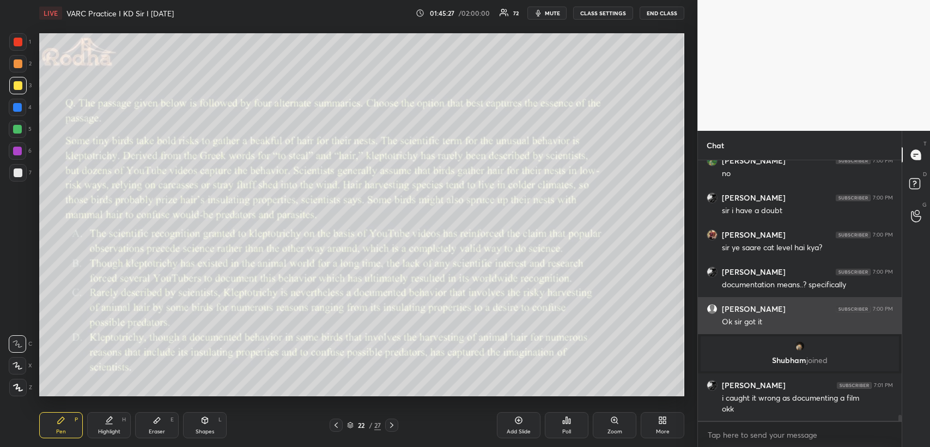
scroll to position [10788, 0]
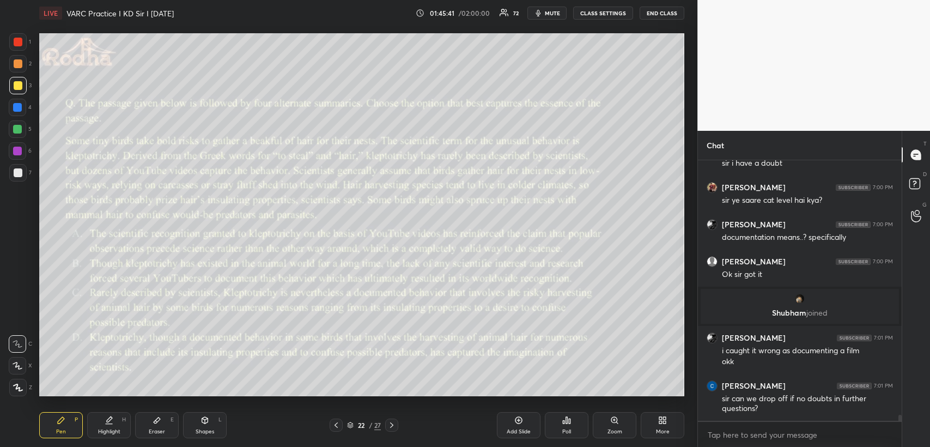
click at [391, 426] on icon at bounding box center [391, 425] width 9 height 9
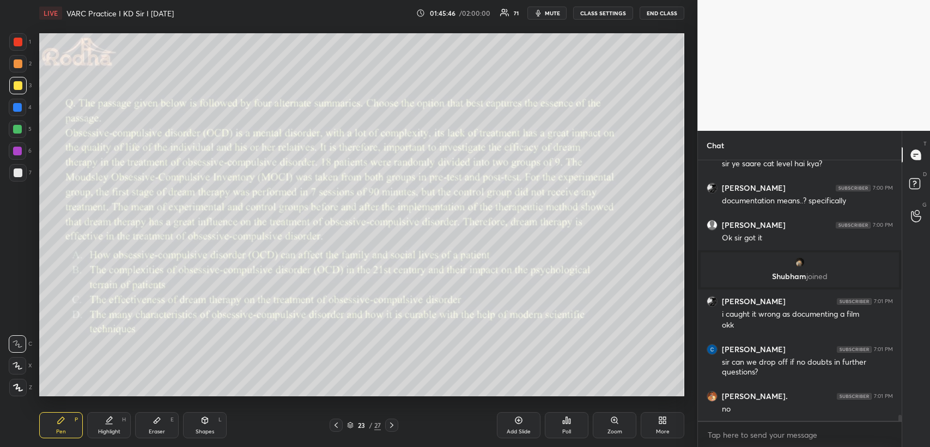
scroll to position [10862, 0]
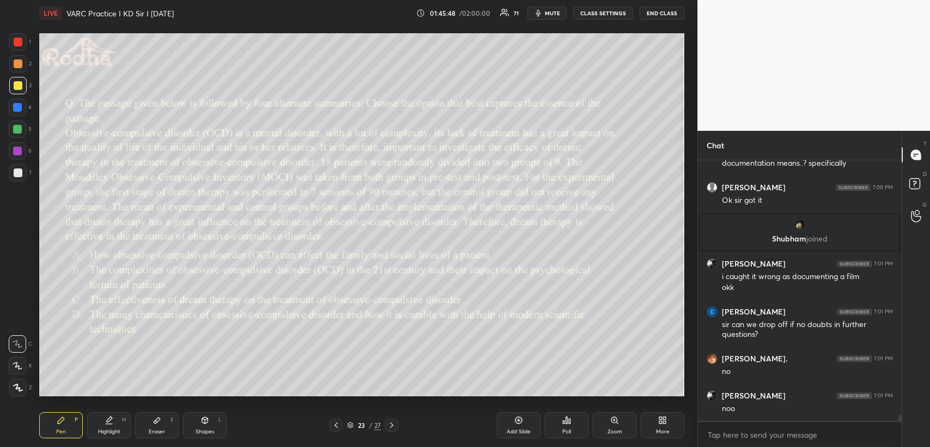
click at [562, 420] on icon at bounding box center [566, 420] width 9 height 9
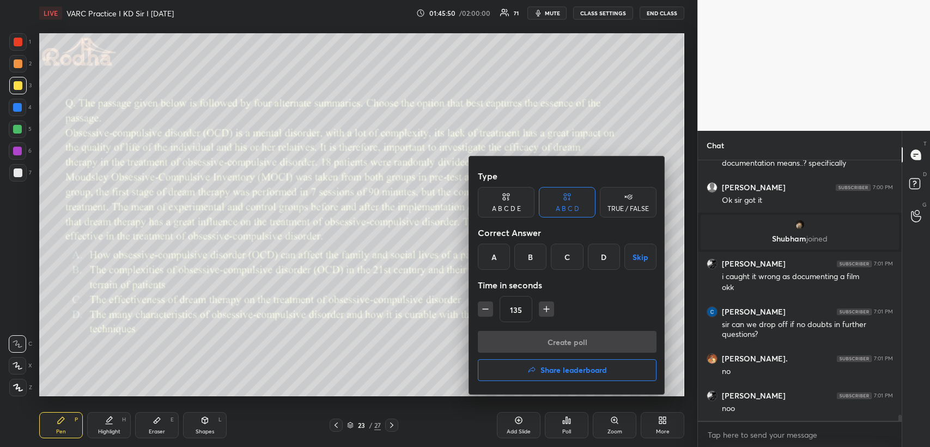
click at [558, 370] on h4 "Share leaderboard" at bounding box center [574, 370] width 66 height 8
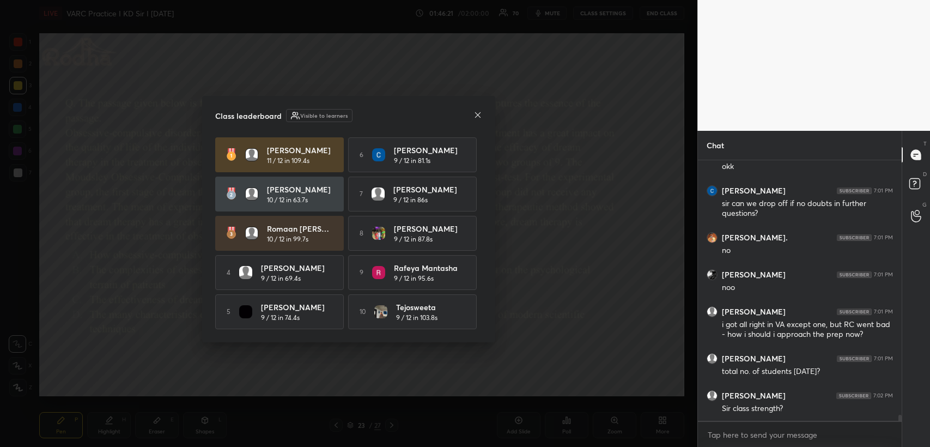
scroll to position [11020, 0]
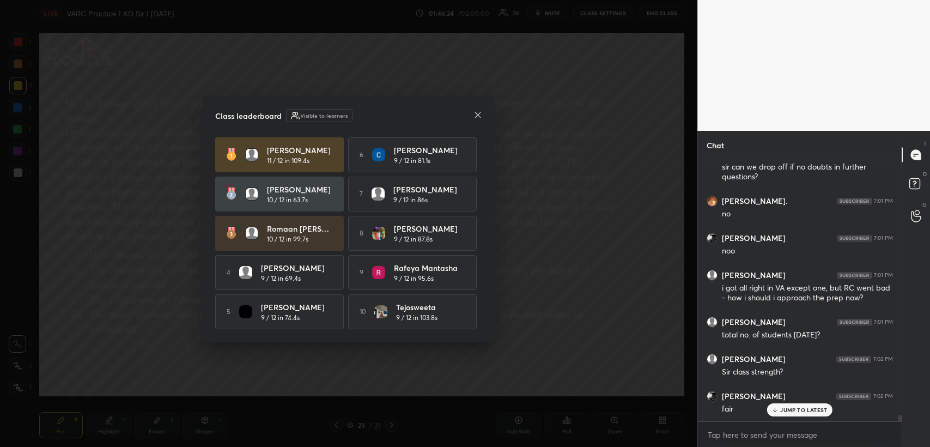
click at [475, 112] on icon at bounding box center [477, 115] width 9 height 9
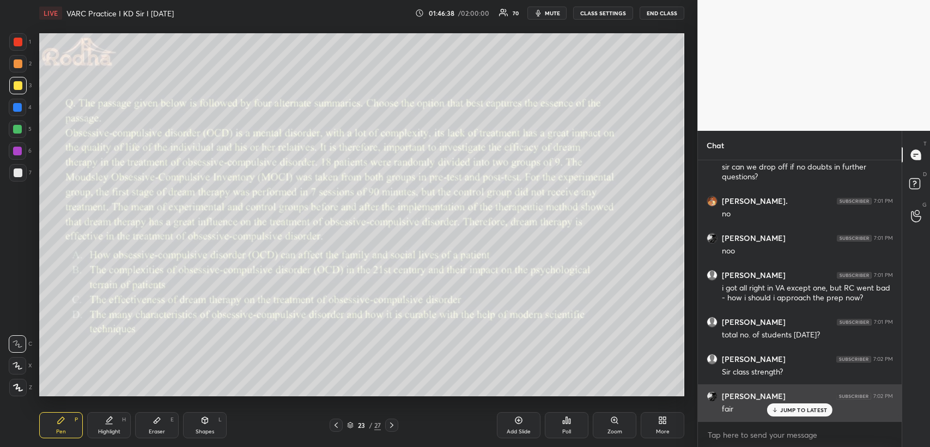
click at [791, 406] on p "JUMP TO LATEST" at bounding box center [803, 409] width 47 height 7
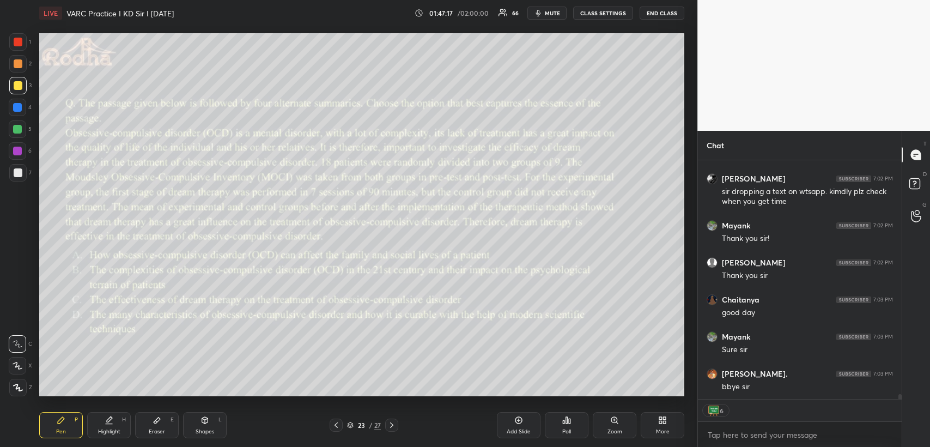
scroll to position [11322, 0]
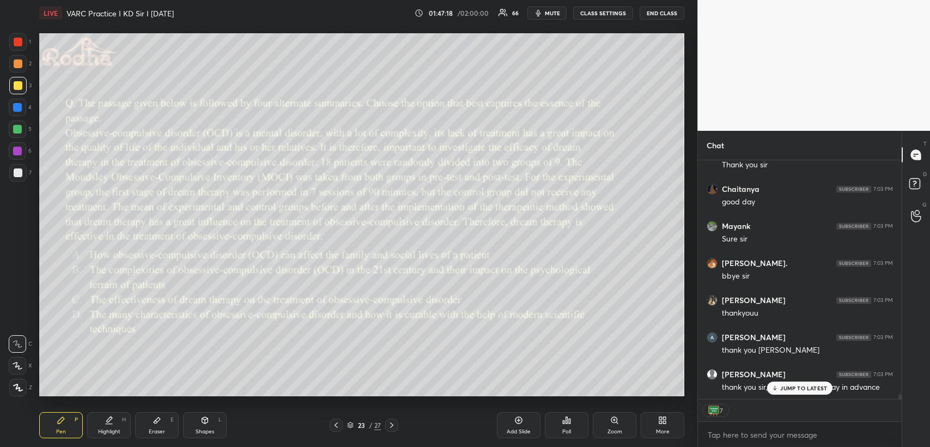
click at [665, 14] on button "END CLASS" at bounding box center [662, 13] width 45 height 13
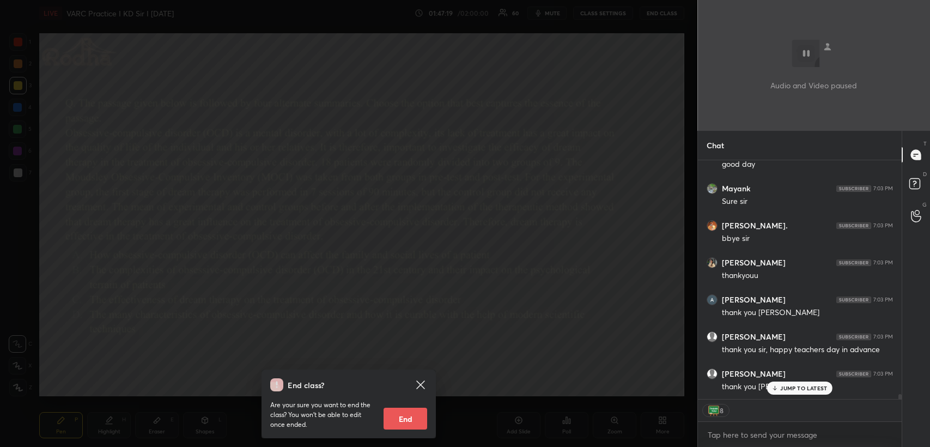
scroll to position [11396, 0]
click at [409, 412] on button "End" at bounding box center [406, 419] width 44 height 22
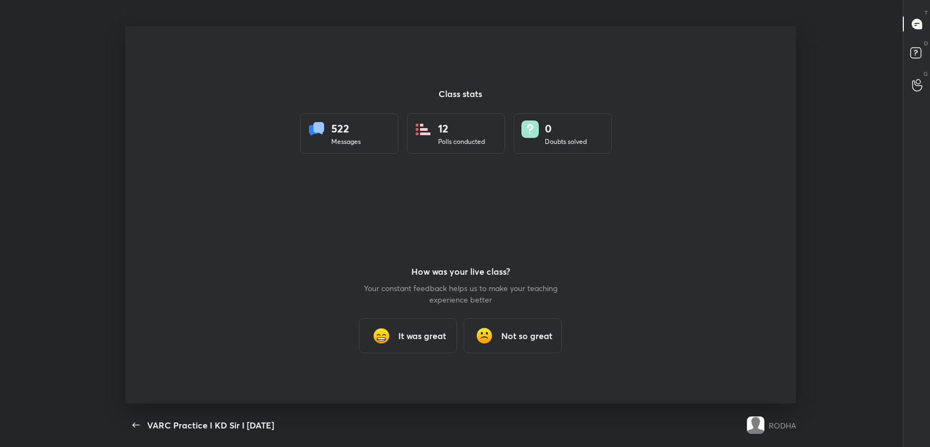
scroll to position [0, 0]
type textarea "x"
